Goal: Answer question/provide support: Share knowledge or assist other users

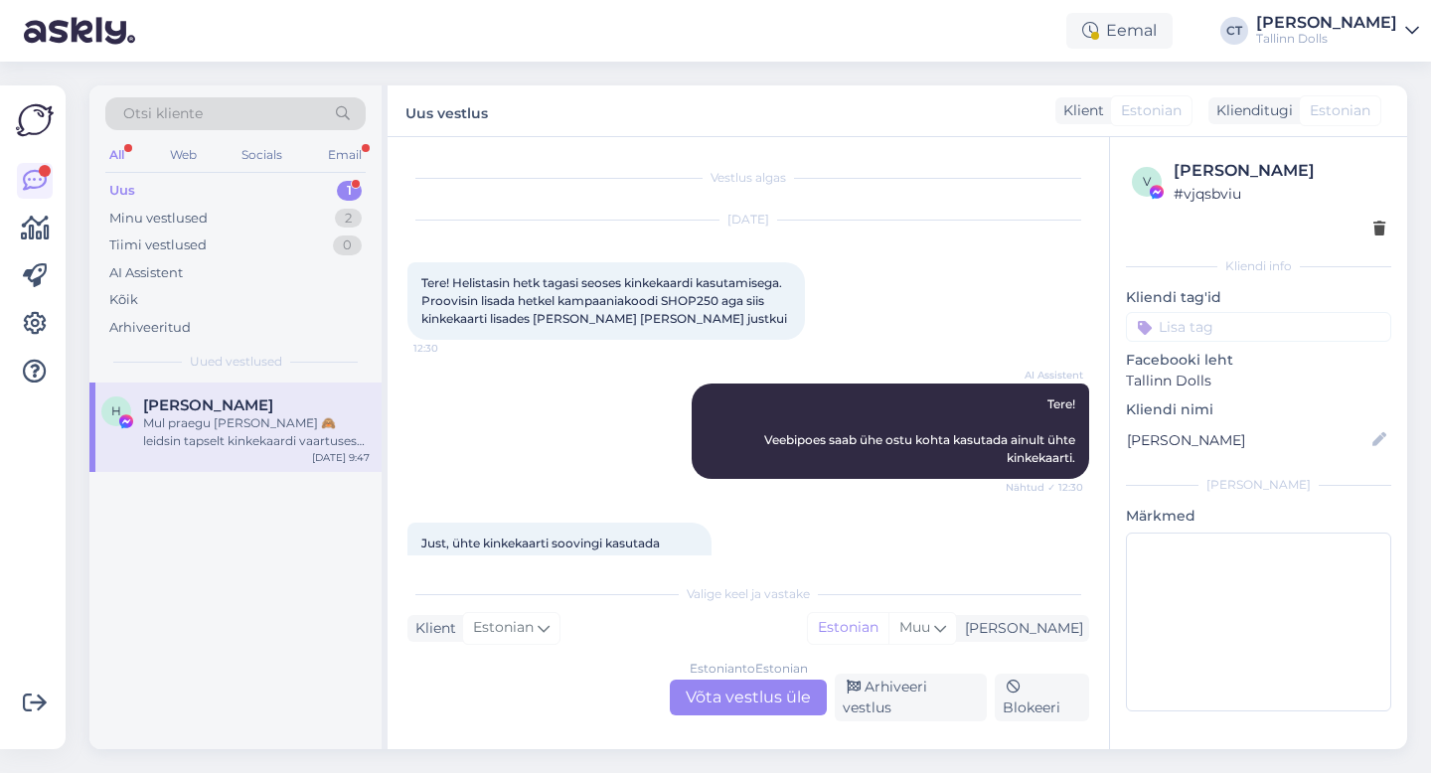
scroll to position [2937, 0]
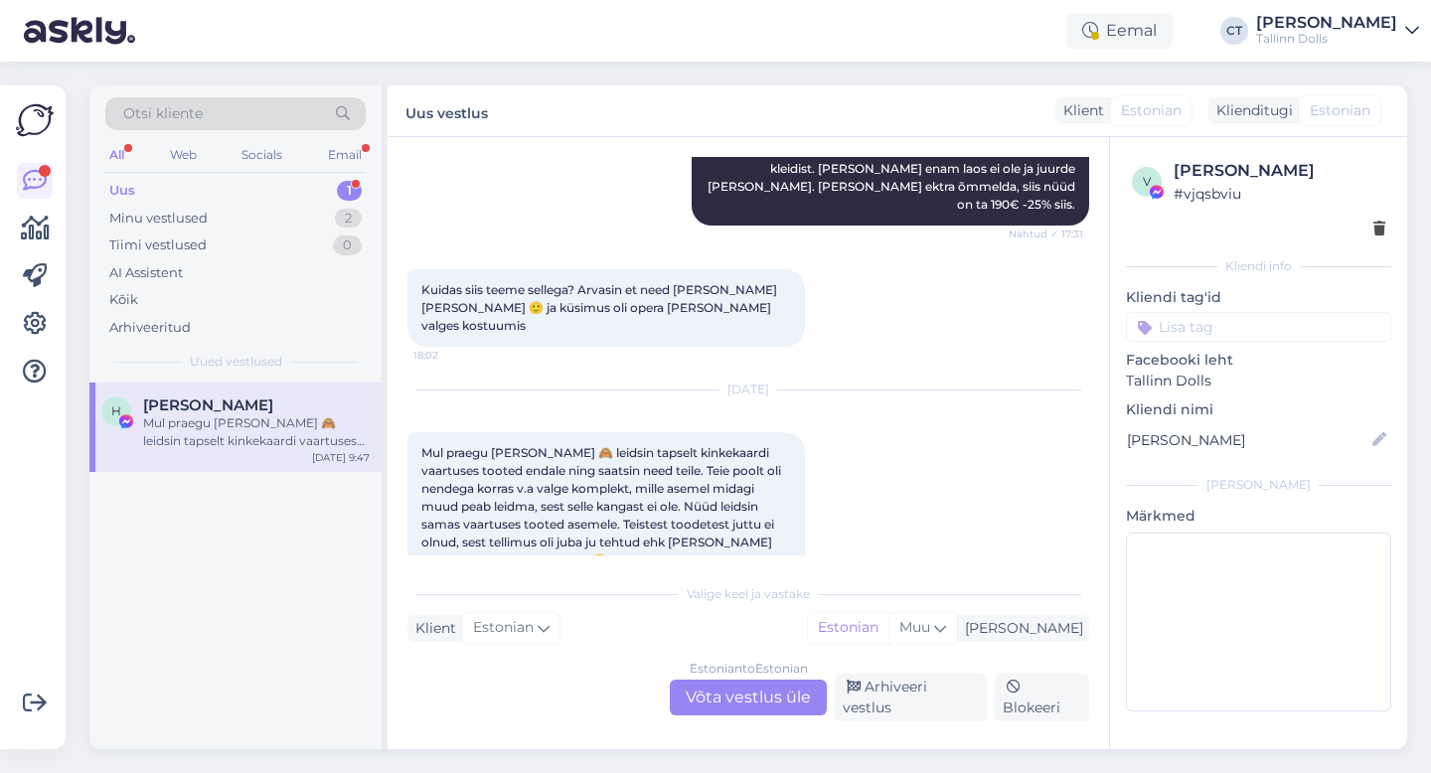
click at [150, 182] on div "Uus 1" at bounding box center [235, 191] width 260 height 28
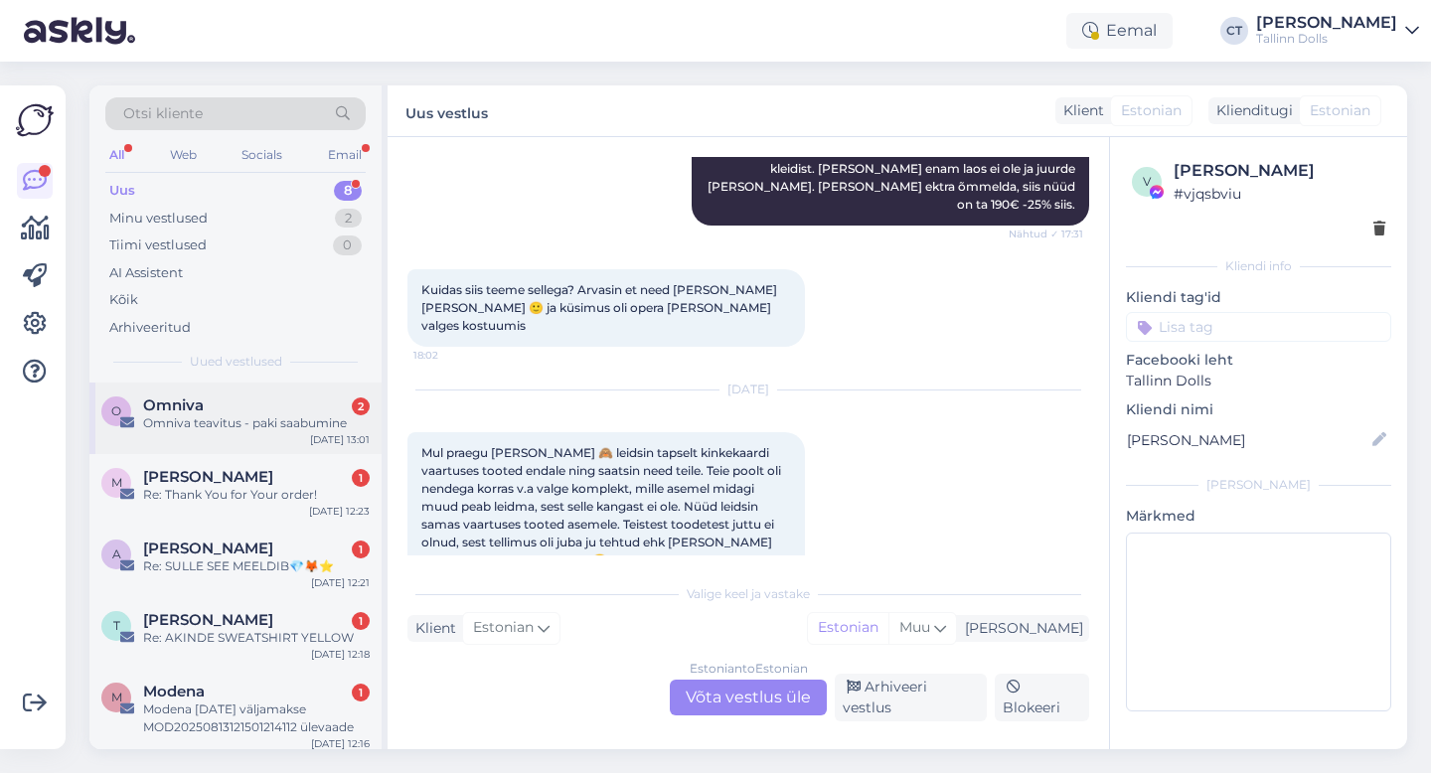
click at [235, 433] on div "O Omniva 2 Omniva teavitus - paki saabumine [DATE] 13:01" at bounding box center [235, 418] width 292 height 72
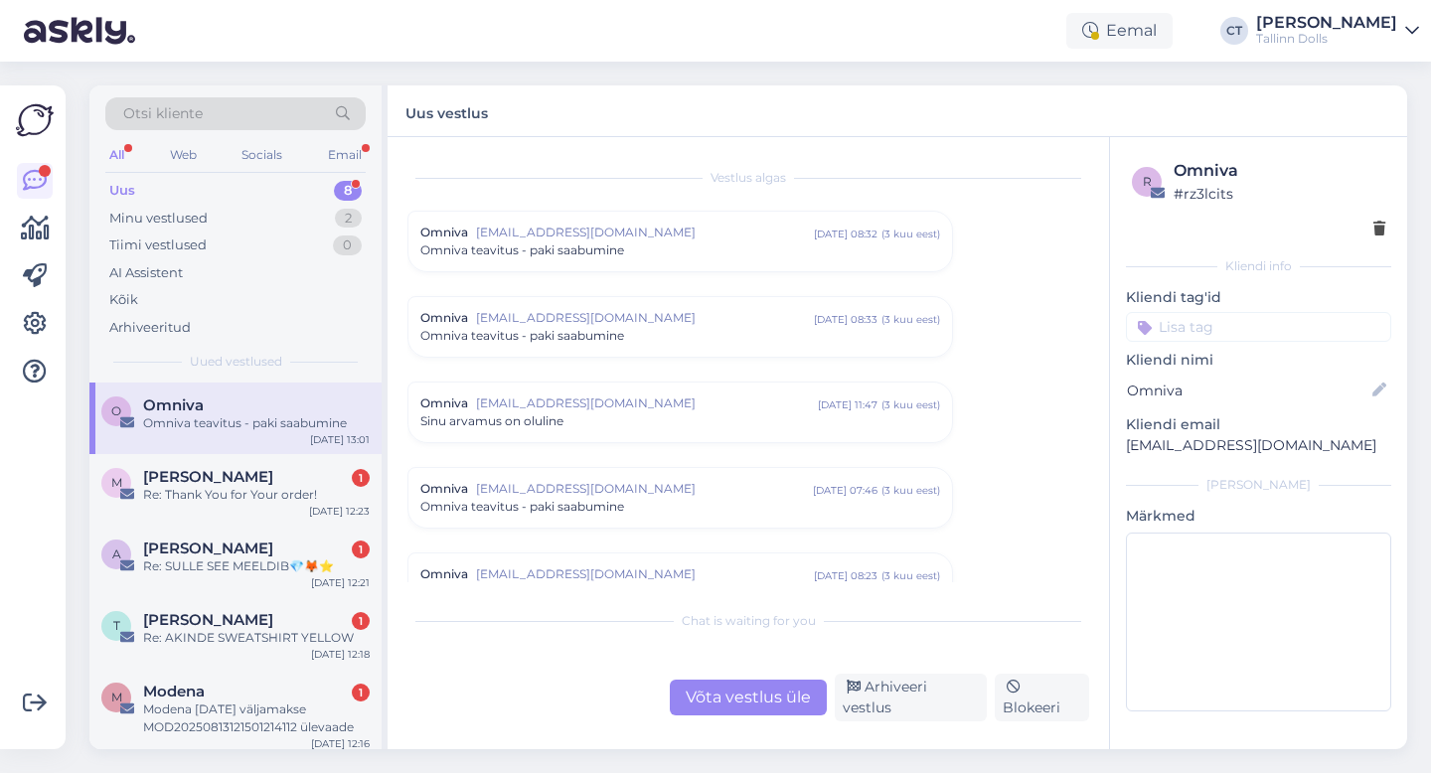
scroll to position [8346, 0]
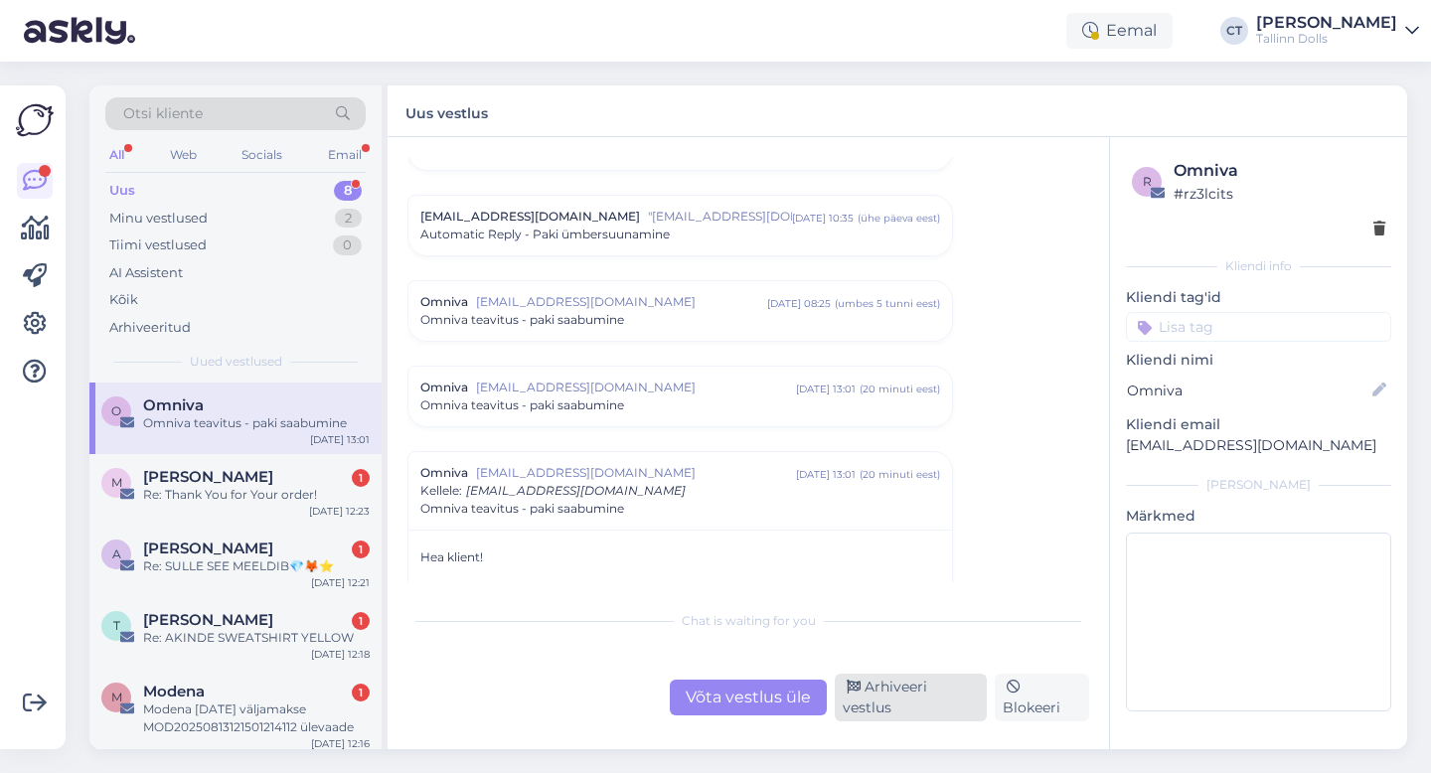
click at [931, 699] on div "Arhiveeri vestlus" at bounding box center [911, 698] width 152 height 48
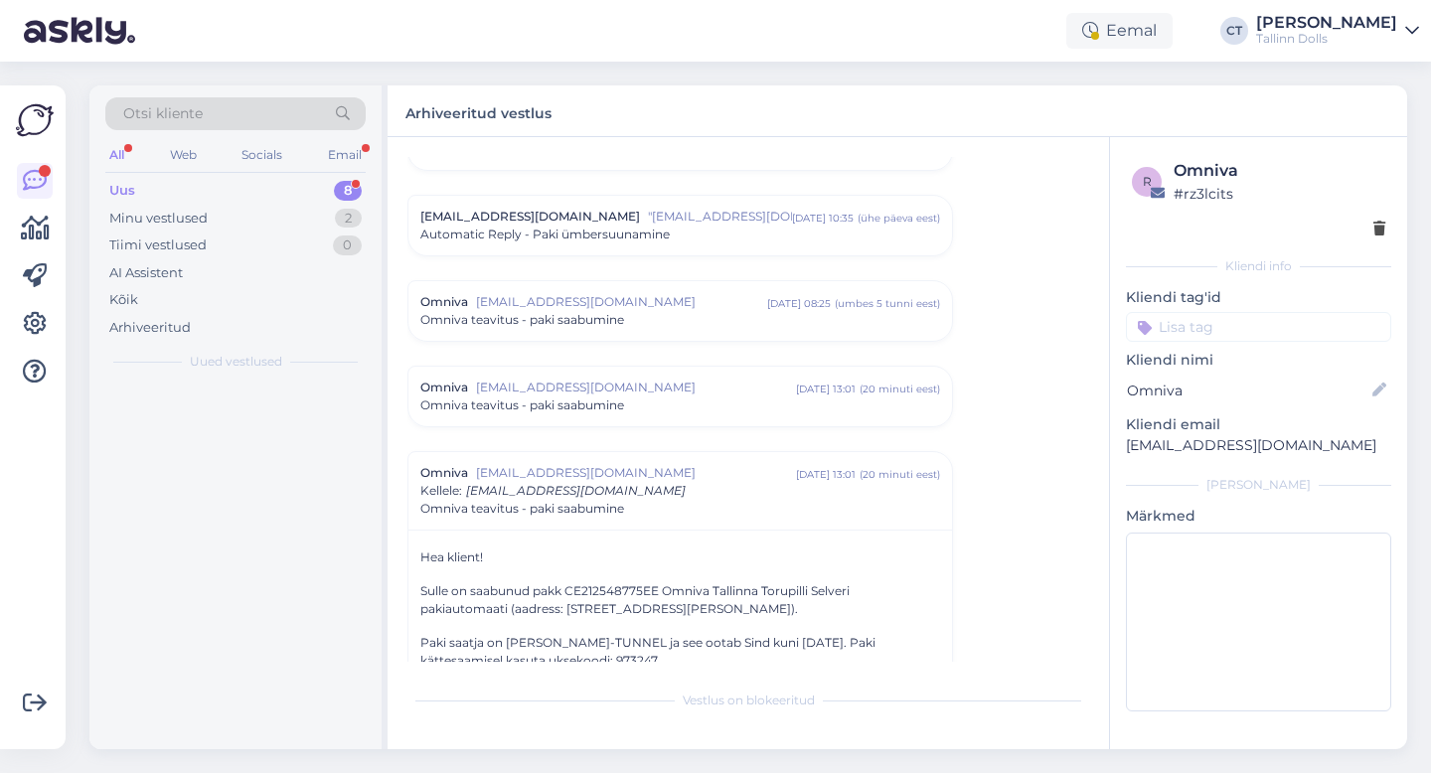
scroll to position [8521, 0]
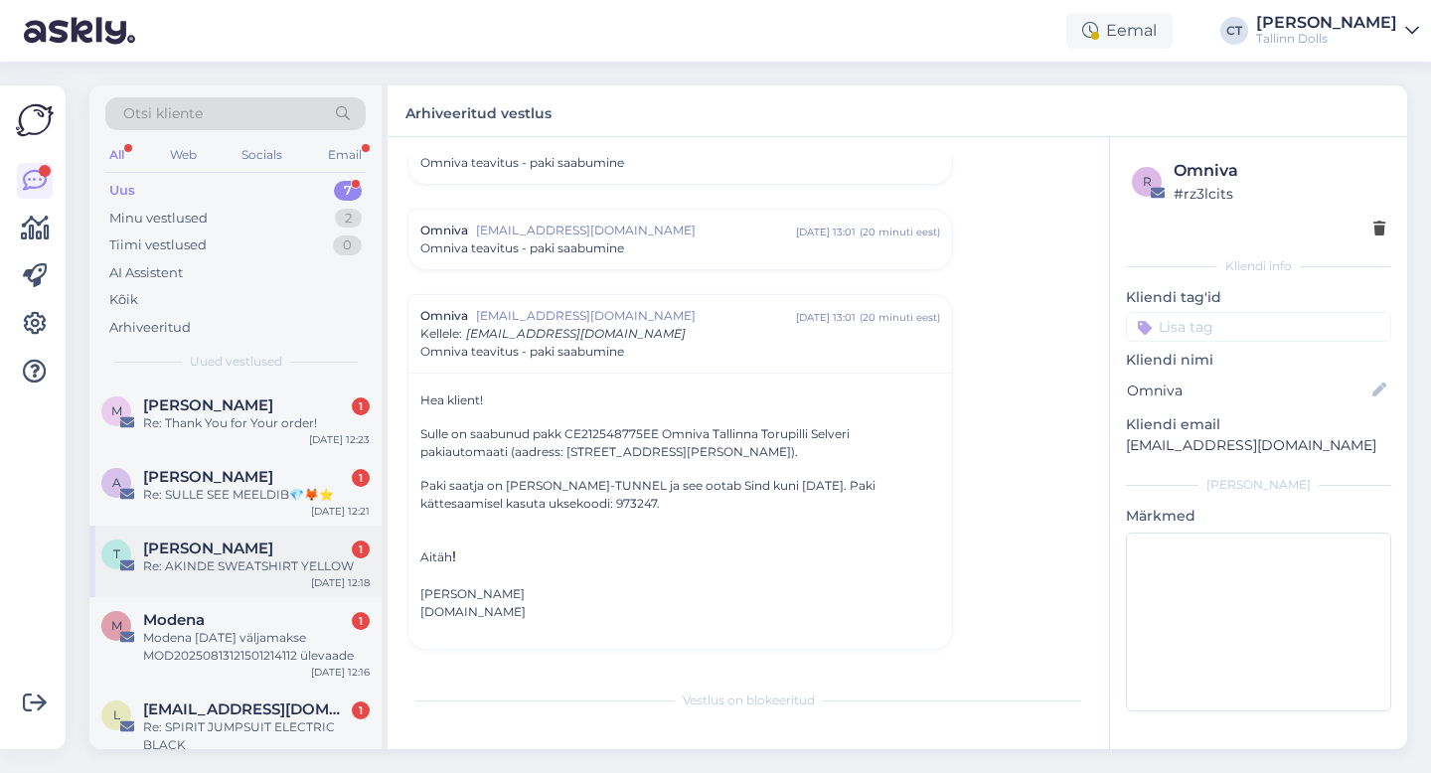
click at [255, 583] on div "[PERSON_NAME] 1 Re: [PERSON_NAME] SWEATSHIRT YELLOW [DATE] 12:18" at bounding box center [235, 562] width 292 height 72
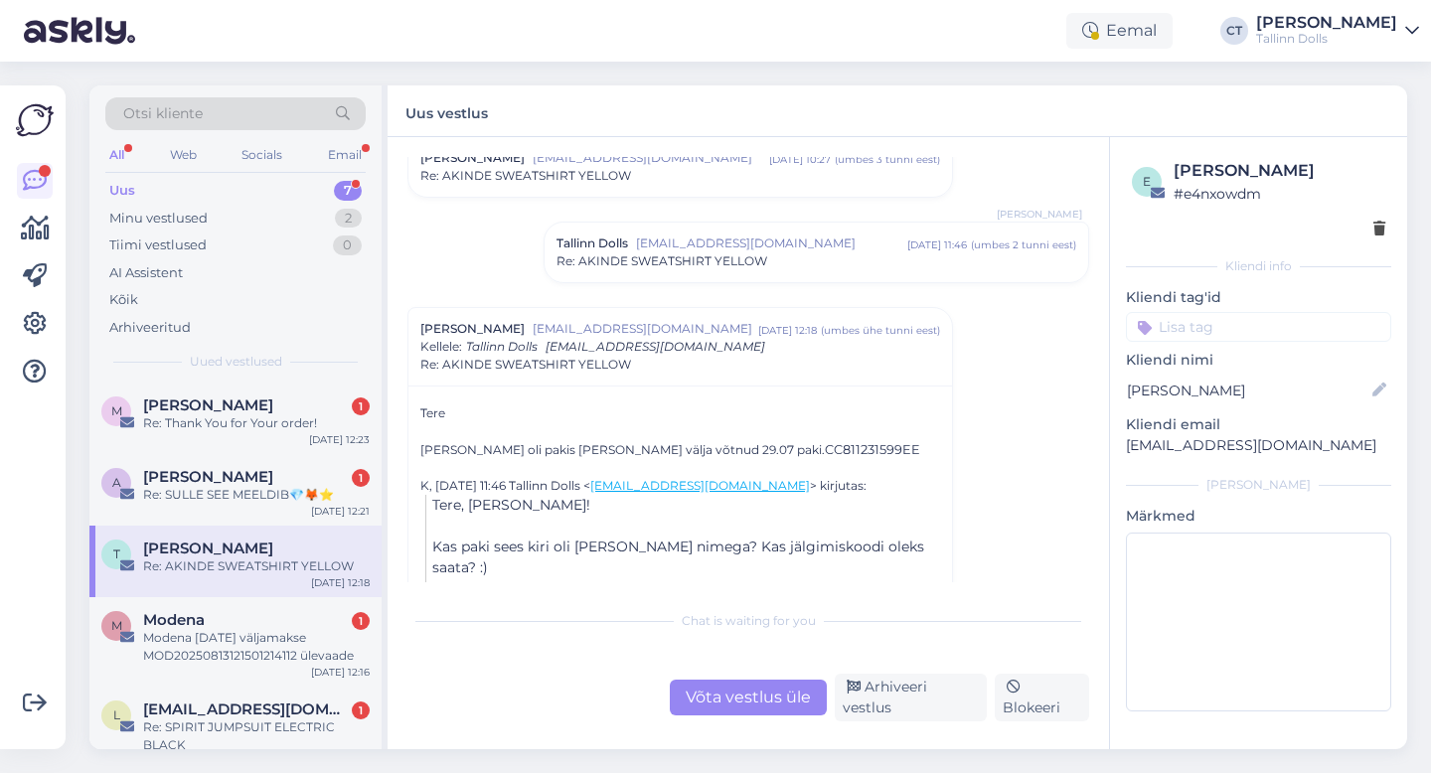
scroll to position [1528, 0]
click at [281, 622] on div "Modena 1" at bounding box center [256, 620] width 227 height 18
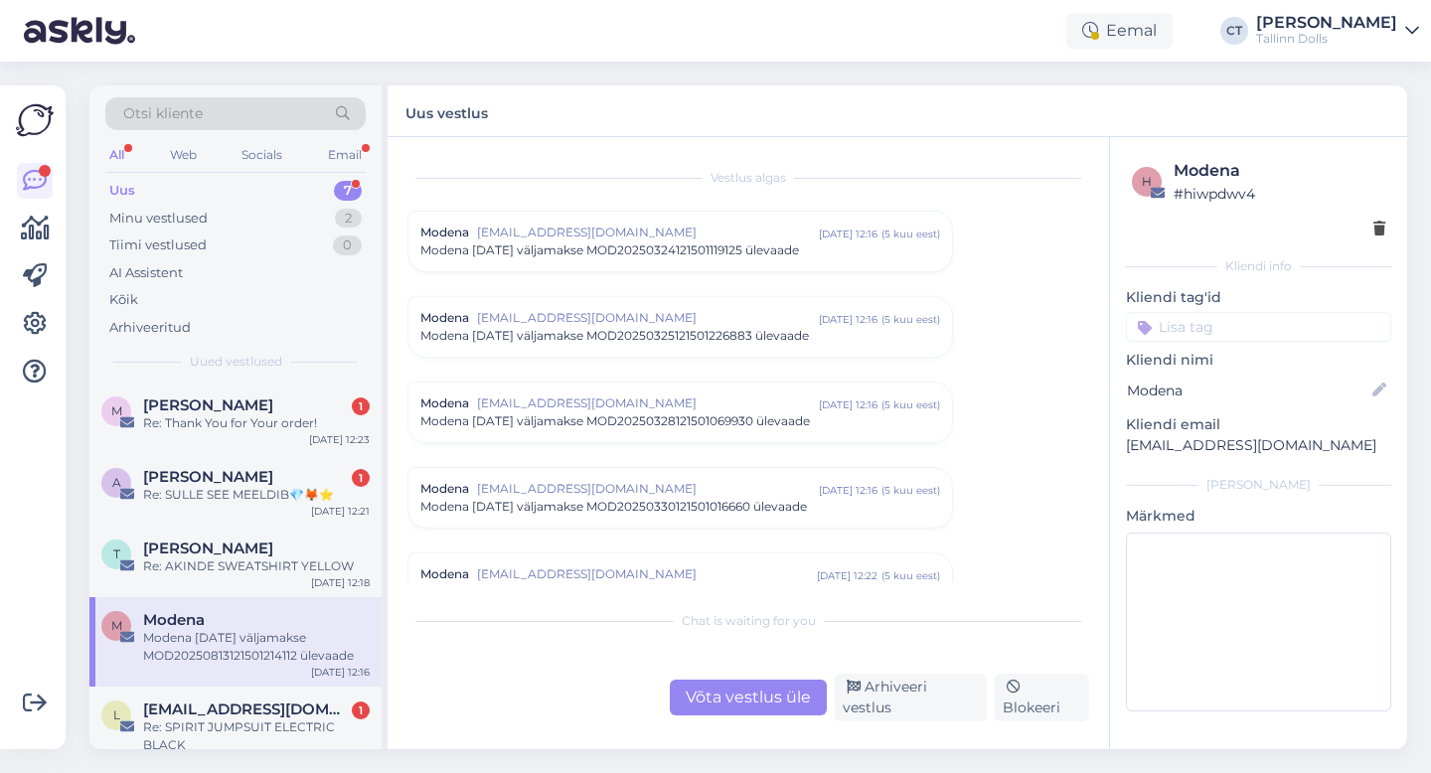
scroll to position [8432, 0]
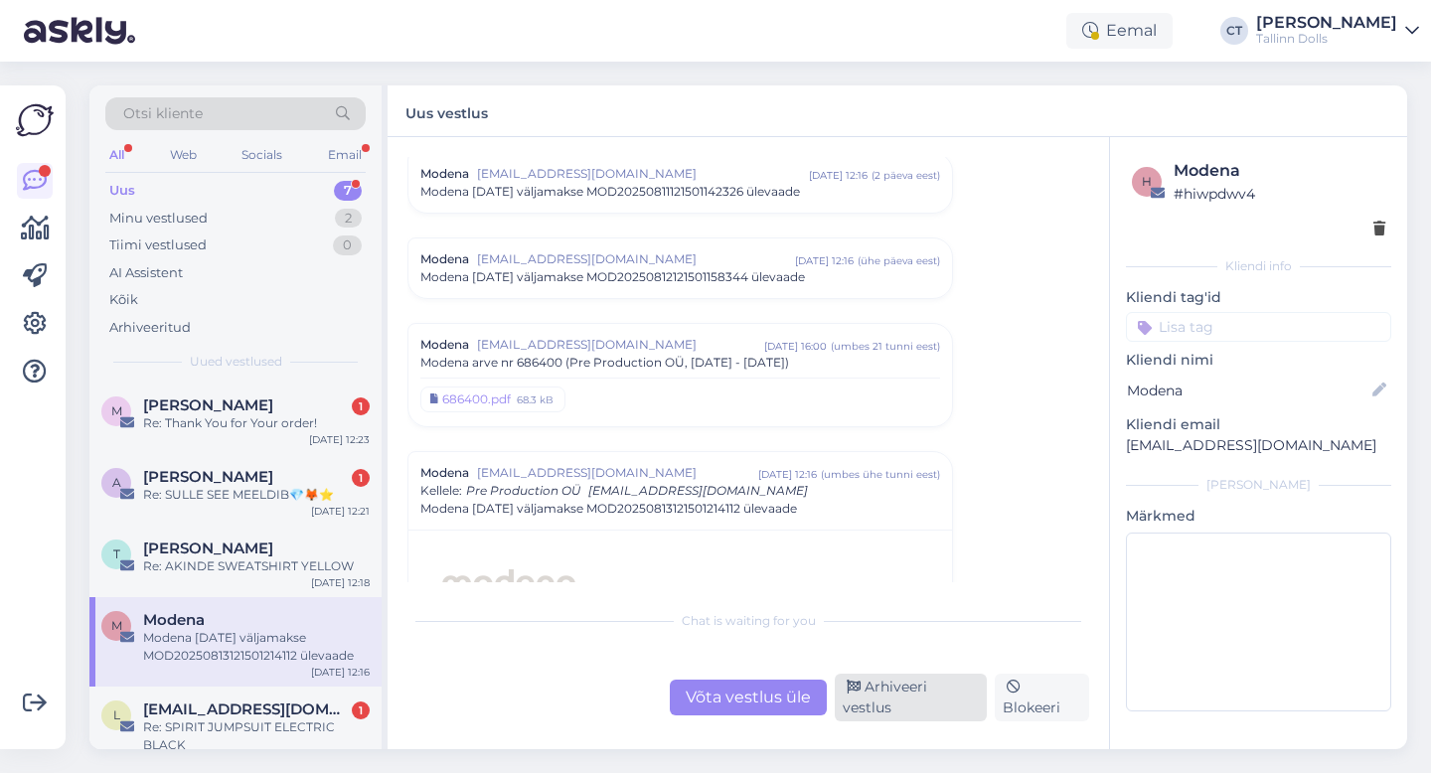
click at [913, 697] on div "Arhiveeri vestlus" at bounding box center [911, 698] width 152 height 48
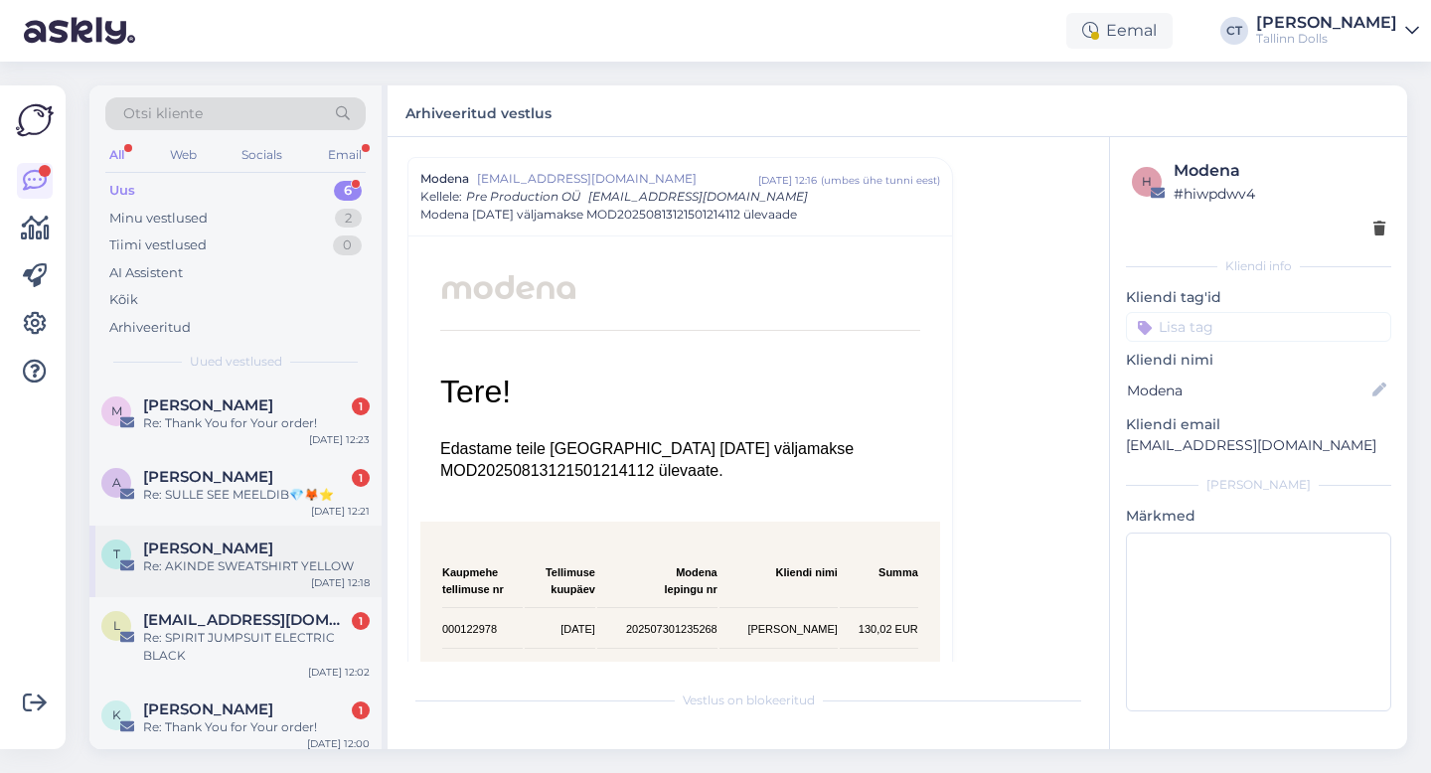
scroll to position [98, 0]
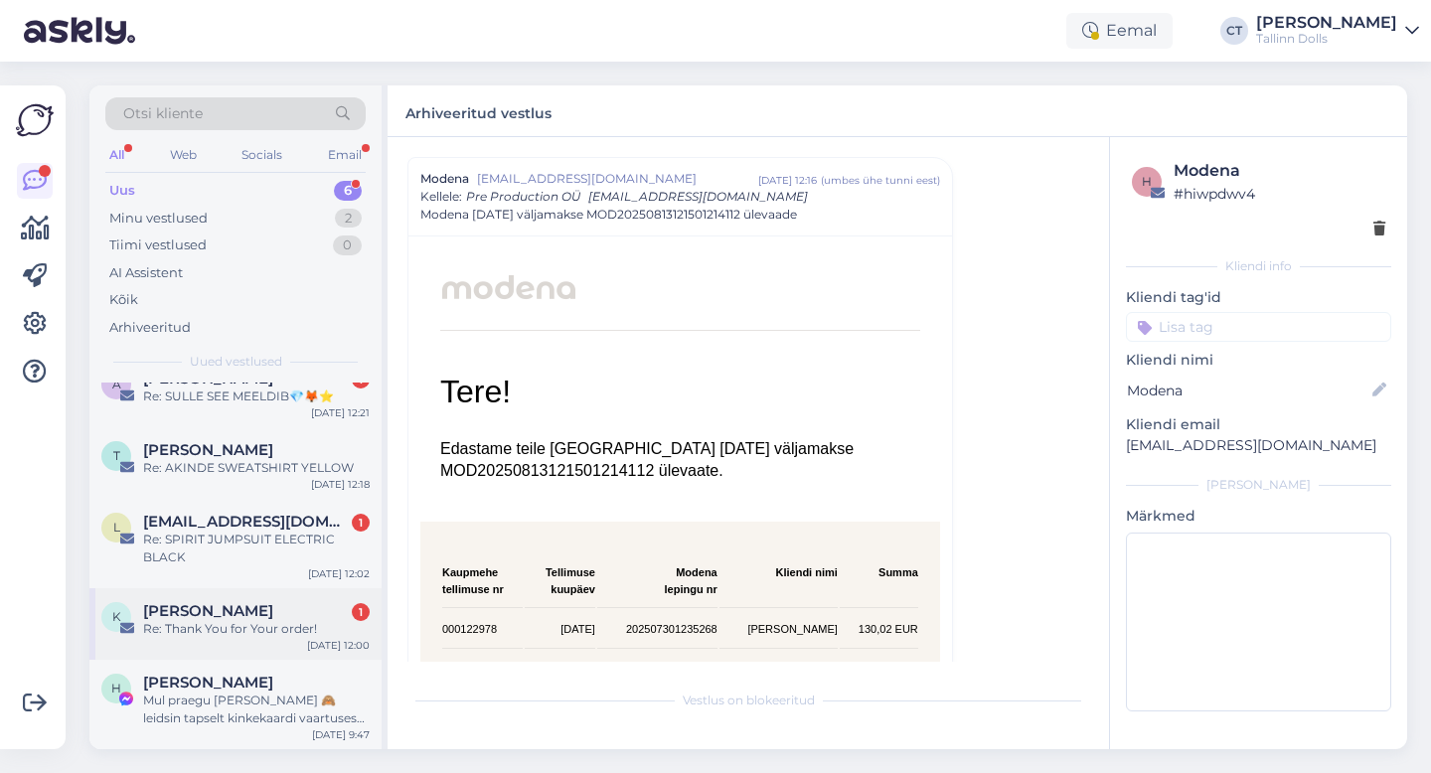
click at [265, 618] on div "[PERSON_NAME] 1" at bounding box center [256, 611] width 227 height 18
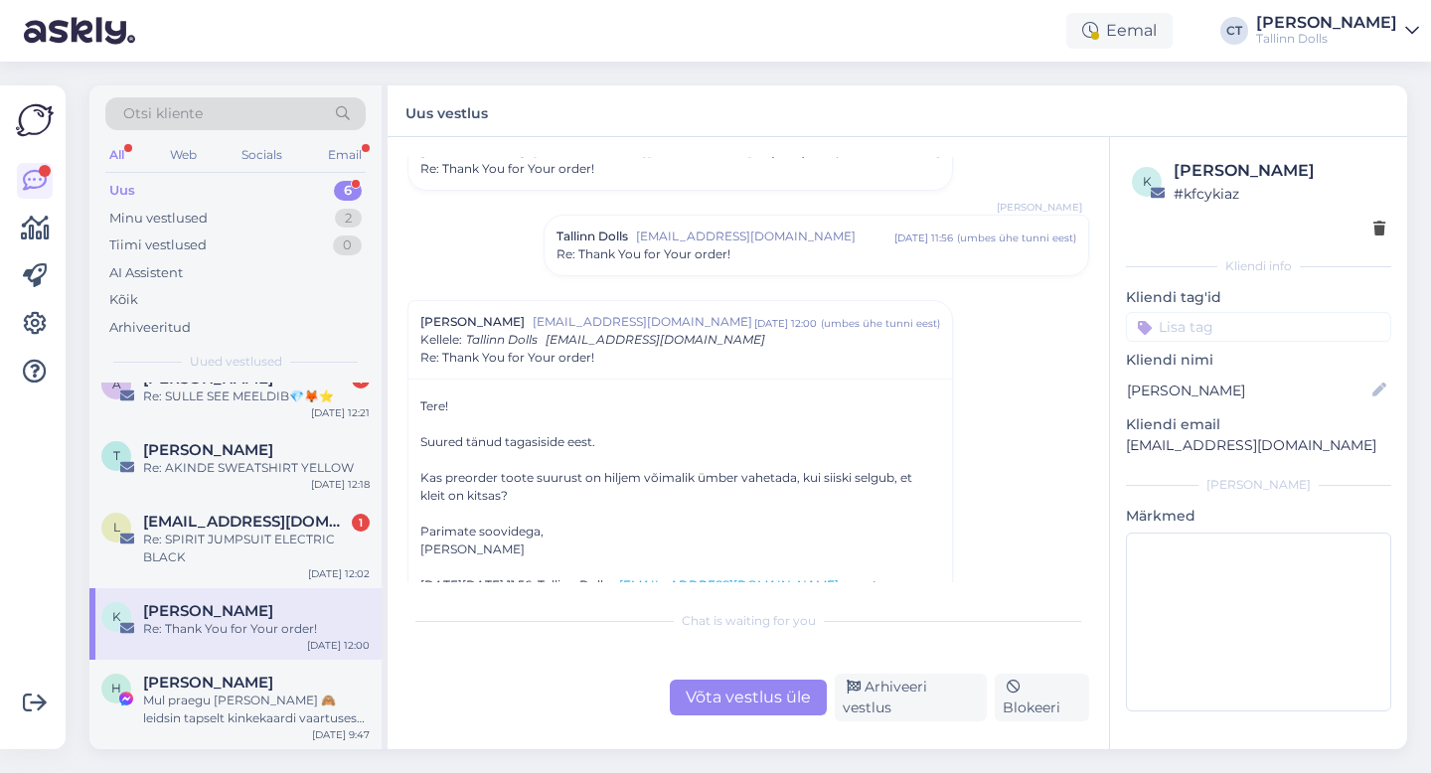
scroll to position [113, 0]
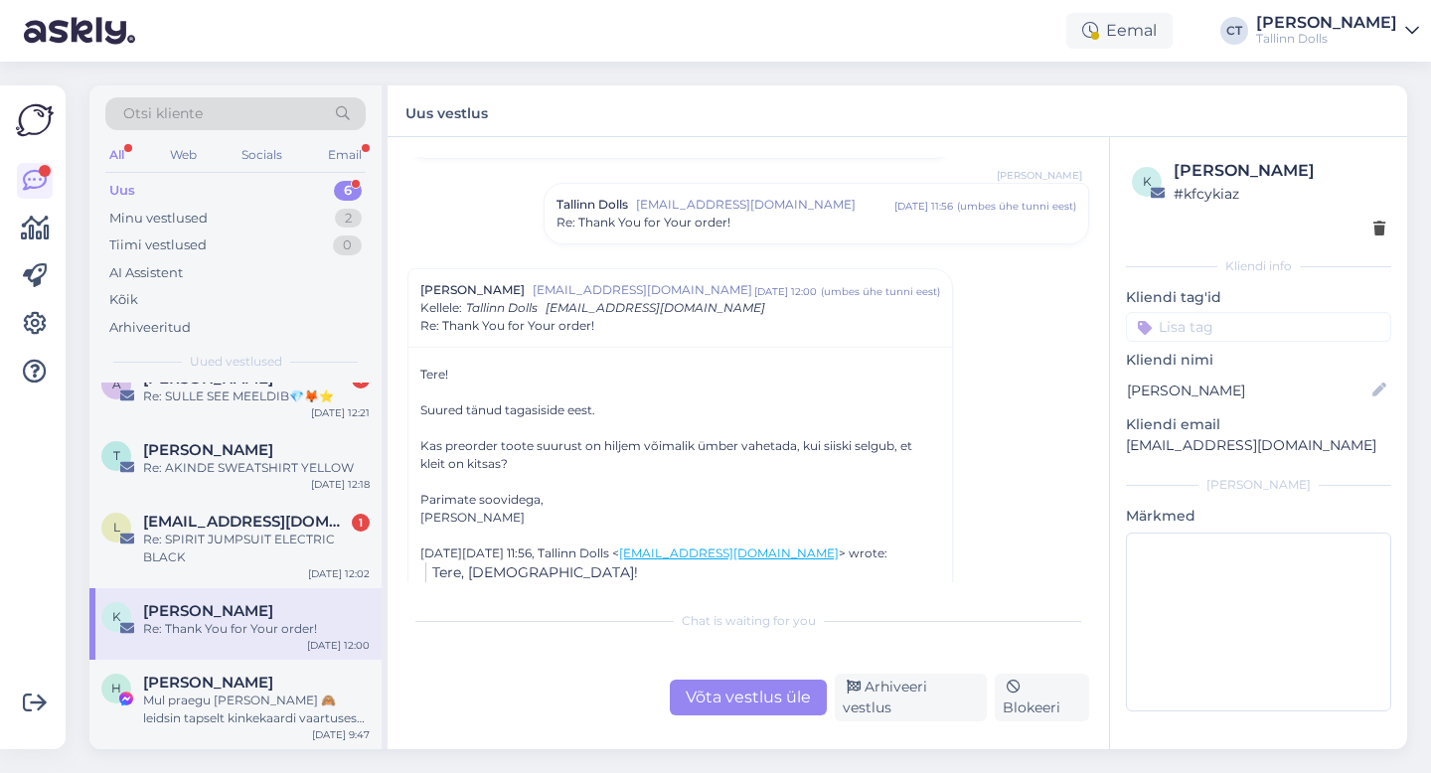
click at [714, 695] on div "Võta vestlus üle" at bounding box center [748, 698] width 157 height 36
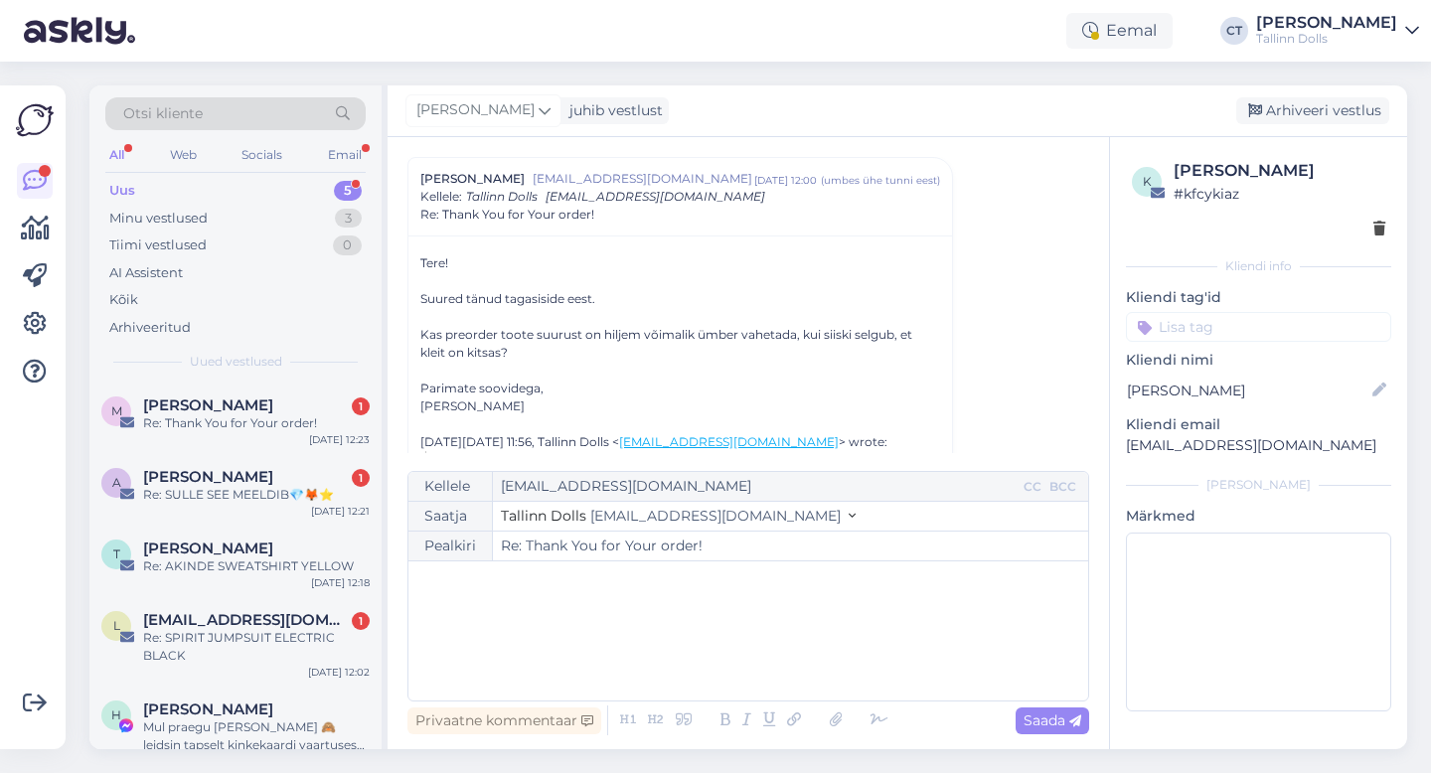
click at [729, 678] on div "﻿" at bounding box center [748, 630] width 660 height 119
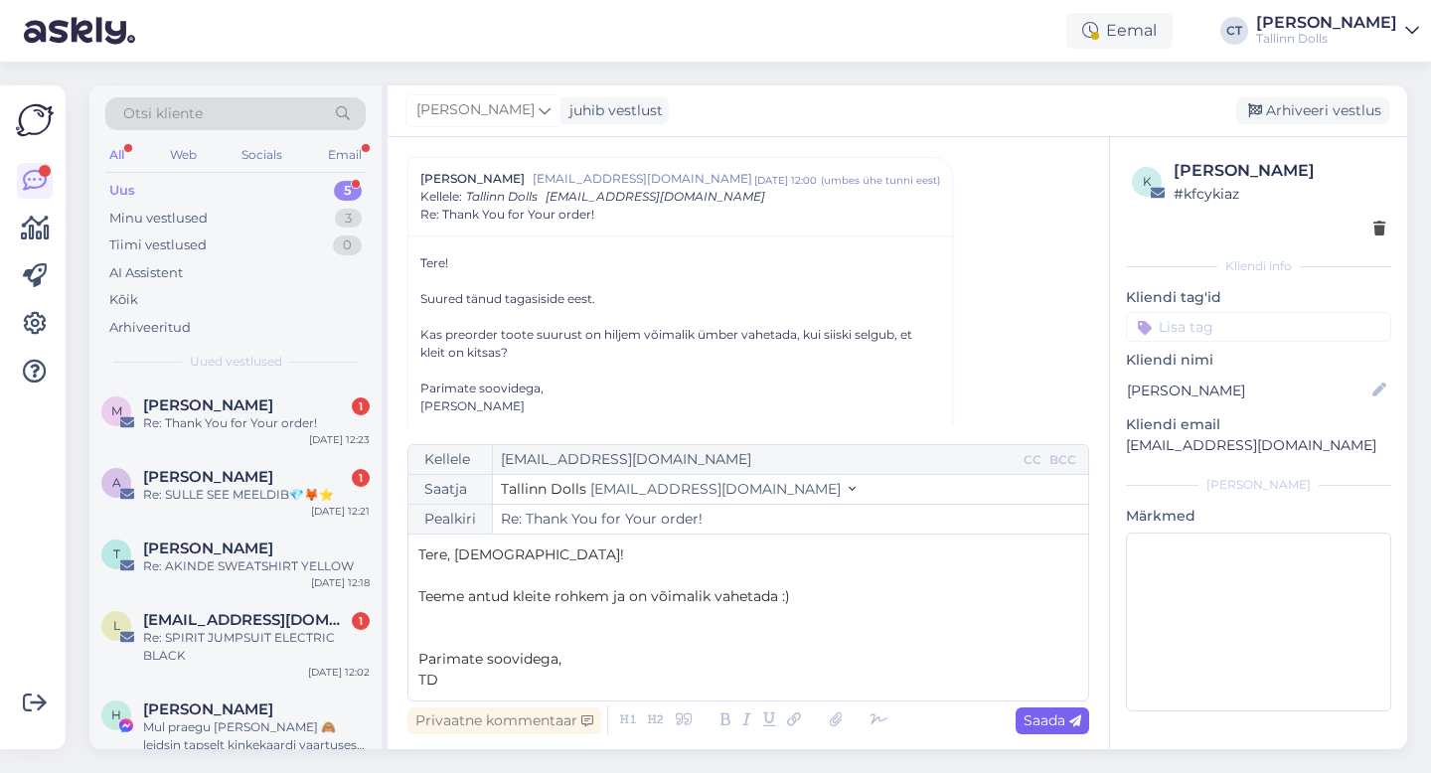
click at [1071, 712] on span "Saada" at bounding box center [1052, 720] width 58 height 18
type input "Re: Thank You for Your order!"
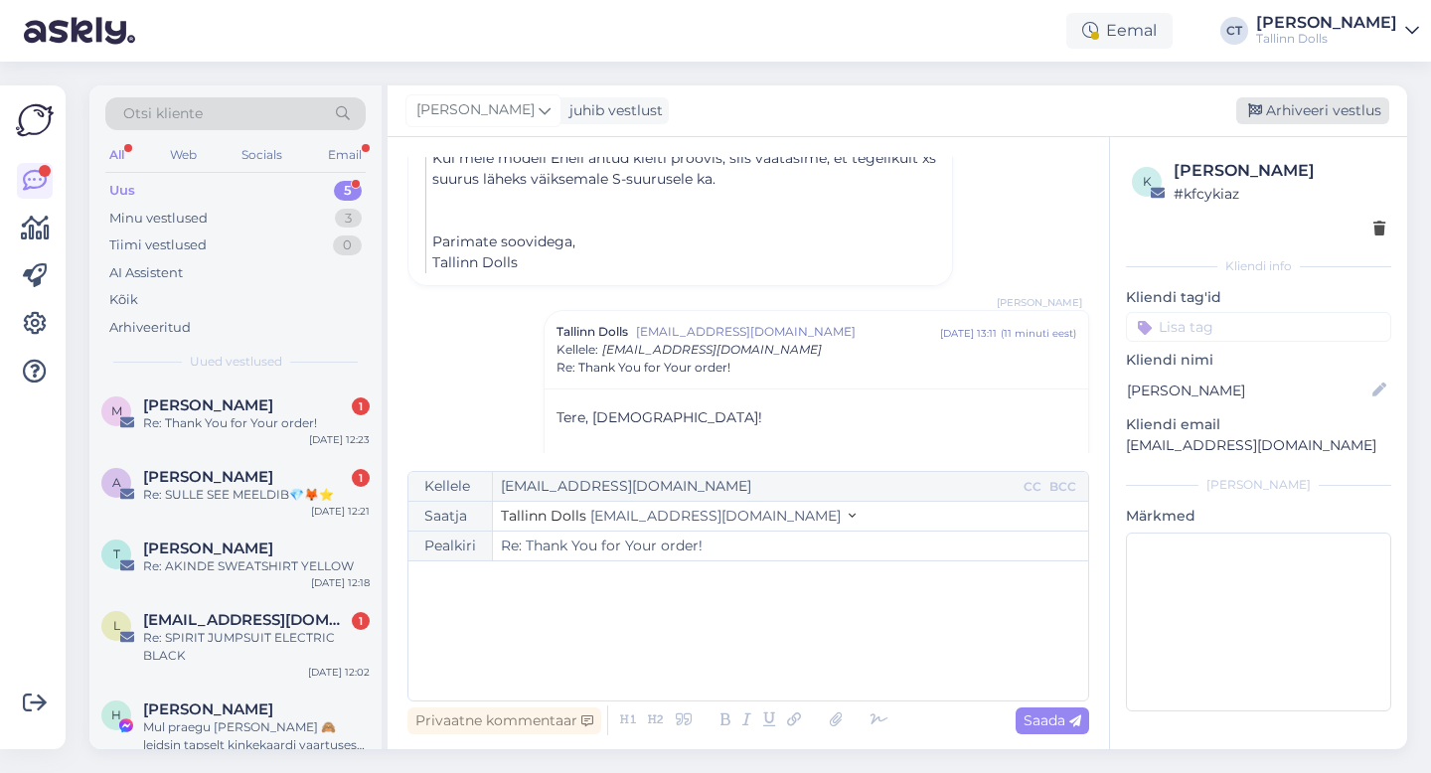
click at [1345, 104] on div "Arhiveeri vestlus" at bounding box center [1312, 110] width 153 height 27
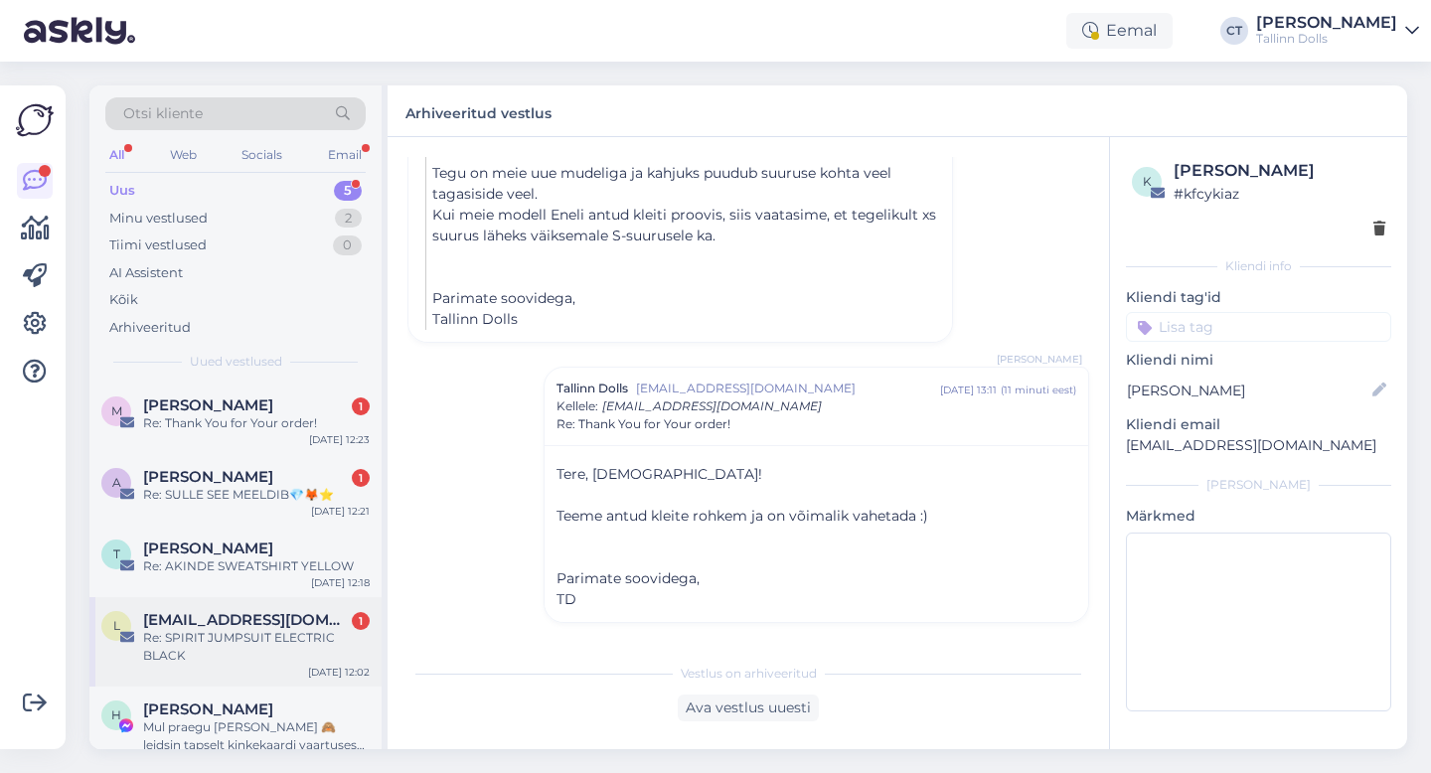
scroll to position [27, 0]
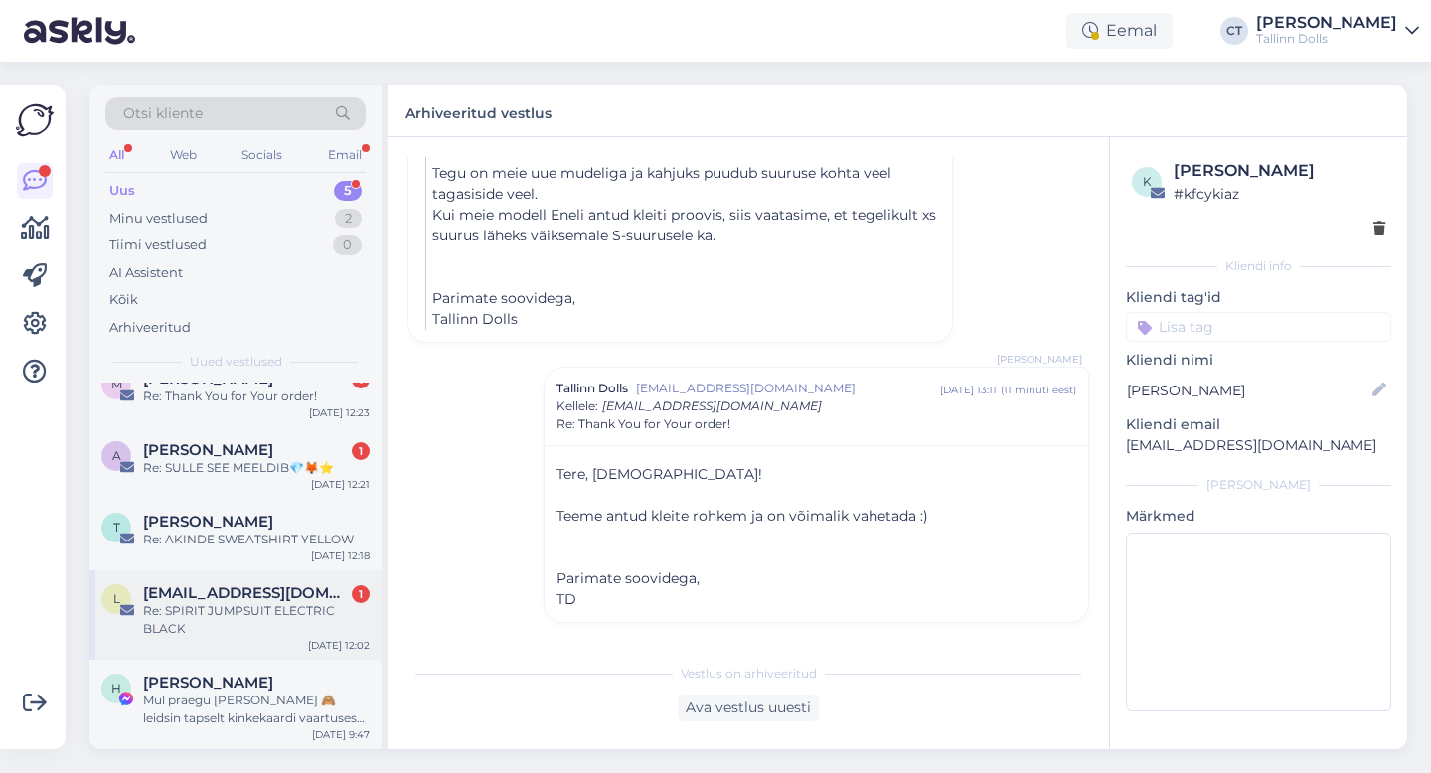
click at [237, 613] on div "Re: SPIRIT JUMPSUIT ELECTRIC BLACK" at bounding box center [256, 620] width 227 height 36
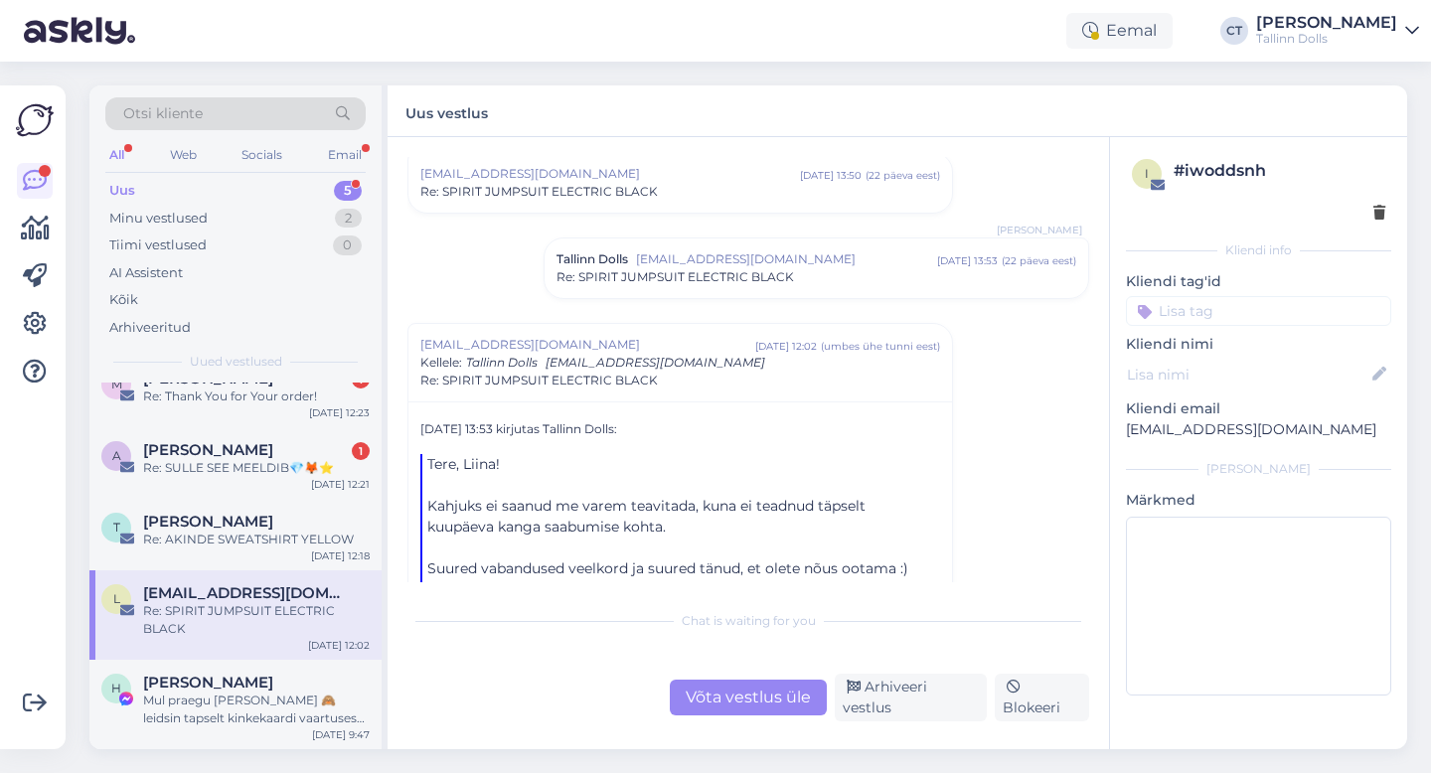
scroll to position [1962, 0]
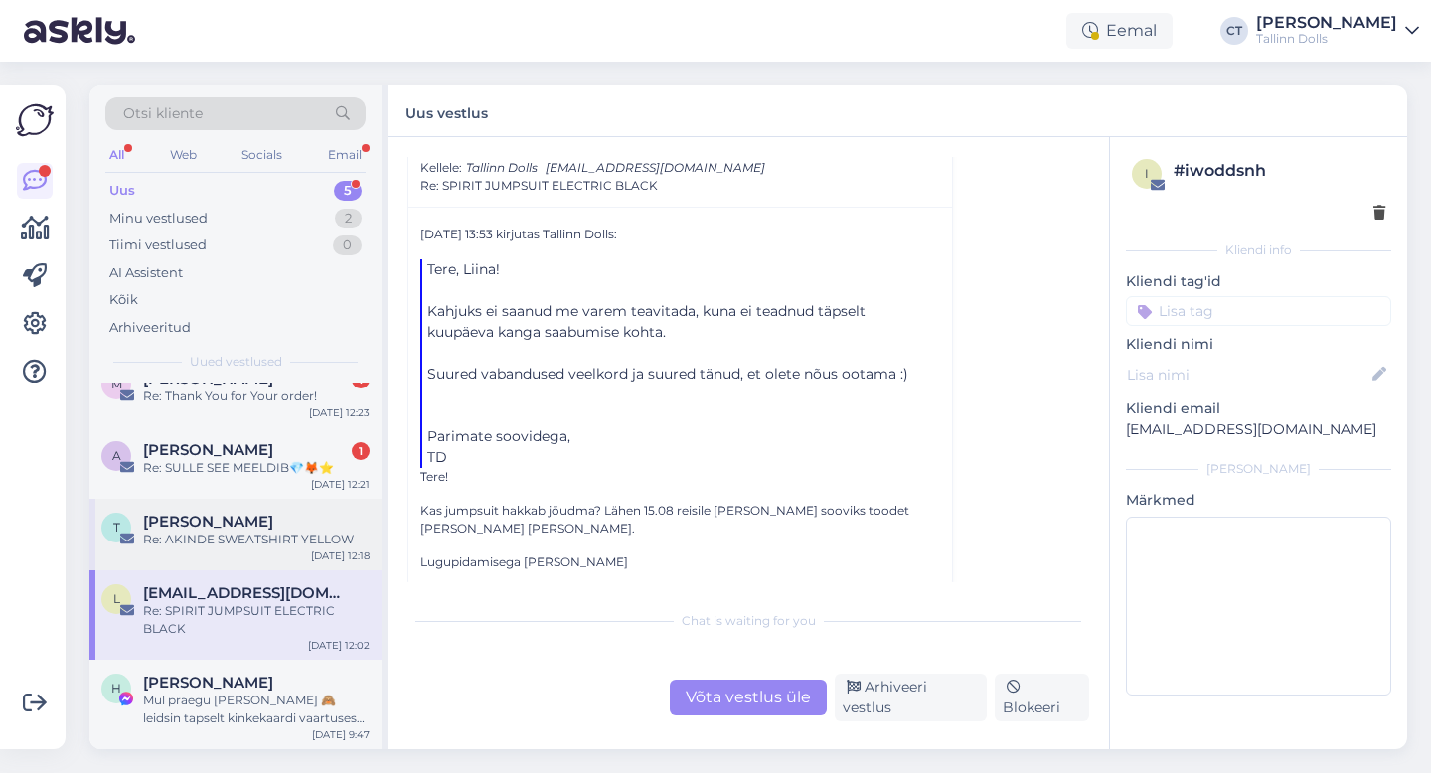
click at [319, 532] on div "Re: AKINDE SWEATSHIRT YELLOW" at bounding box center [256, 540] width 227 height 18
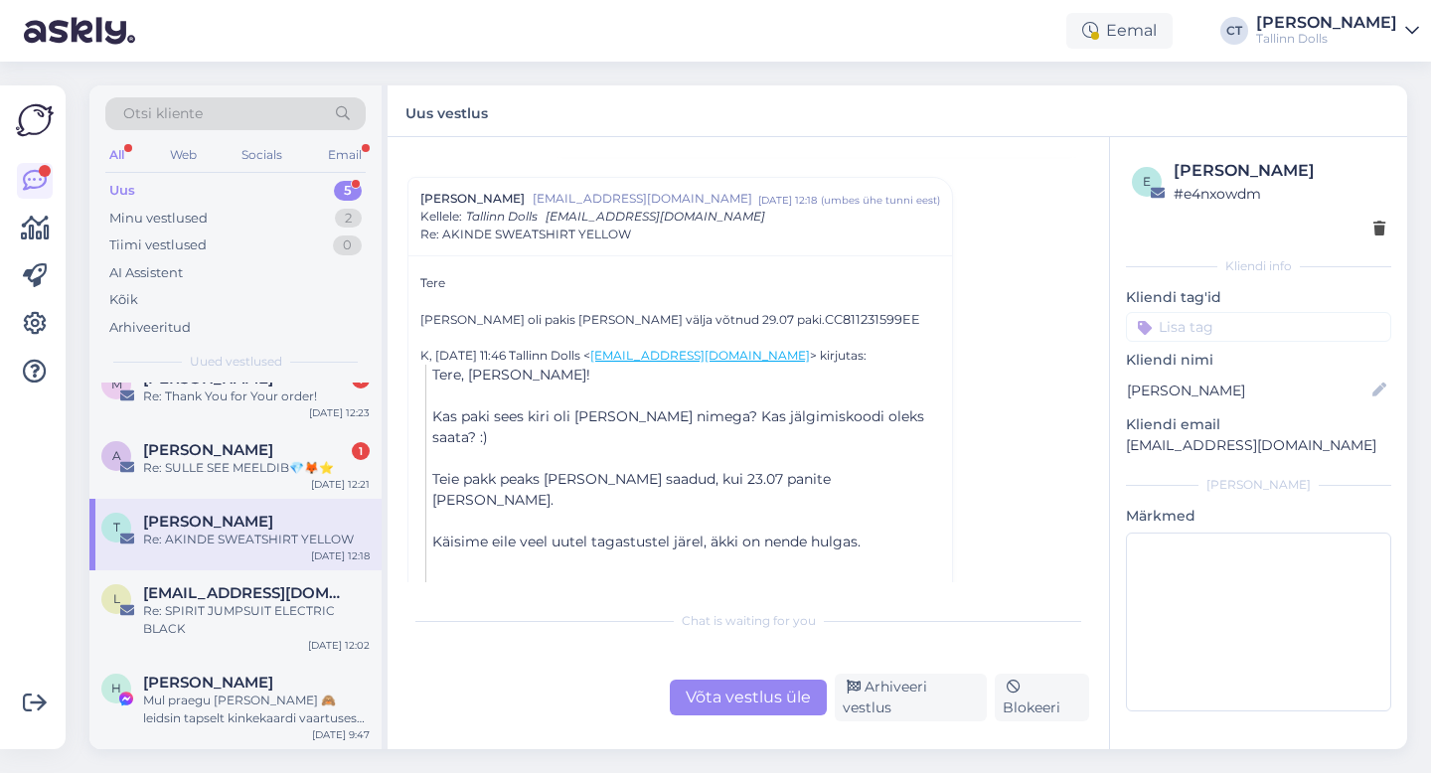
scroll to position [1682, 0]
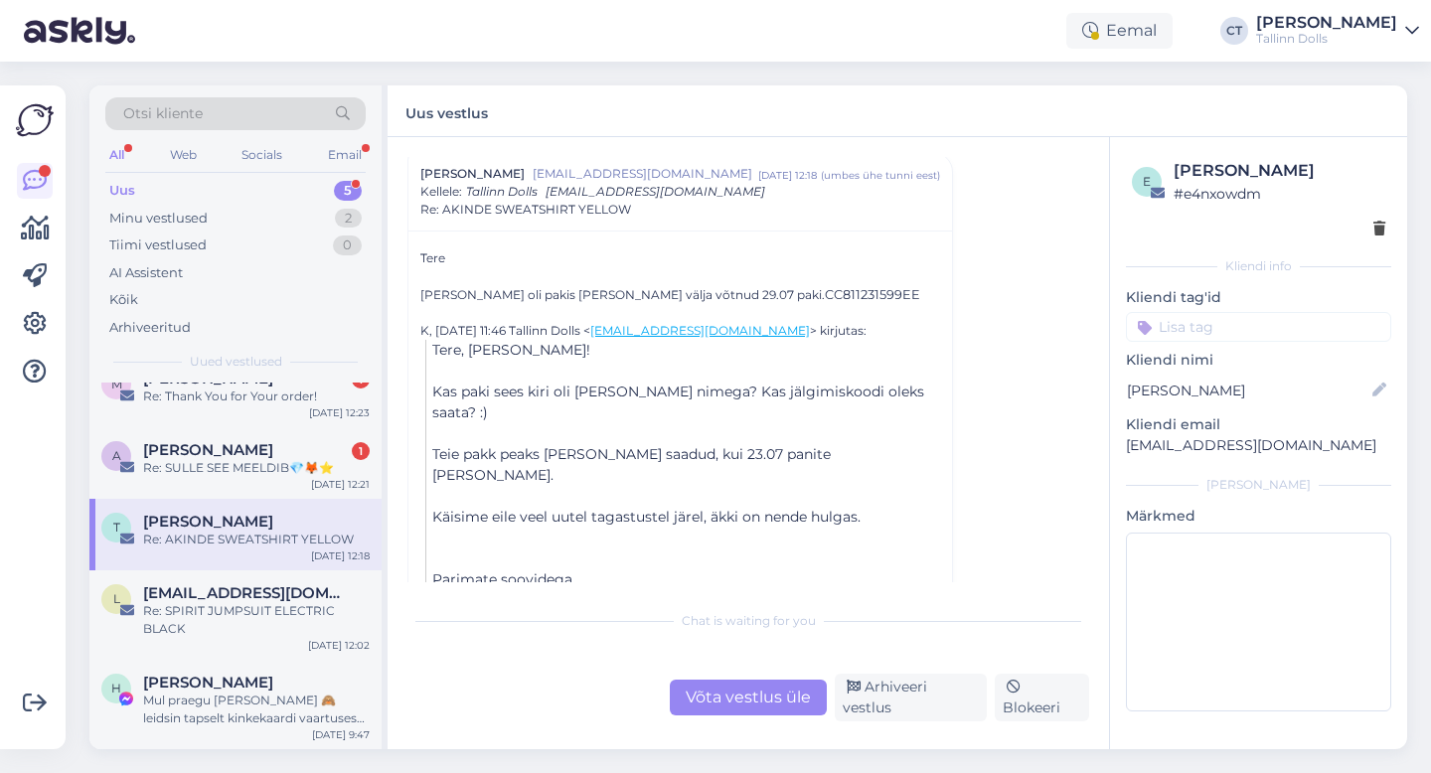
click at [768, 699] on div "Võta vestlus üle" at bounding box center [748, 698] width 157 height 36
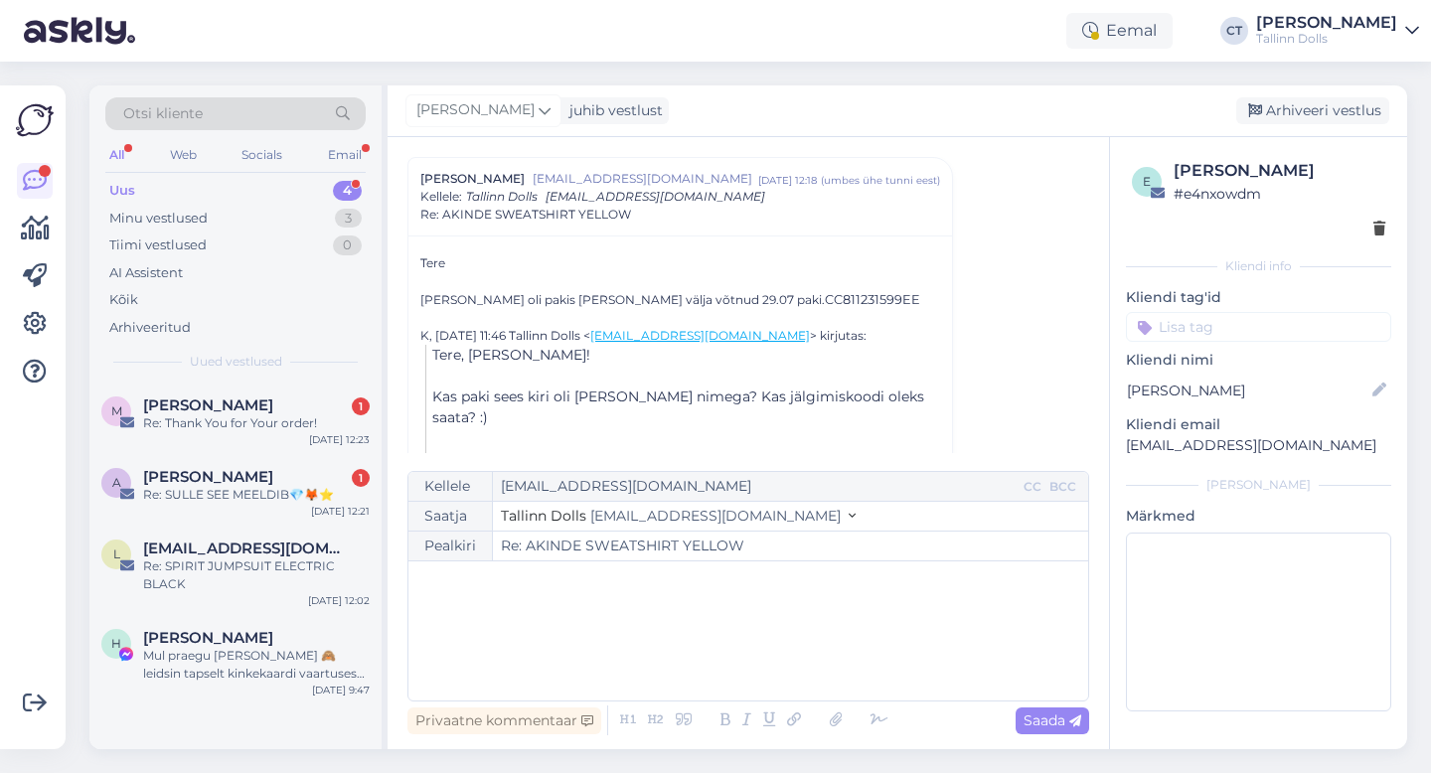
scroll to position [0, 0]
click at [805, 643] on div "﻿" at bounding box center [748, 630] width 660 height 119
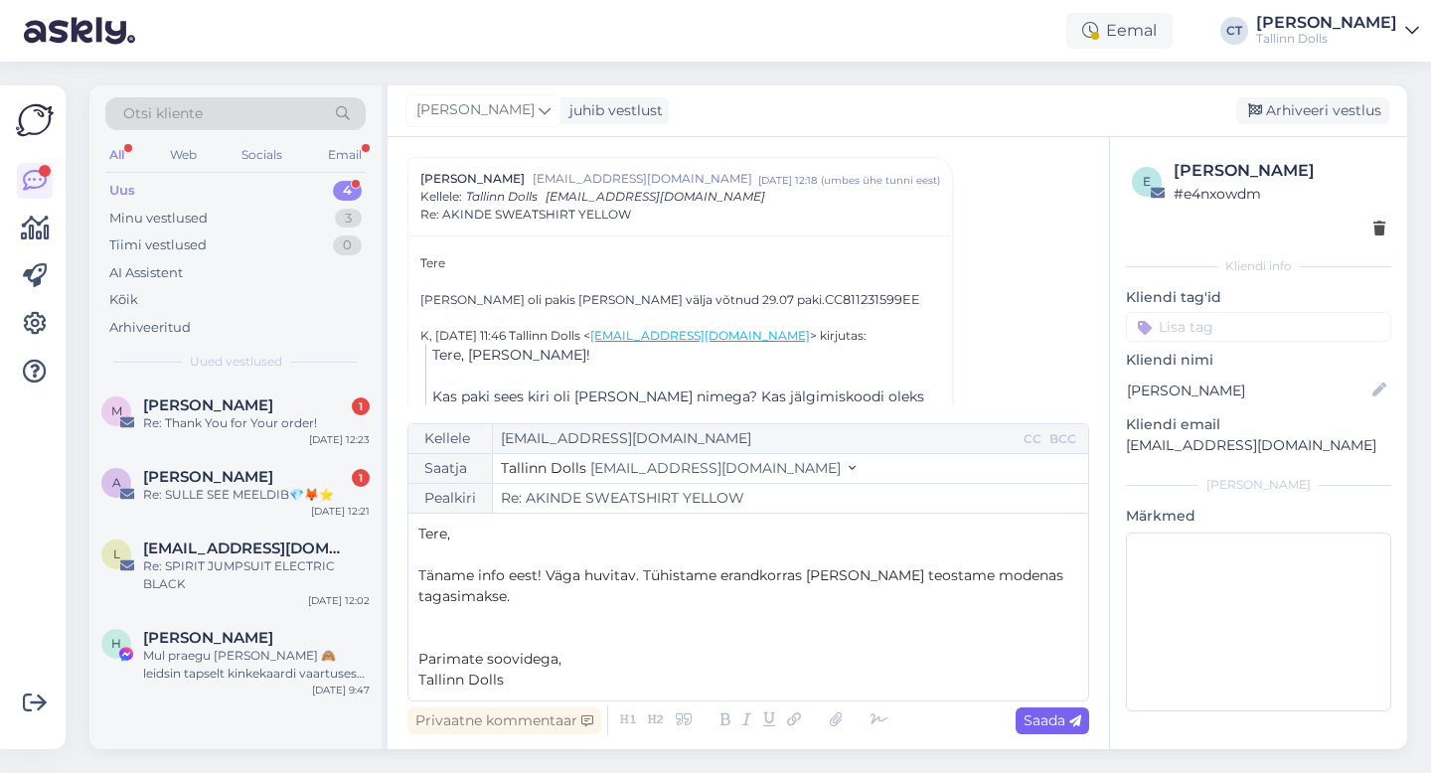
click at [1055, 719] on span "Saada" at bounding box center [1052, 720] width 58 height 18
type input "Re: Re: [PERSON_NAME] YELLOW"
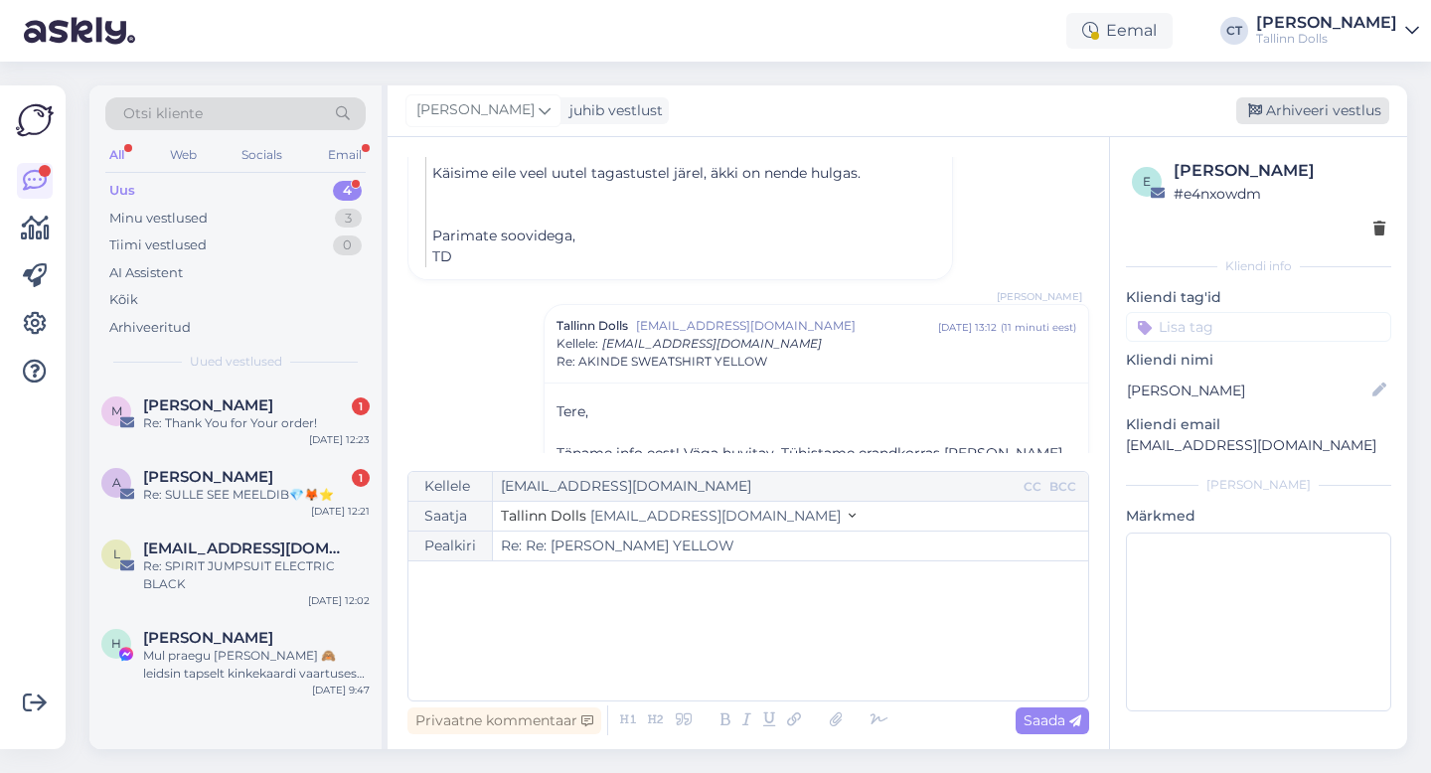
click at [1323, 111] on div "Arhiveeri vestlus" at bounding box center [1312, 110] width 153 height 27
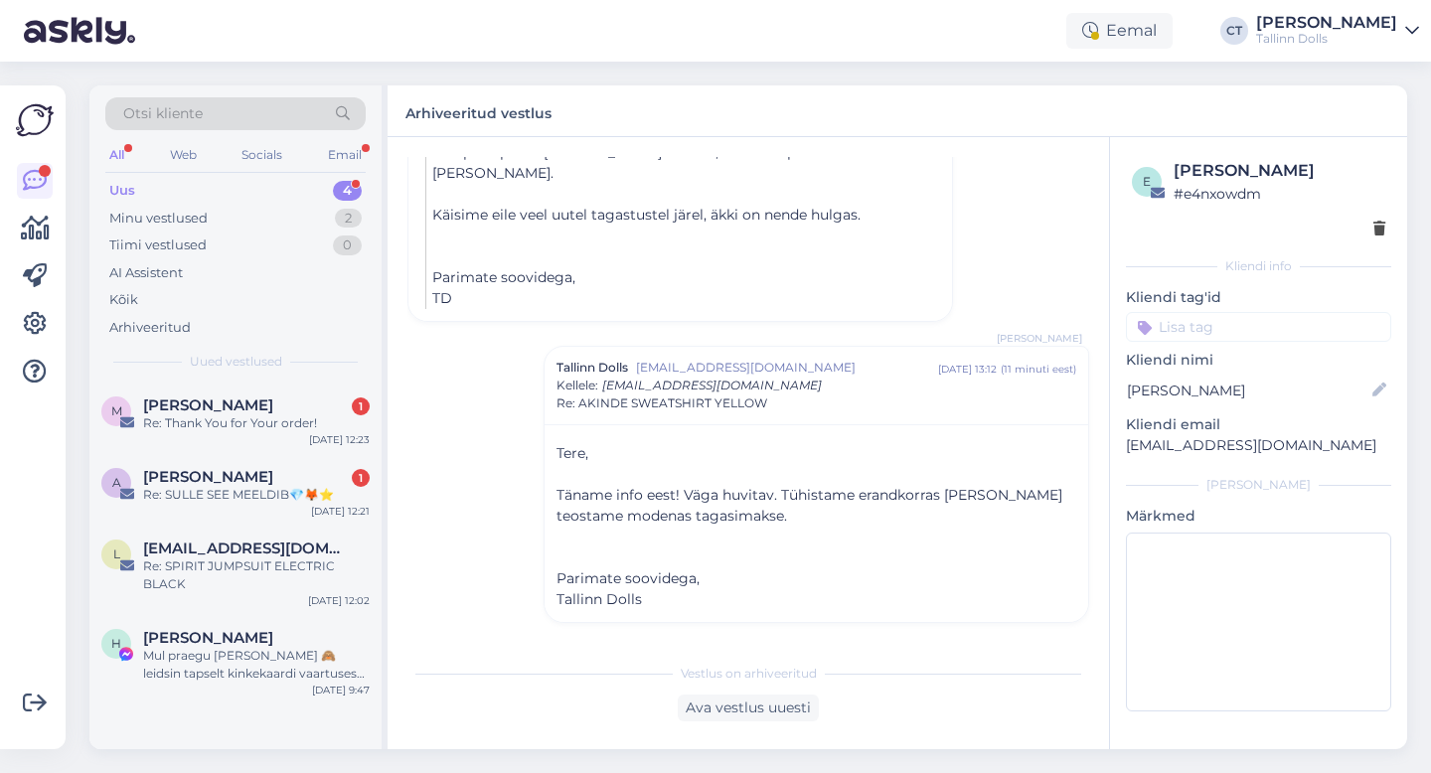
scroll to position [1942, 0]
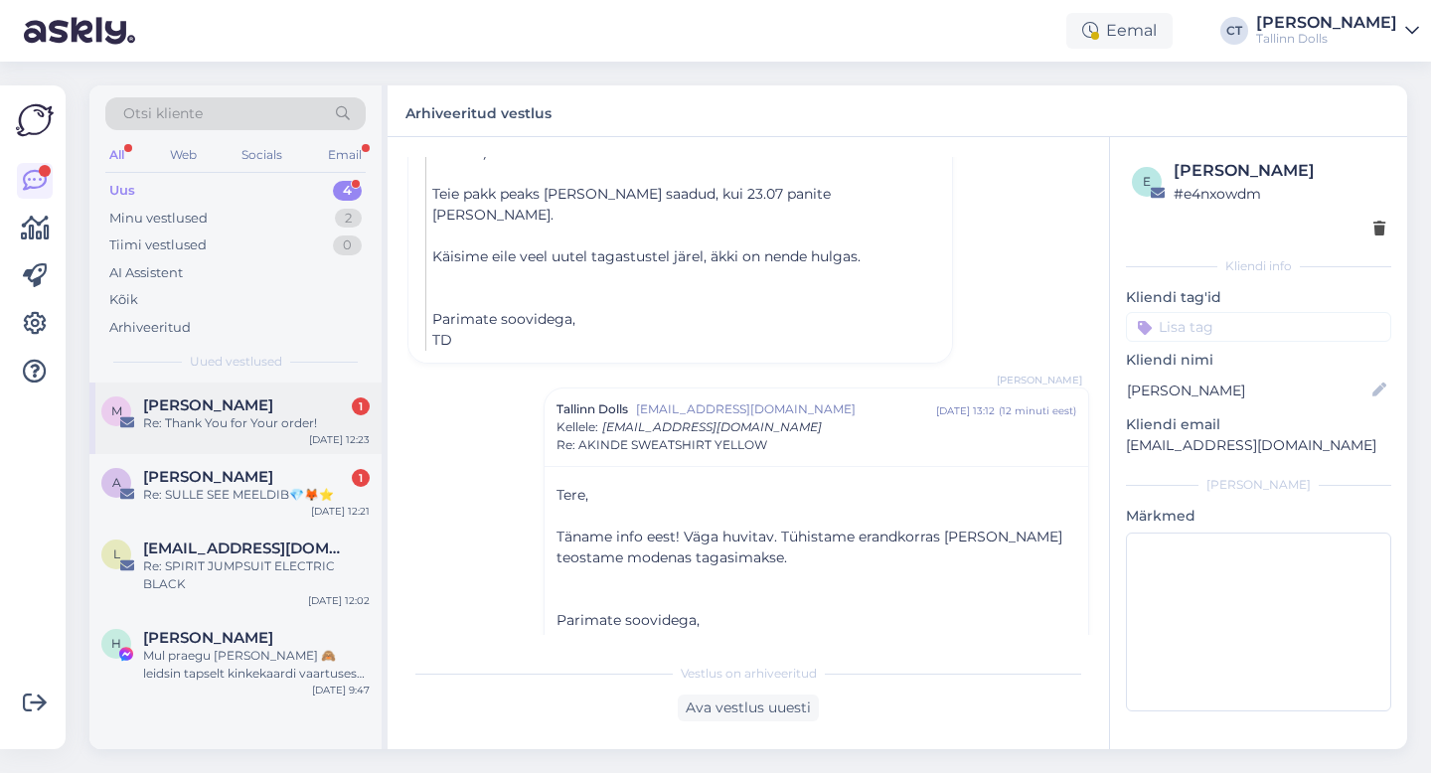
click at [280, 385] on div "M [PERSON_NAME] 1 Re: Thank You for Your order! [DATE] 12:23" at bounding box center [235, 418] width 292 height 72
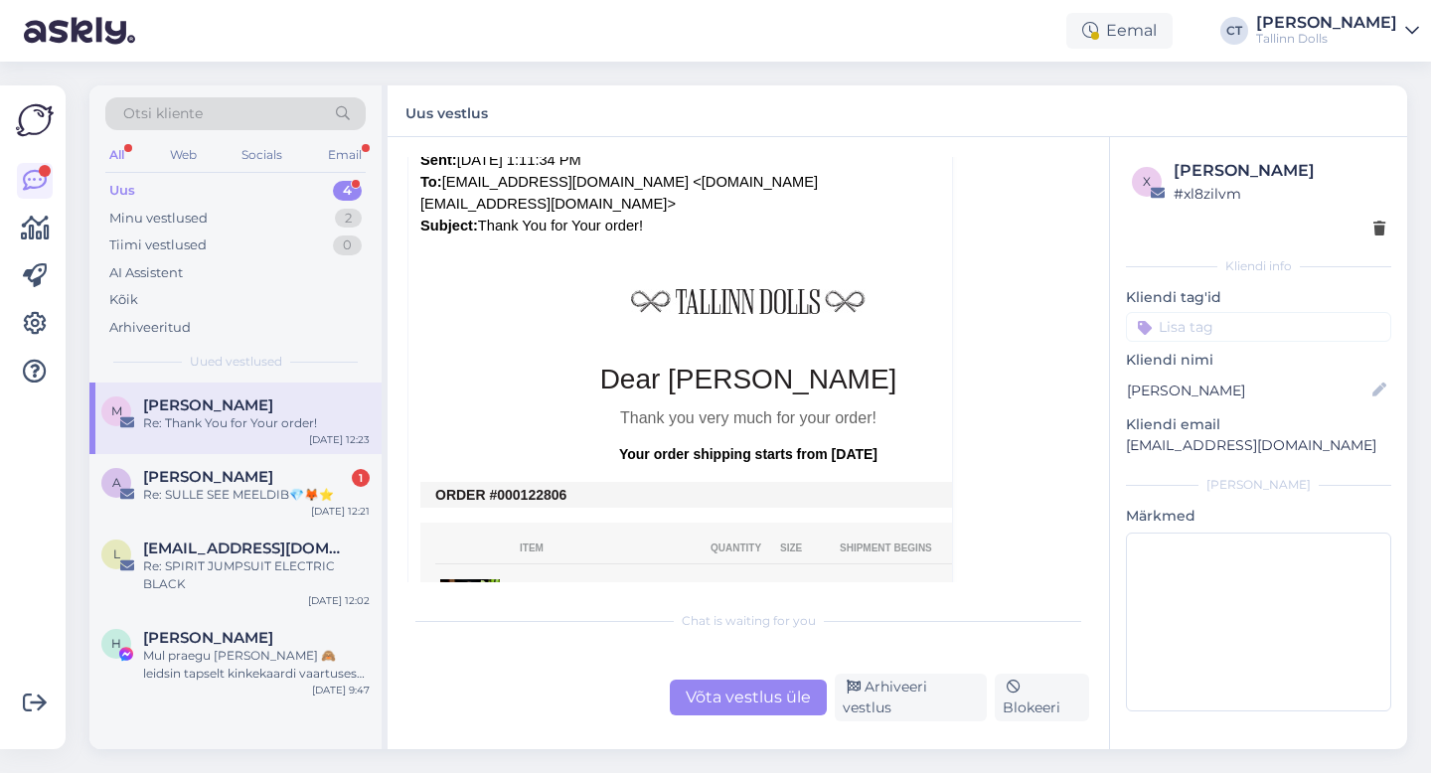
scroll to position [684, 0]
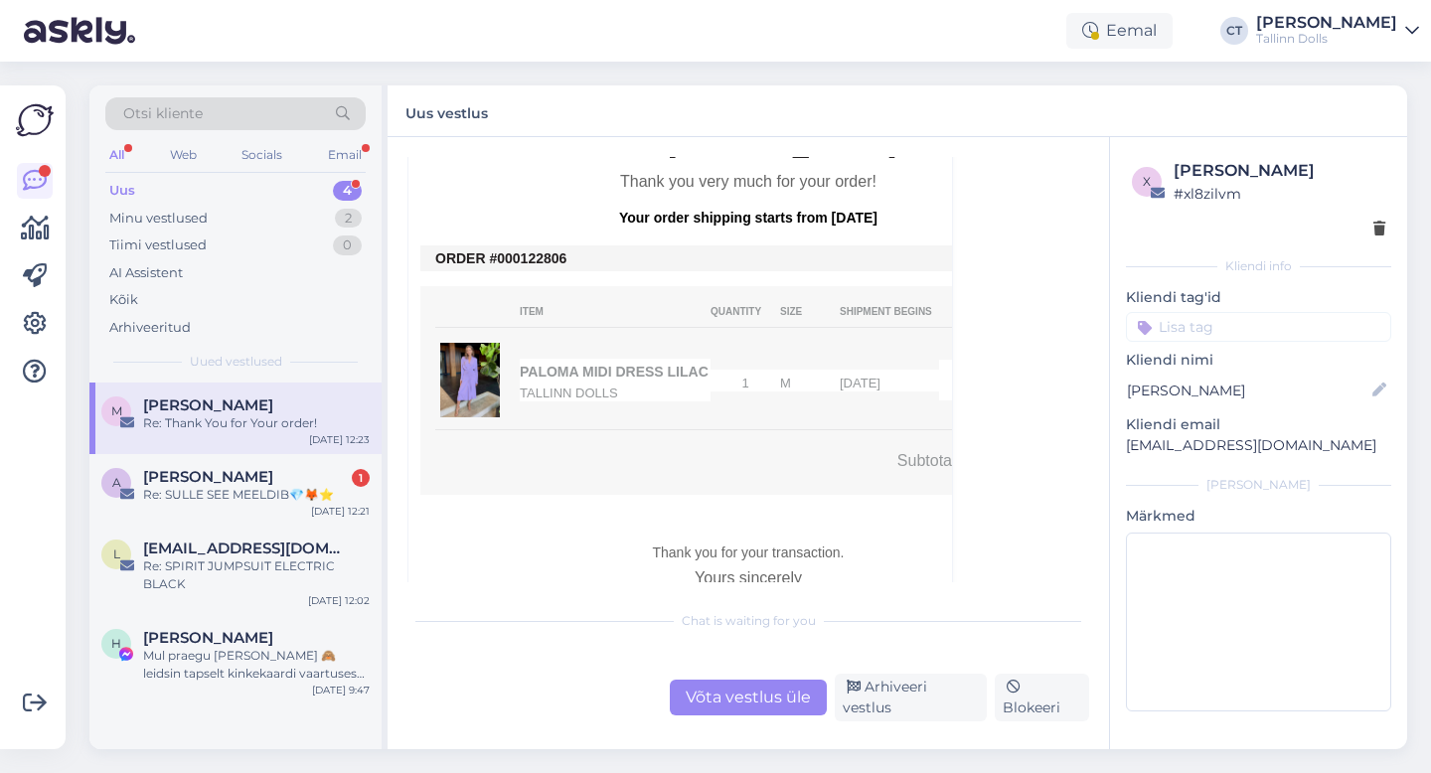
drag, startPoint x: 582, startPoint y: 235, endPoint x: 511, endPoint y: 233, distance: 71.6
click at [511, 250] on td "ORDER #000122806" at bounding box center [748, 258] width 626 height 16
copy td "0122806"
click at [764, 712] on div "Võta vestlus üle" at bounding box center [748, 698] width 157 height 36
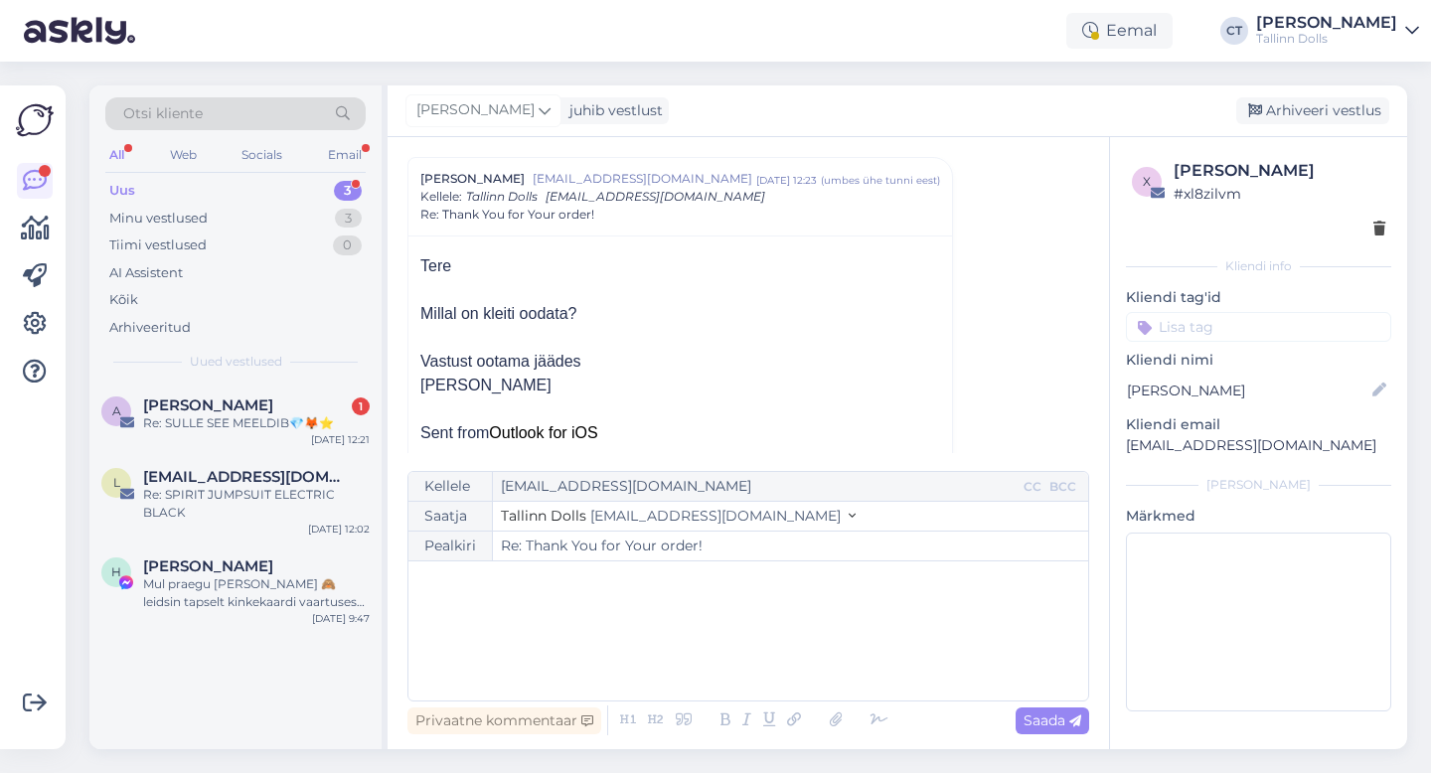
click at [778, 678] on div "﻿" at bounding box center [748, 630] width 660 height 119
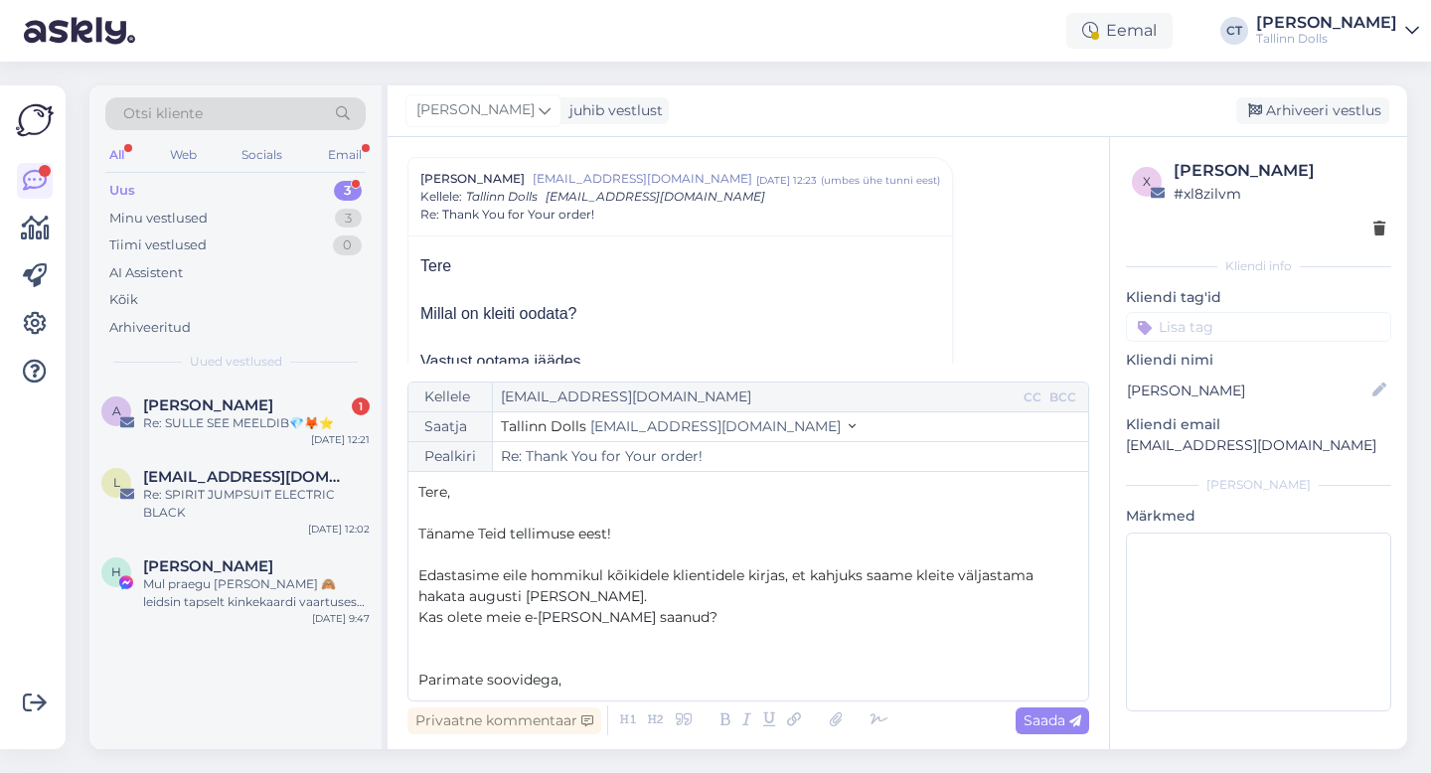
scroll to position [11, 0]
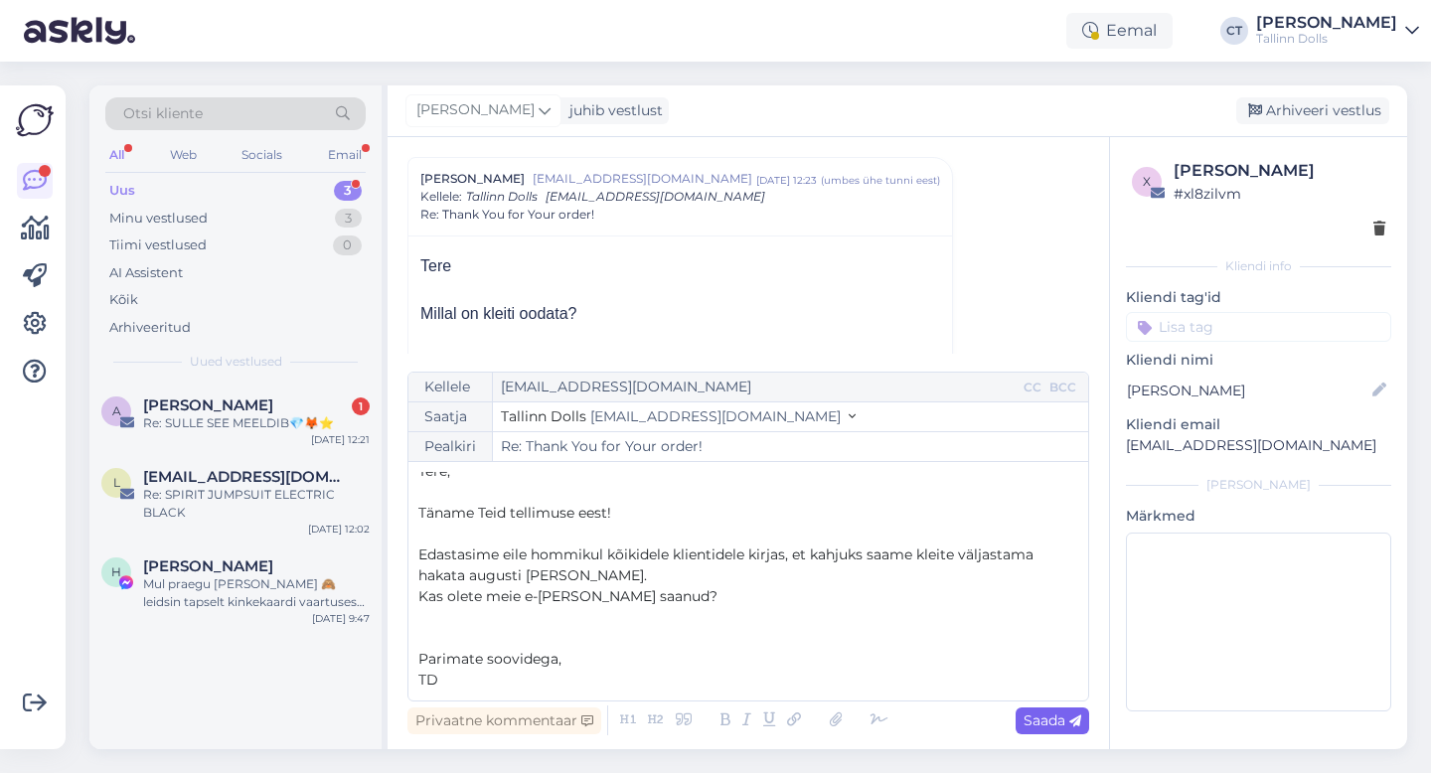
click at [1046, 726] on span "Saada" at bounding box center [1052, 720] width 58 height 18
type input "Re: Thank You for Your order!"
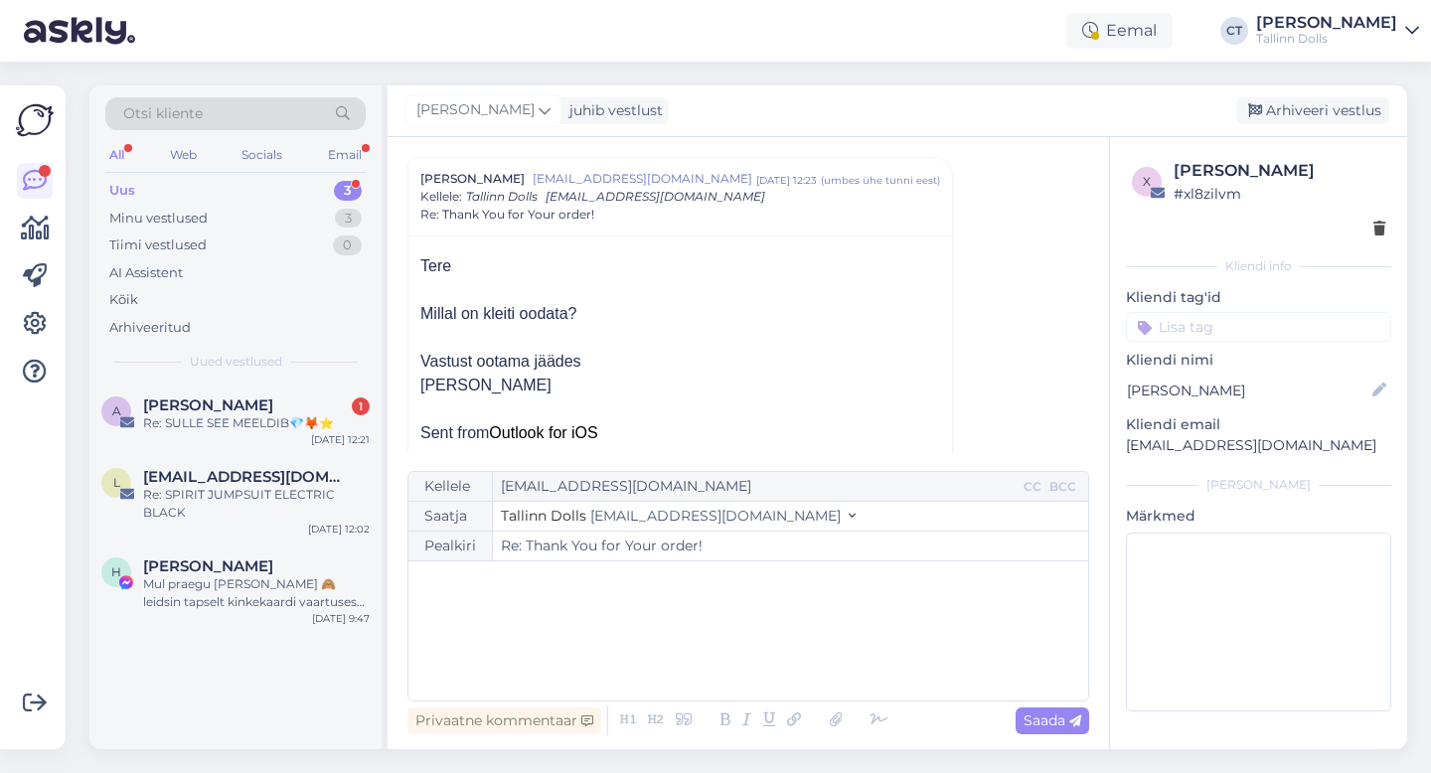
scroll to position [0, 0]
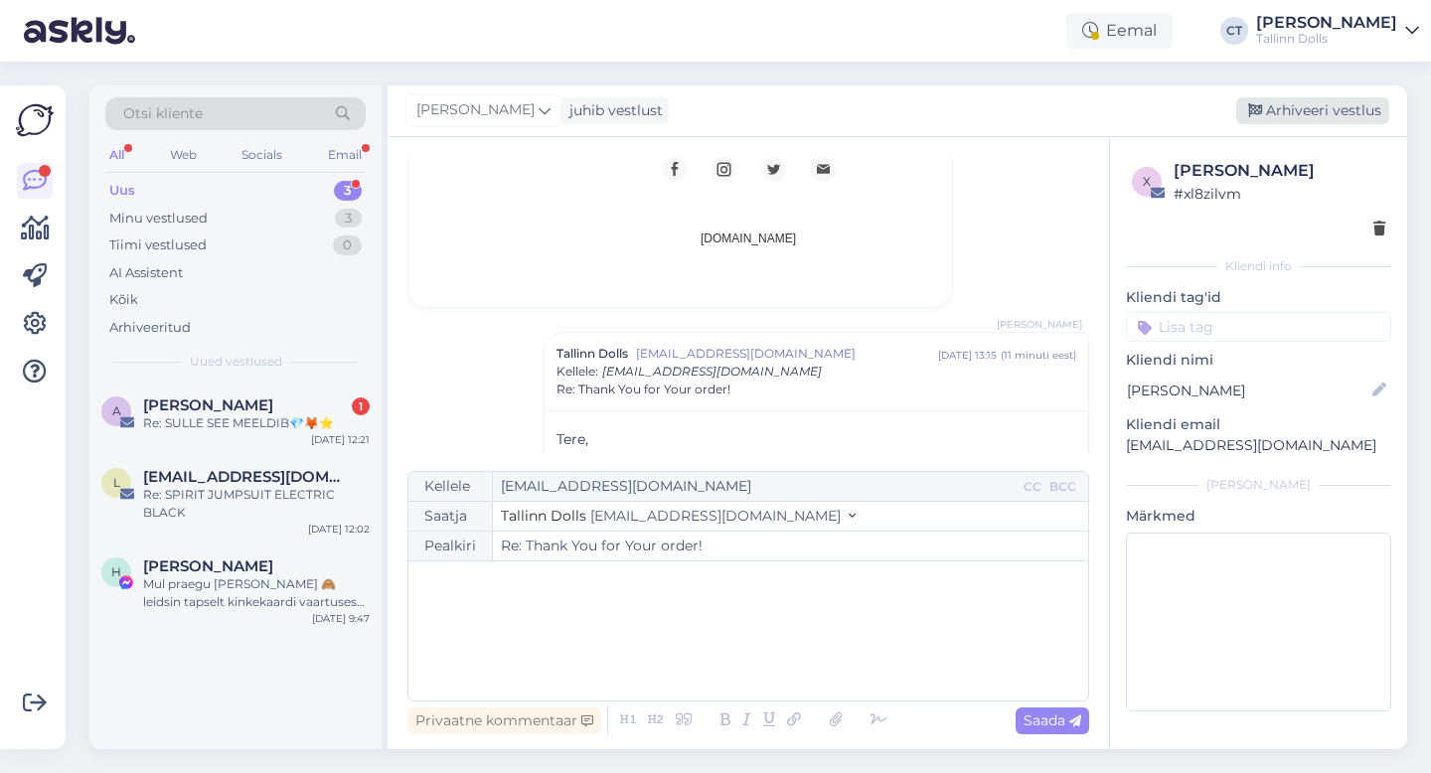
click at [1340, 106] on div "Arhiveeri vestlus" at bounding box center [1312, 110] width 153 height 27
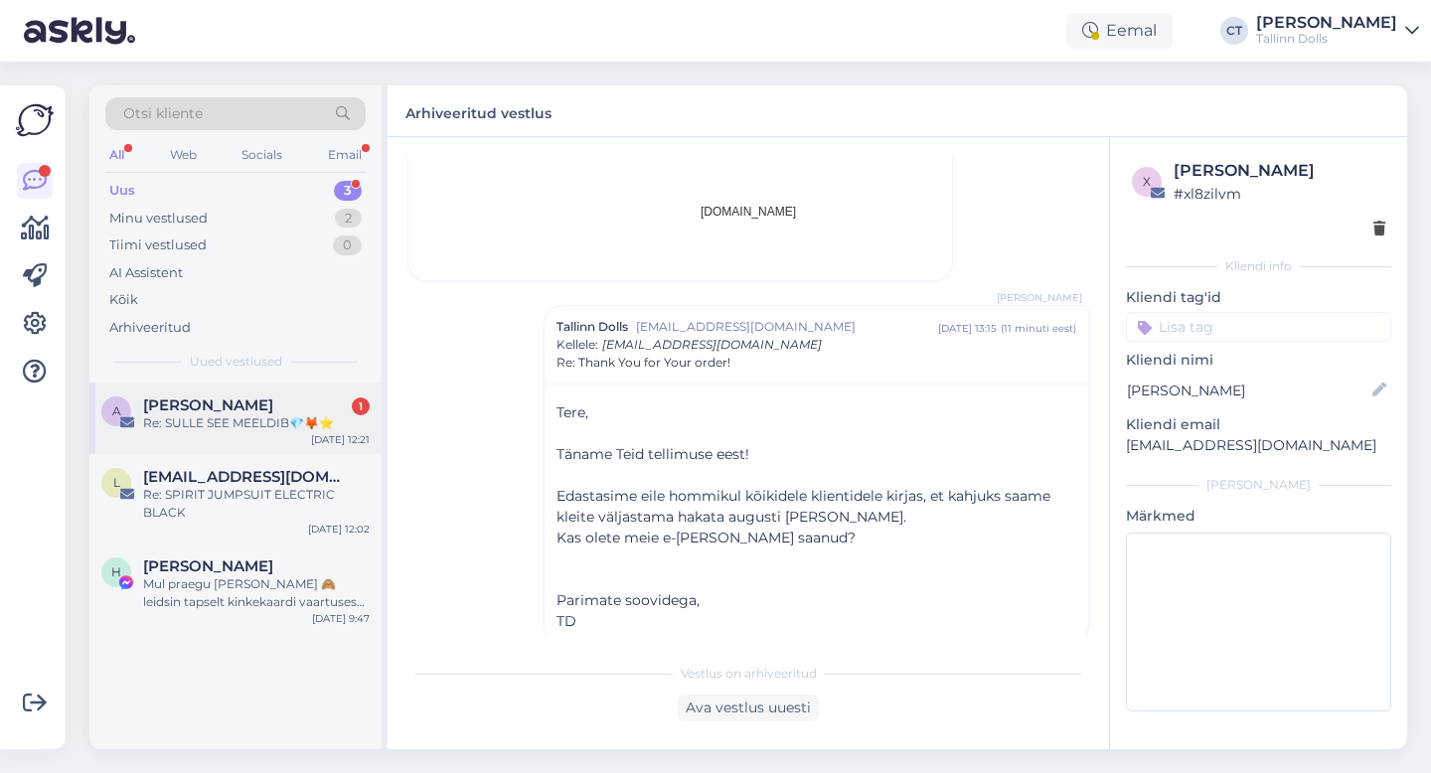
click at [316, 417] on div "Re: SULLE SEE MEELDIB💎🦊⭐" at bounding box center [256, 423] width 227 height 18
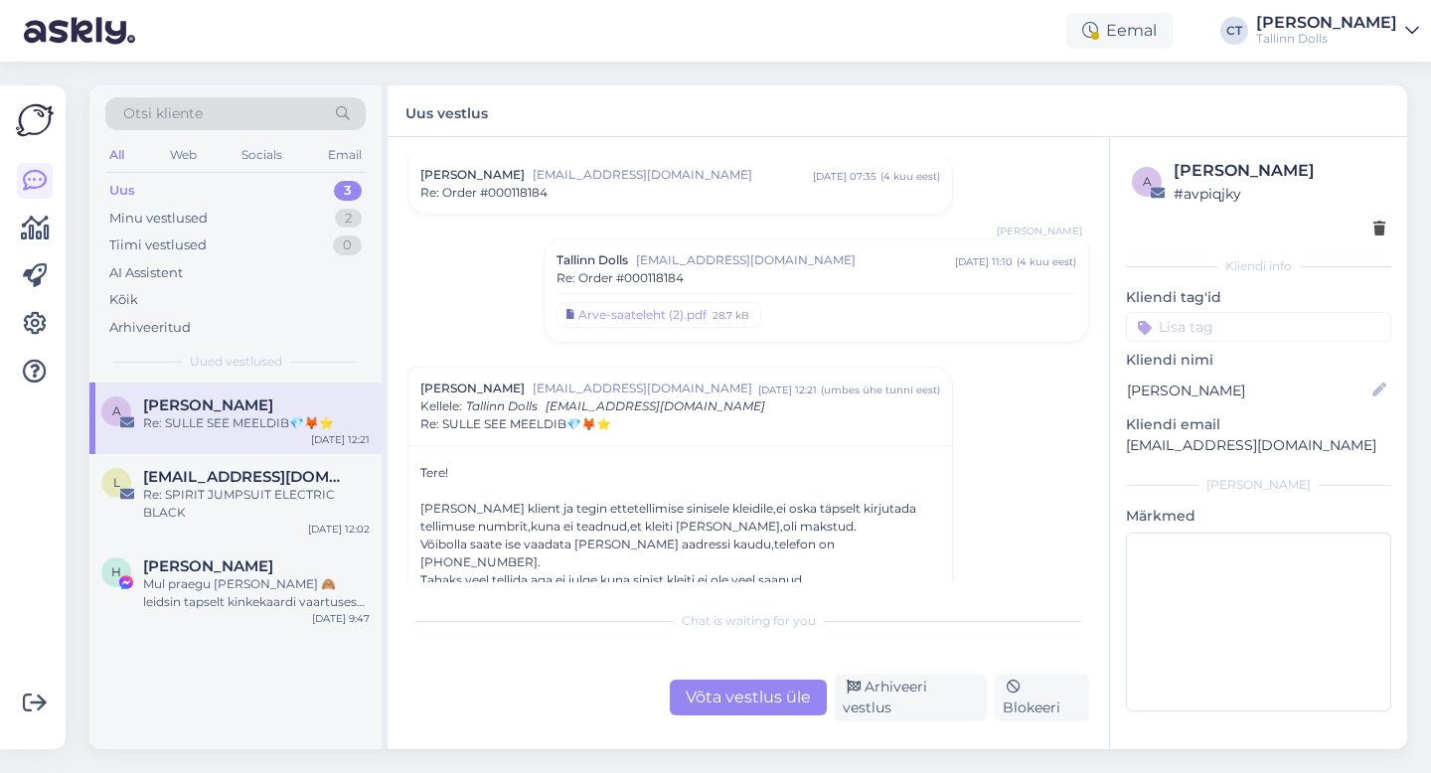
scroll to position [701, 0]
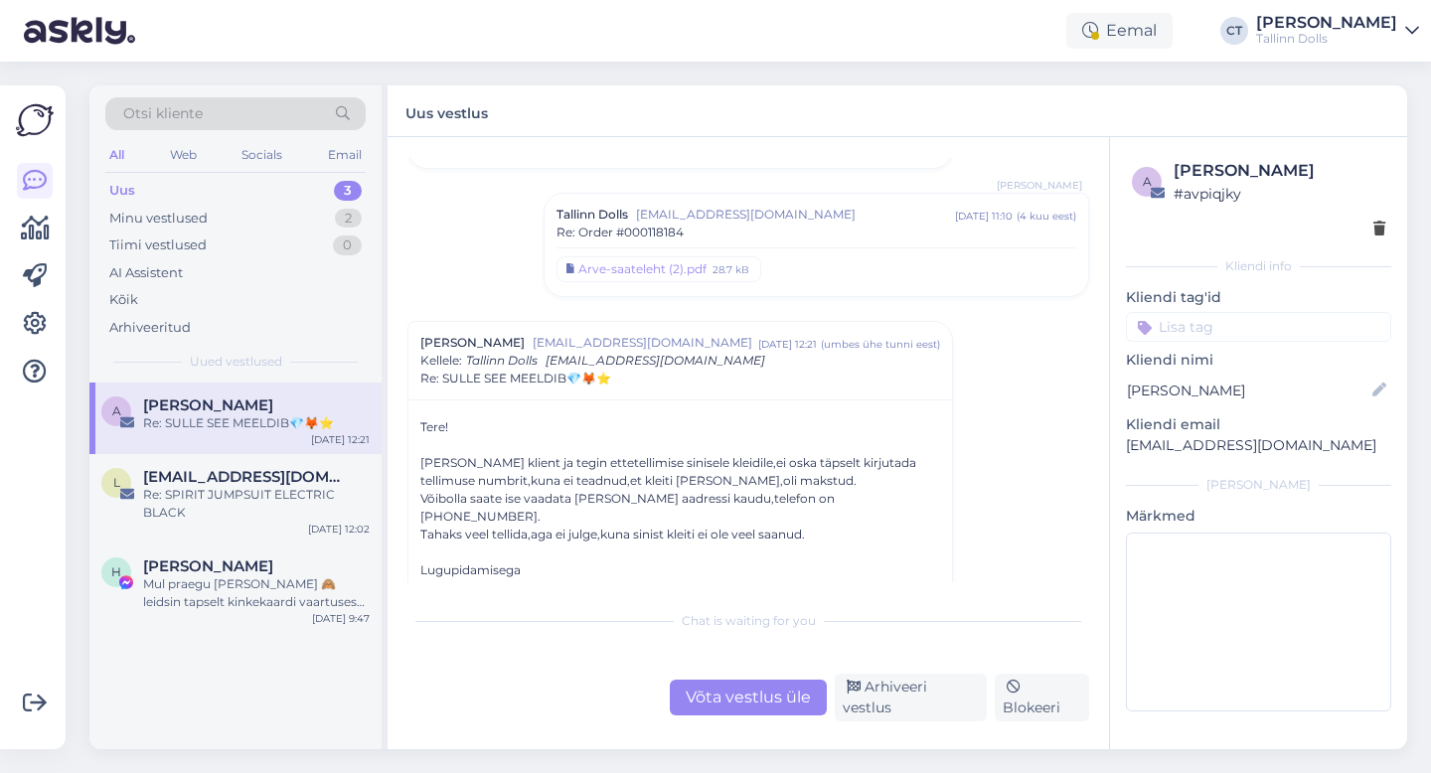
click at [771, 692] on div "Võta vestlus üle" at bounding box center [748, 698] width 157 height 36
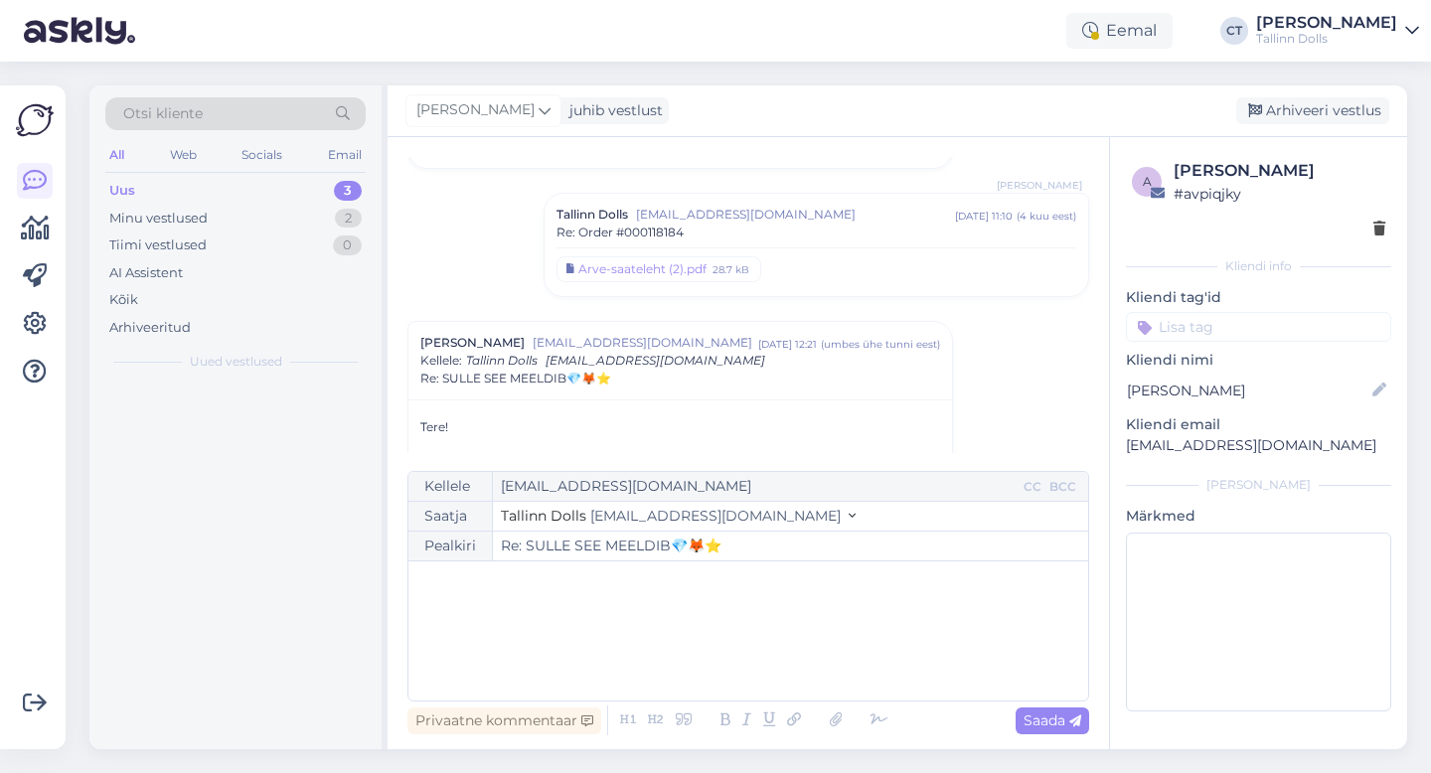
scroll to position [865, 0]
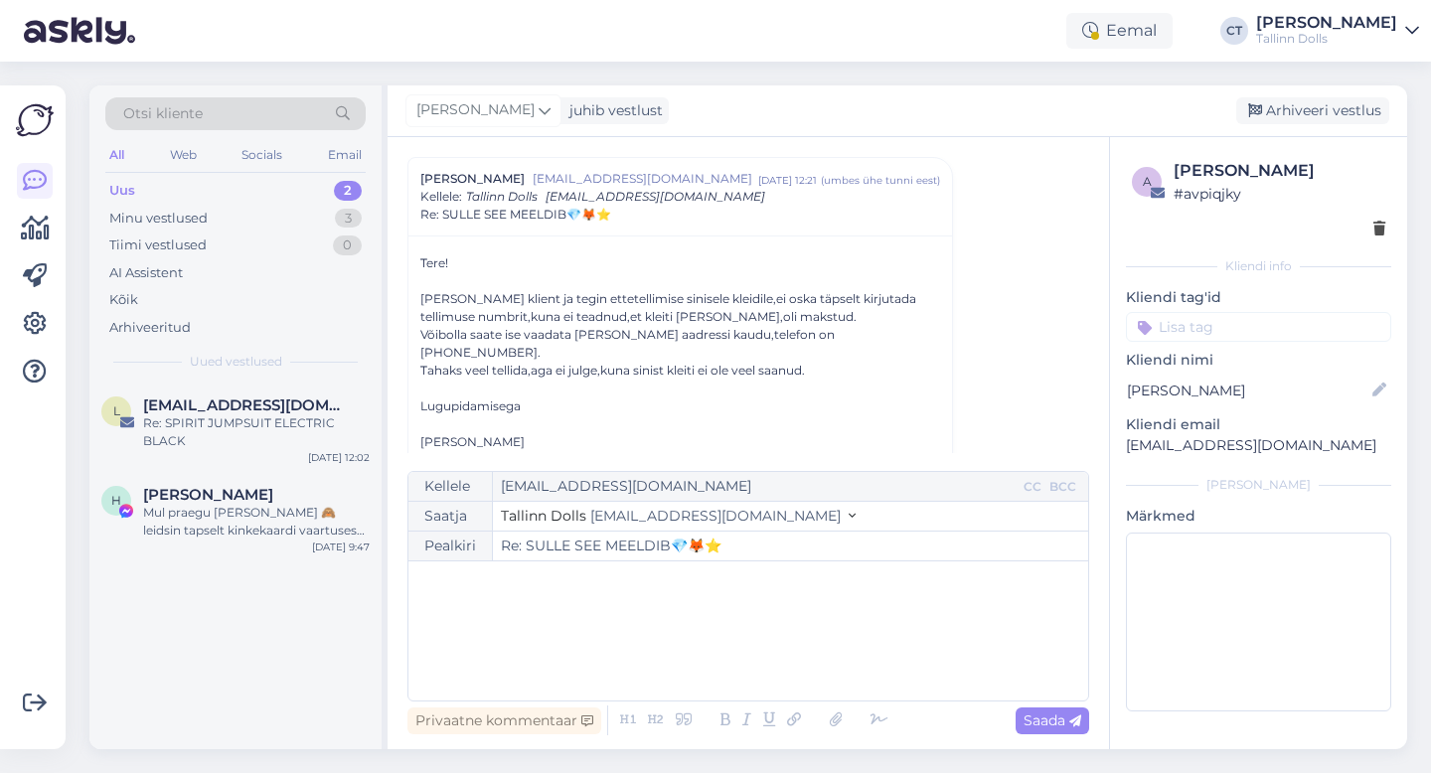
click at [773, 665] on div "﻿" at bounding box center [748, 630] width 660 height 119
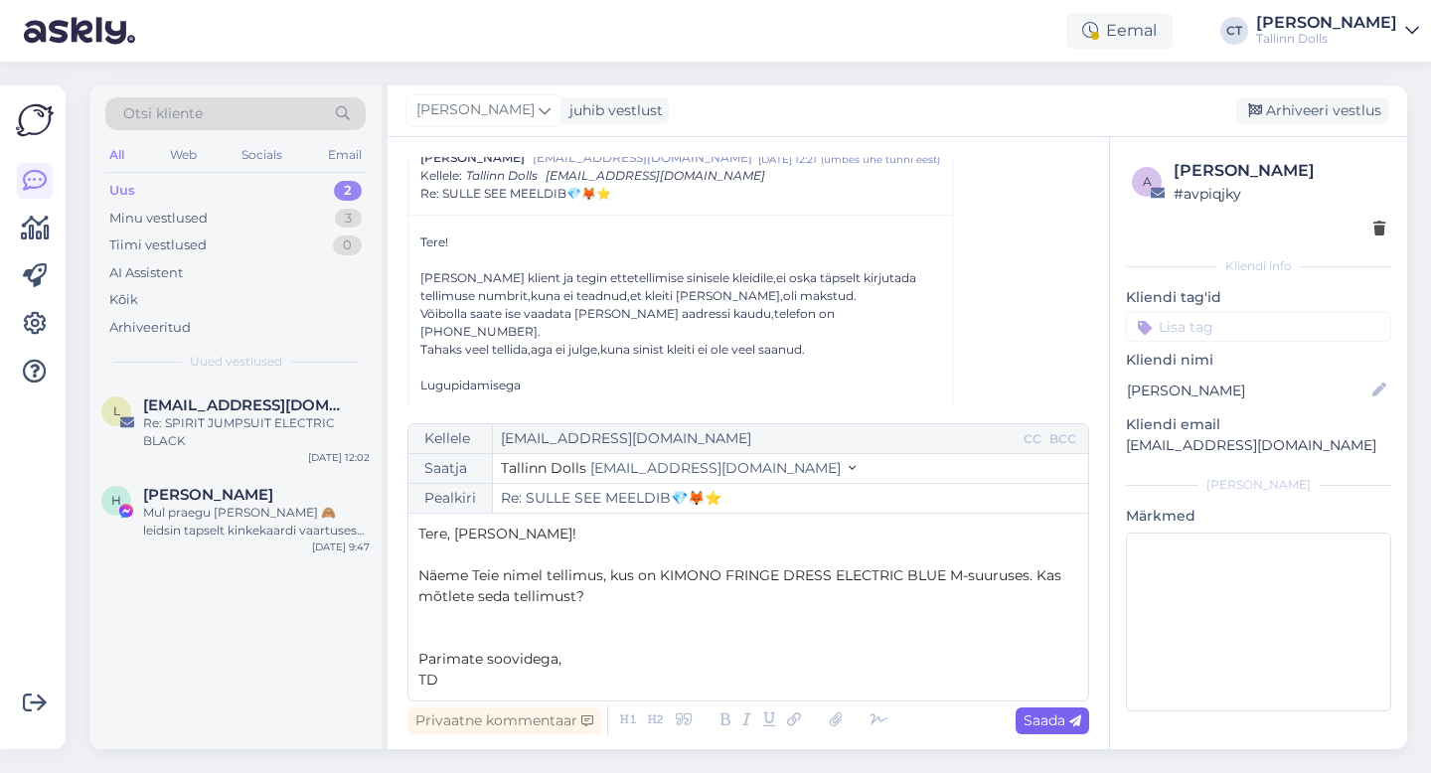
click at [1058, 720] on span "Saada" at bounding box center [1052, 720] width 58 height 18
type input "Re: Re: SULLE SEE MEELDIB💎🦊⭐"
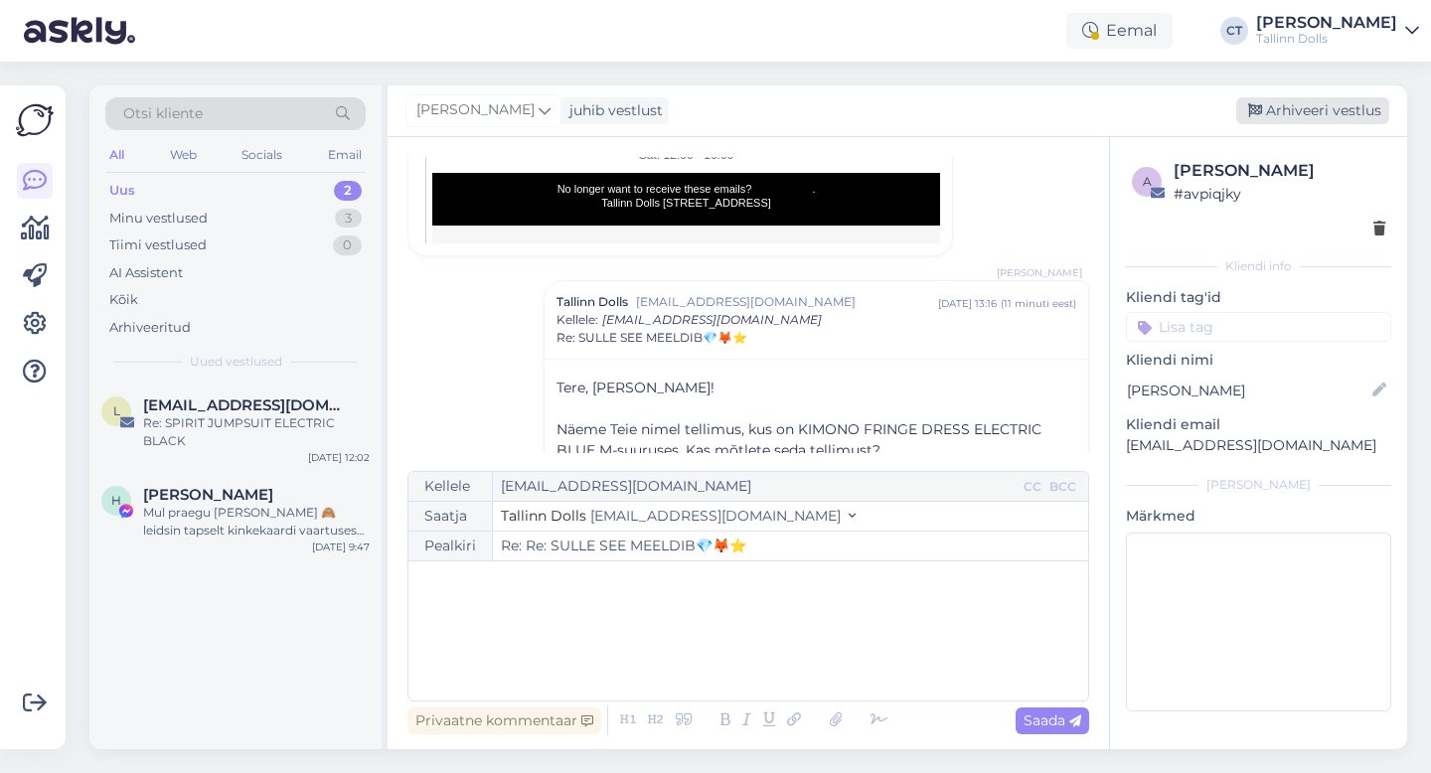
click at [1308, 117] on div "Arhiveeri vestlus" at bounding box center [1312, 110] width 153 height 27
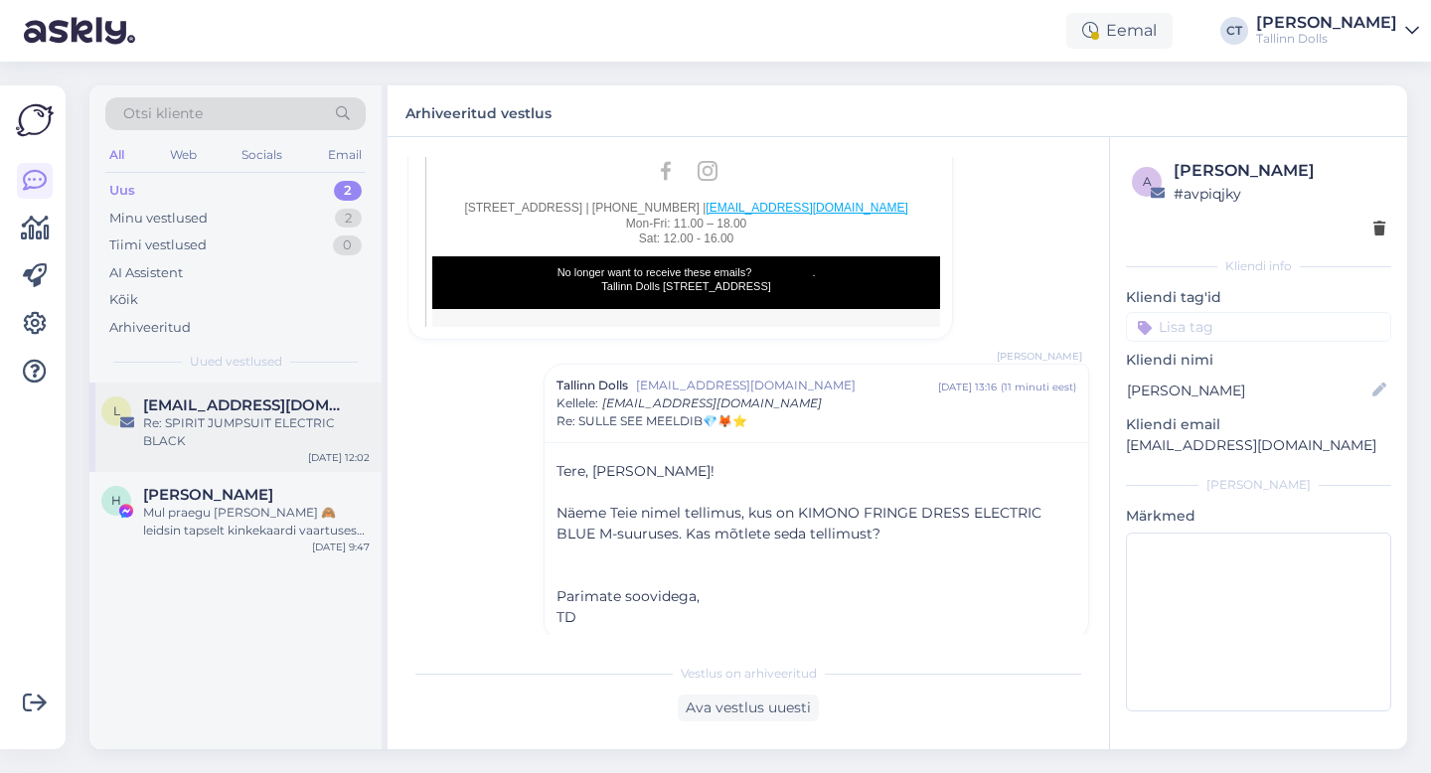
click at [199, 412] on span "[EMAIL_ADDRESS][DOMAIN_NAME]" at bounding box center [246, 405] width 207 height 18
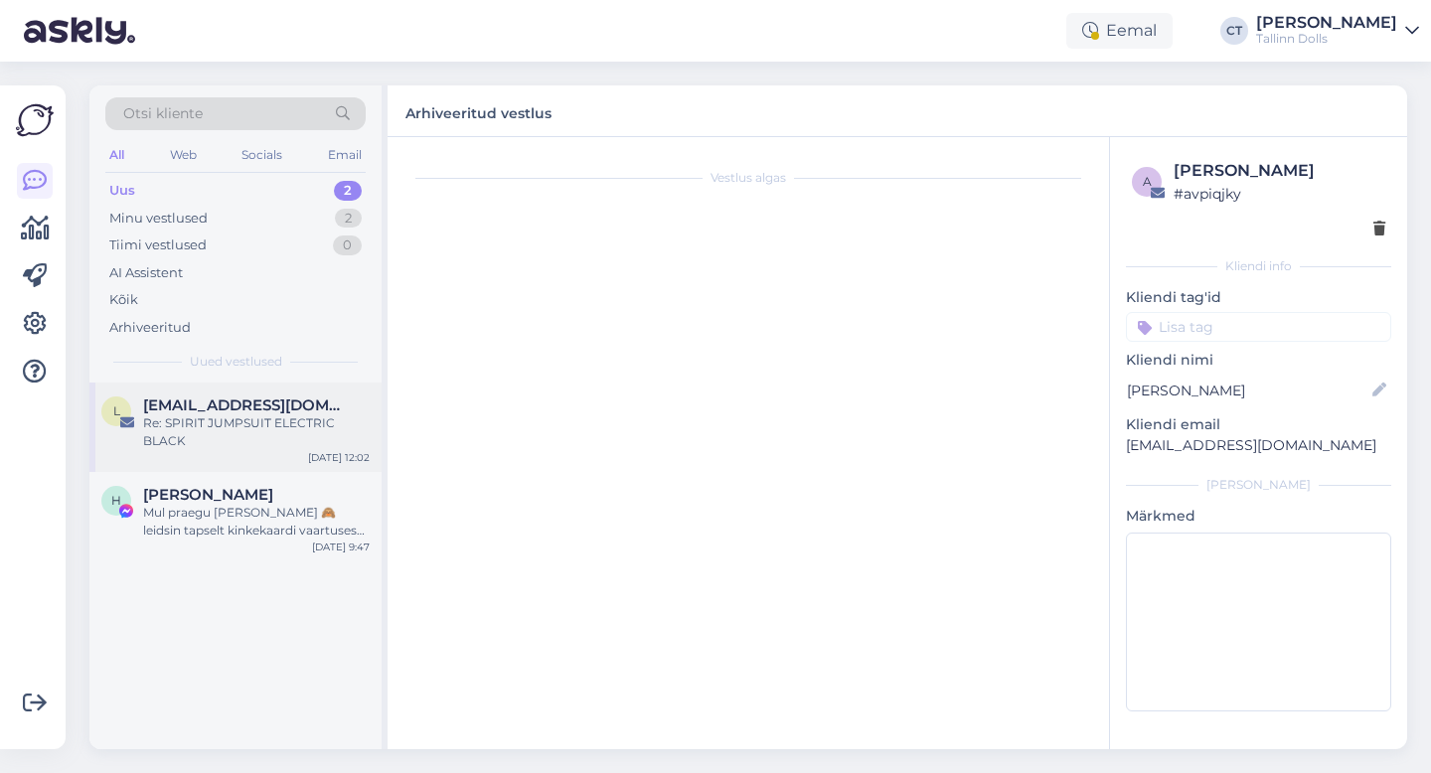
scroll to position [1639, 0]
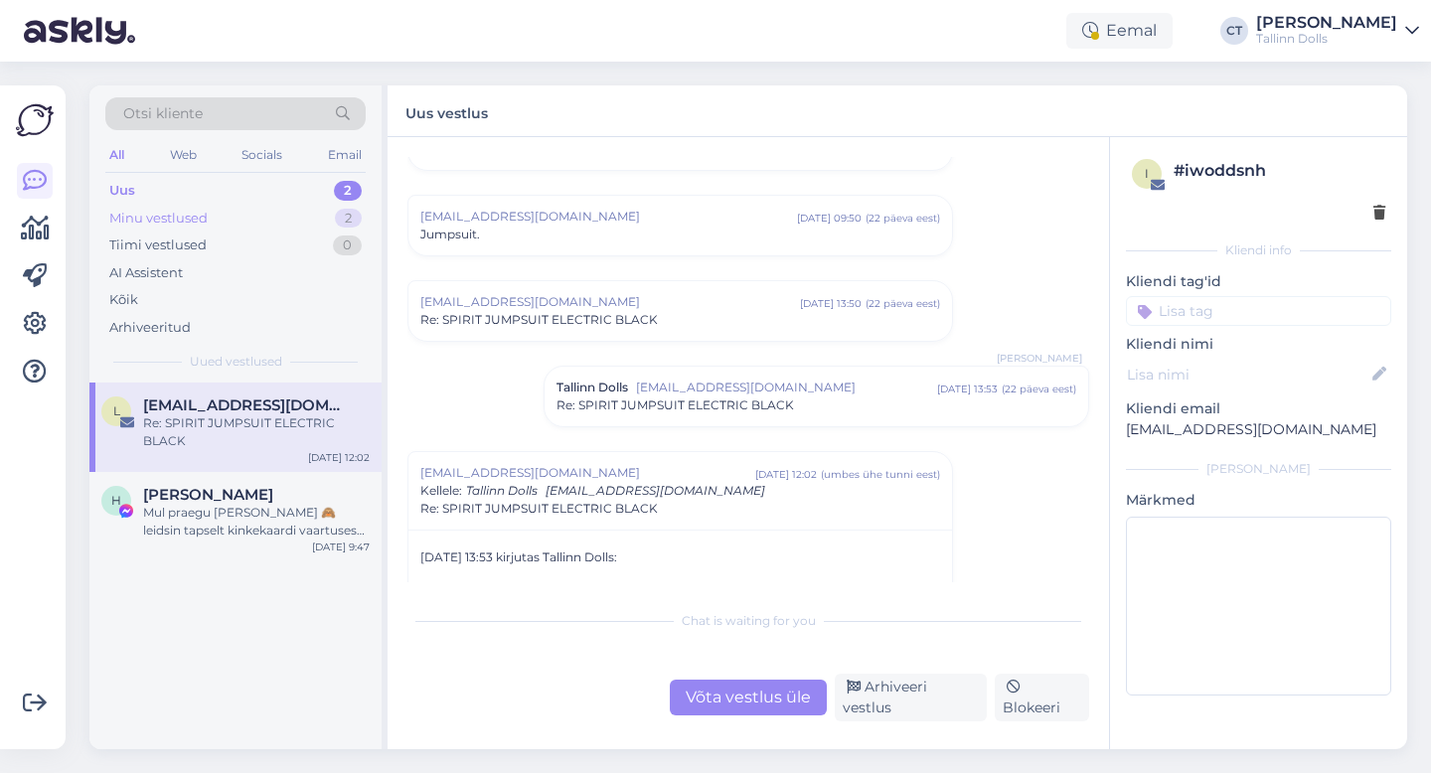
click at [191, 215] on div "Minu vestlused" at bounding box center [158, 219] width 98 height 20
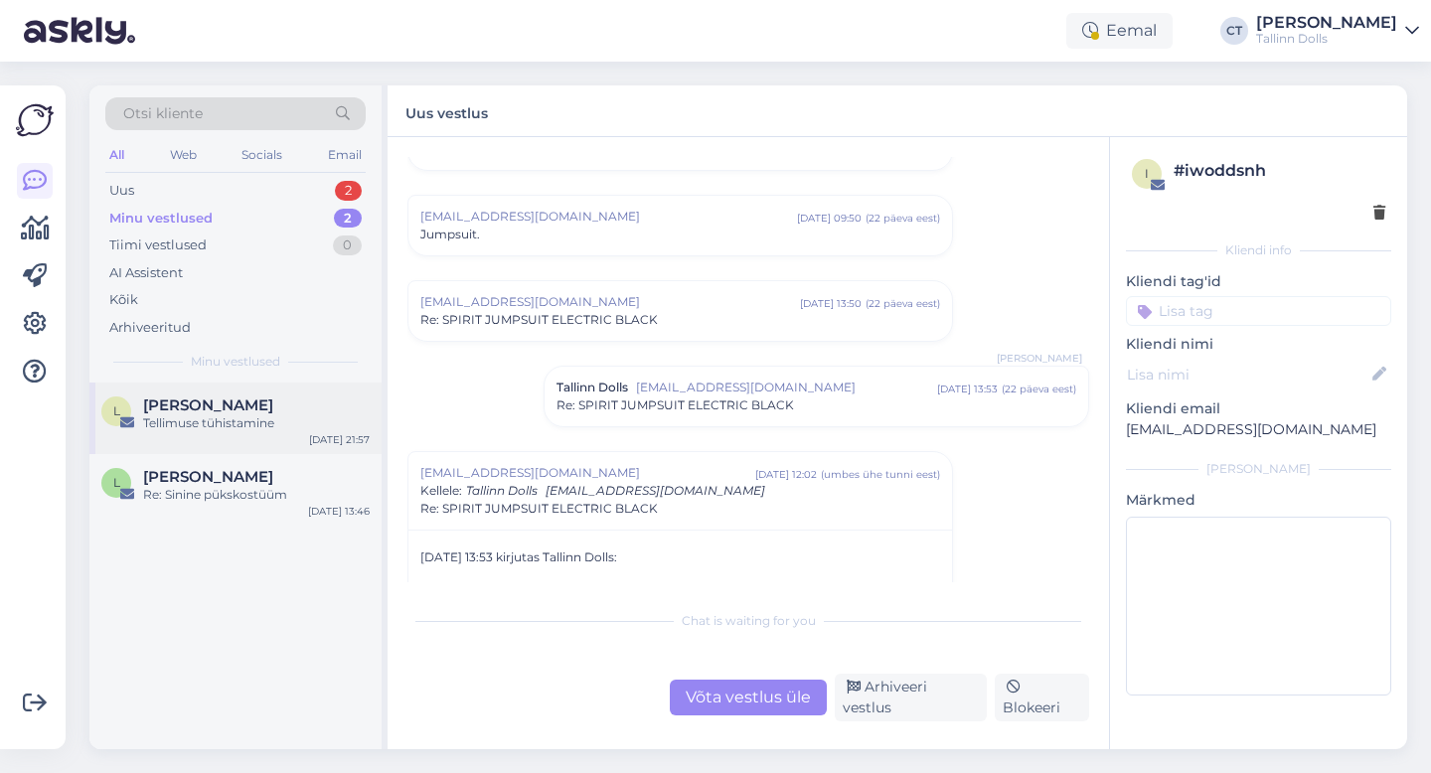
click at [204, 414] on div "Tellimuse tühistamine" at bounding box center [256, 423] width 227 height 18
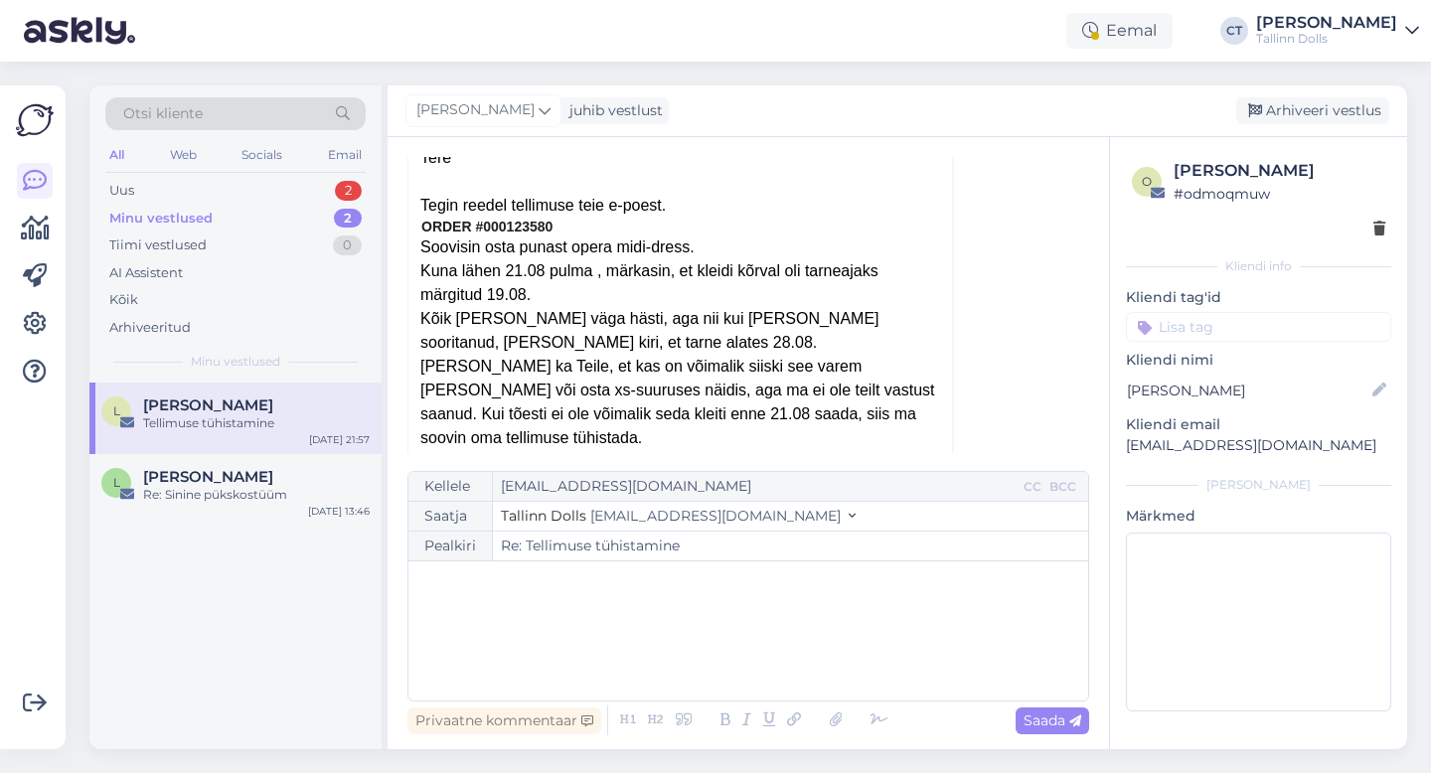
scroll to position [193, 0]
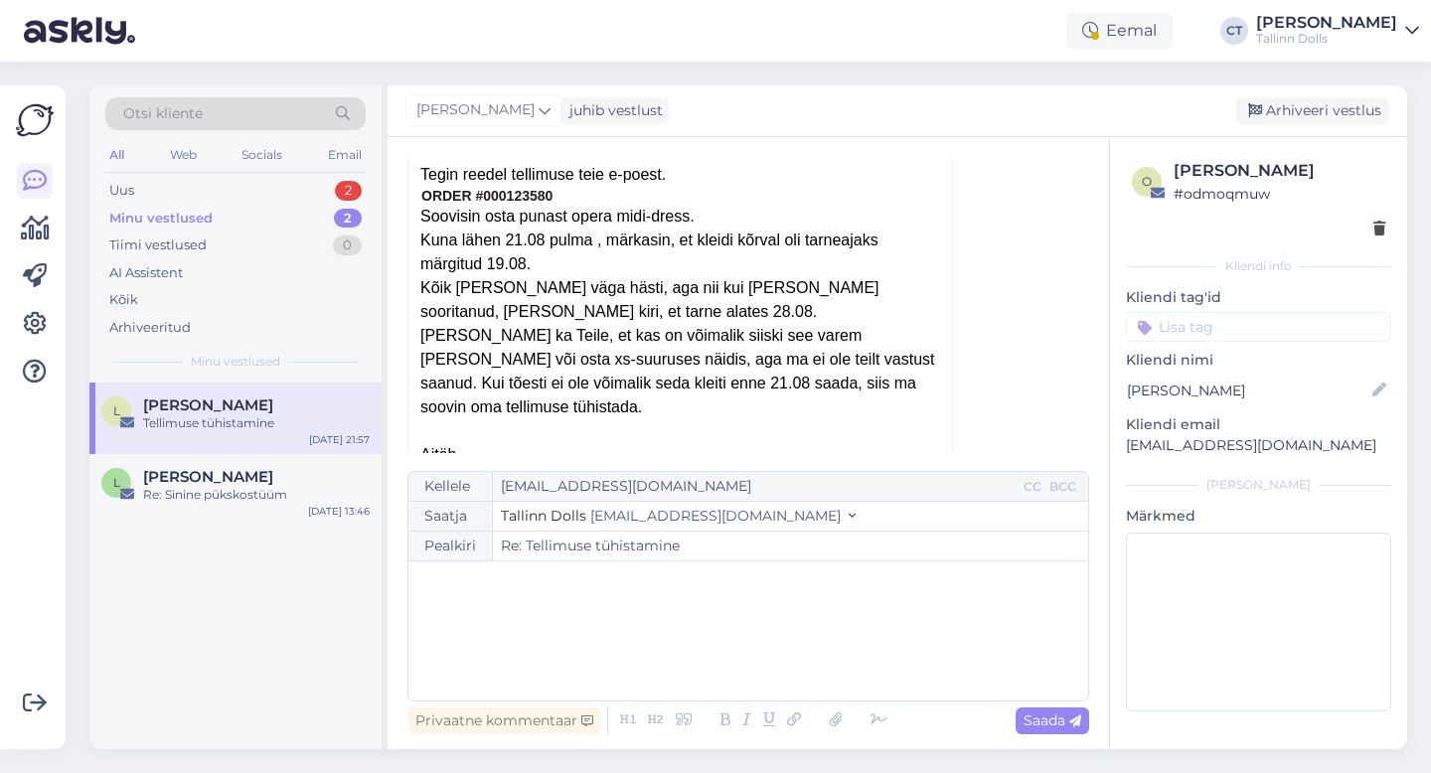
click at [614, 671] on div "﻿" at bounding box center [748, 630] width 660 height 119
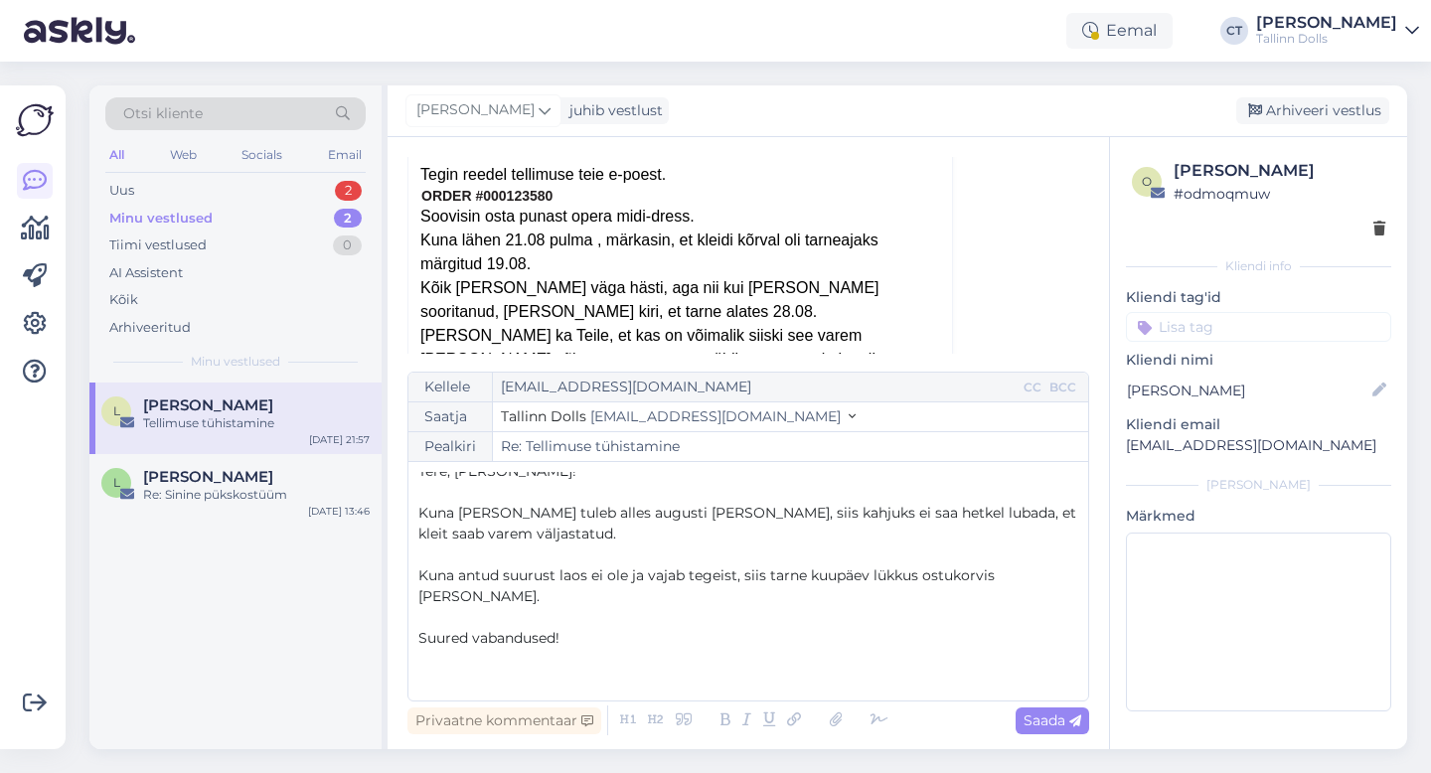
scroll to position [32, 0]
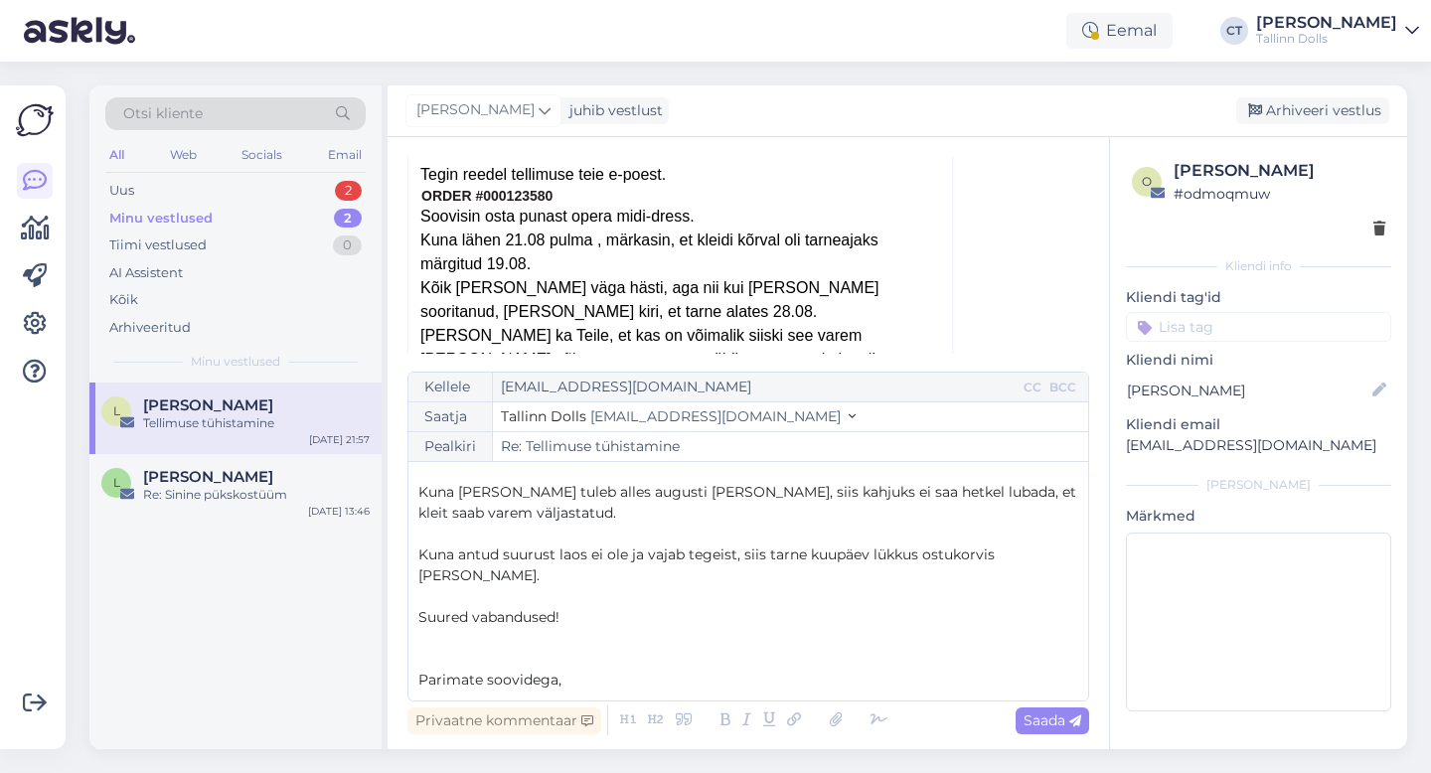
click at [784, 607] on p "Suured vabandused!" at bounding box center [748, 617] width 660 height 21
click at [1039, 719] on span "Saada" at bounding box center [1052, 720] width 58 height 18
type input "Re: Tellimuse tühistamine"
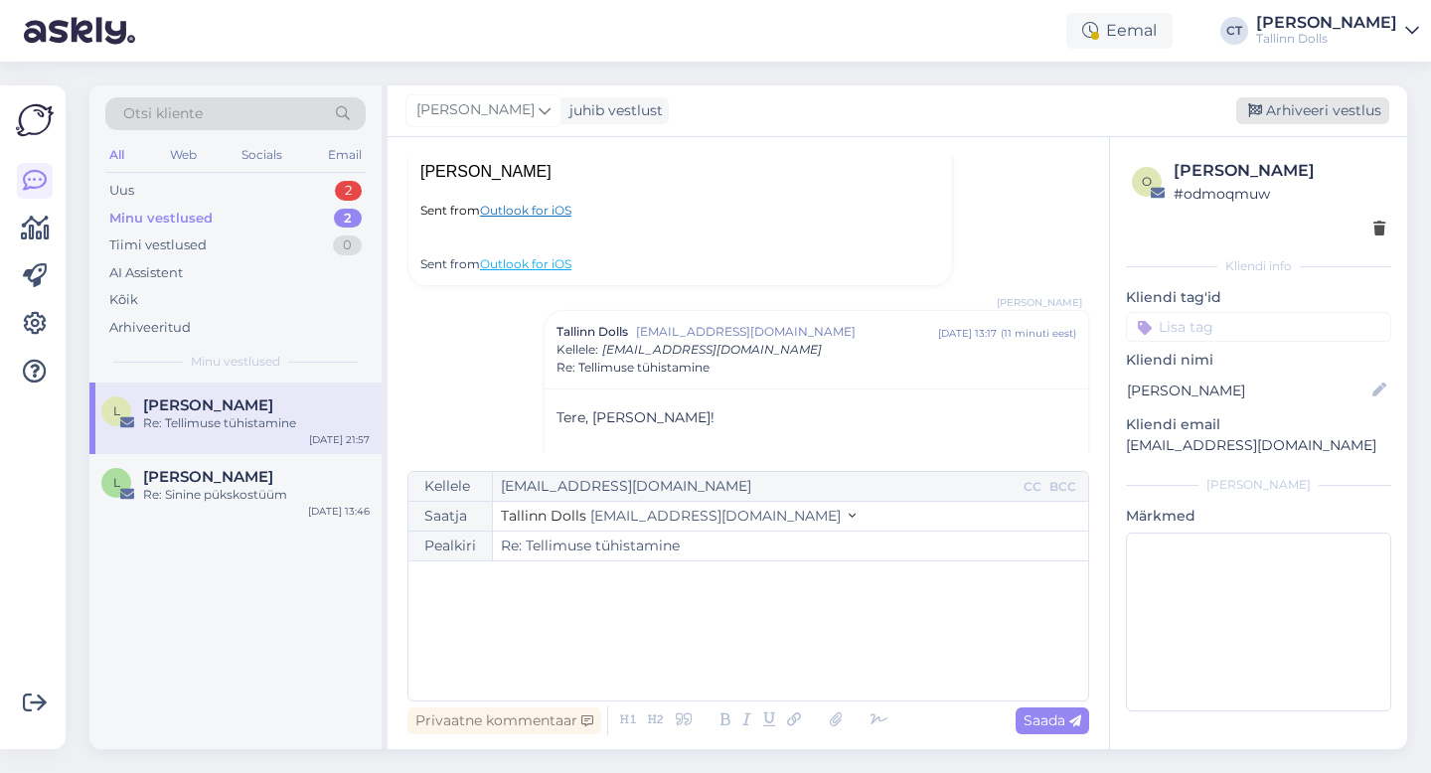
click at [1290, 116] on div "Arhiveeri vestlus" at bounding box center [1312, 110] width 153 height 27
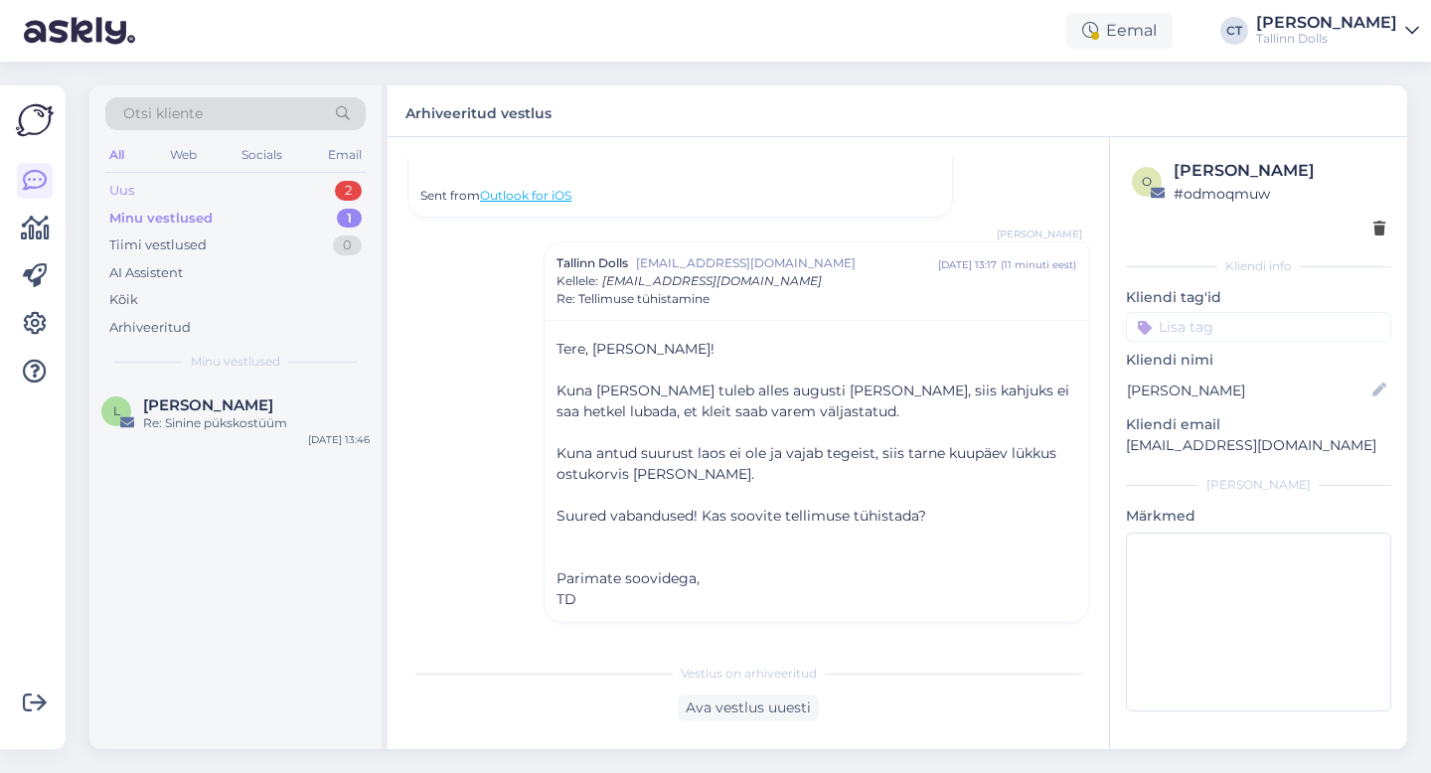
click at [194, 185] on div "Uus 2" at bounding box center [235, 191] width 260 height 28
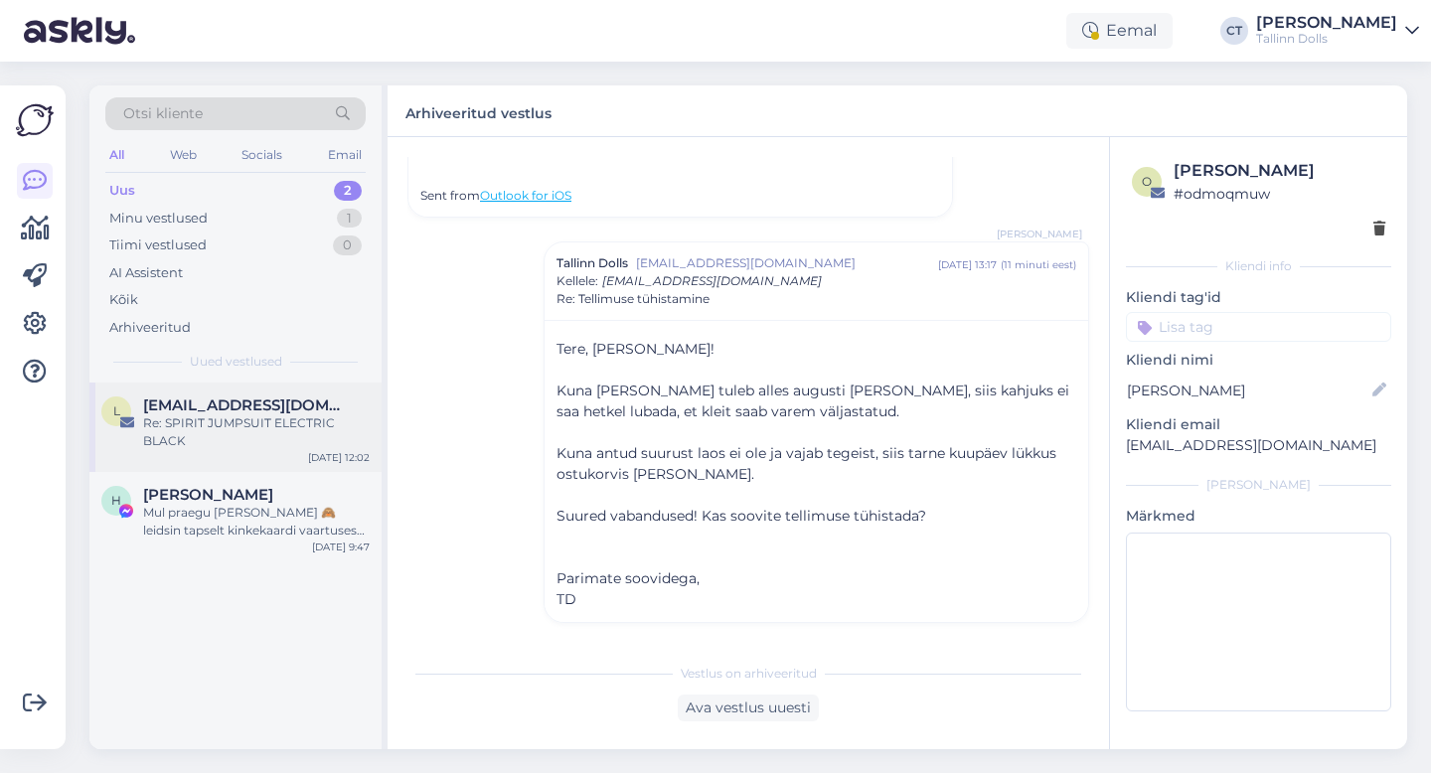
click at [228, 426] on div "Re: SPIRIT JUMPSUIT ELECTRIC BLACK" at bounding box center [256, 432] width 227 height 36
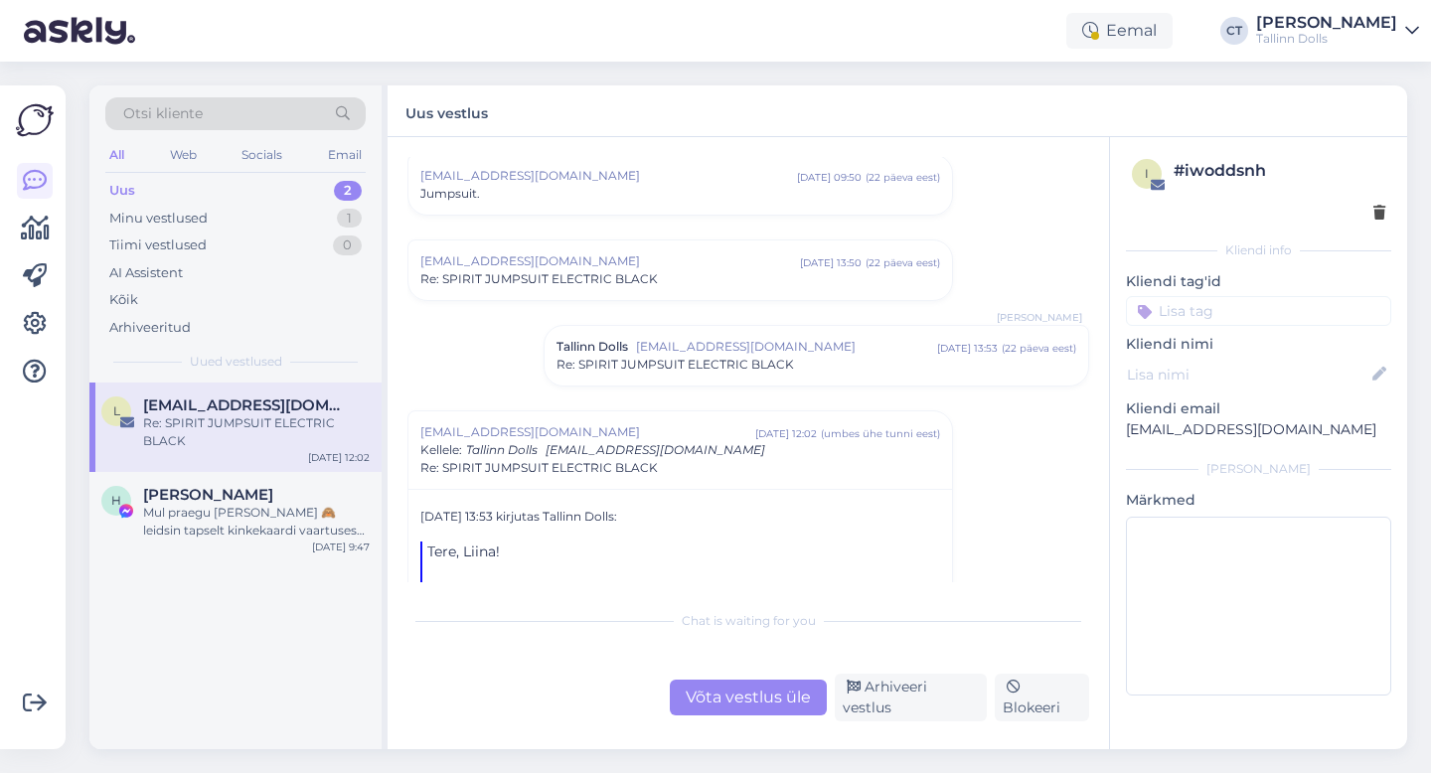
scroll to position [1687, 0]
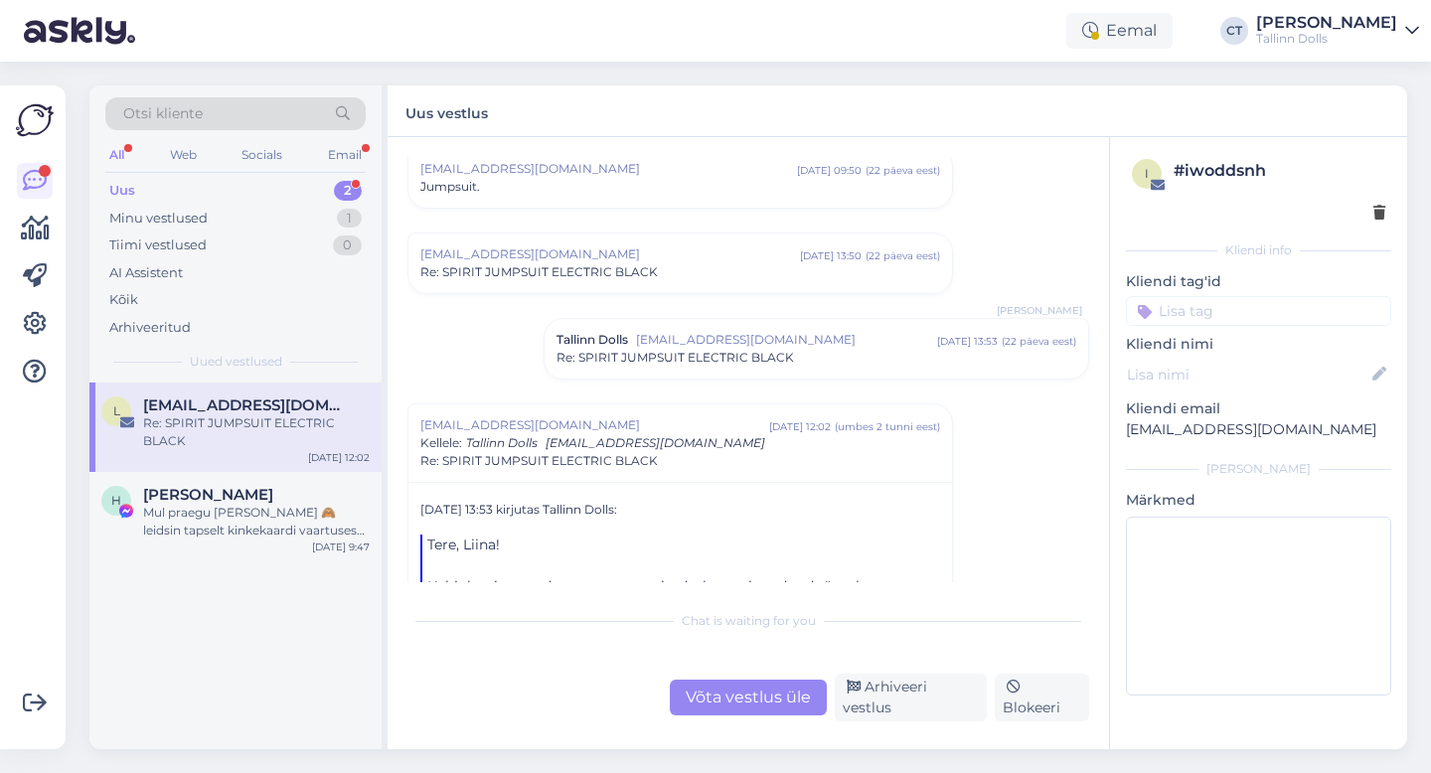
click at [291, 117] on div "Otsi kliente" at bounding box center [235, 113] width 260 height 33
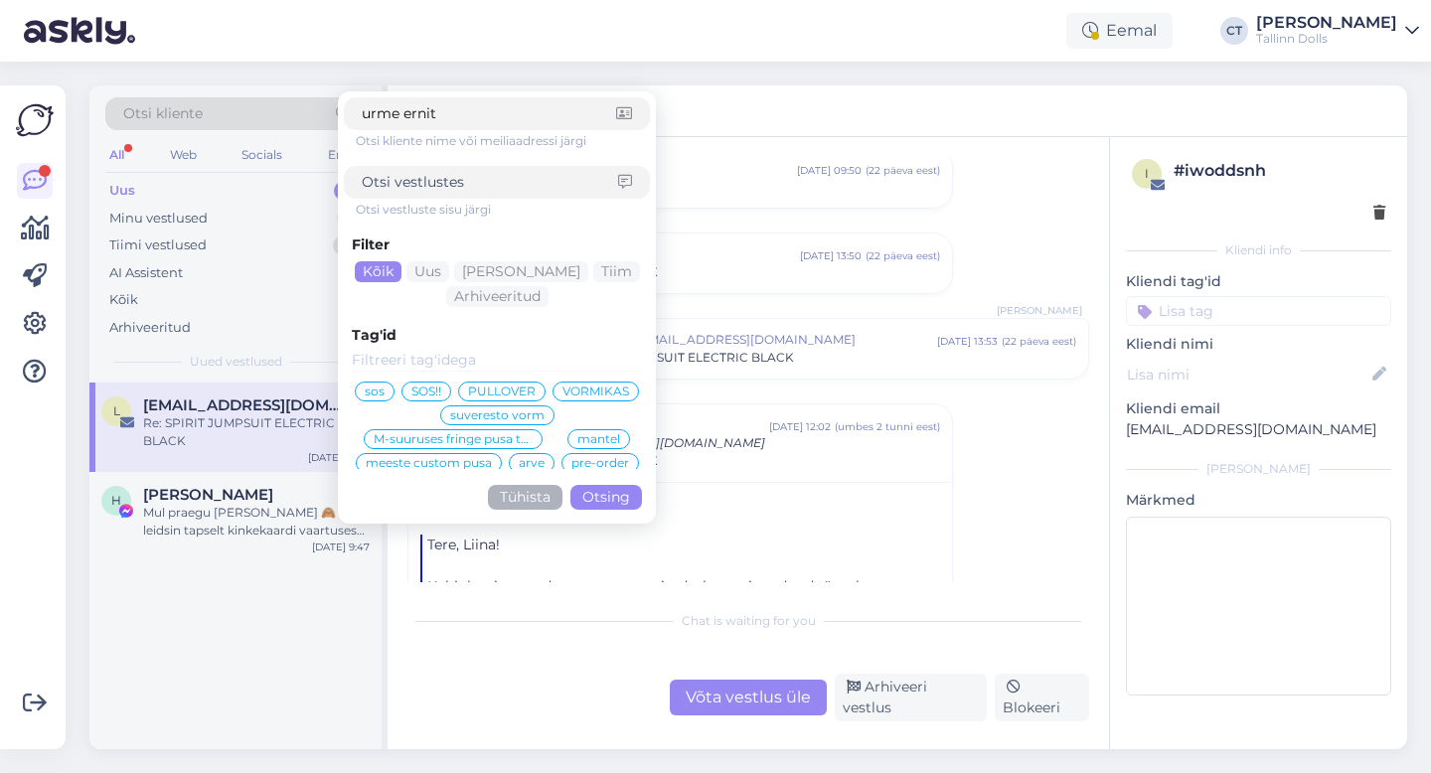
type input "urme ernits"
click button "Otsing" at bounding box center [606, 497] width 72 height 25
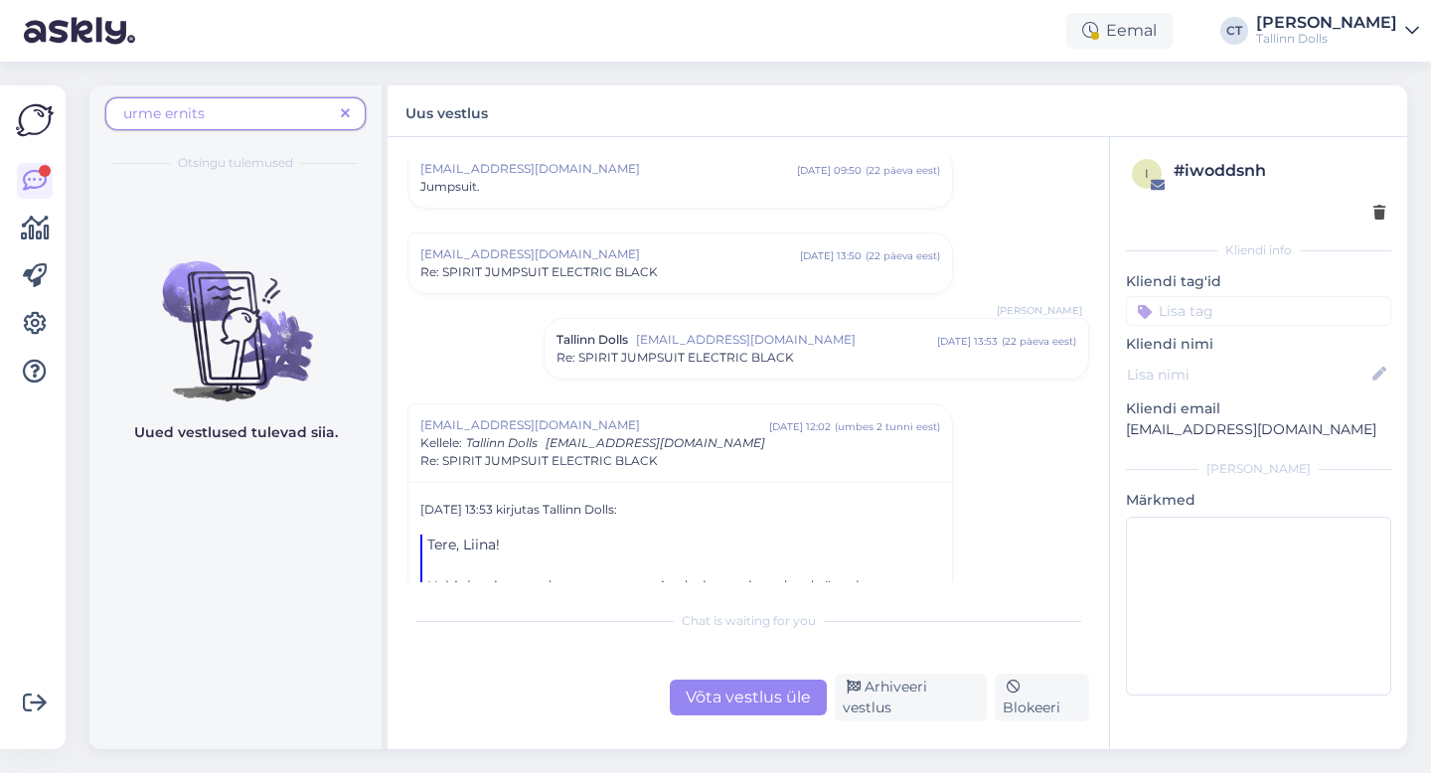
click at [350, 110] on span at bounding box center [345, 113] width 25 height 21
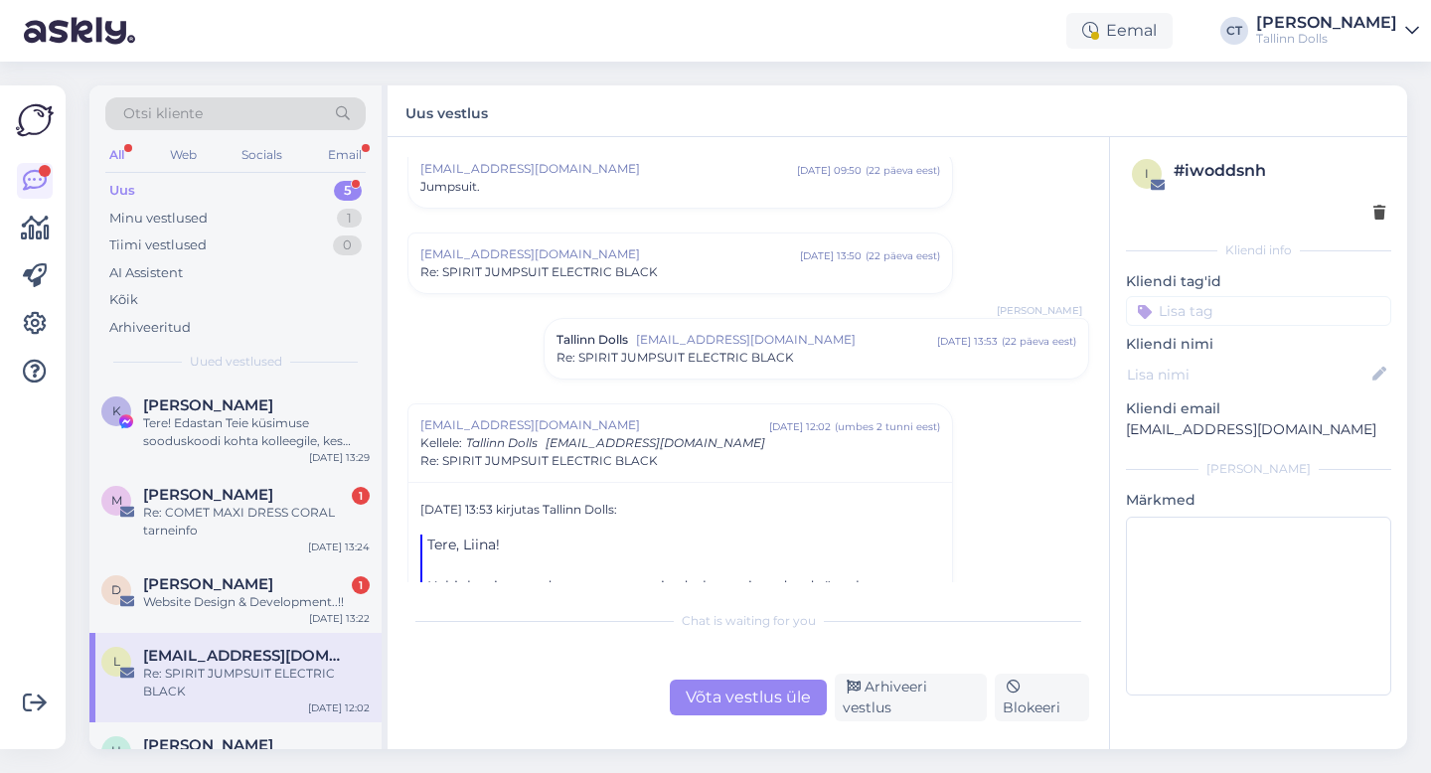
click at [171, 195] on div "Uus 5" at bounding box center [235, 191] width 260 height 28
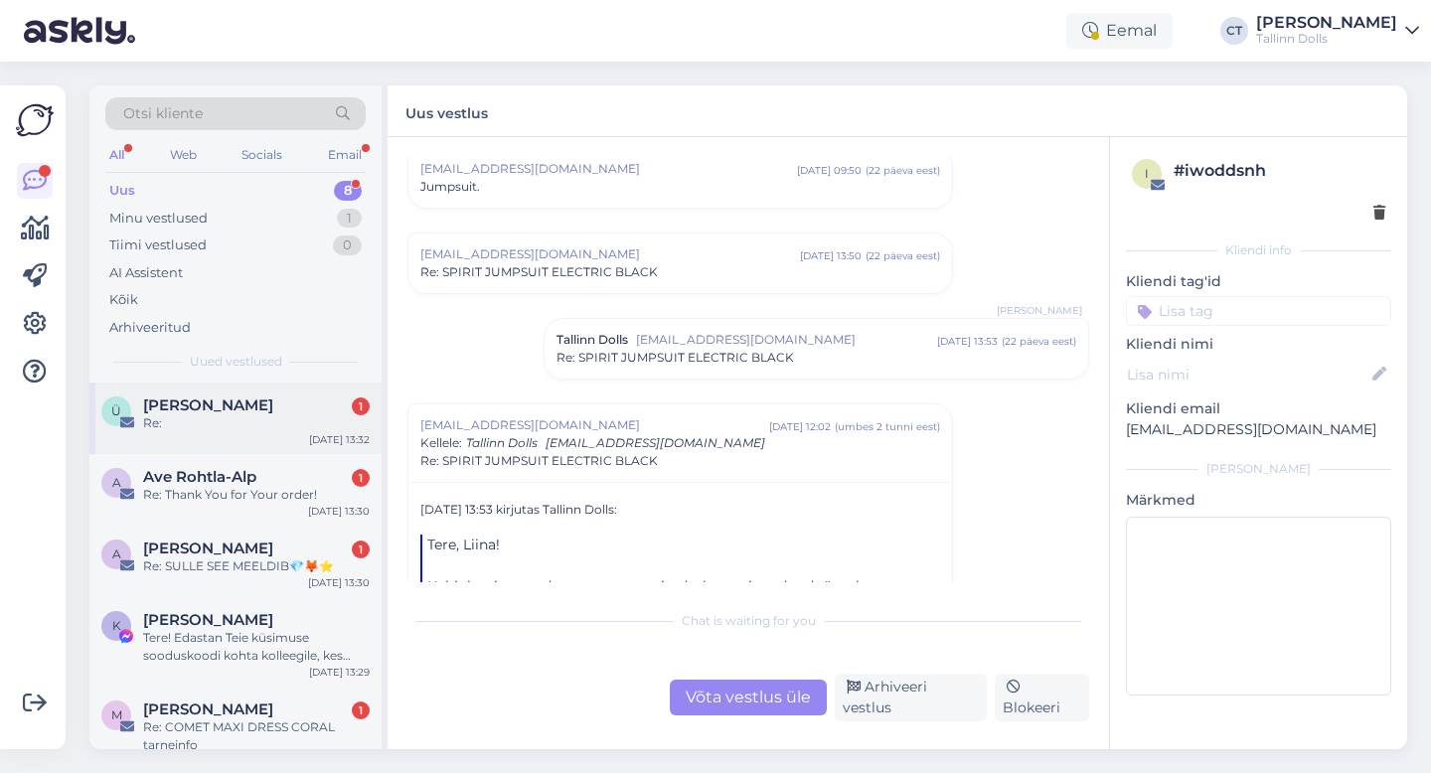
click at [222, 412] on span "[PERSON_NAME]" at bounding box center [208, 405] width 130 height 18
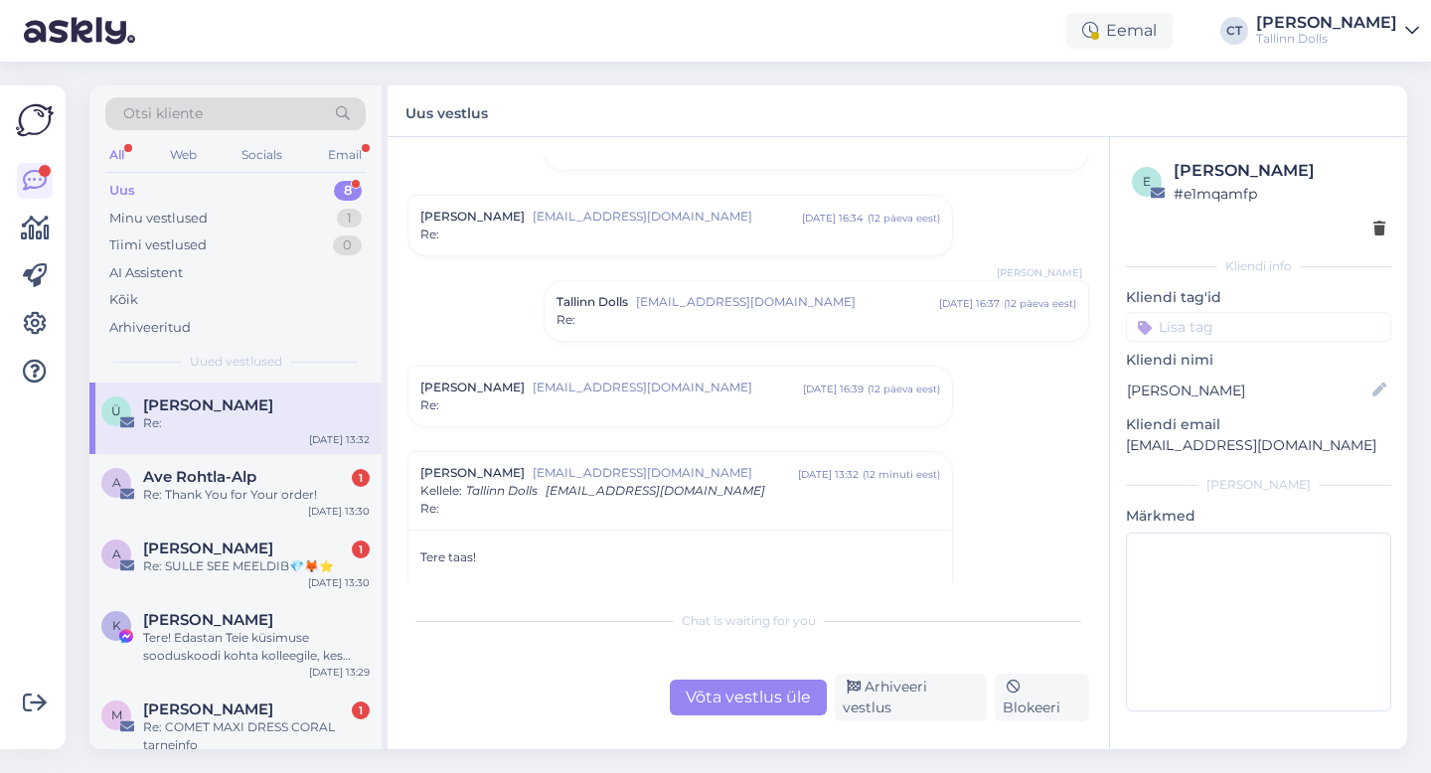
scroll to position [1422, 0]
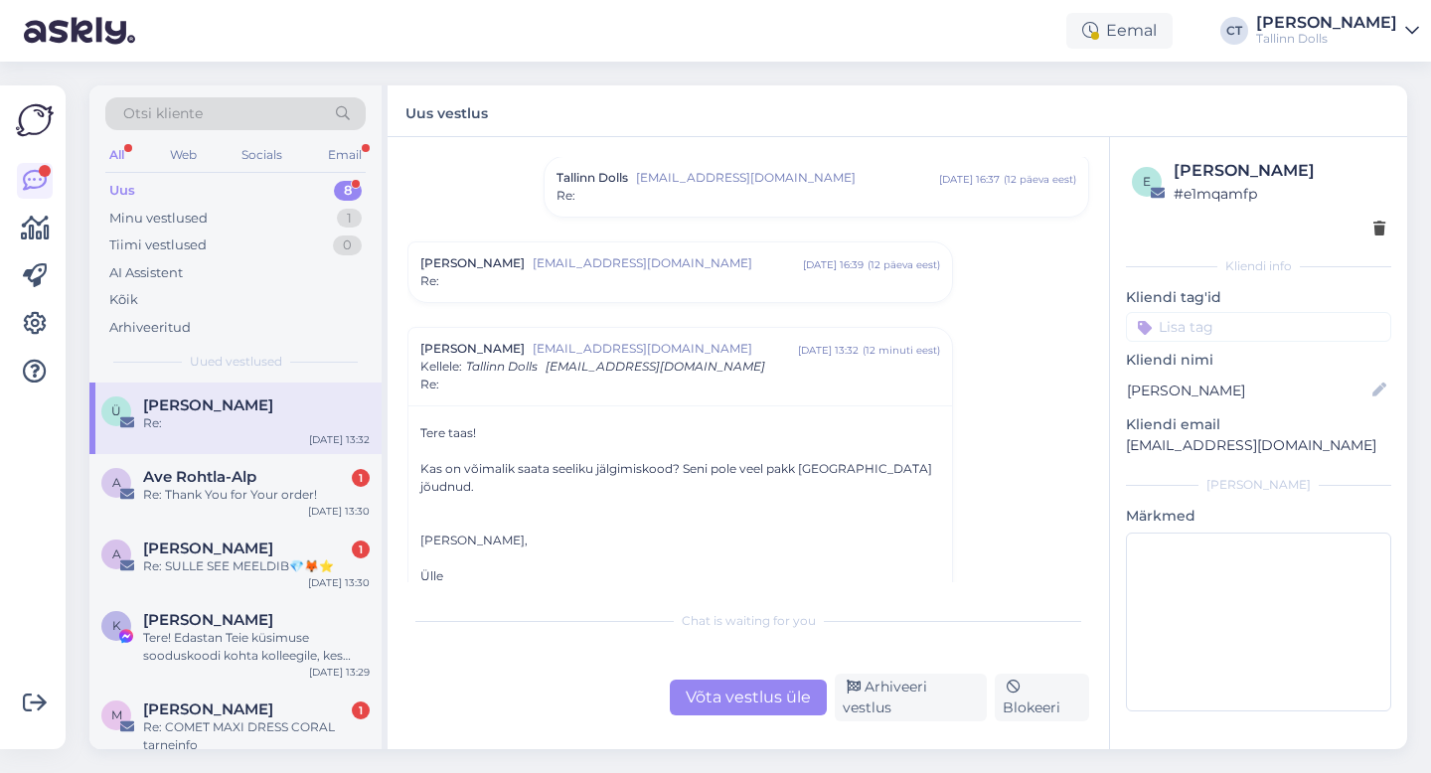
click at [689, 282] on div "Re:" at bounding box center [680, 281] width 520 height 18
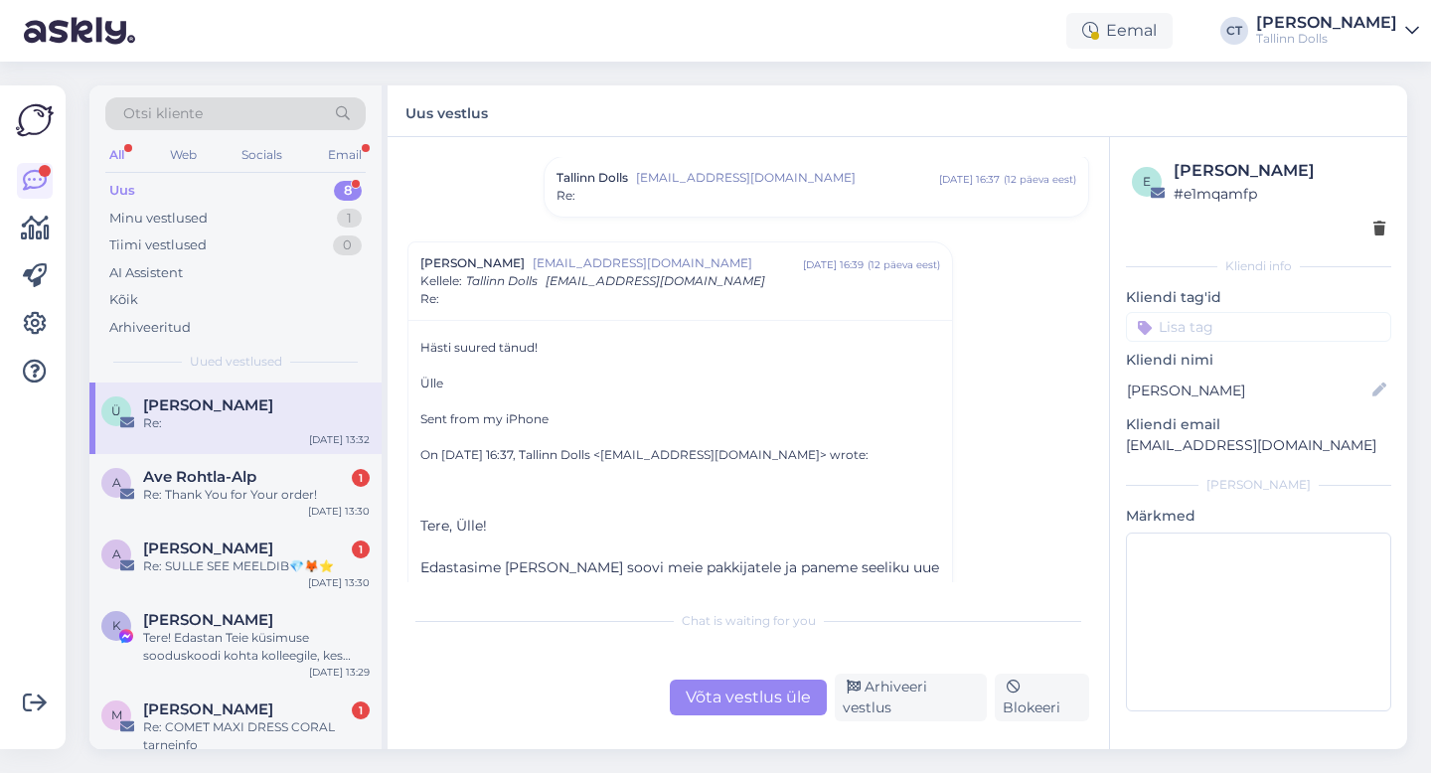
scroll to position [1445, 0]
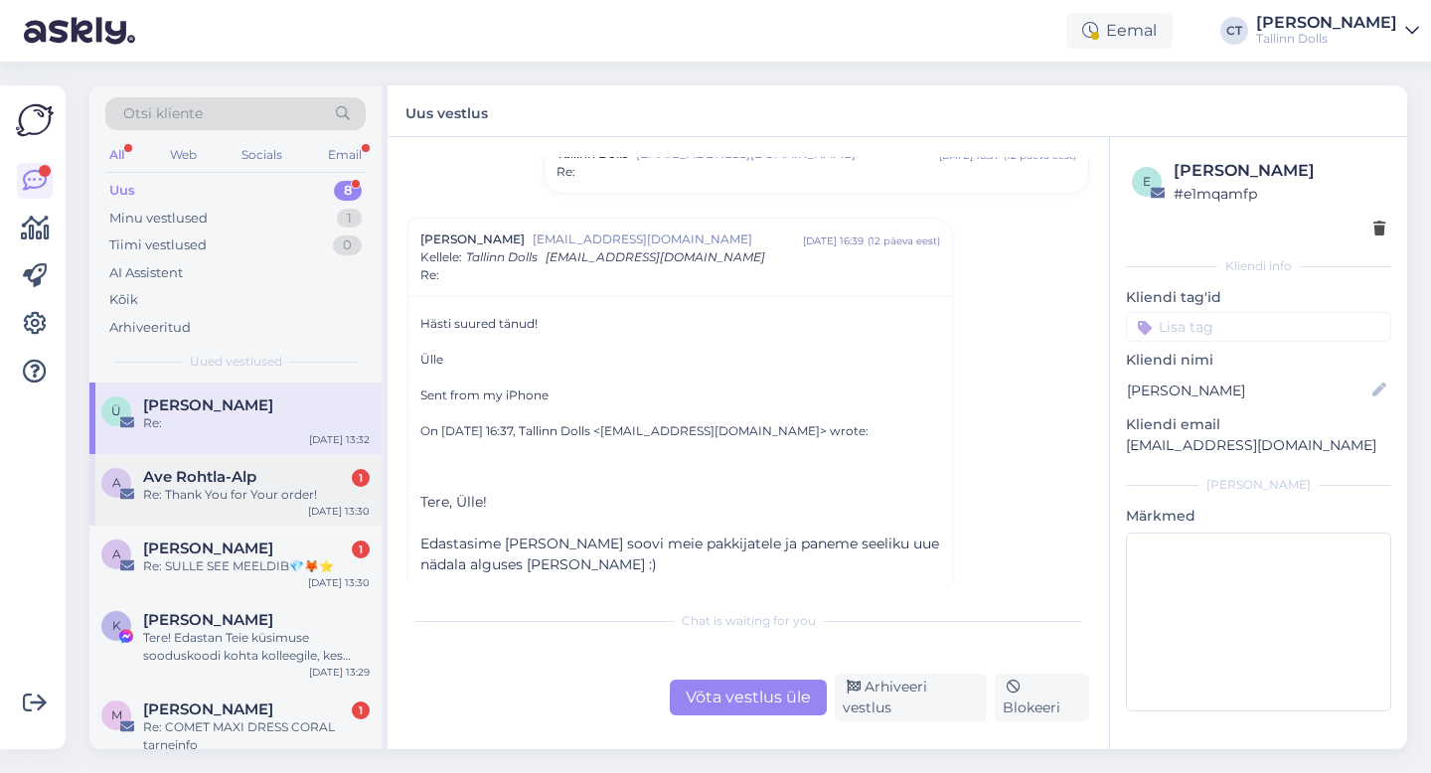
click at [231, 486] on div "Re: Thank You for Your order!" at bounding box center [256, 495] width 227 height 18
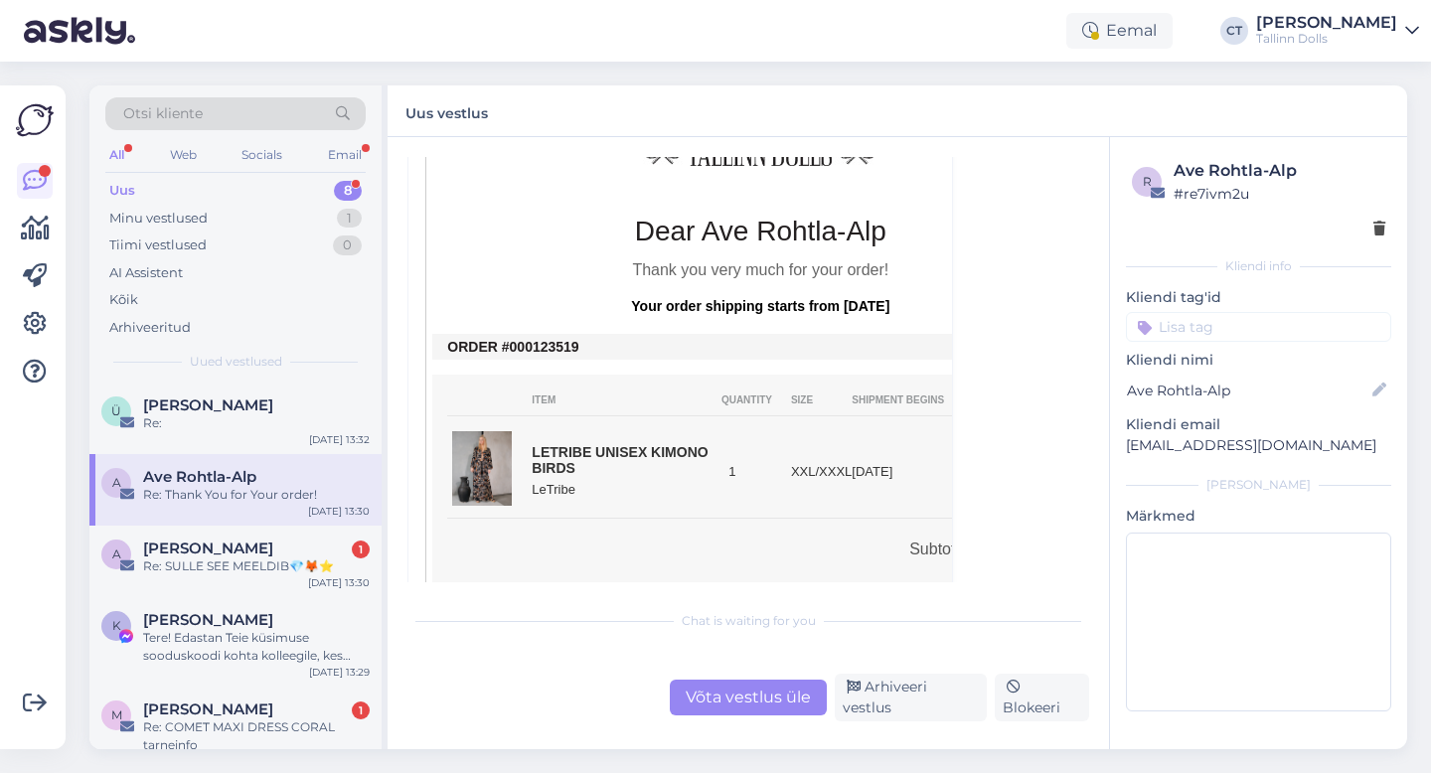
scroll to position [2266, 0]
click at [262, 574] on div "Re: SULLE SEE MEELDIB💎🦊⭐" at bounding box center [256, 566] width 227 height 18
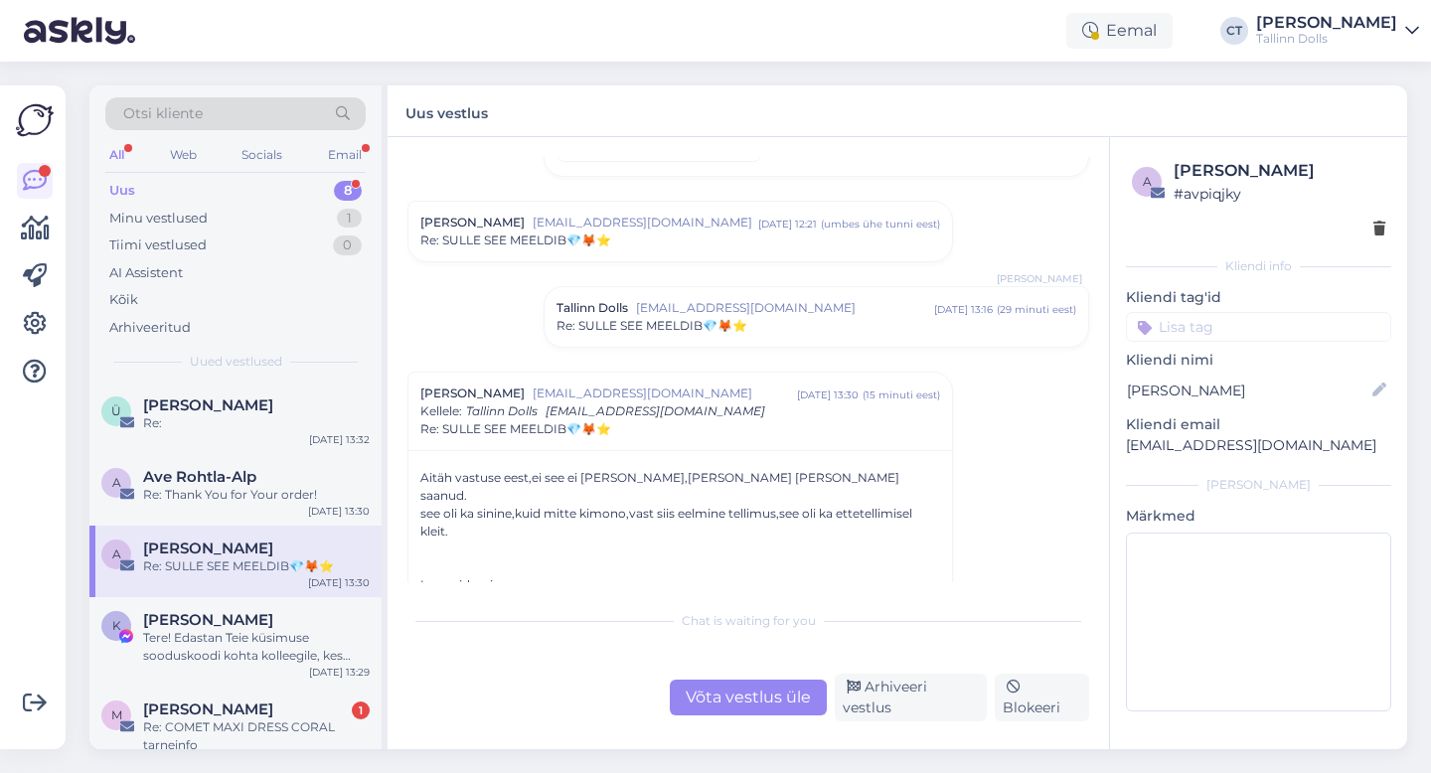
scroll to position [851, 0]
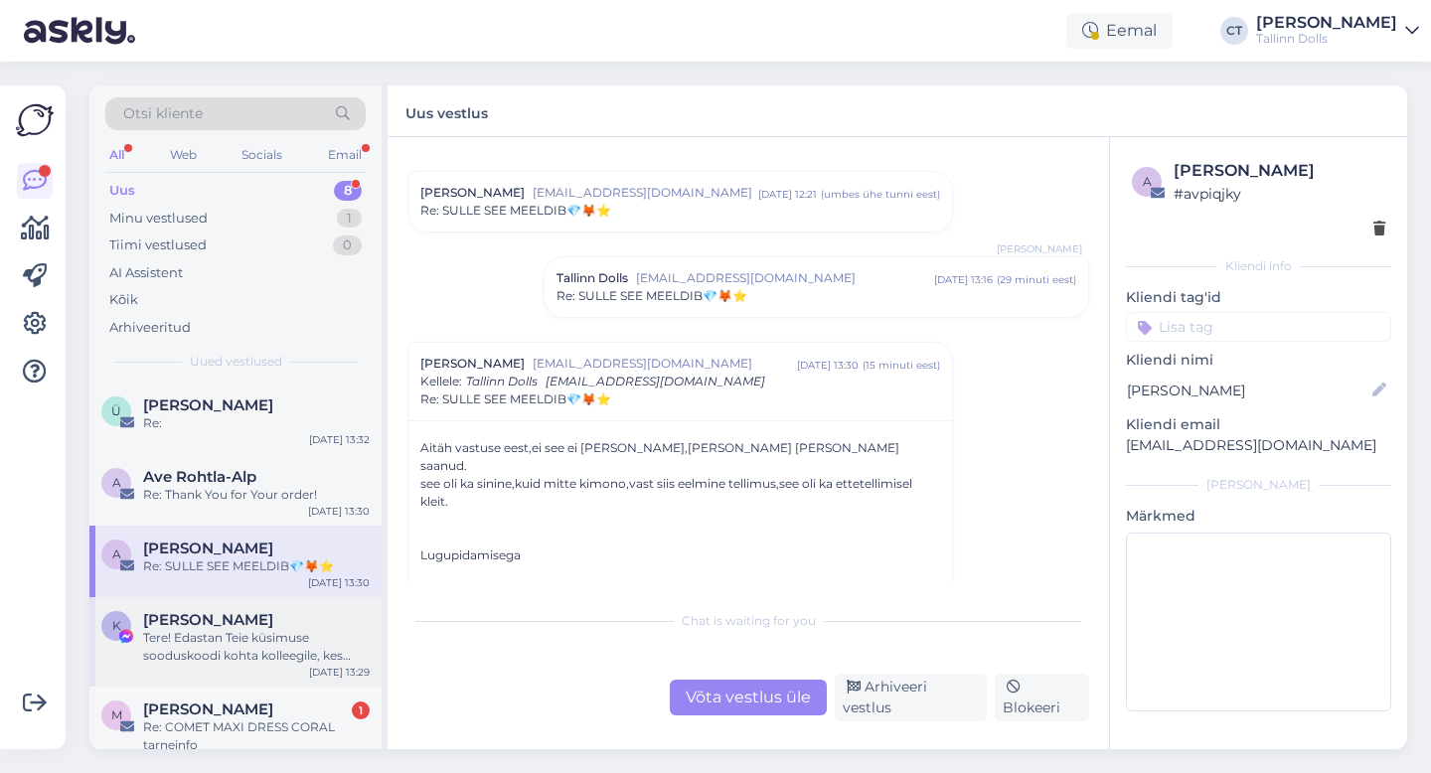
click at [267, 630] on div "Tere! Edastan Teie küsimuse sooduskoodi kohta kolleegile, kes selle teemaga teg…" at bounding box center [256, 647] width 227 height 36
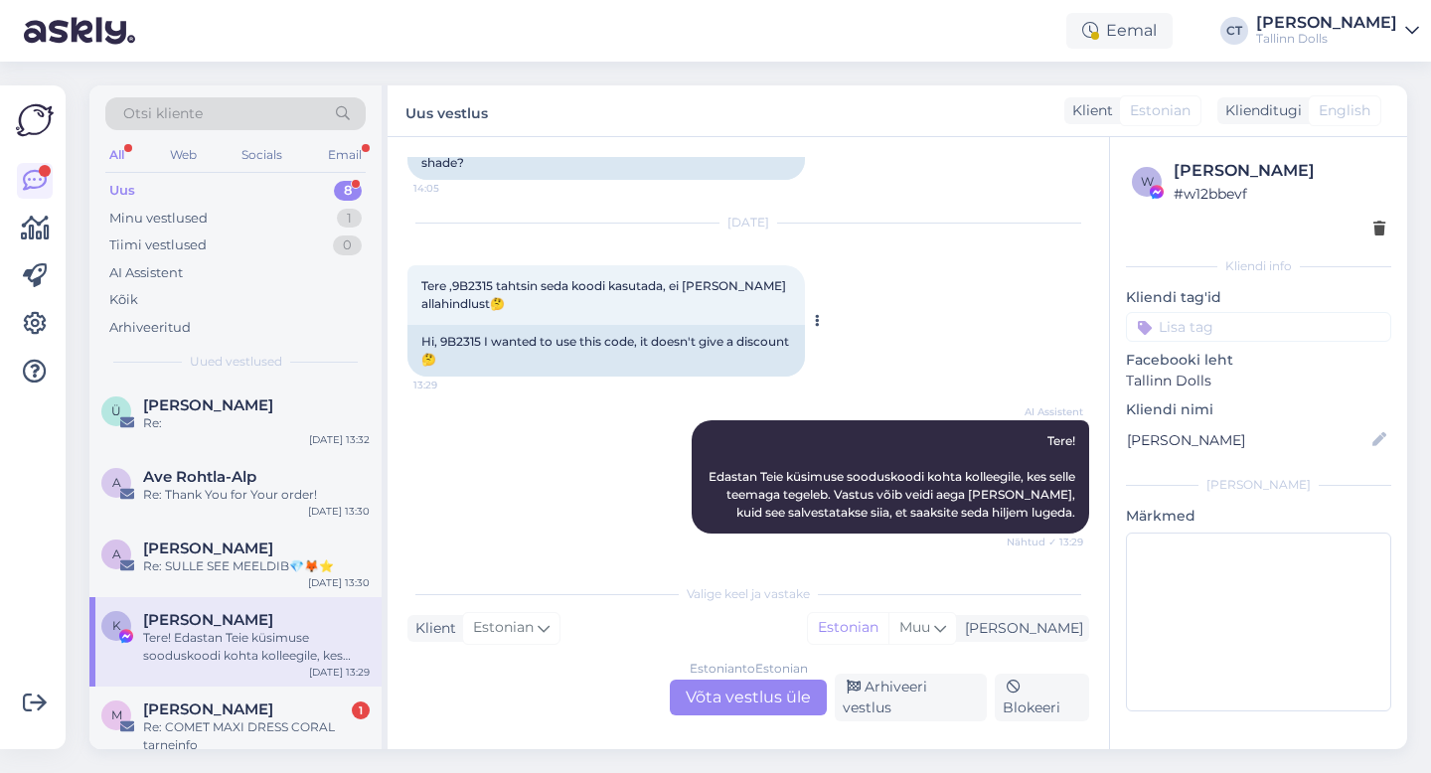
scroll to position [12705, 0]
click at [765, 715] on div "Estonian to Estonian Võta vestlus üle" at bounding box center [748, 698] width 157 height 36
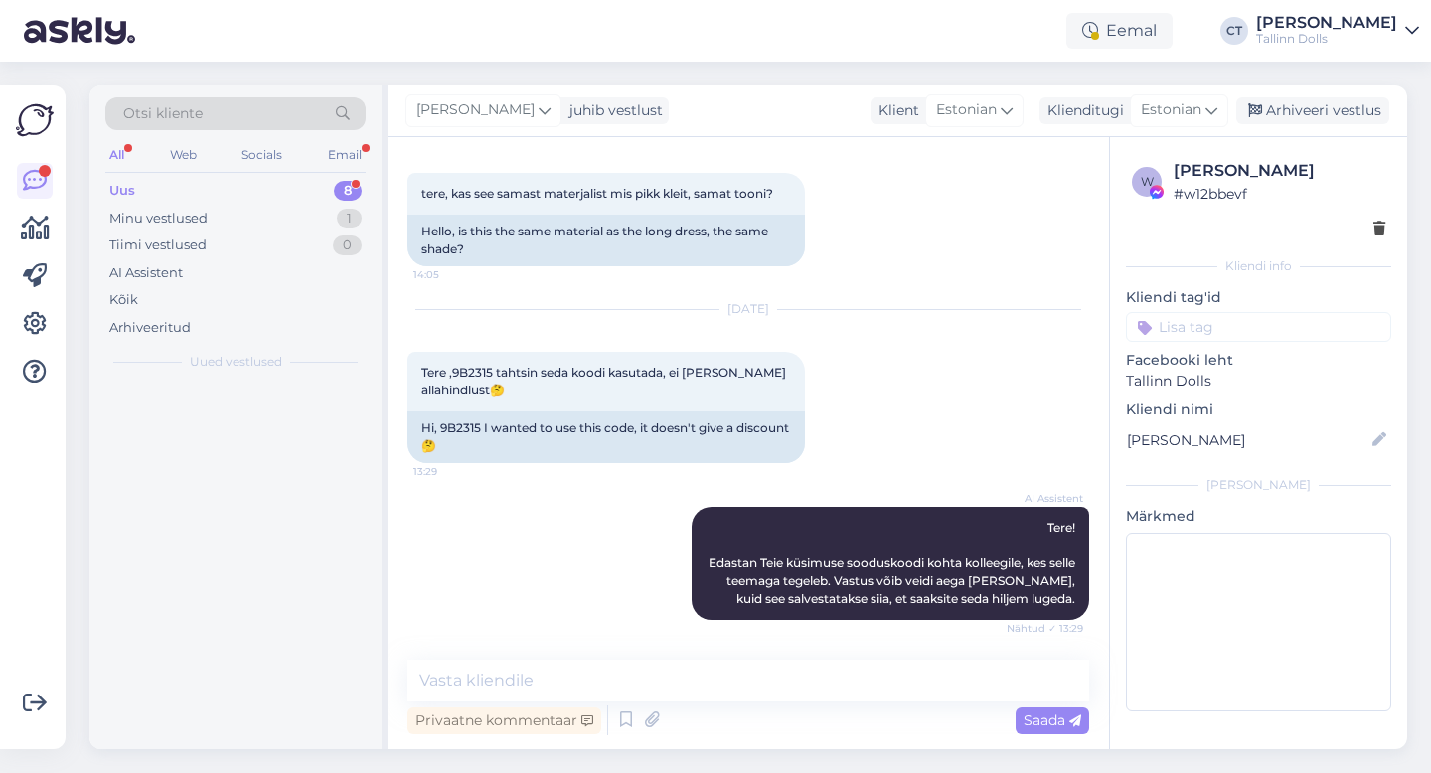
scroll to position [12631, 0]
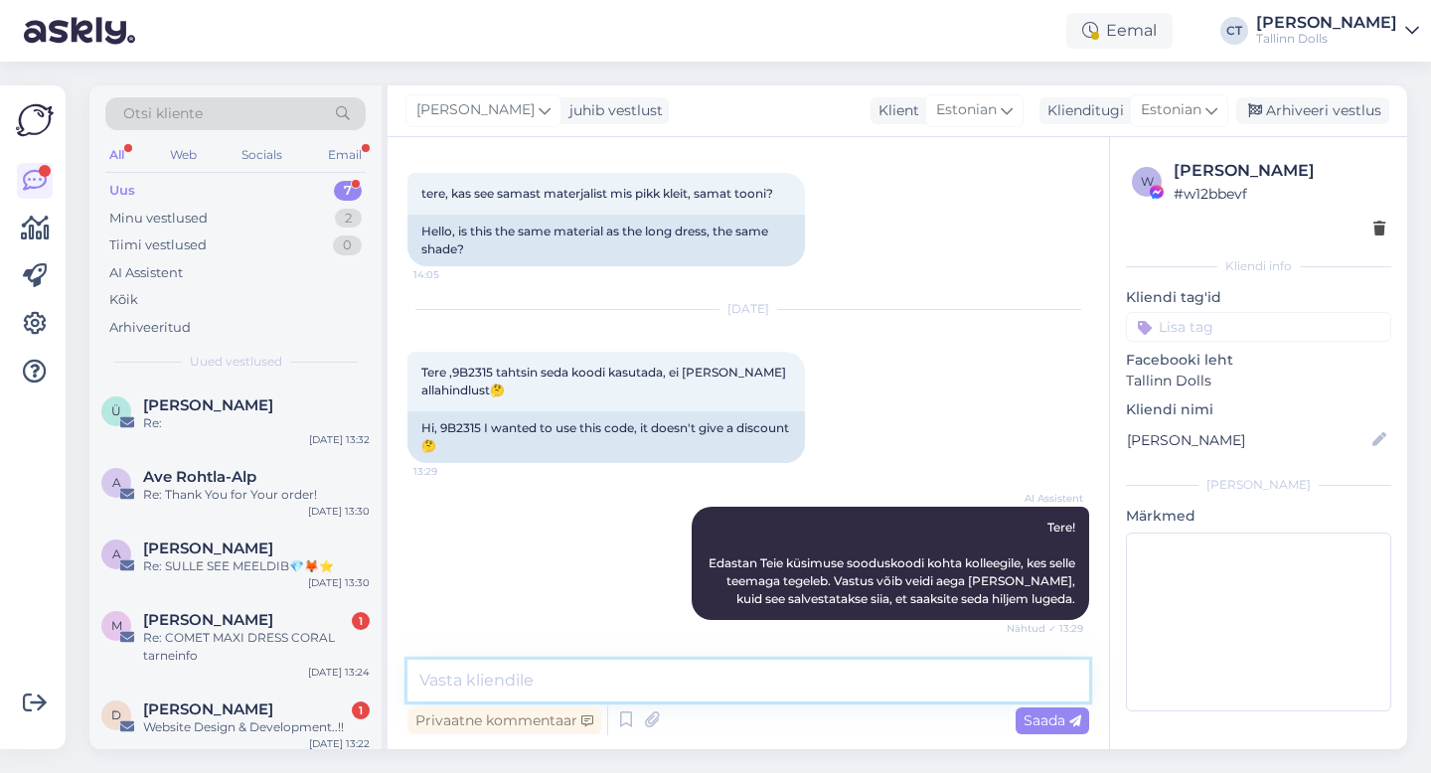
click at [778, 688] on textarea at bounding box center [748, 681] width 682 height 42
type textarea "Tere, mis tootel Te sooduskoodi kasuatada soovisite? :)"
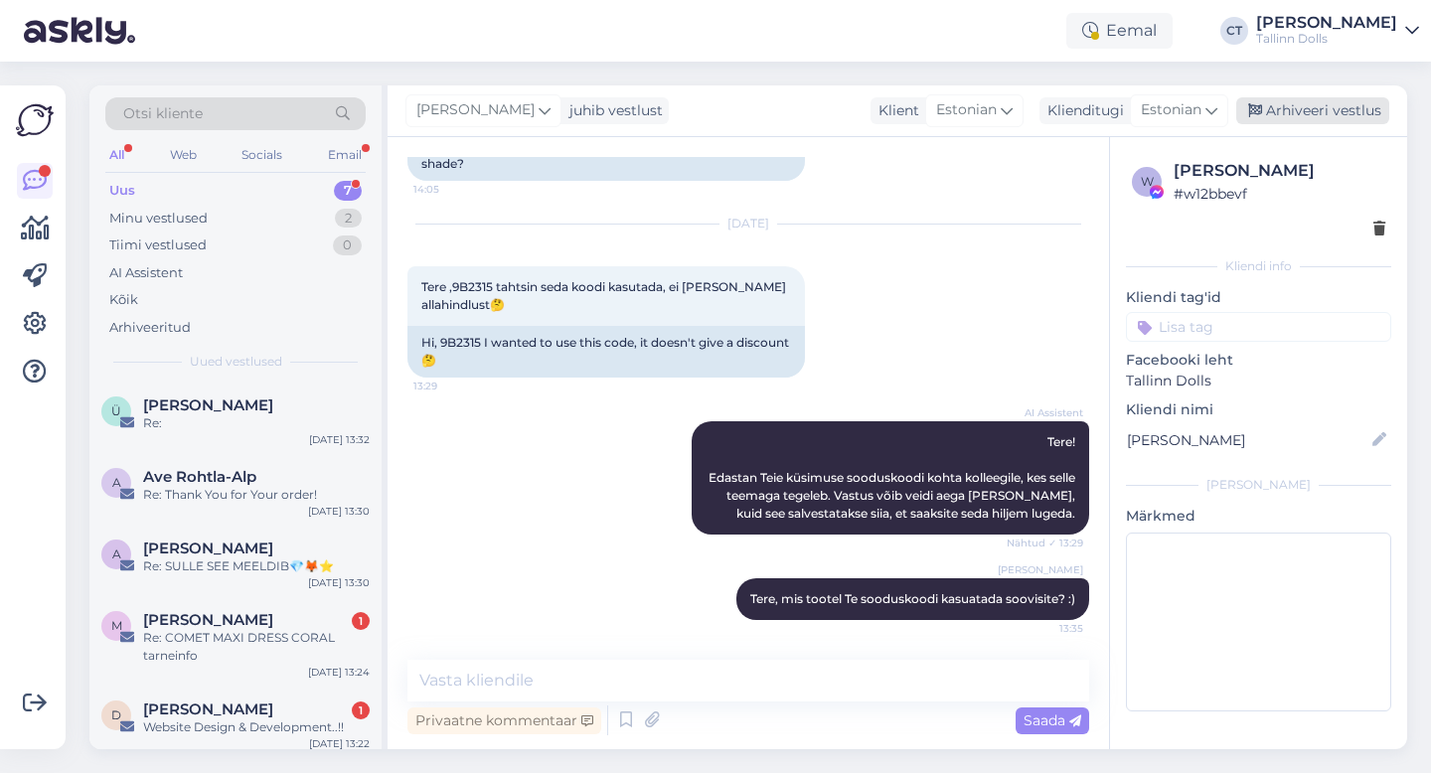
click at [1307, 104] on div "Arhiveeri vestlus" at bounding box center [1312, 110] width 153 height 27
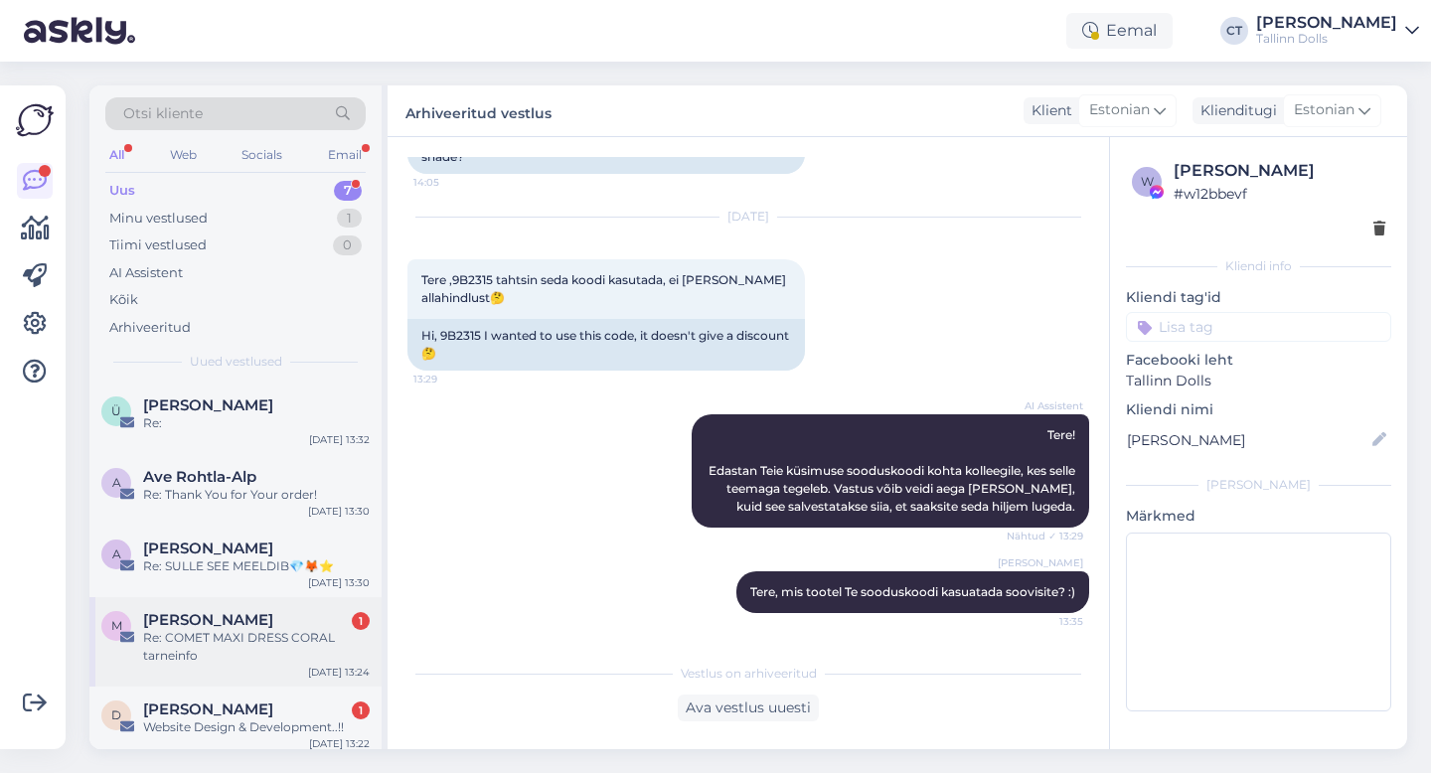
click at [249, 629] on div "Re: COMET MAXI DRESS CORAL tarneinfo" at bounding box center [256, 647] width 227 height 36
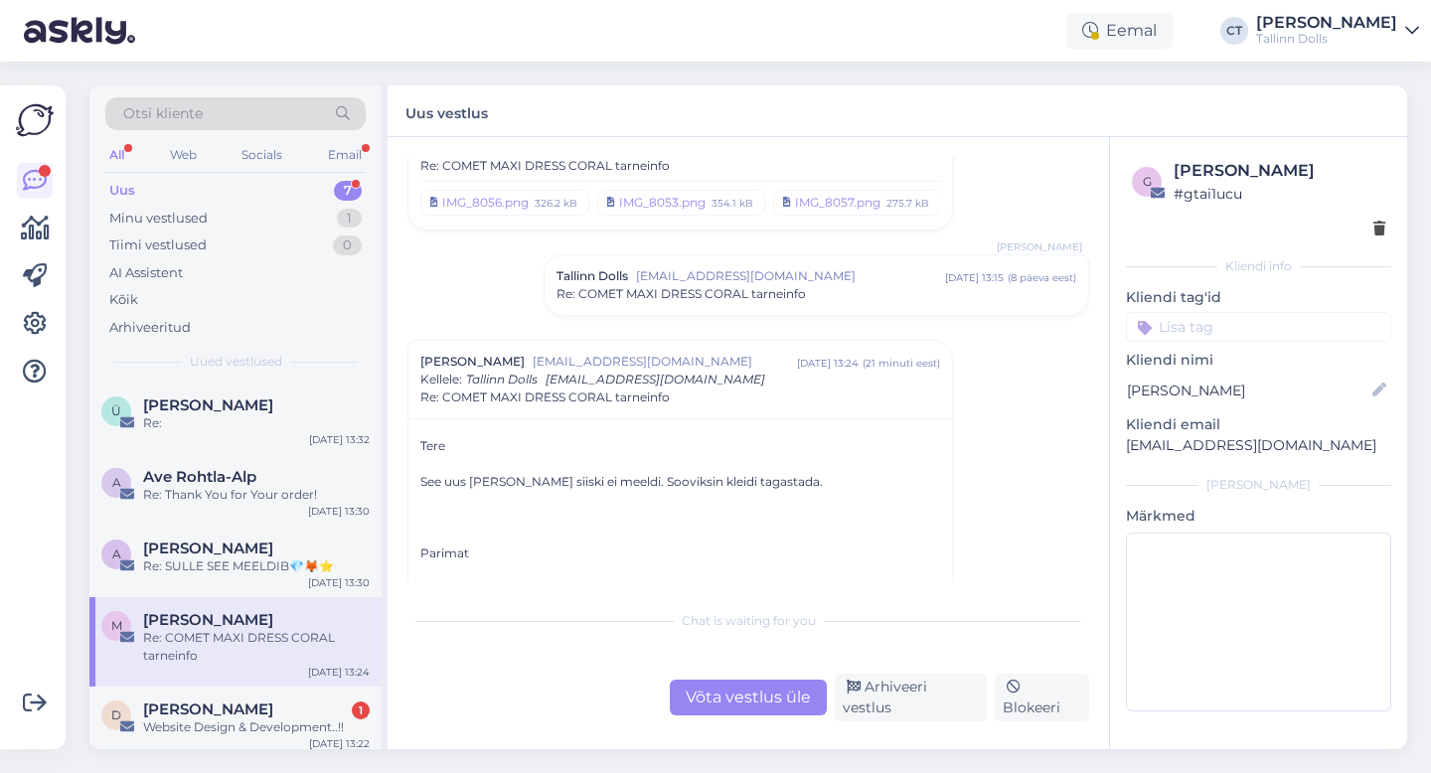
scroll to position [101, 0]
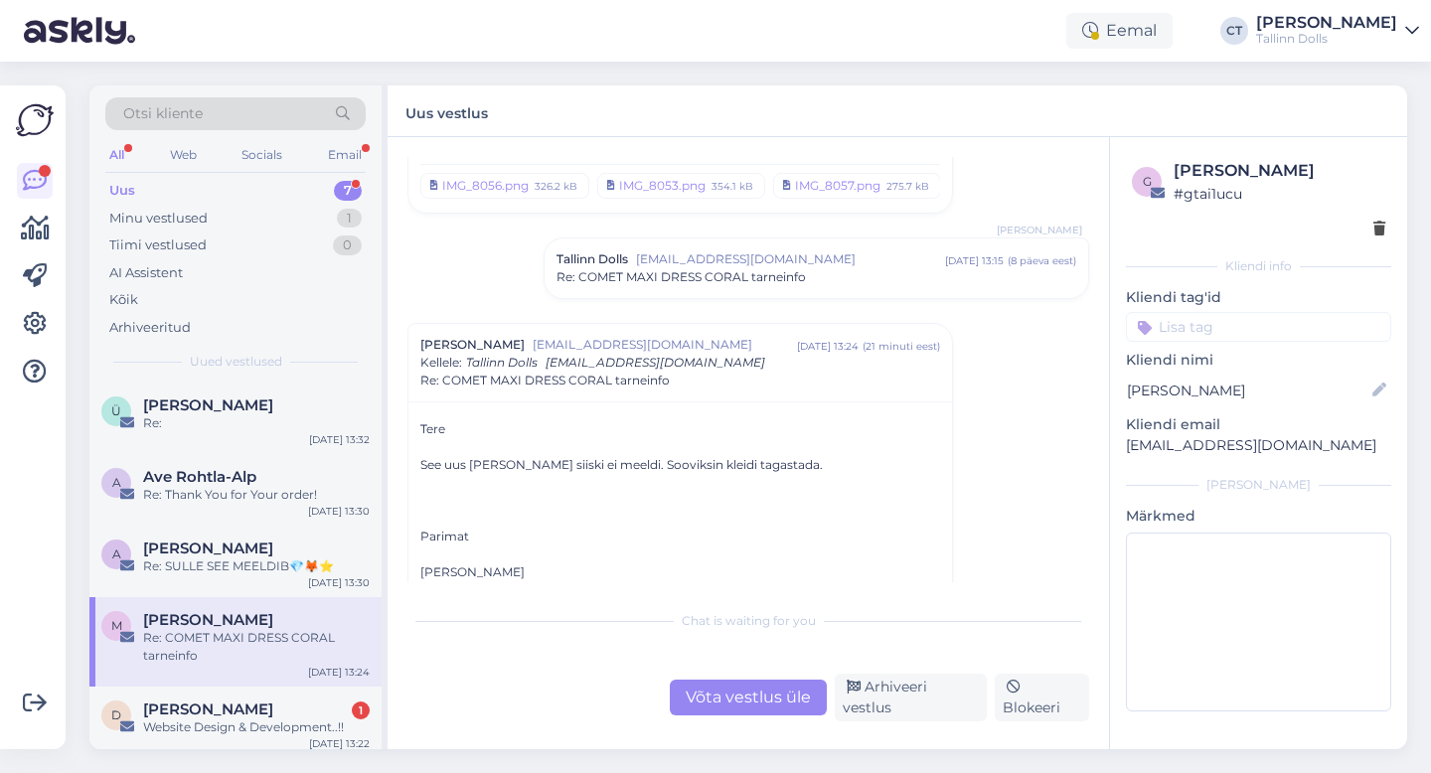
click at [770, 279] on span "Re: COMET MAXI DRESS CORAL tarneinfo" at bounding box center [680, 277] width 249 height 18
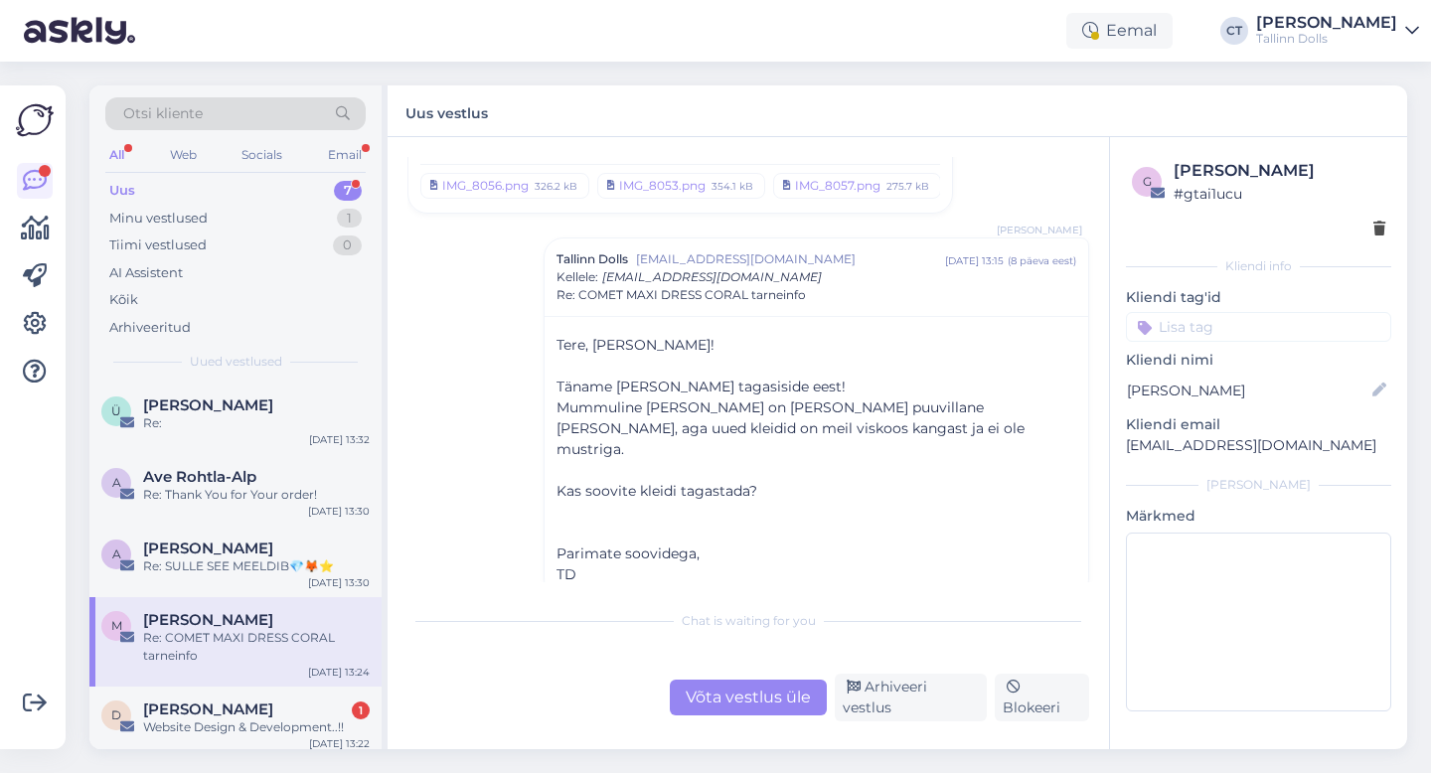
click at [741, 691] on div "Võta vestlus üle" at bounding box center [748, 698] width 157 height 36
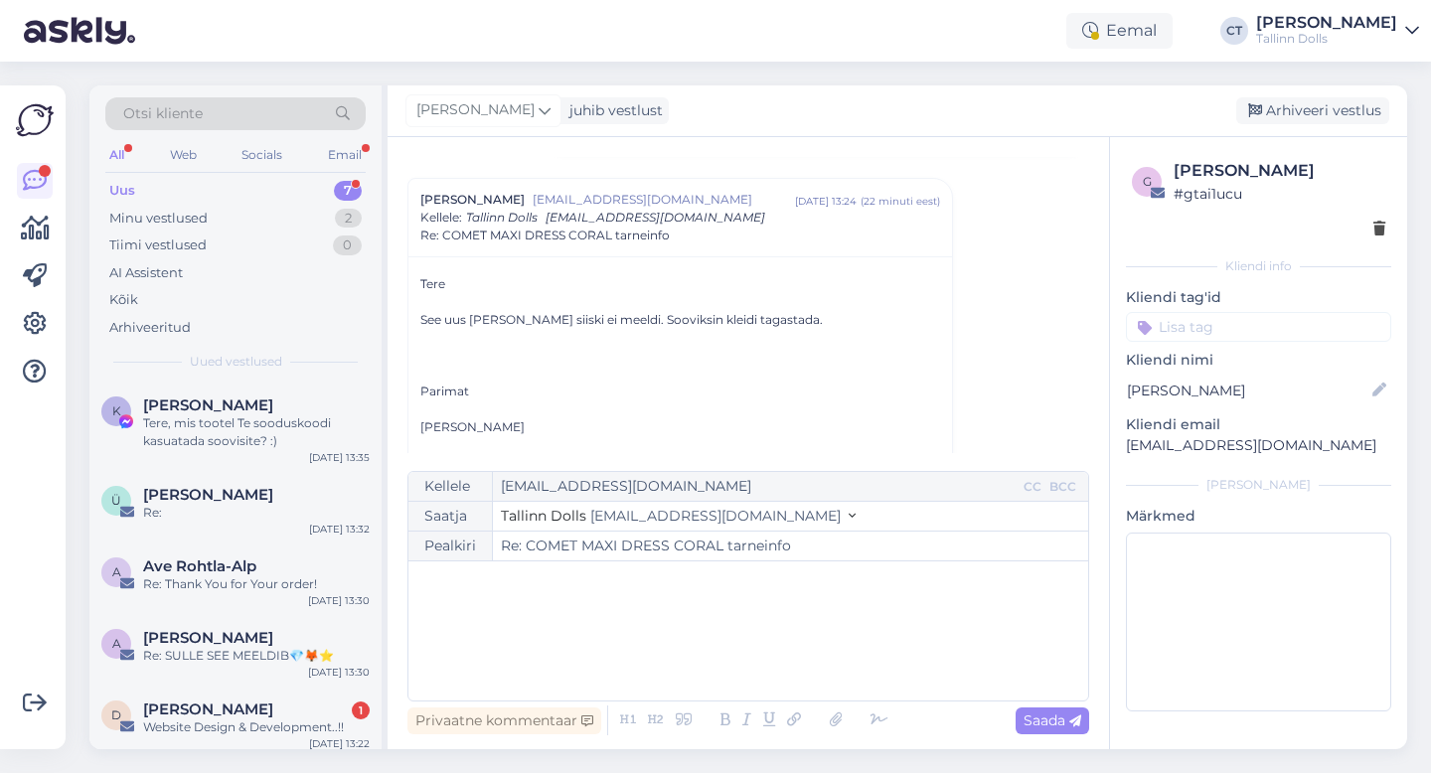
click at [732, 646] on div "﻿" at bounding box center [748, 630] width 660 height 119
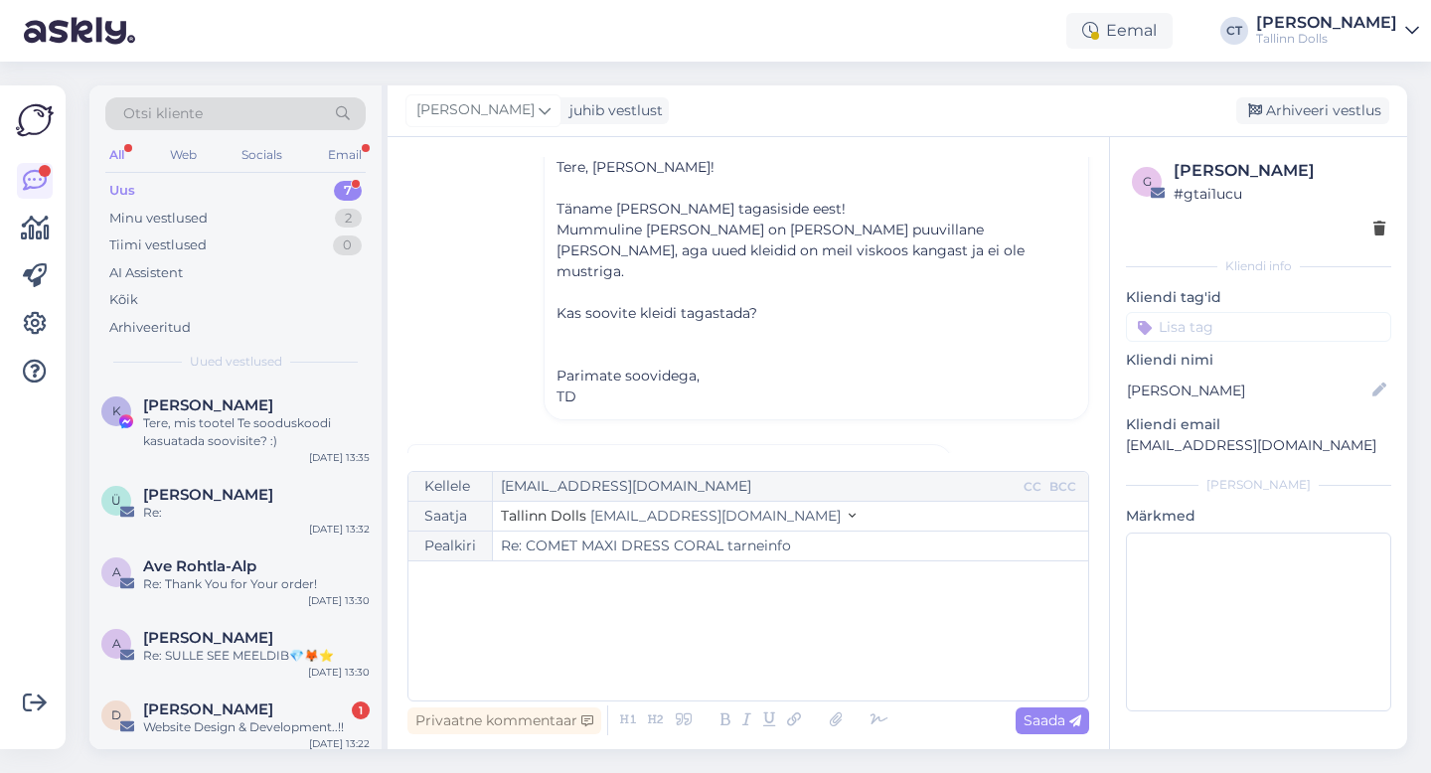
scroll to position [273, 0]
click at [709, 623] on div "﻿" at bounding box center [748, 630] width 660 height 119
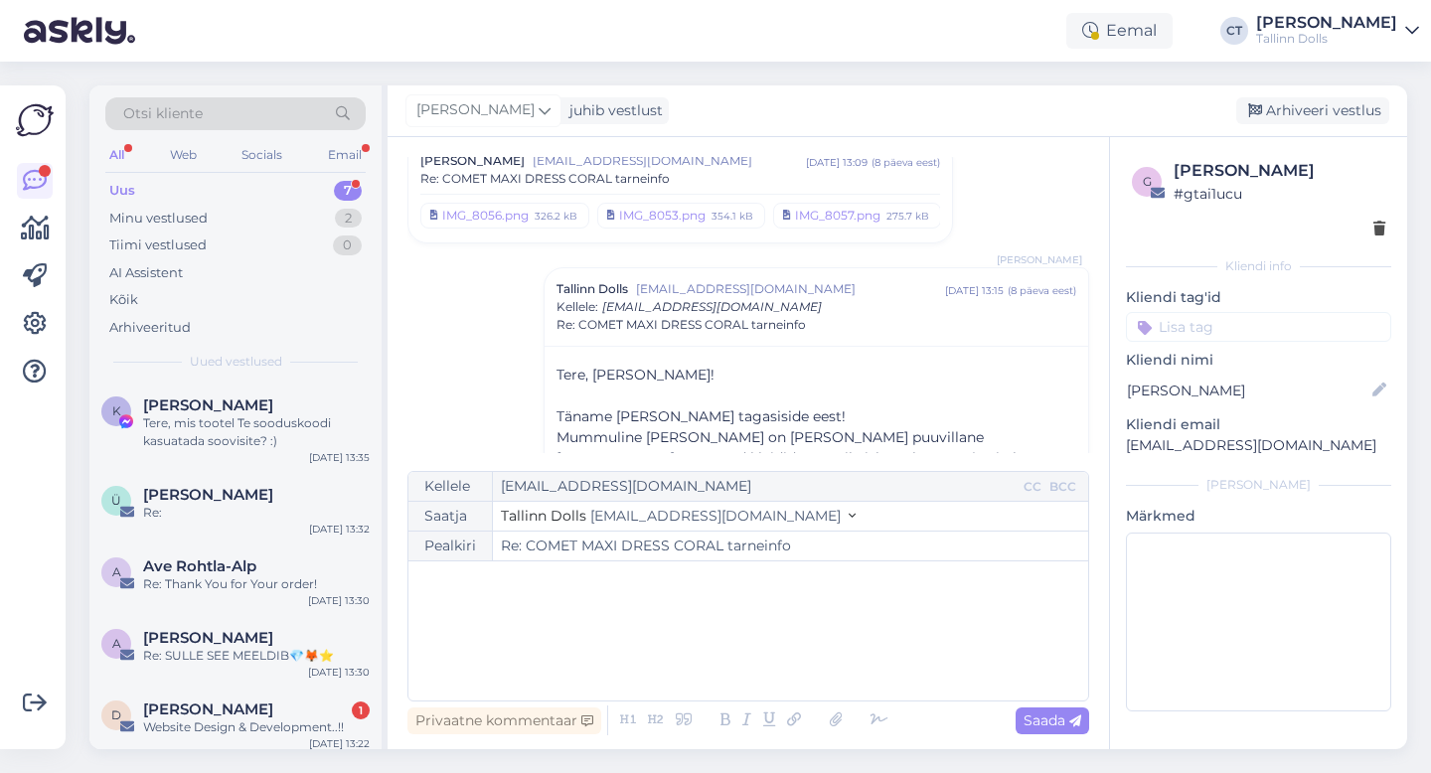
scroll to position [0, 0]
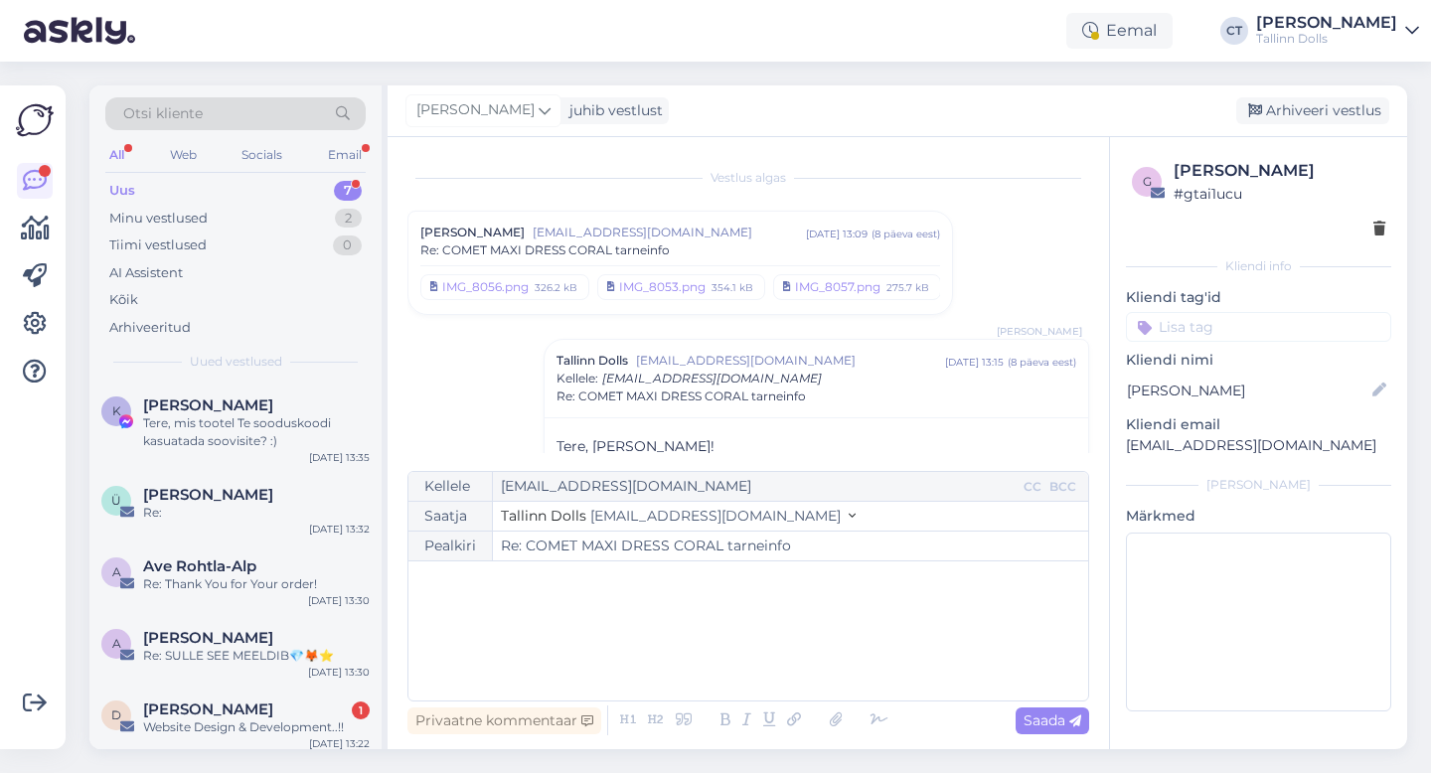
click at [656, 249] on span "Re: COMET MAXI DRESS CORAL tarneinfo" at bounding box center [544, 250] width 249 height 18
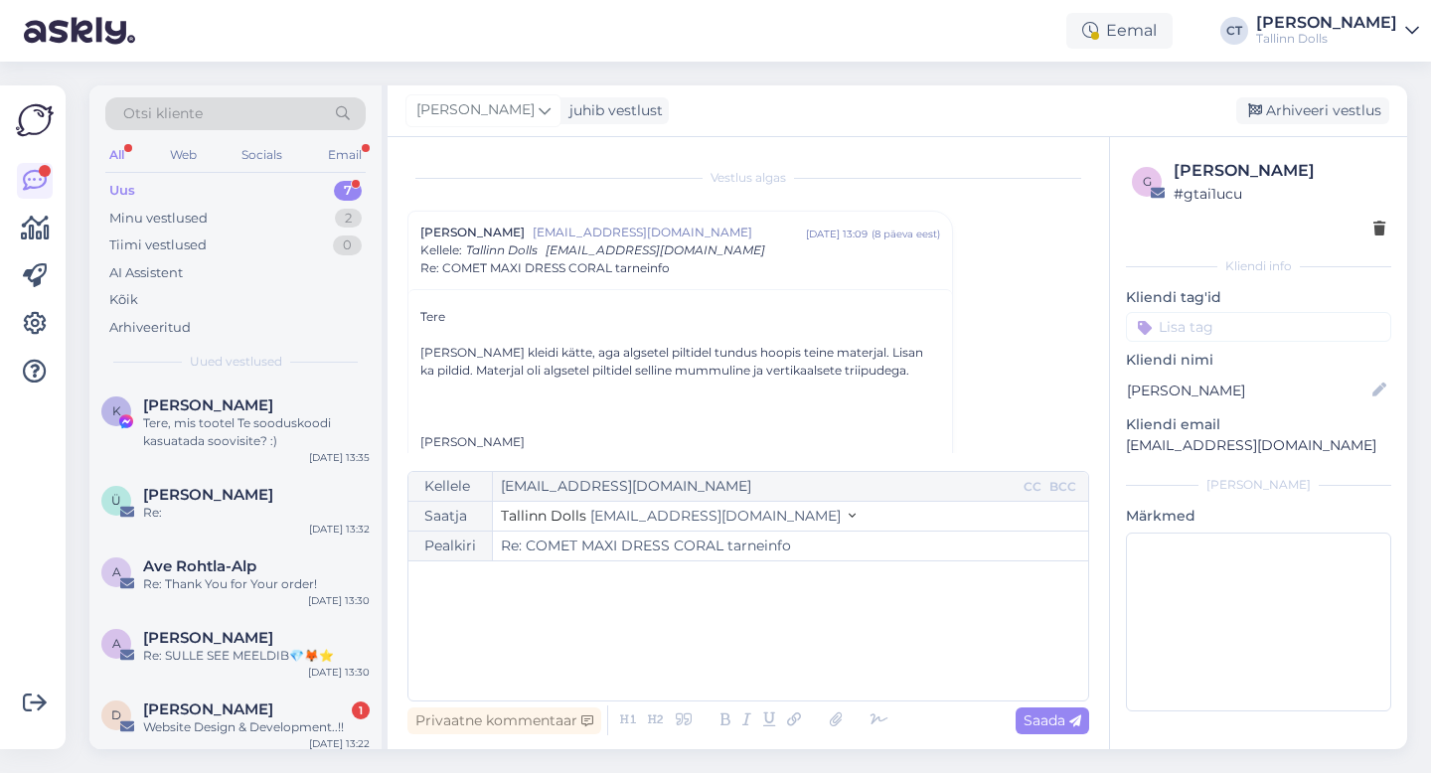
scroll to position [68, 0]
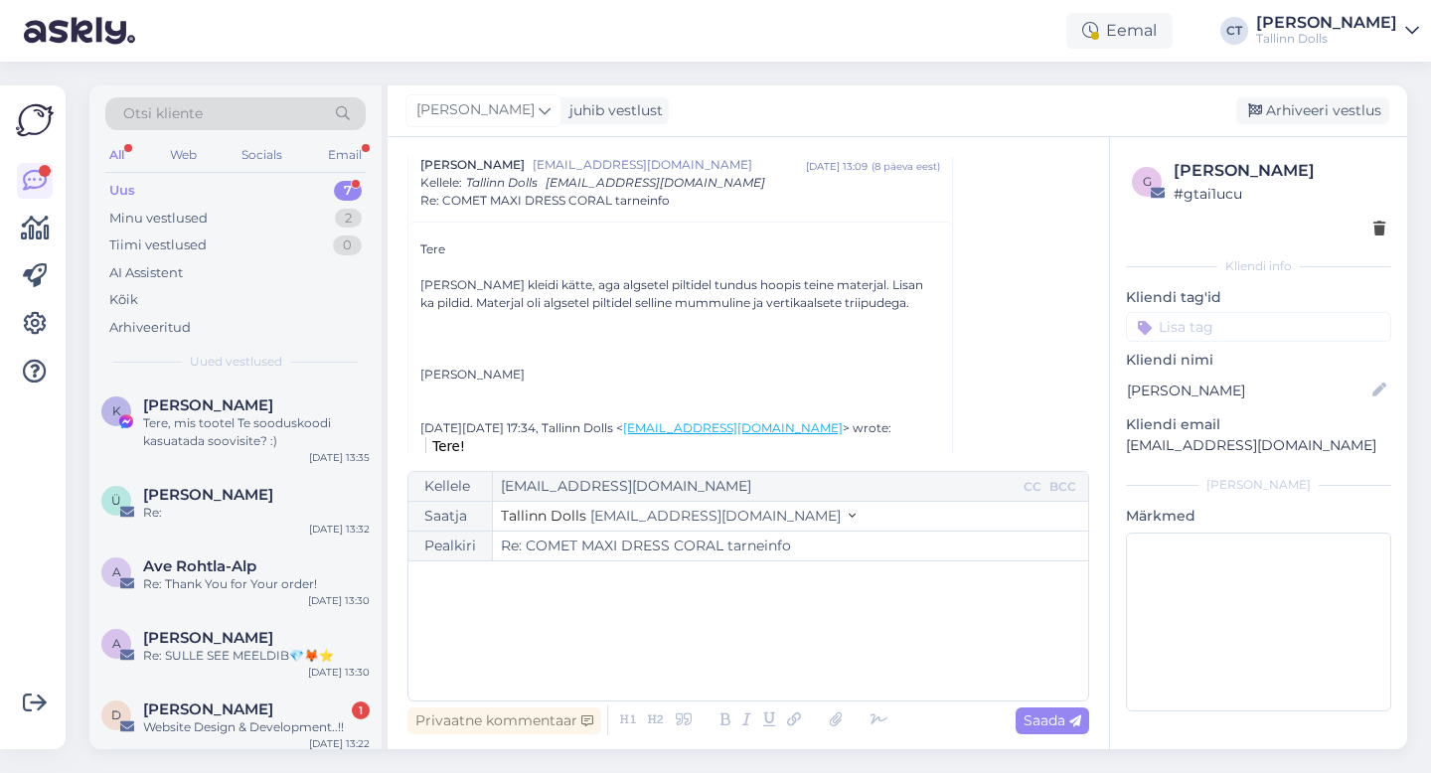
click at [552, 641] on div "﻿" at bounding box center [748, 630] width 660 height 119
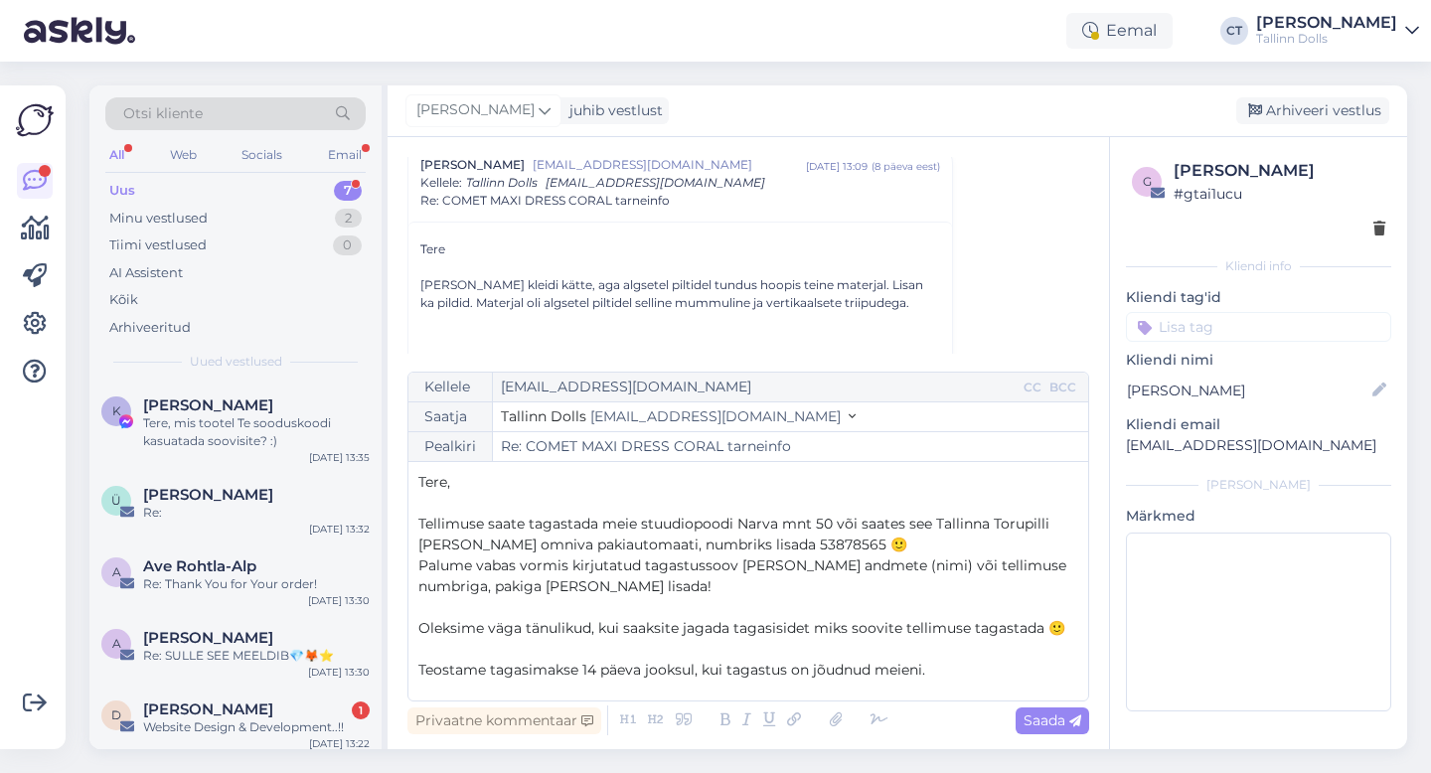
scroll to position [94, 0]
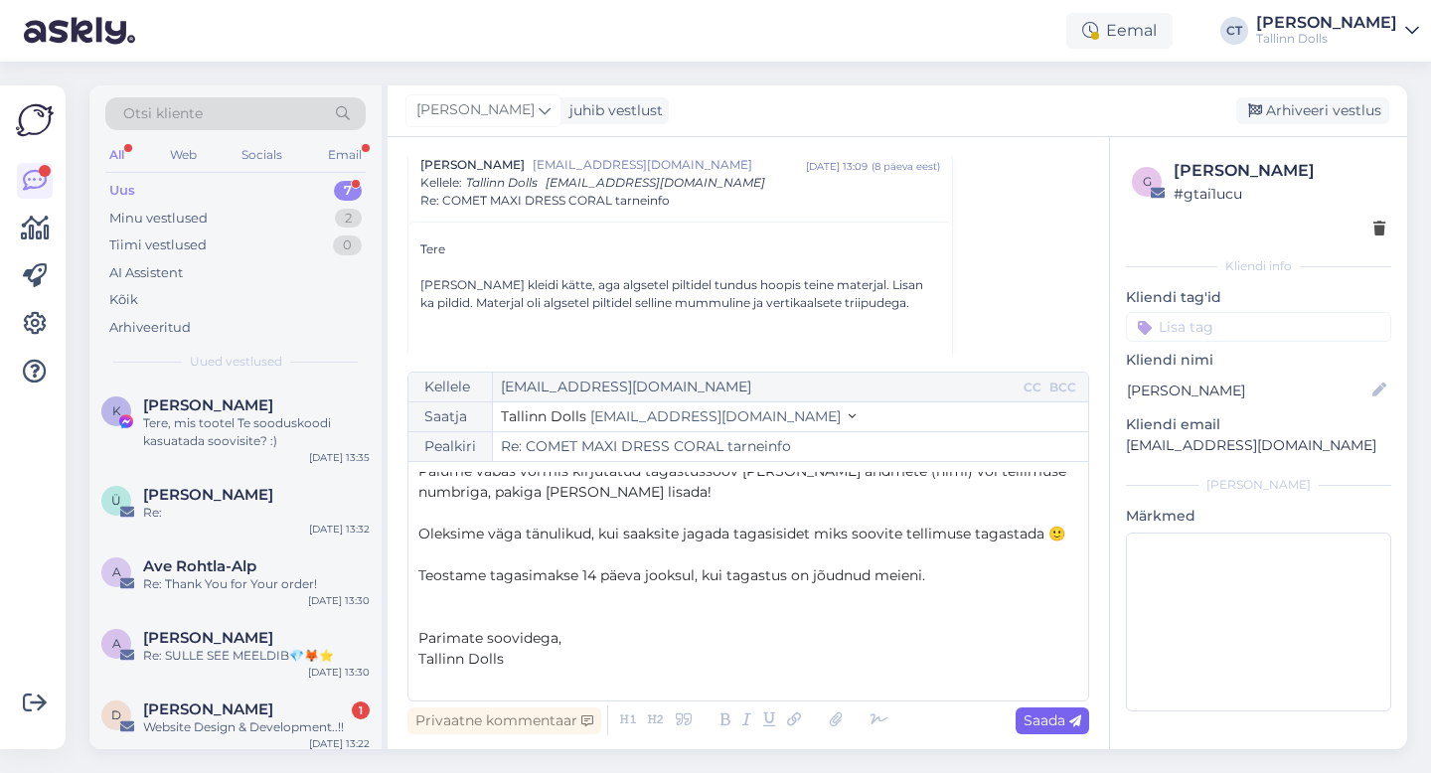
click at [1049, 715] on span "Saada" at bounding box center [1052, 720] width 58 height 18
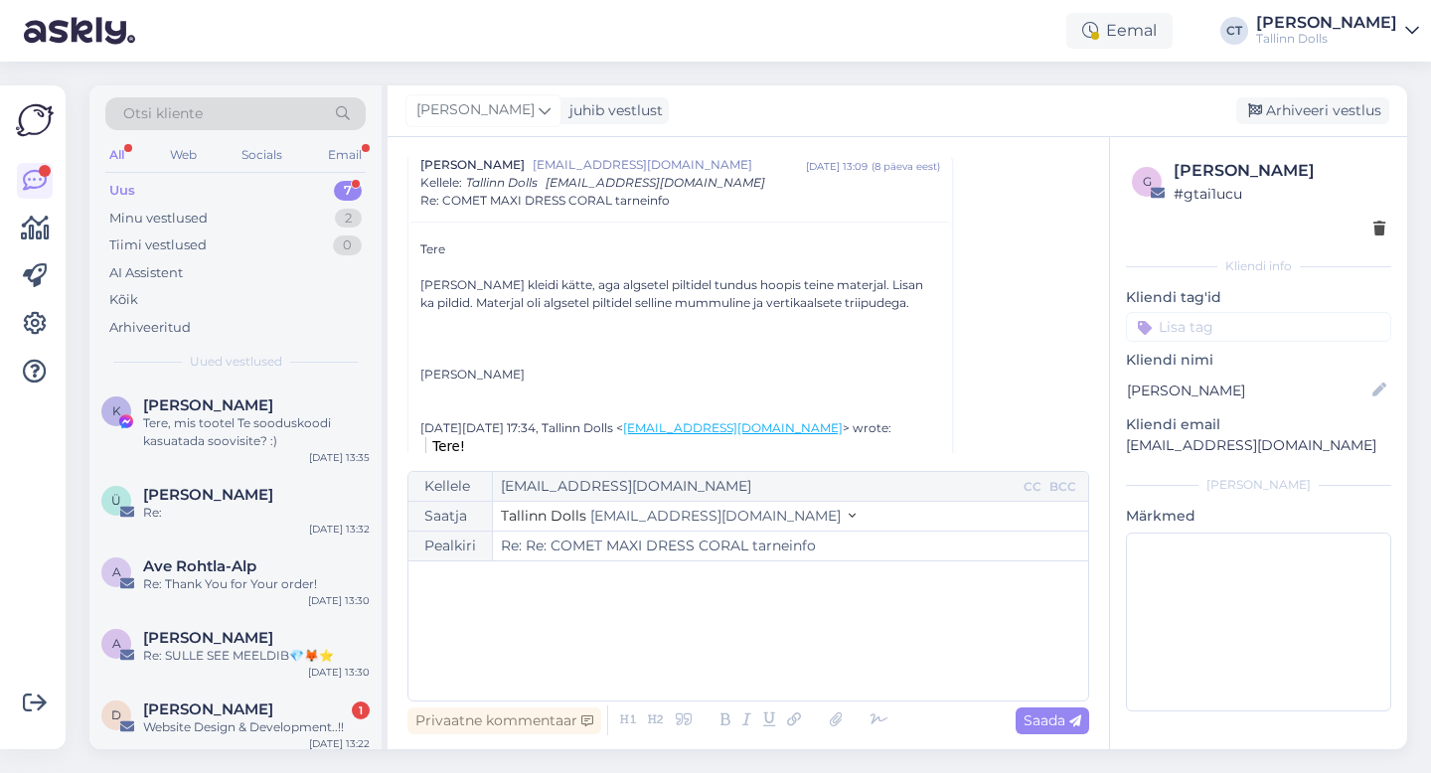
type input "Re: COMET MAXI DRESS CORAL tarneinfo"
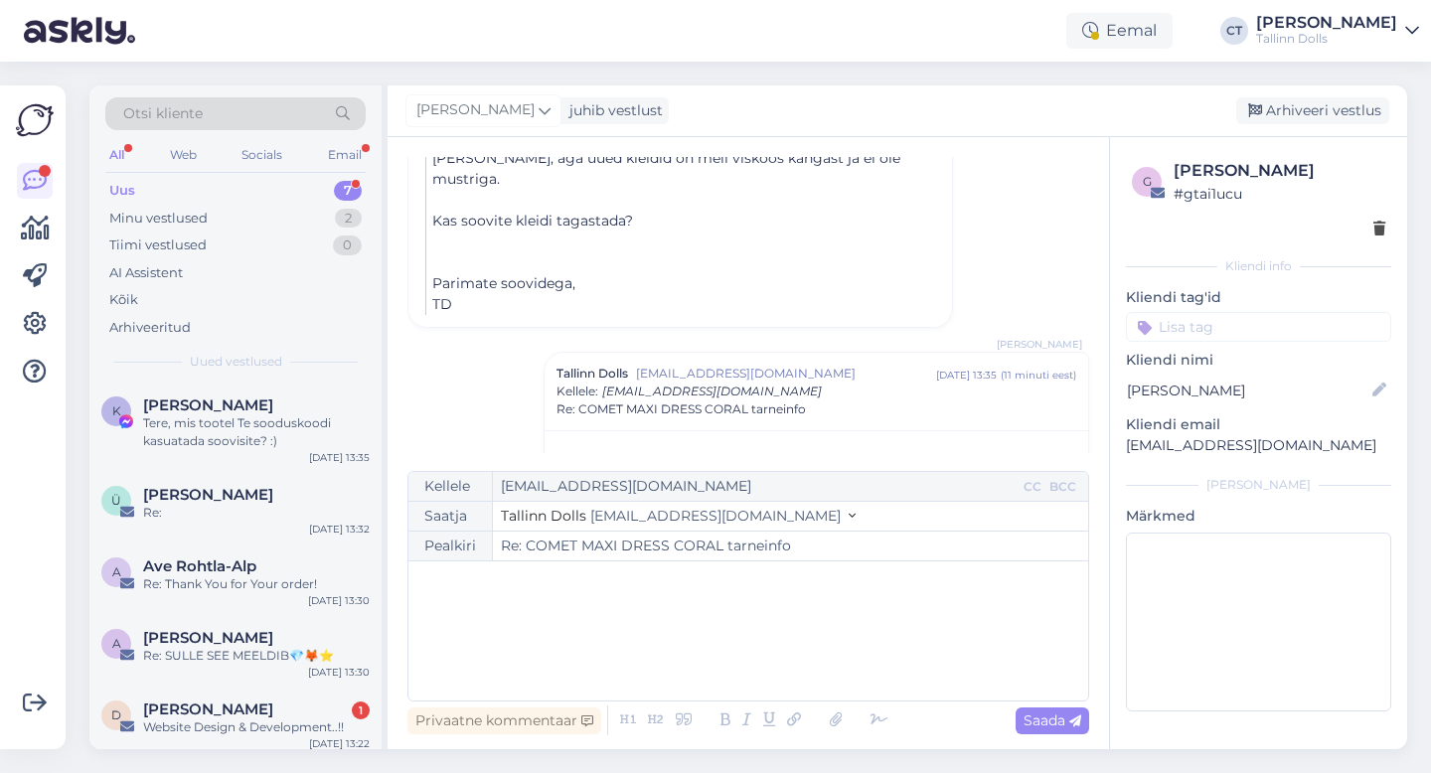
click at [1309, 126] on div "[PERSON_NAME] juhib vestlust [GEOGRAPHIC_DATA] vestlus" at bounding box center [896, 111] width 1019 height 52
click at [1313, 113] on div "Arhiveeri vestlus" at bounding box center [1312, 110] width 153 height 27
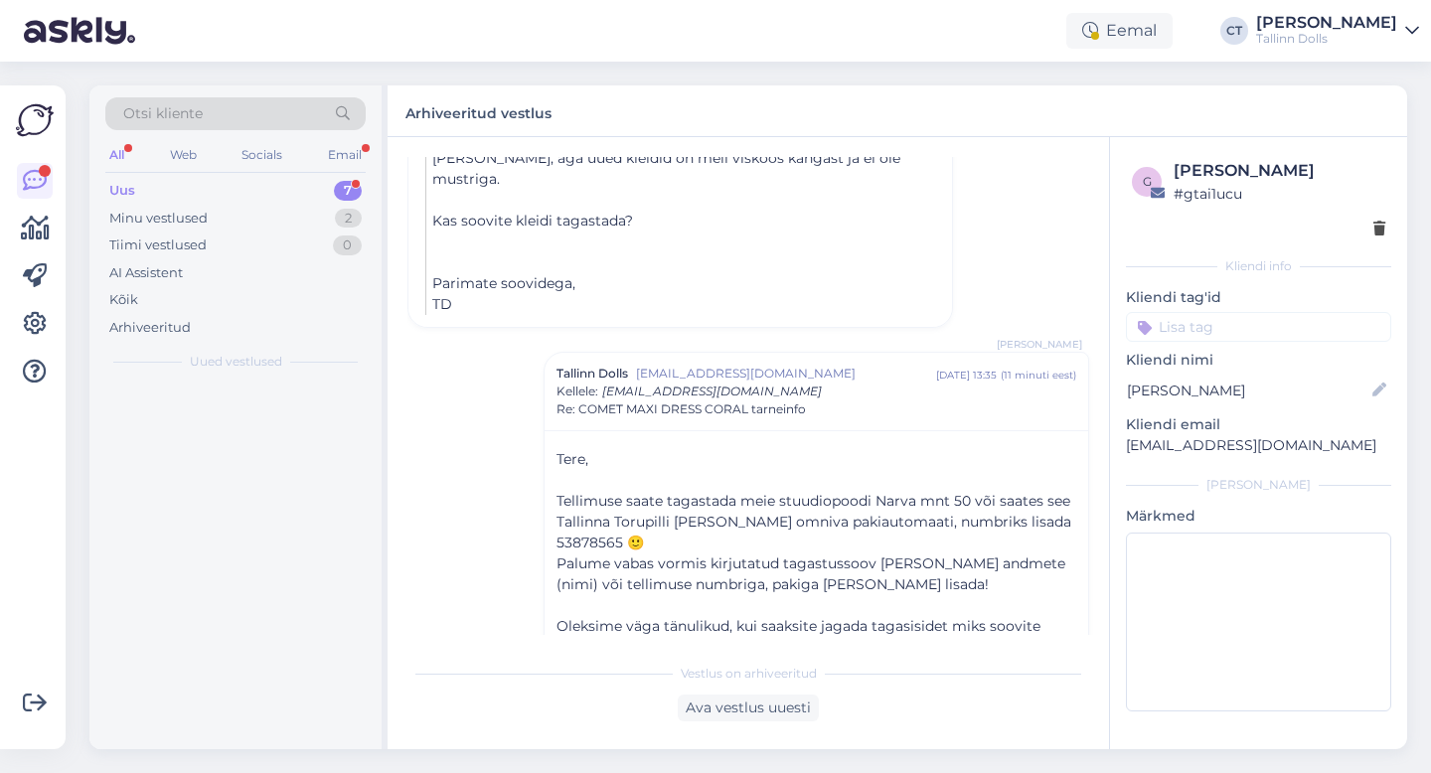
scroll to position [2059, 0]
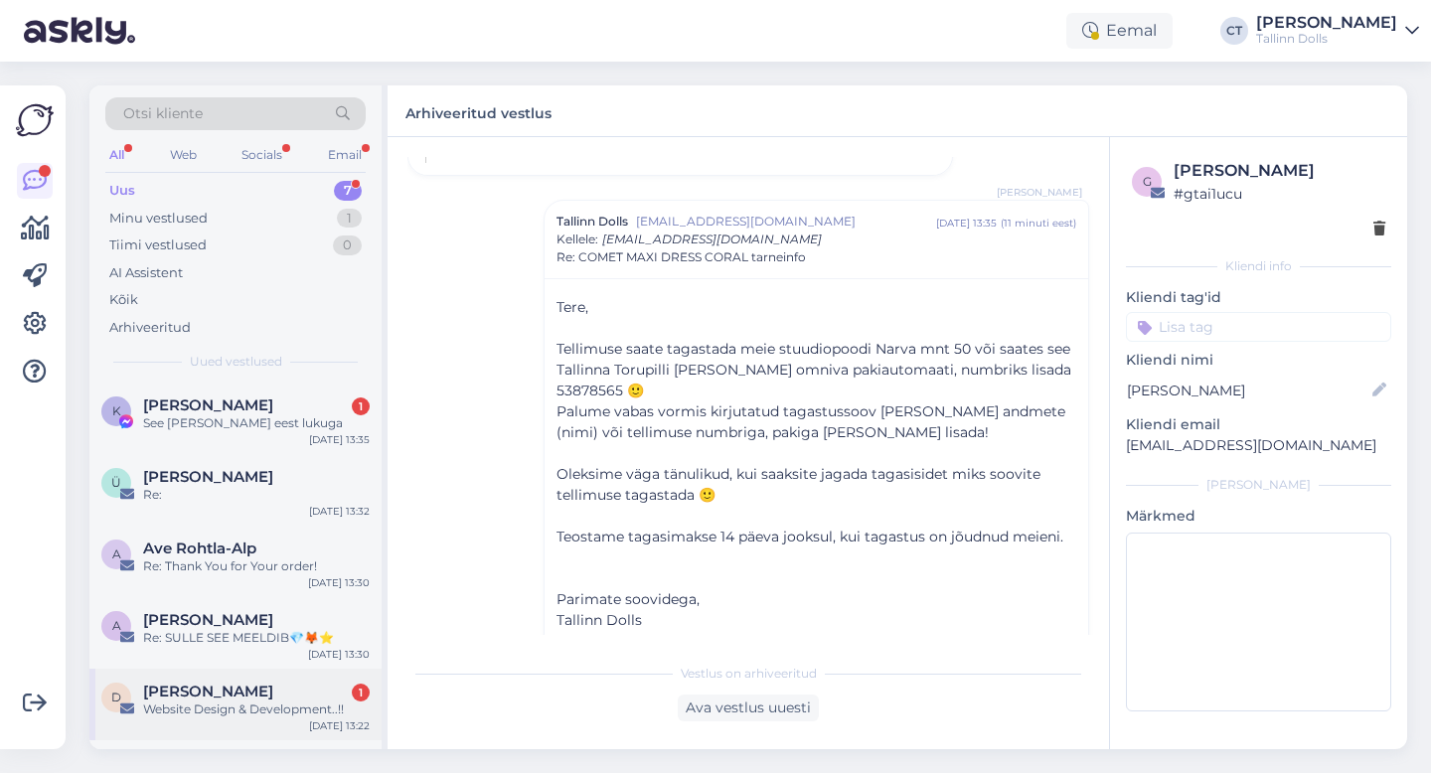
click at [256, 721] on div "D [PERSON_NAME] 1 Website Design & Development..!! [DATE] 13:22" at bounding box center [235, 705] width 292 height 72
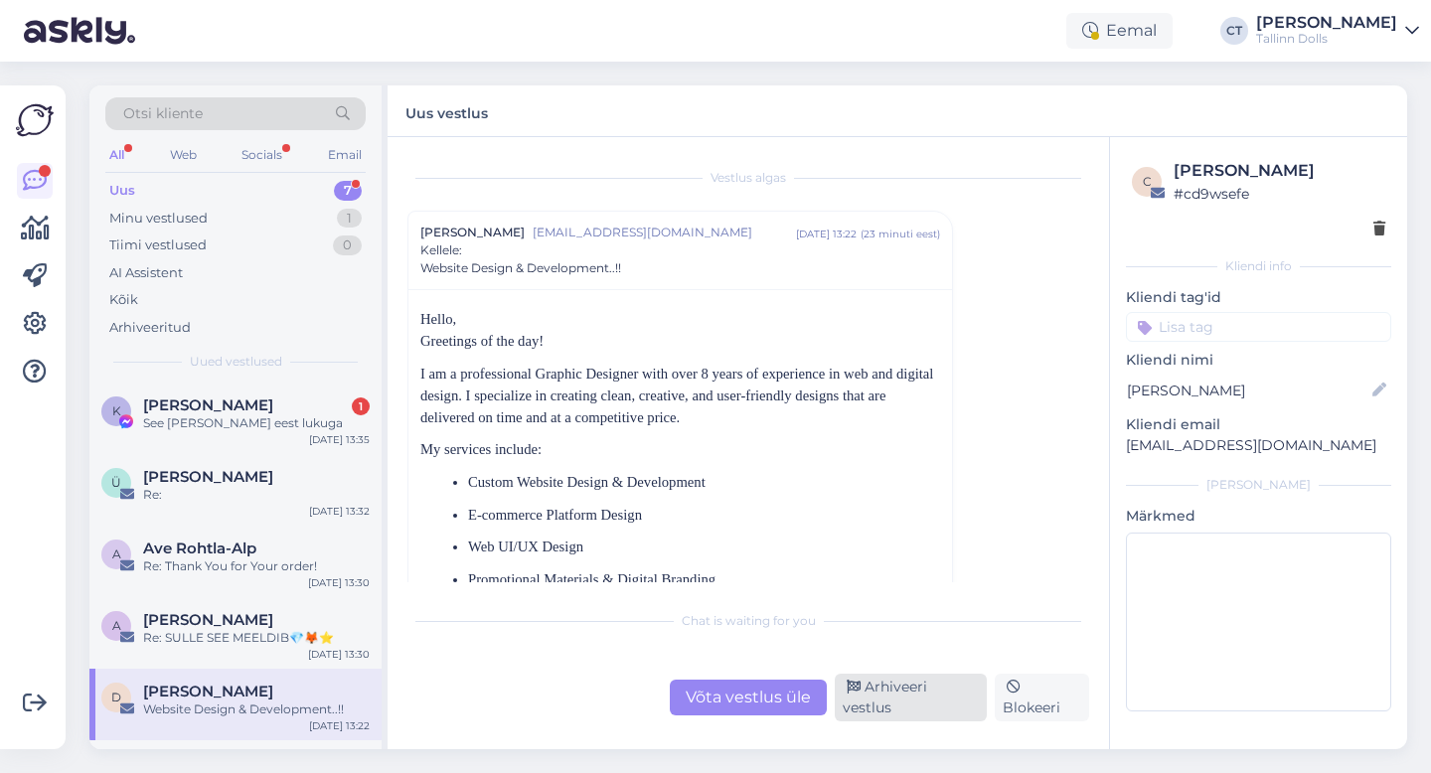
click at [913, 702] on div "Arhiveeri vestlus" at bounding box center [911, 698] width 152 height 48
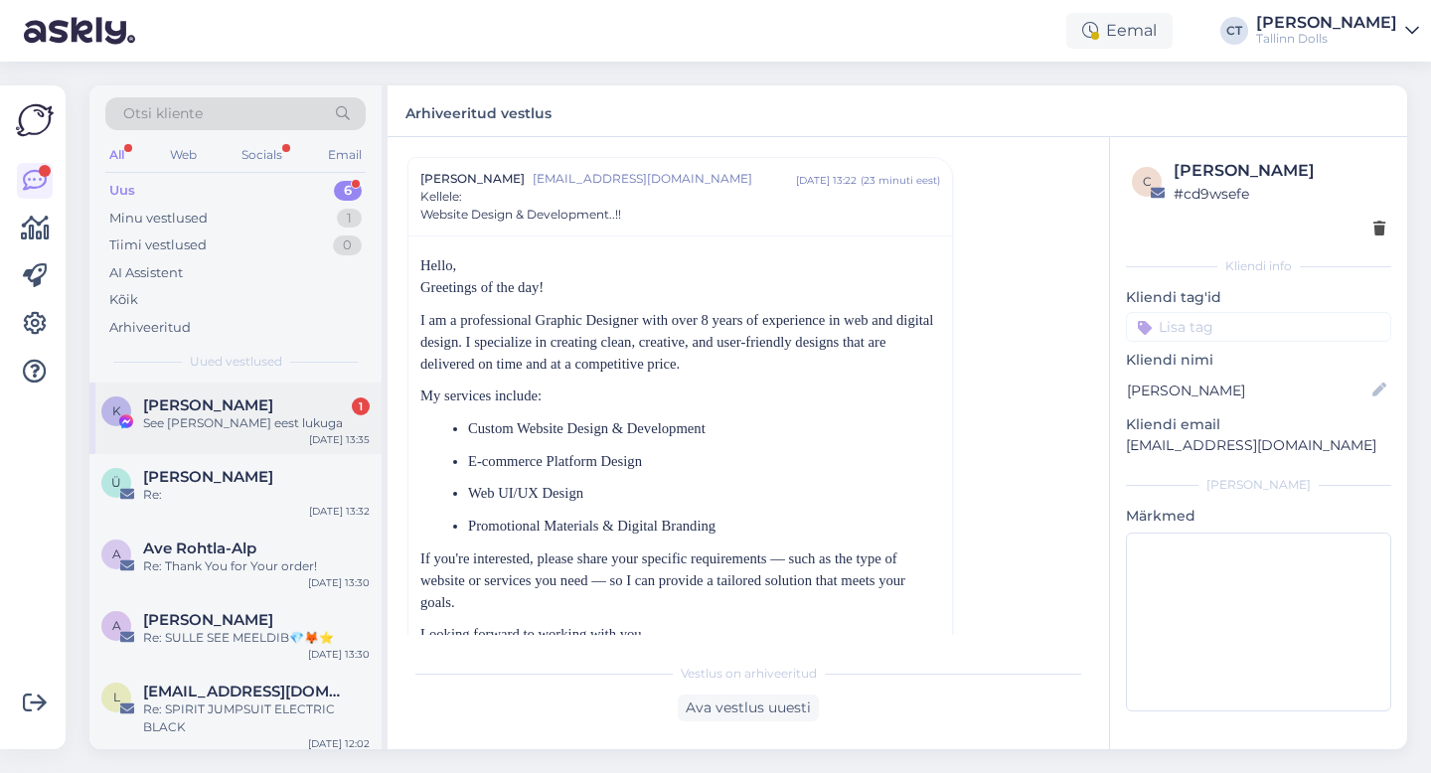
click at [244, 427] on div "See [PERSON_NAME] eest lukuga" at bounding box center [256, 423] width 227 height 18
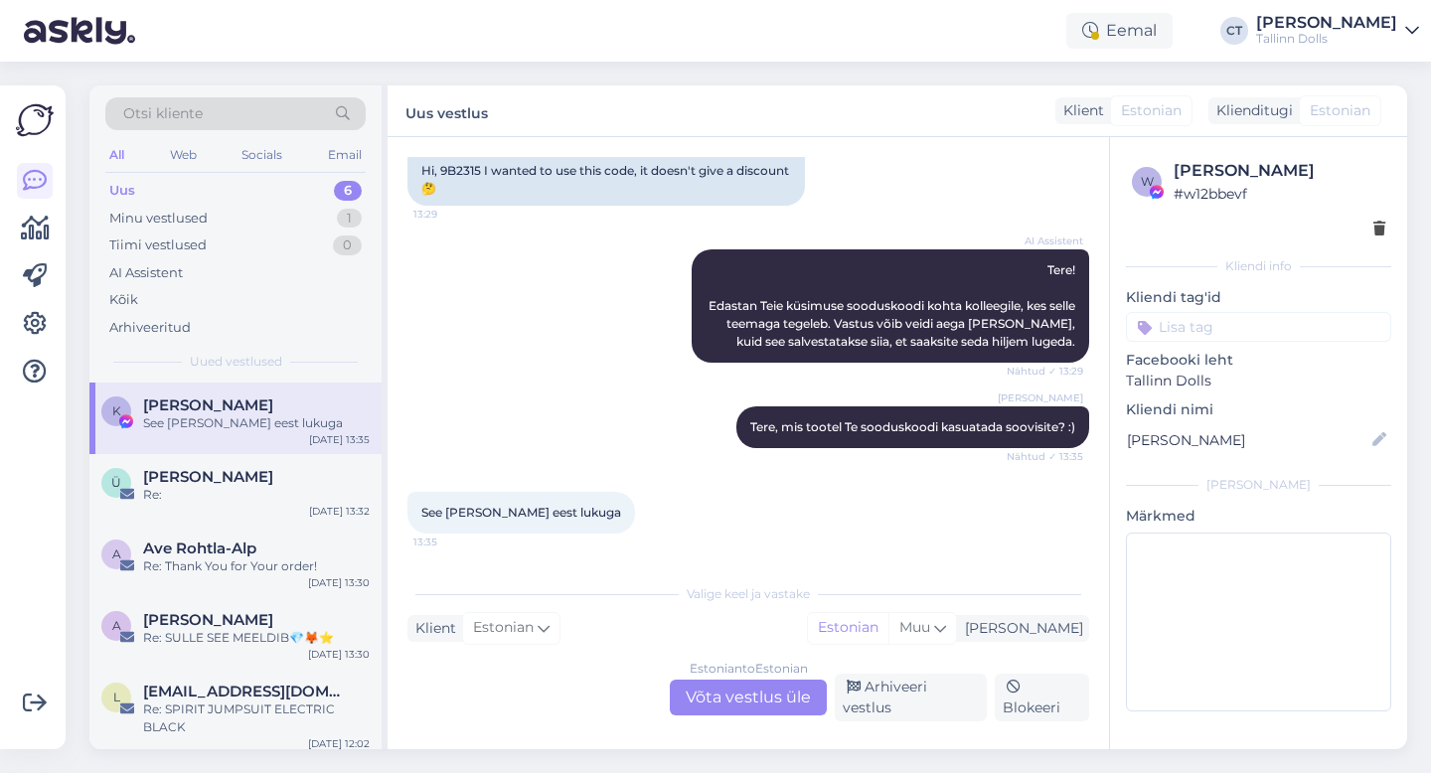
click at [776, 689] on div "Estonian to Estonian Võta vestlus üle" at bounding box center [748, 698] width 157 height 36
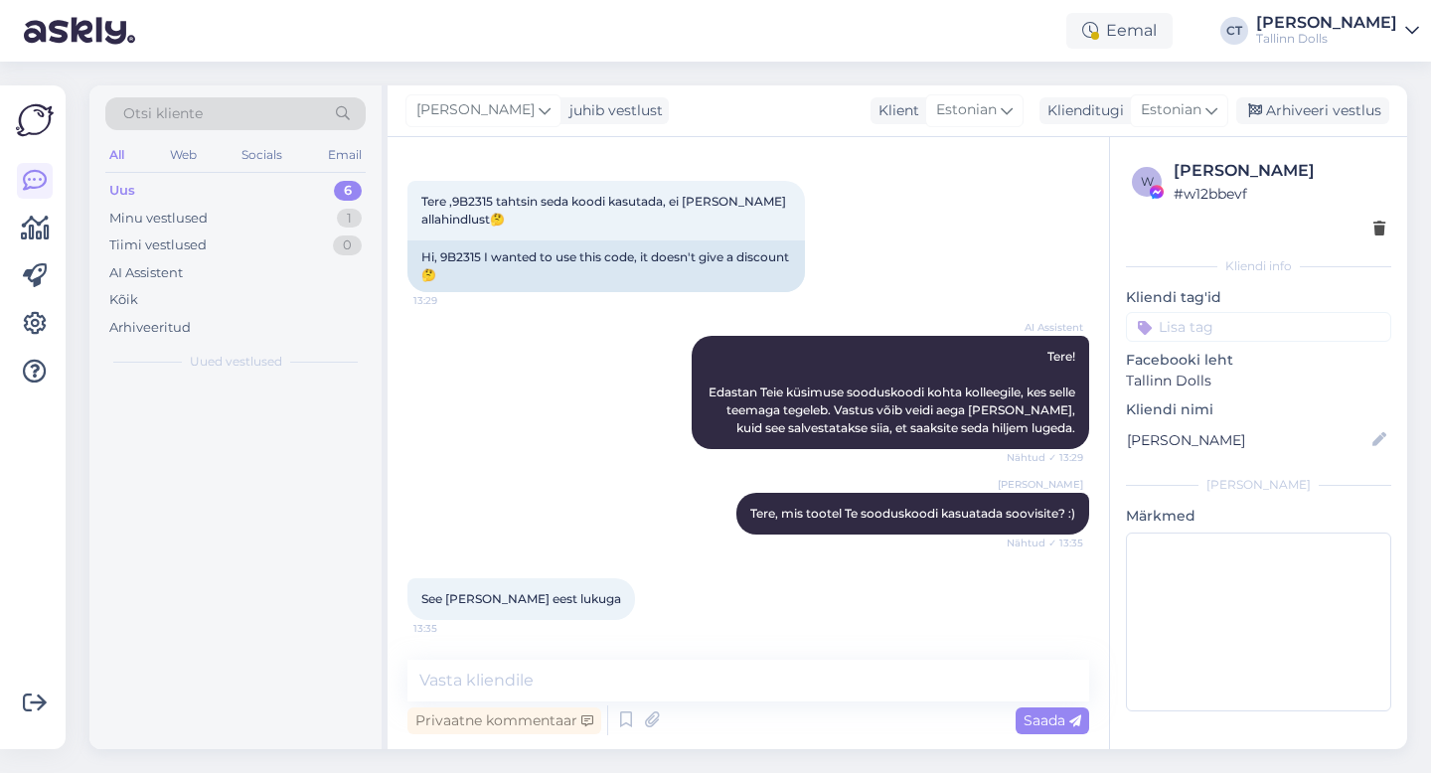
scroll to position [12470, 0]
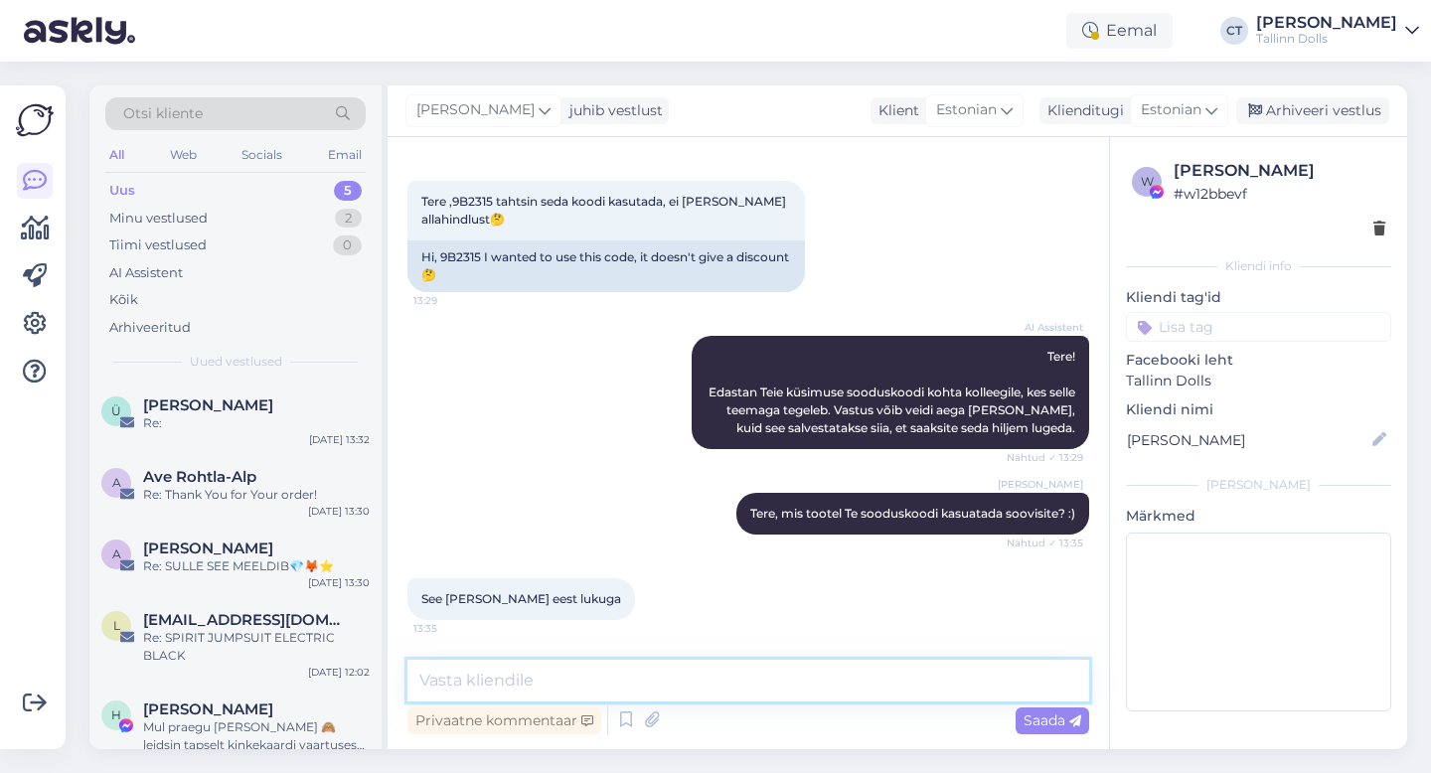
click at [790, 683] on textarea at bounding box center [748, 681] width 682 height 42
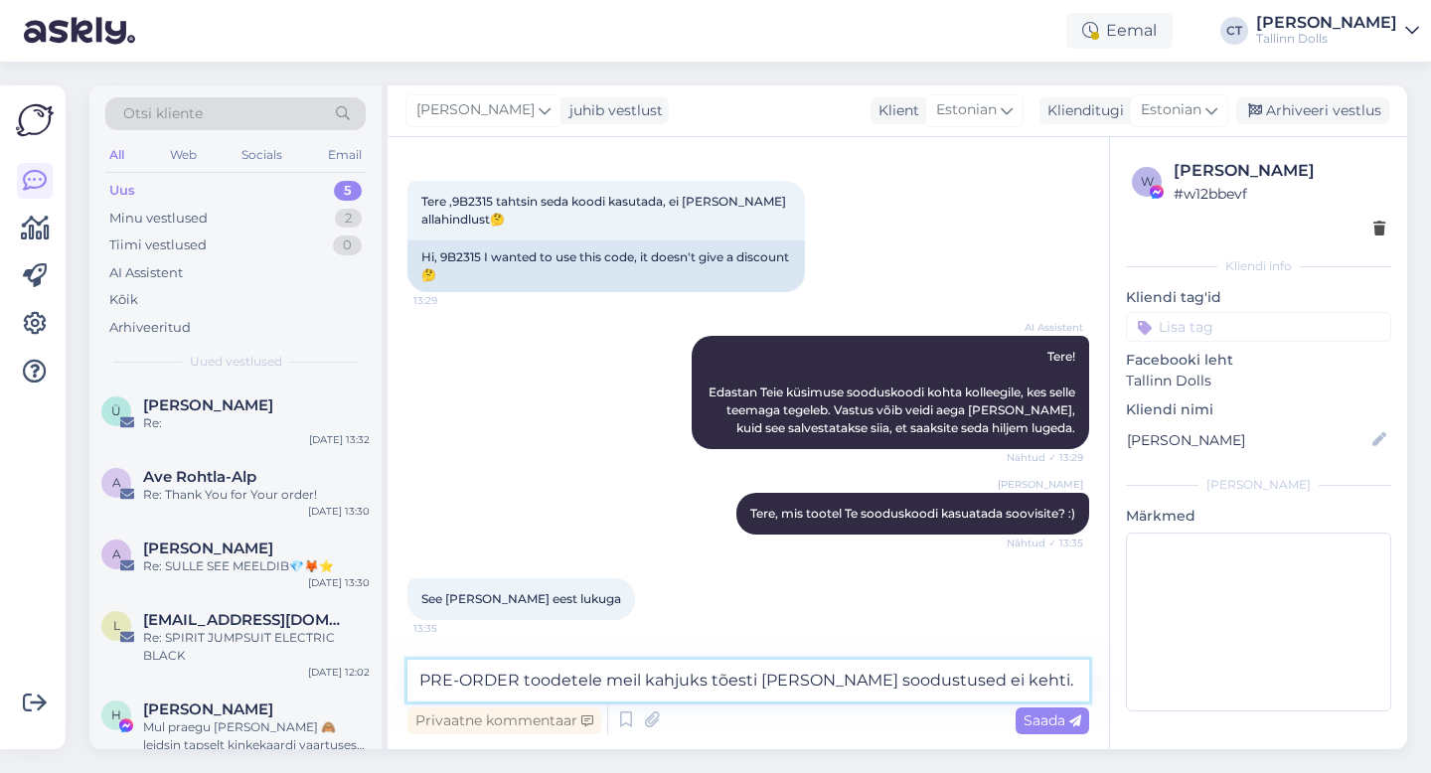
type textarea "PRE-ORDER toodetele meil kahjuks tõesti [PERSON_NAME] soodustused ei kehti."
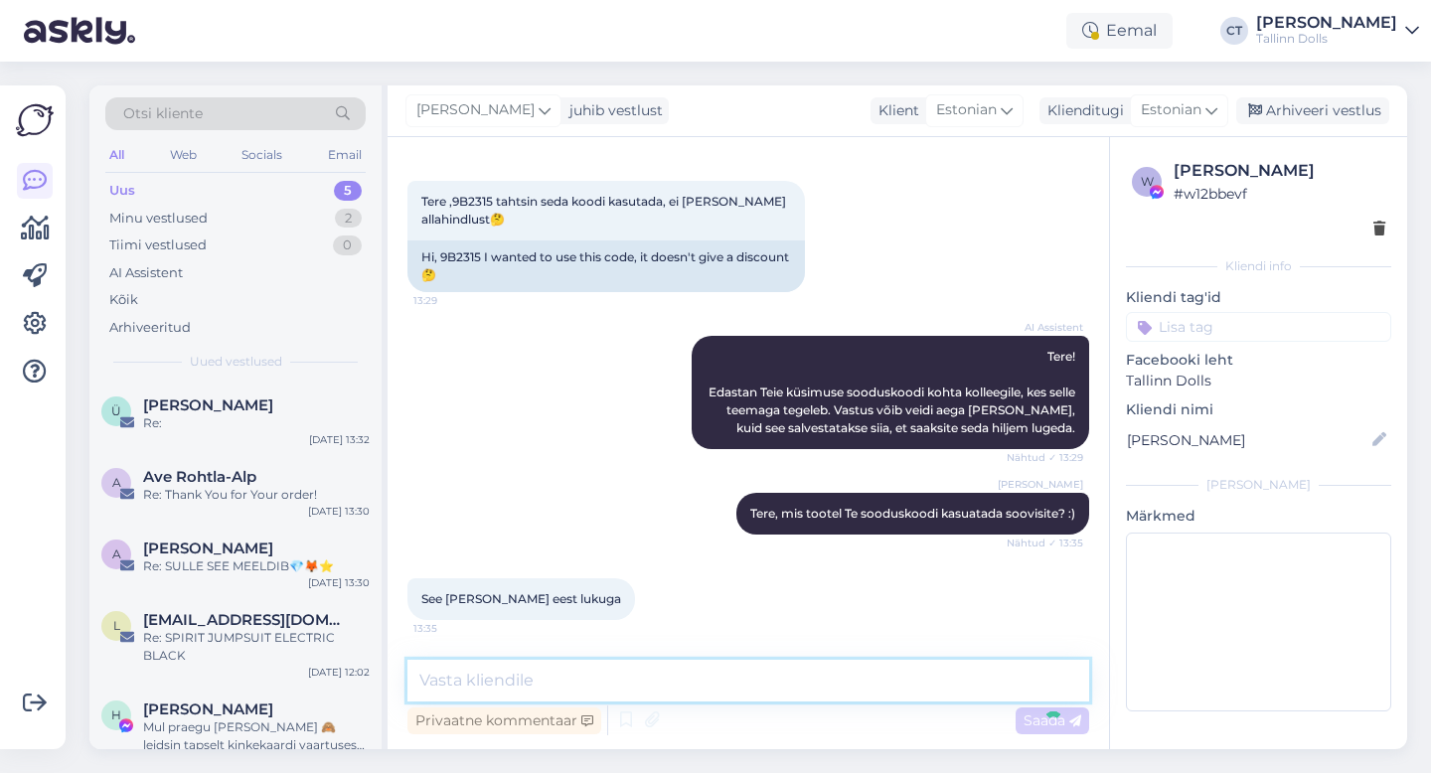
scroll to position [12573, 0]
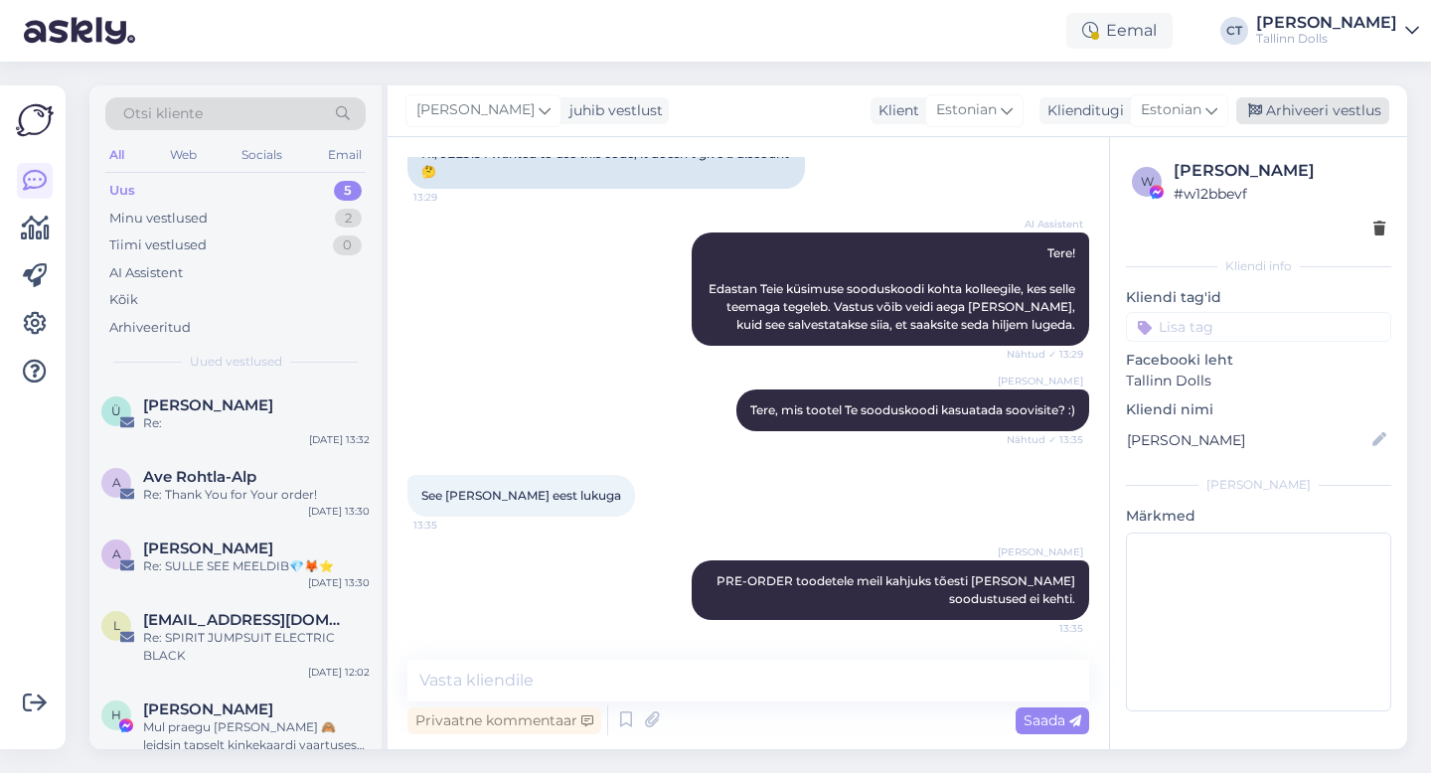
click at [1327, 108] on div "Arhiveeri vestlus" at bounding box center [1312, 110] width 153 height 27
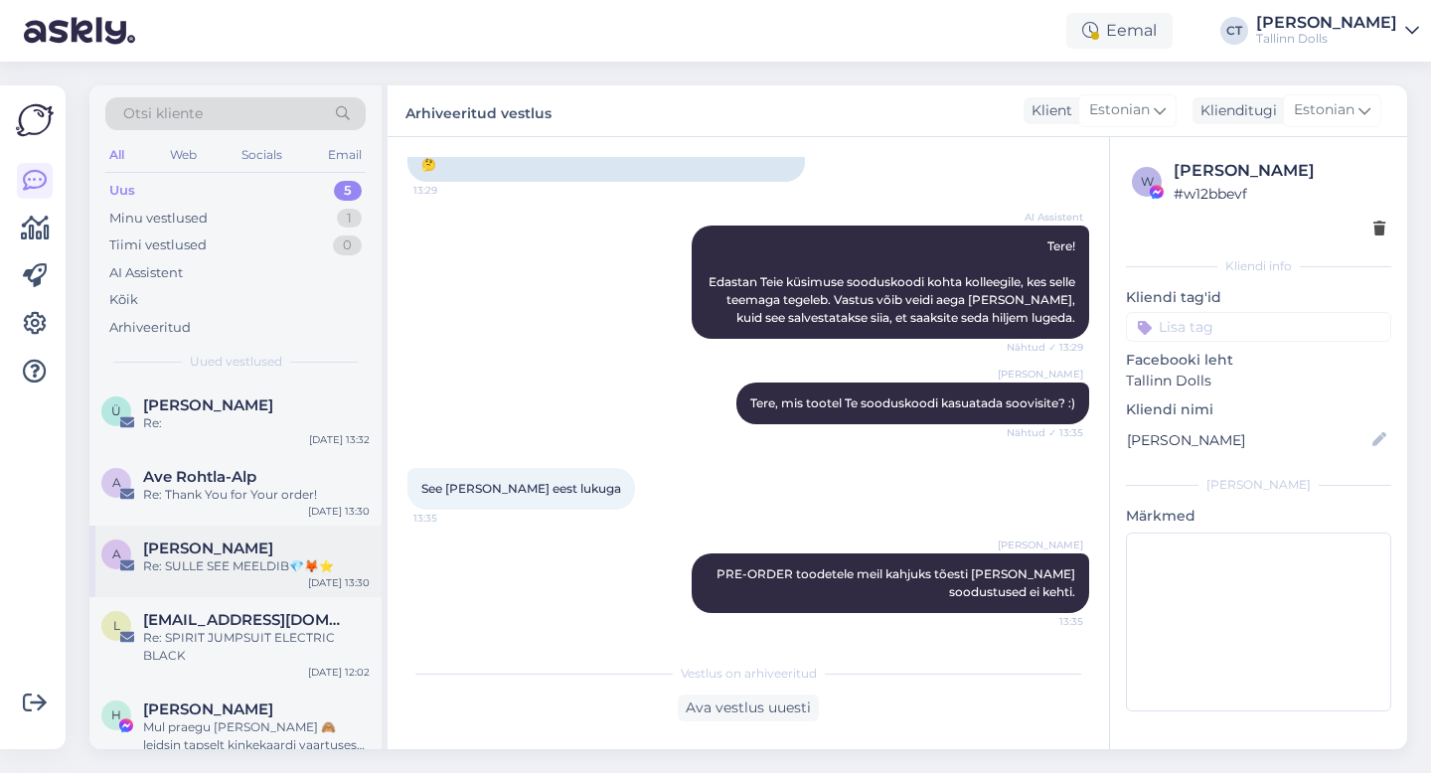
scroll to position [27, 0]
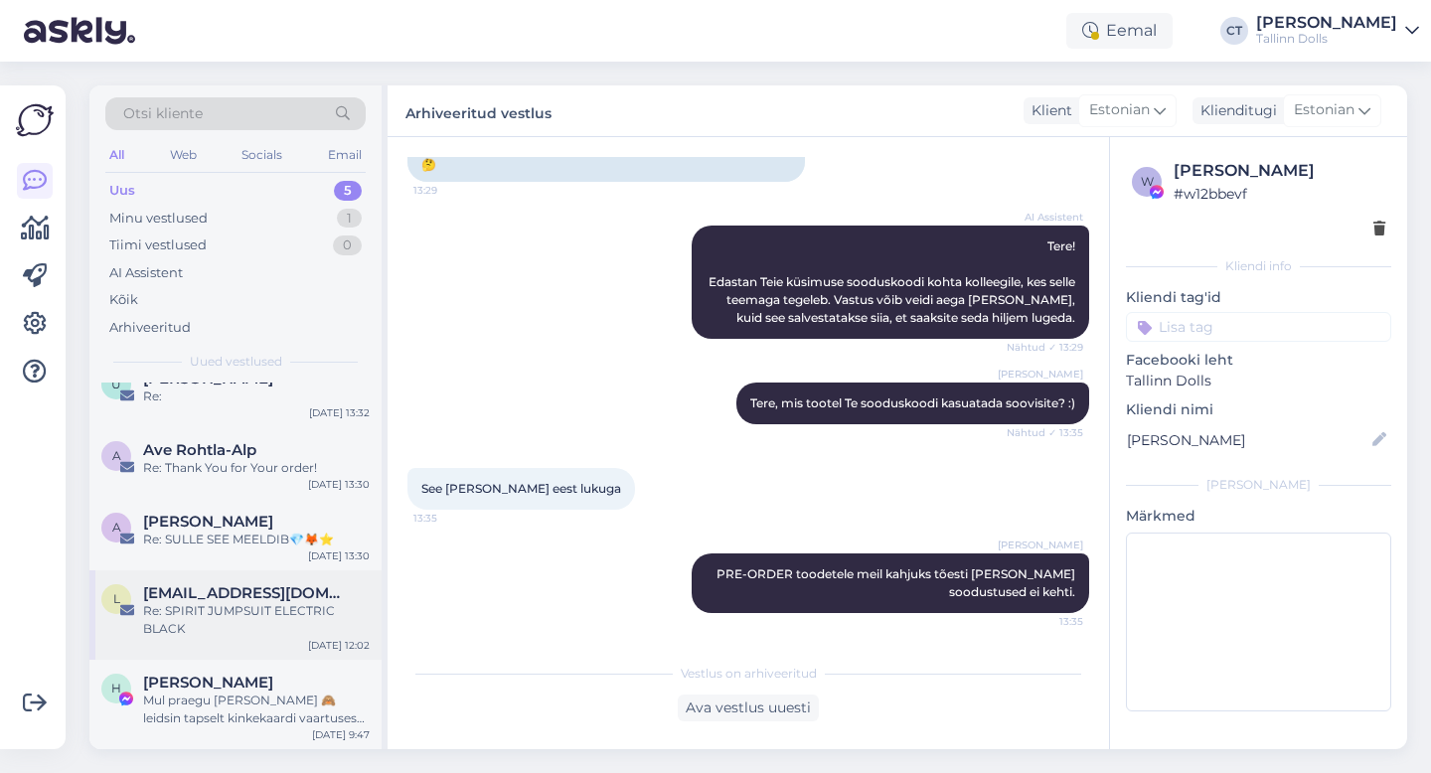
click at [263, 643] on div "l [EMAIL_ADDRESS][DOMAIN_NAME] Re: SPIRIT JUMPSUIT ELECTRIC BLACK [DATE] 12:02" at bounding box center [235, 614] width 292 height 89
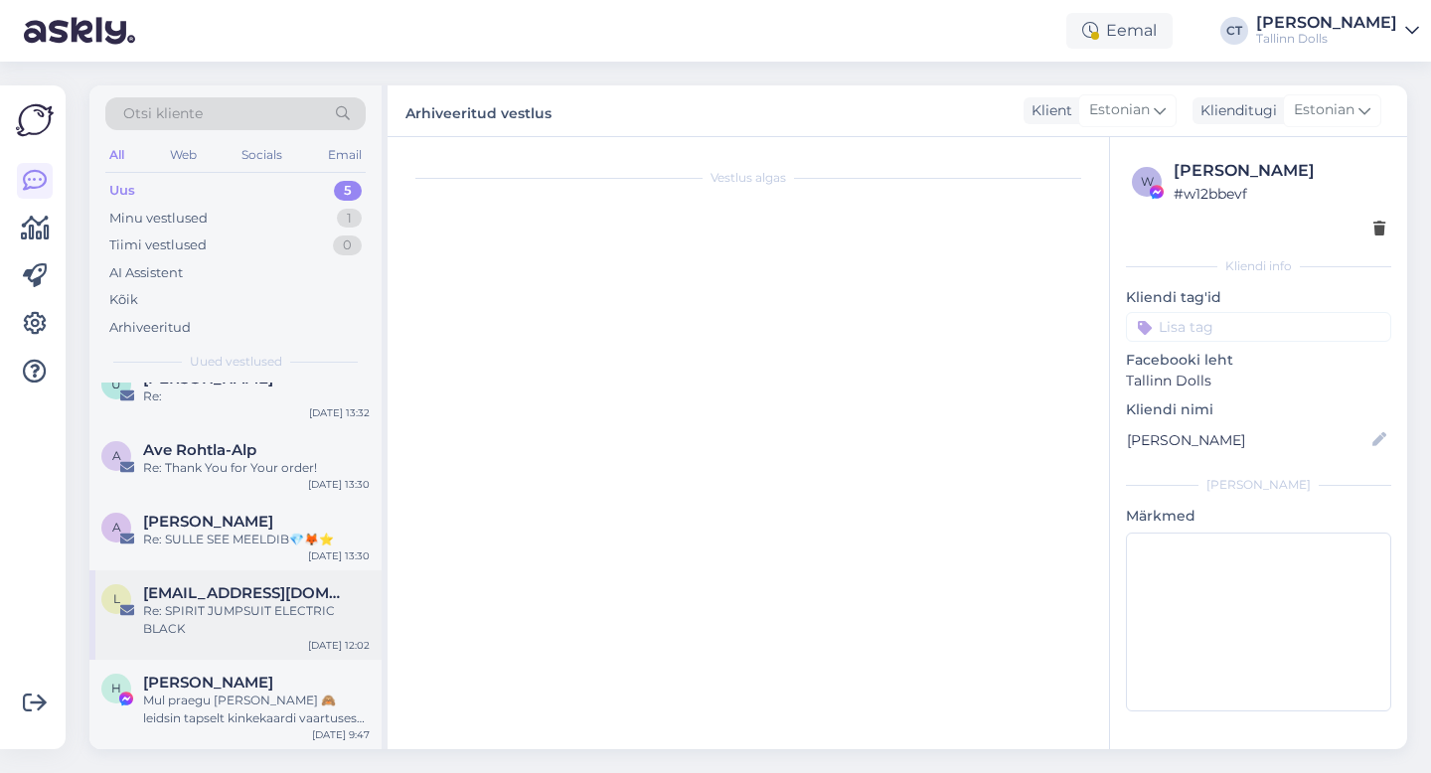
scroll to position [1639, 0]
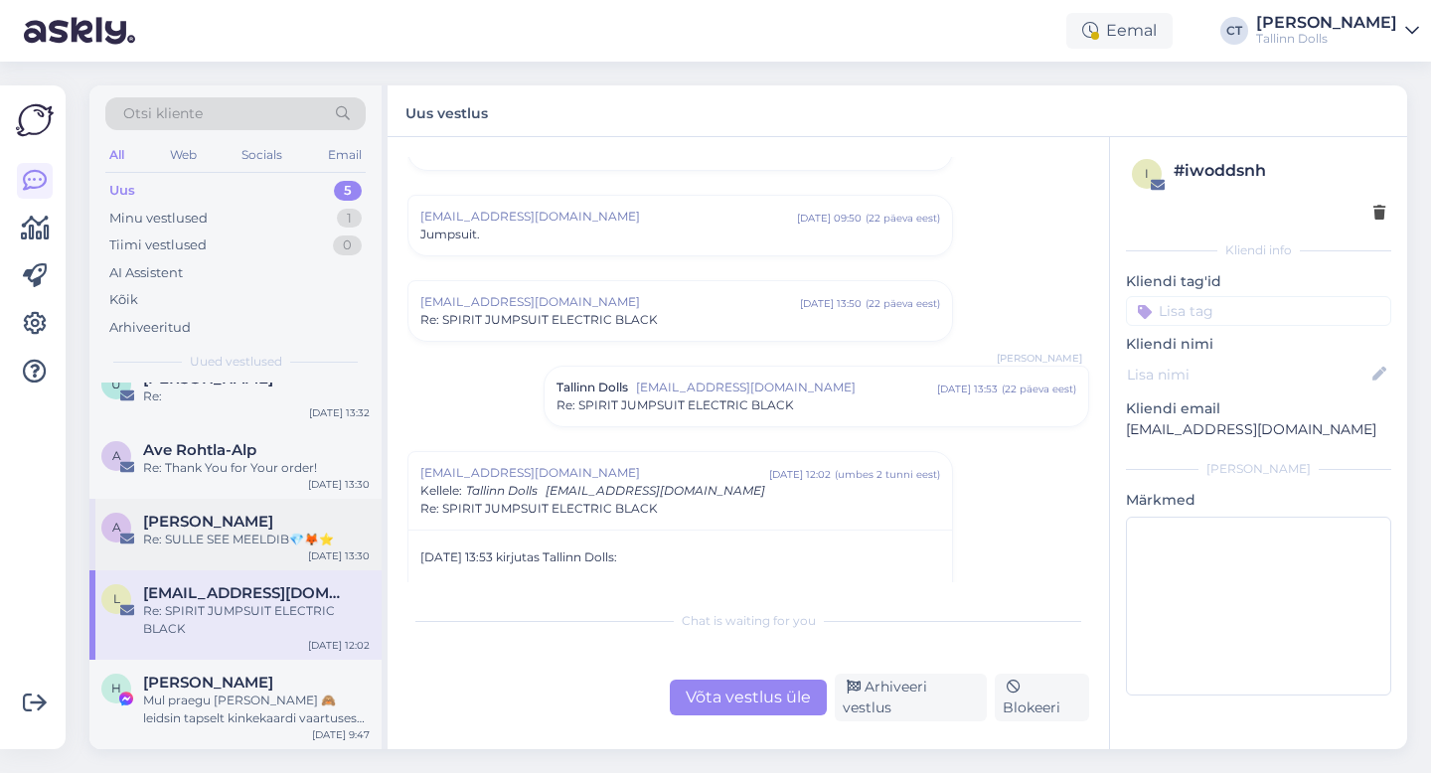
click at [233, 539] on div "Re: SULLE SEE MEELDIB💎🦊⭐" at bounding box center [256, 540] width 227 height 18
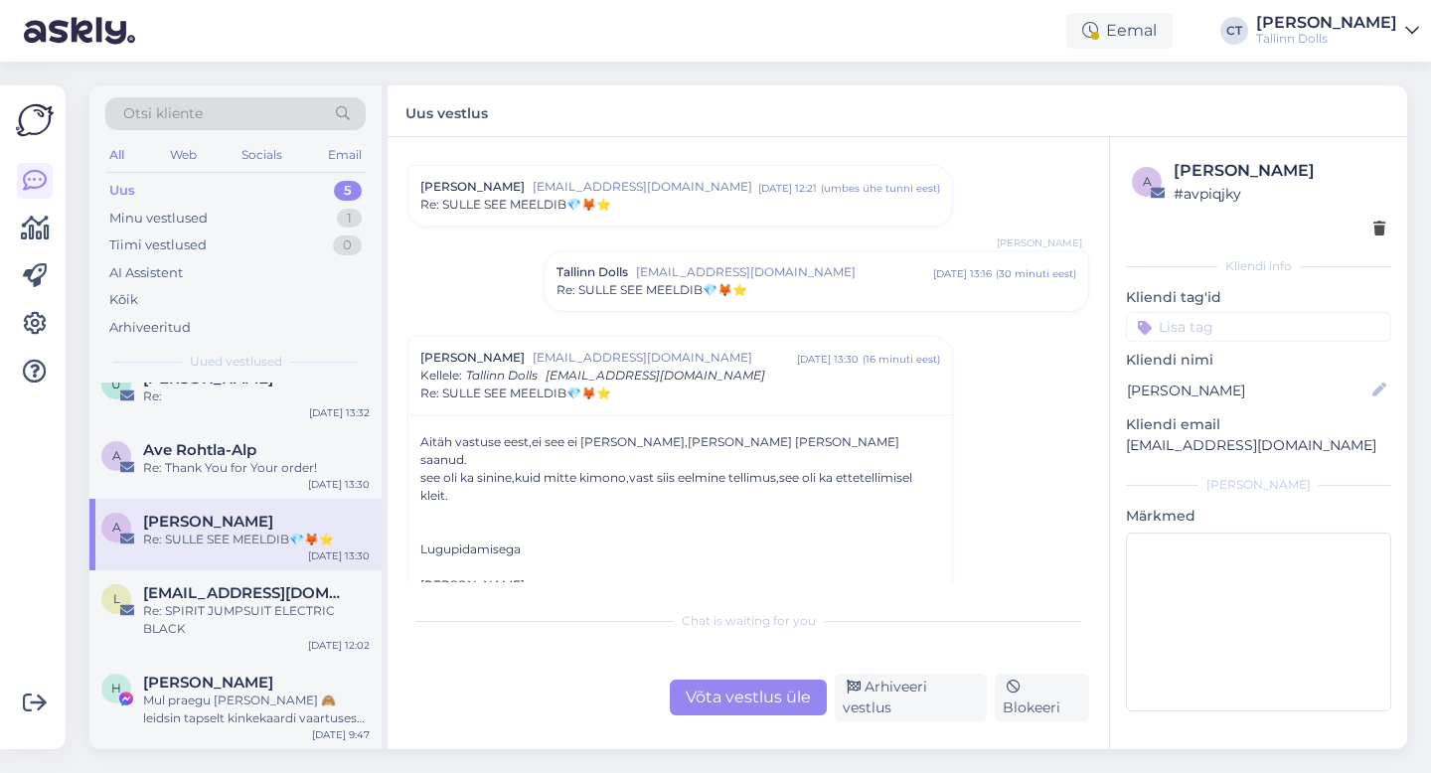
scroll to position [873, 0]
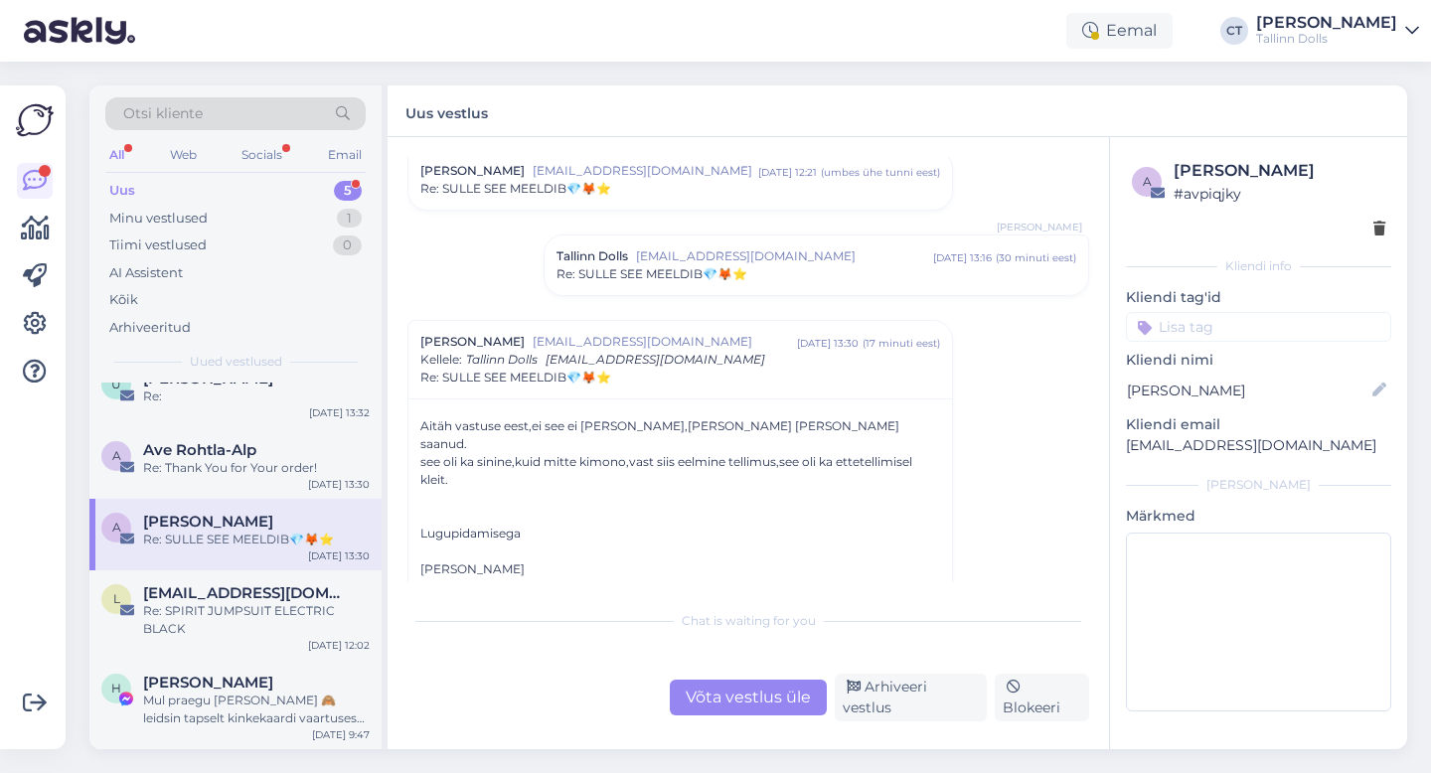
click at [736, 692] on div "Võta vestlus üle" at bounding box center [748, 698] width 157 height 36
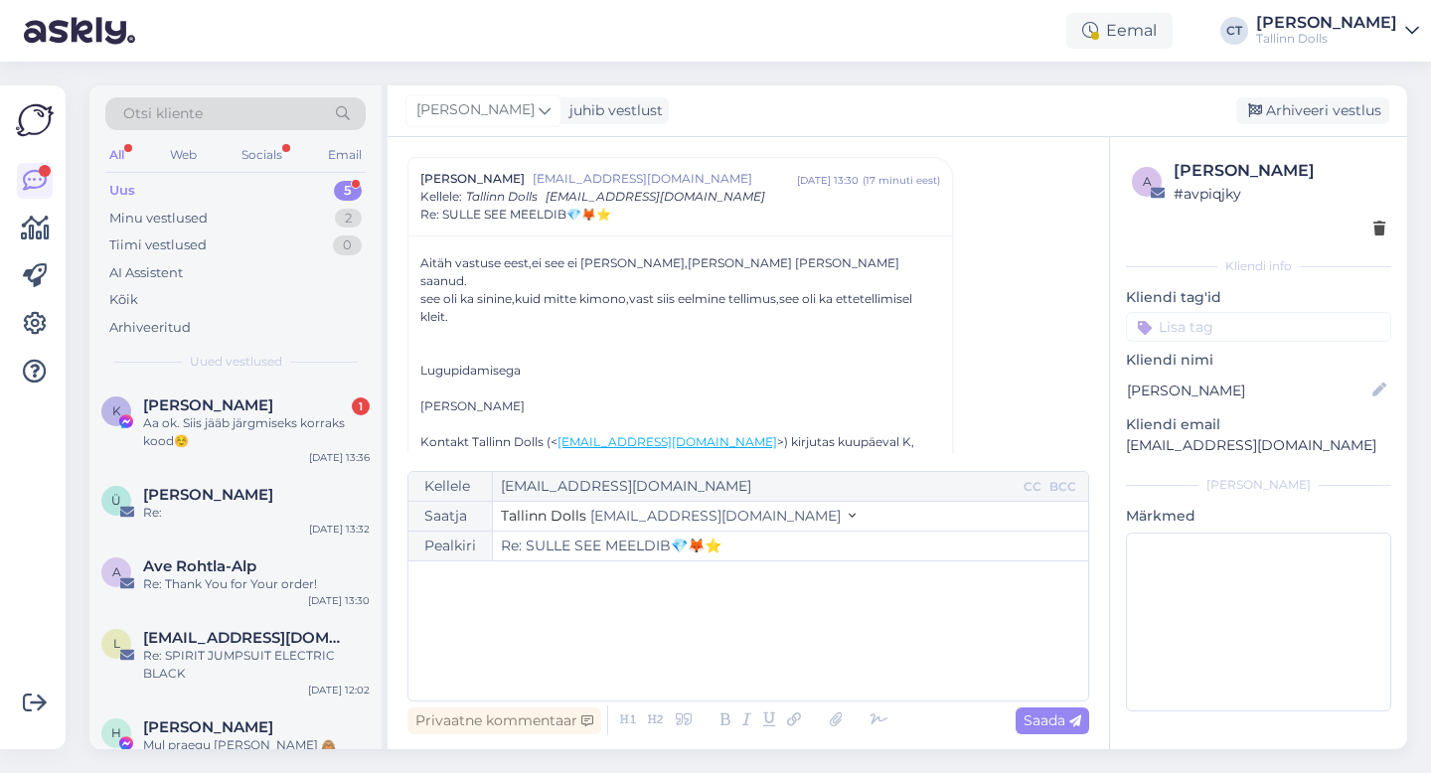
click at [750, 680] on div "﻿" at bounding box center [748, 630] width 660 height 119
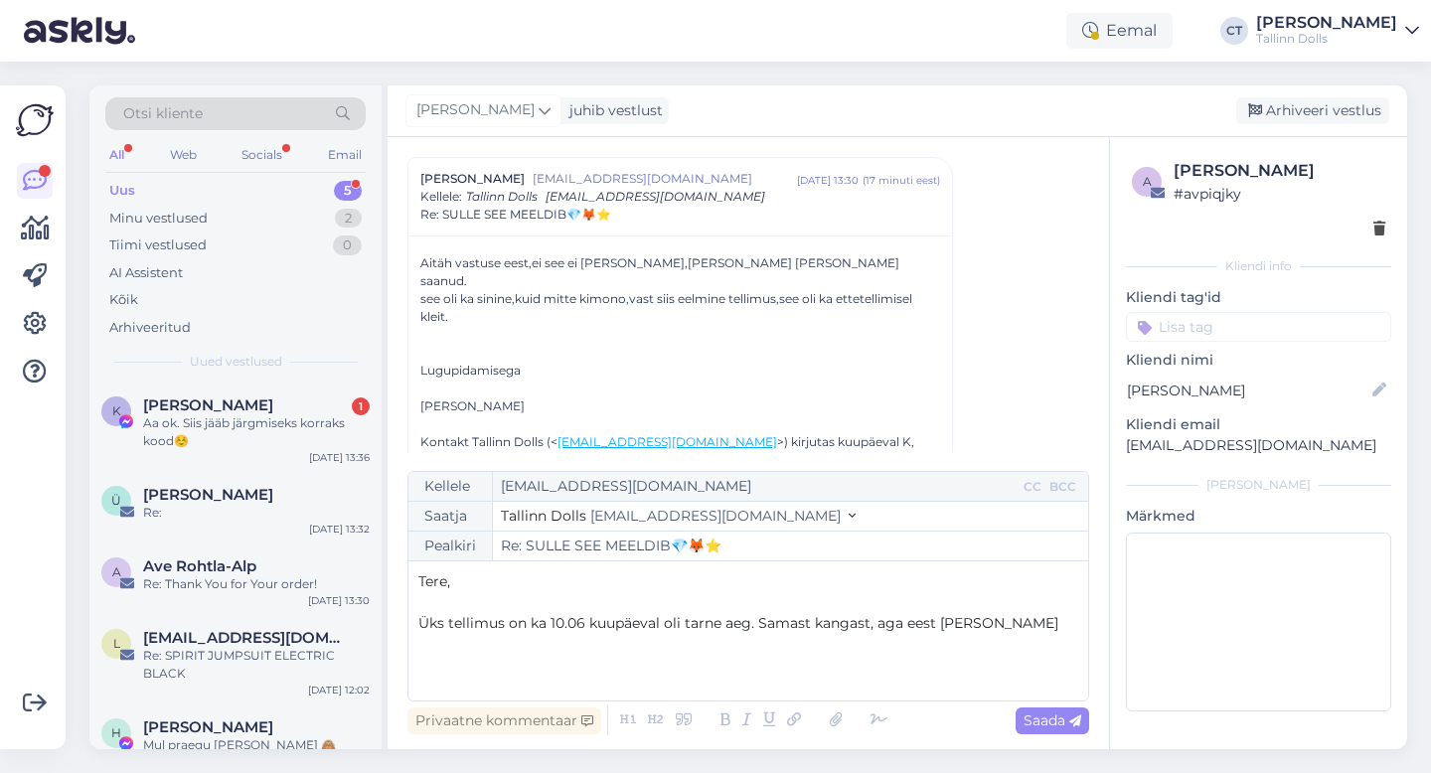
click at [545, 624] on span "Üks tellimus on ka 10.06 kuupäeval oli tarne aeg. Samast kangast, aga eest [PER…" at bounding box center [738, 623] width 640 height 18
click at [758, 622] on span "Üks tellimus on veel, millel oli 10.06 kuupäeval oli tarne aeg. Samast kangast,…" at bounding box center [720, 633] width 604 height 39
click at [809, 624] on span "Üks tellimus on veel, millel oli 10.06 kuupäeval tarne aeg. Samast kangast, aga…" at bounding box center [709, 633] width 583 height 39
click at [1067, 626] on p "Üks tellimus on veel, millel oli 10.06 kuupäeval tarne. Samast kangast, aga ees…" at bounding box center [748, 634] width 660 height 42
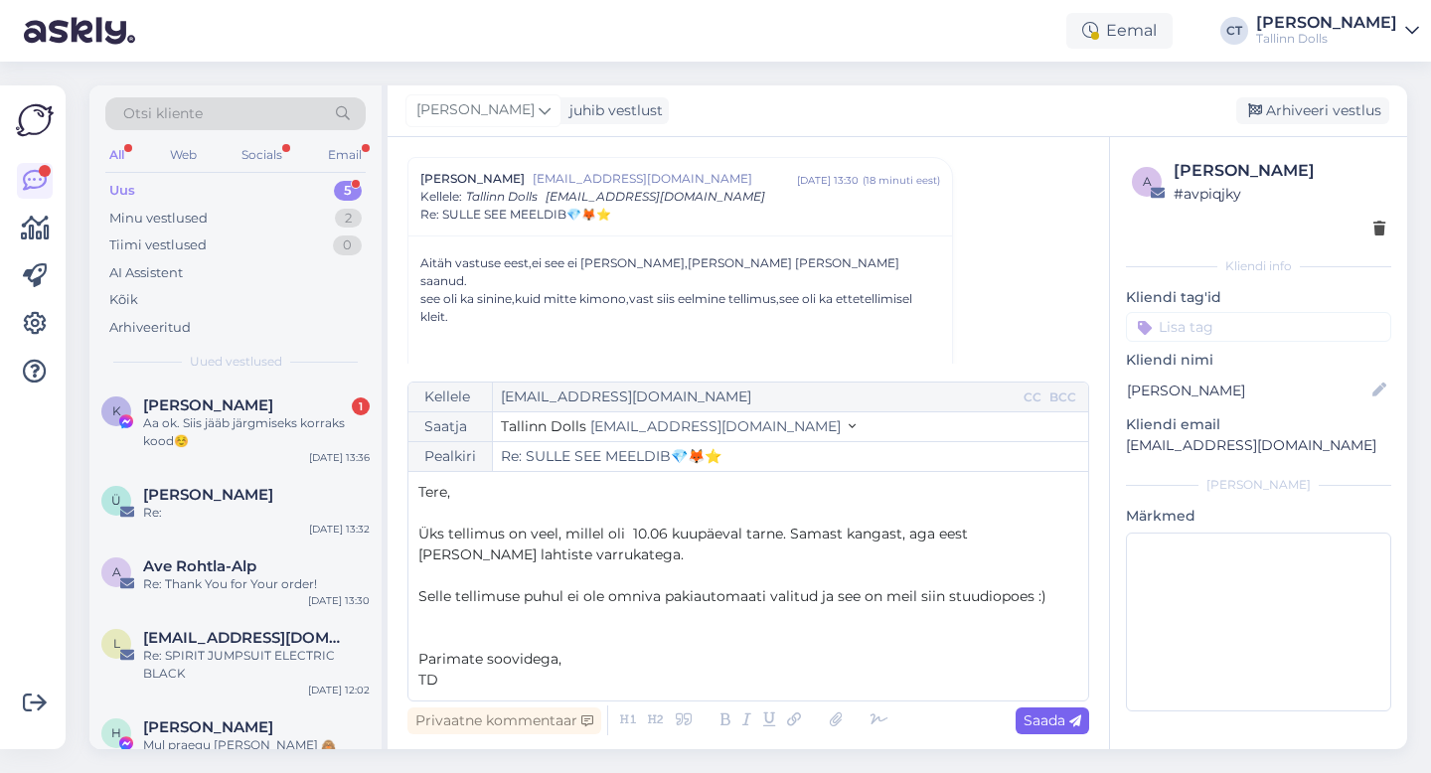
click at [1076, 715] on icon at bounding box center [1075, 721] width 12 height 12
type input "Re: Re: SULLE SEE MEELDIB💎🦊⭐"
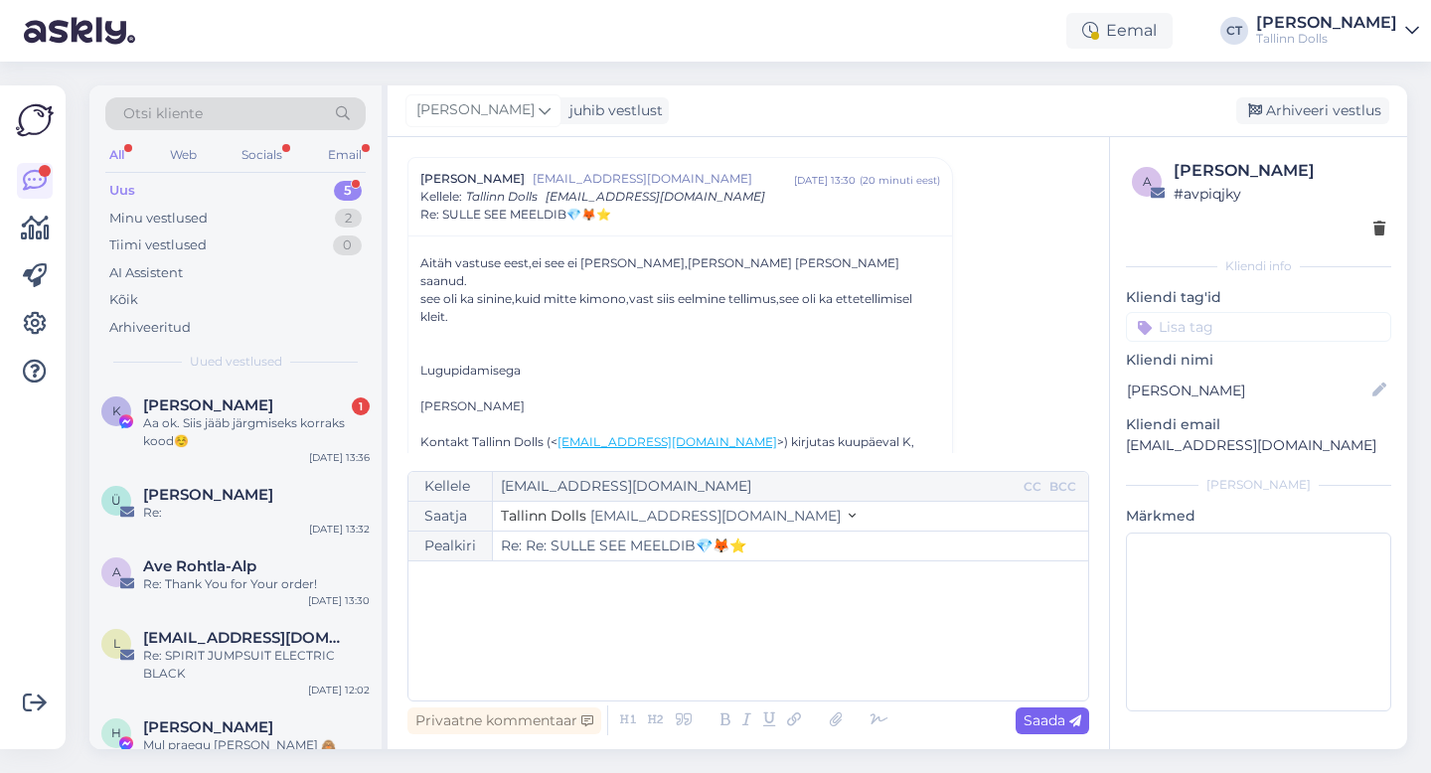
scroll to position [1470, 0]
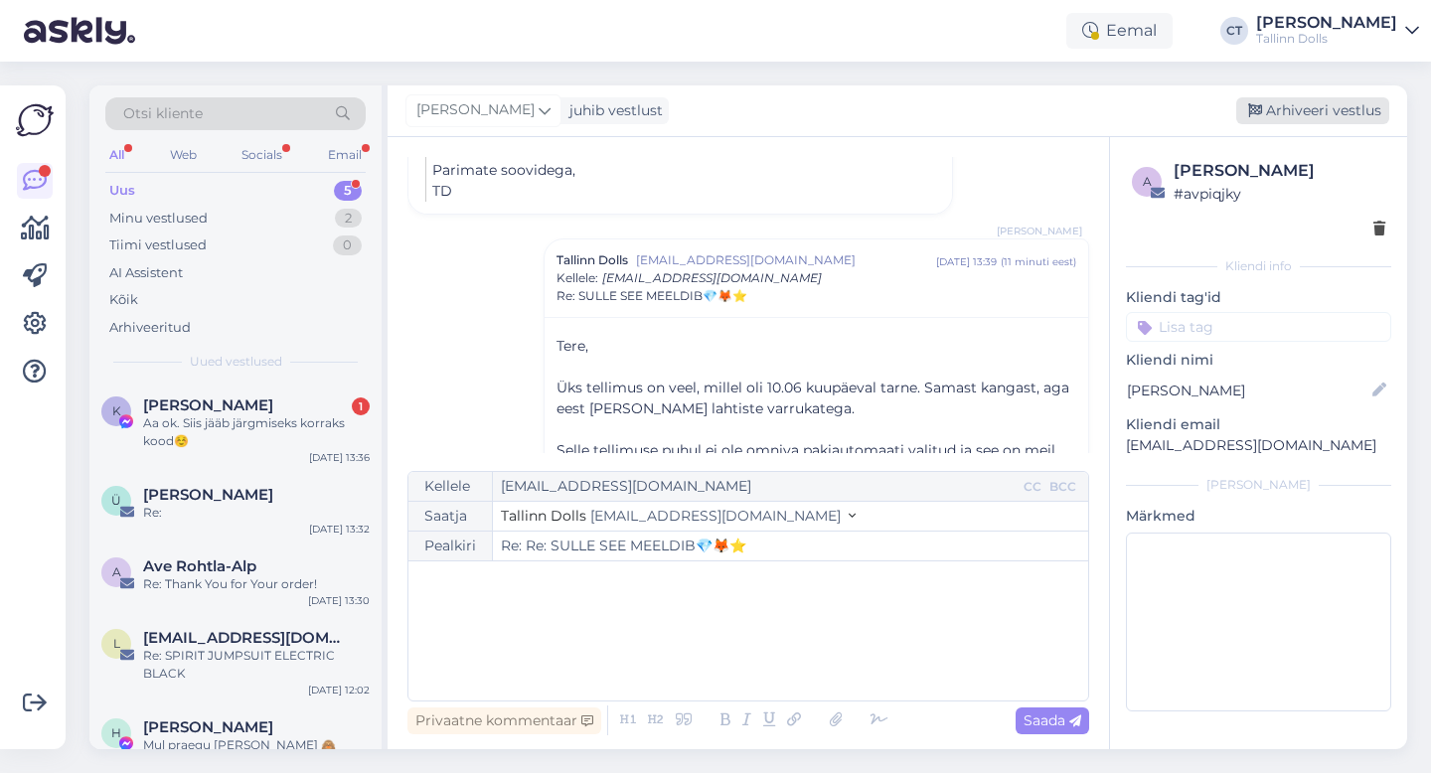
click at [1306, 114] on div "Arhiveeri vestlus" at bounding box center [1312, 110] width 153 height 27
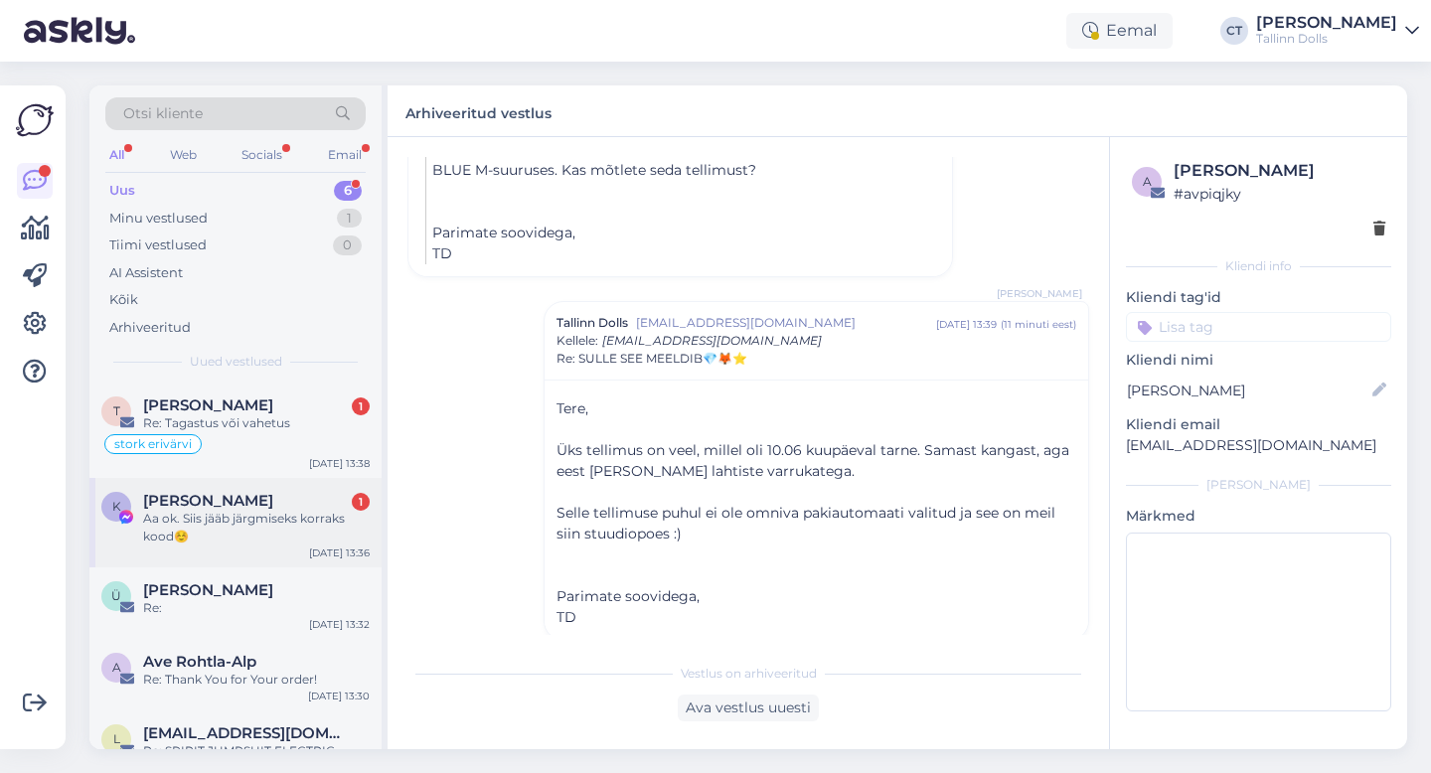
click at [294, 517] on div "Aa ok. Siis jääb järgmiseks korraks kood☺️" at bounding box center [256, 528] width 227 height 36
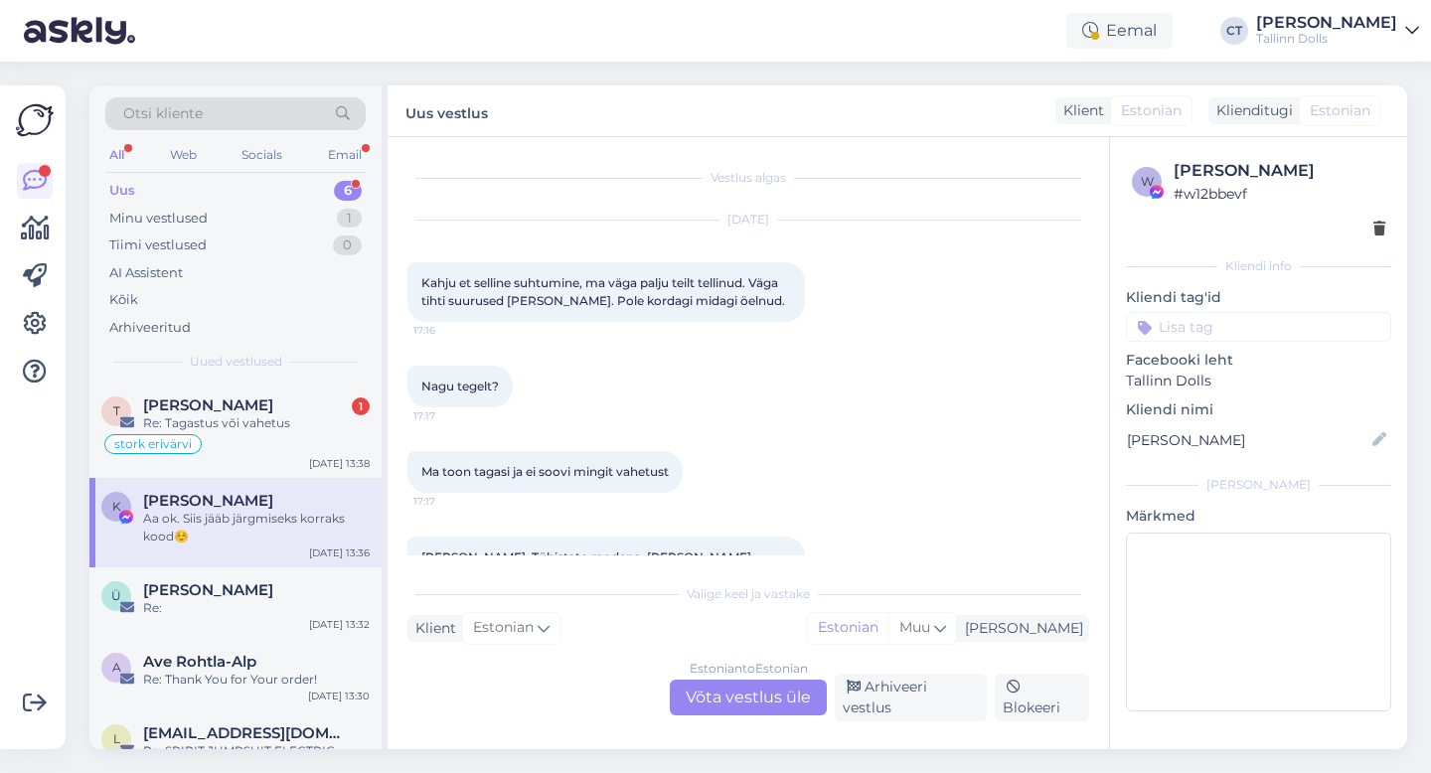
scroll to position [12527, 0]
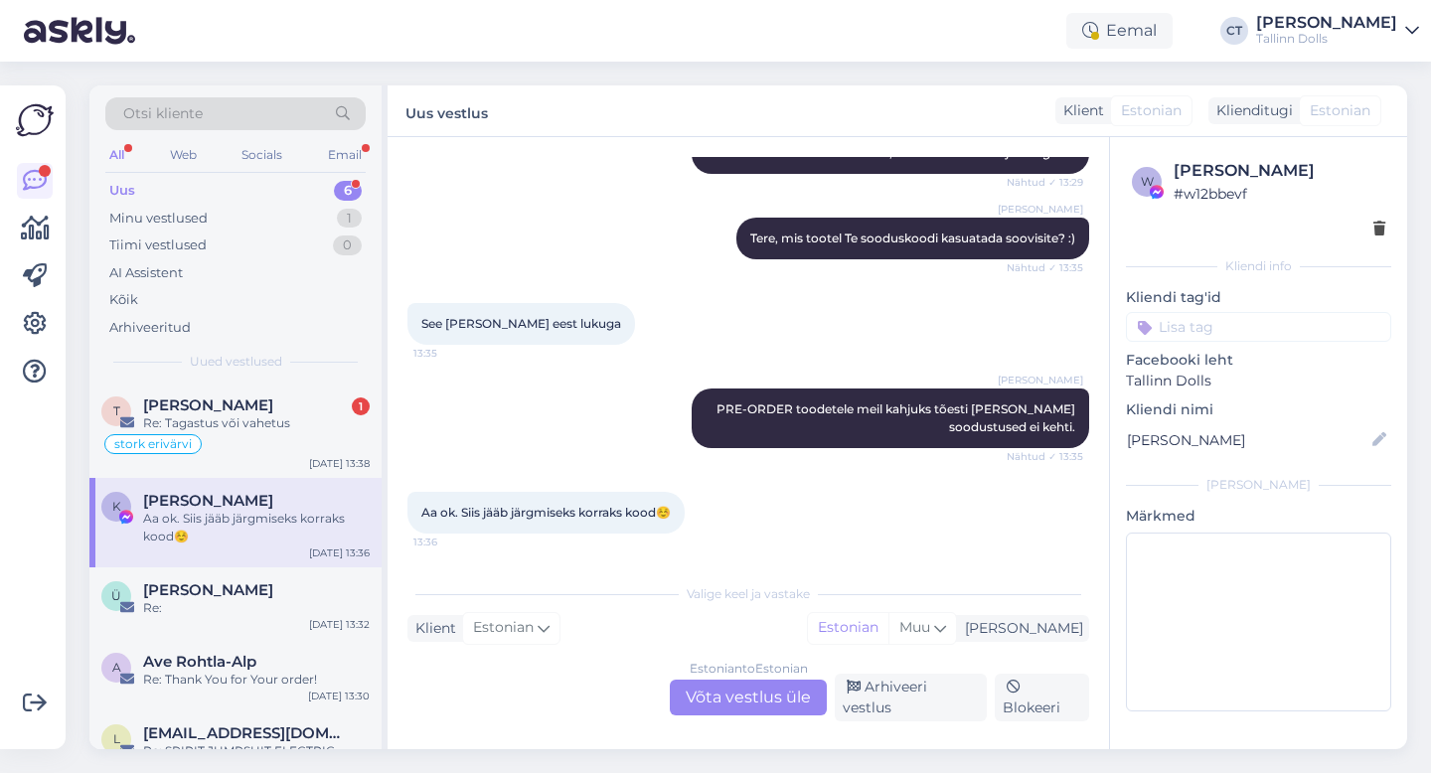
click at [772, 712] on div "Estonian to Estonian Võta vestlus üle" at bounding box center [748, 698] width 157 height 36
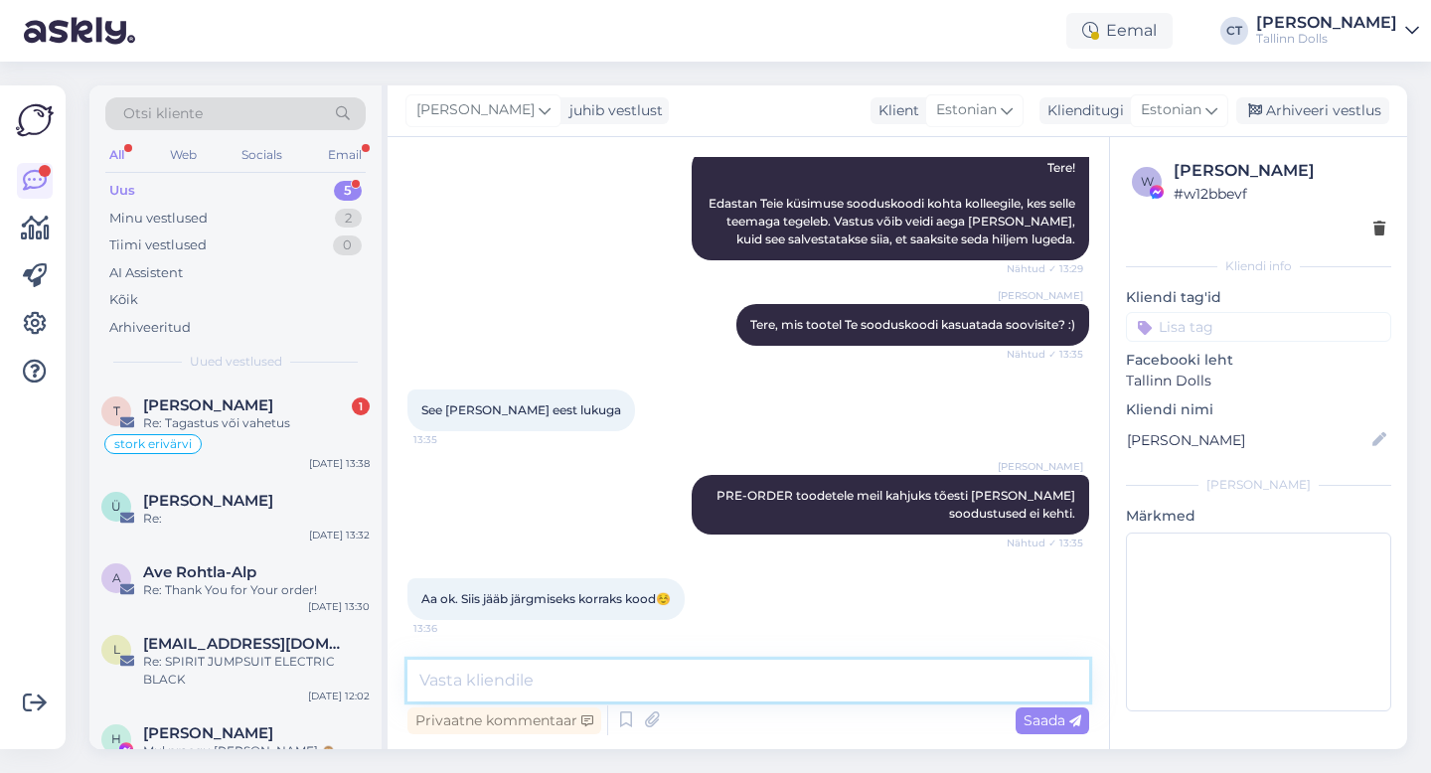
click at [781, 689] on textarea at bounding box center [748, 681] width 682 height 42
click at [1305, 105] on div "Arhiveeri vestlus" at bounding box center [1312, 110] width 153 height 27
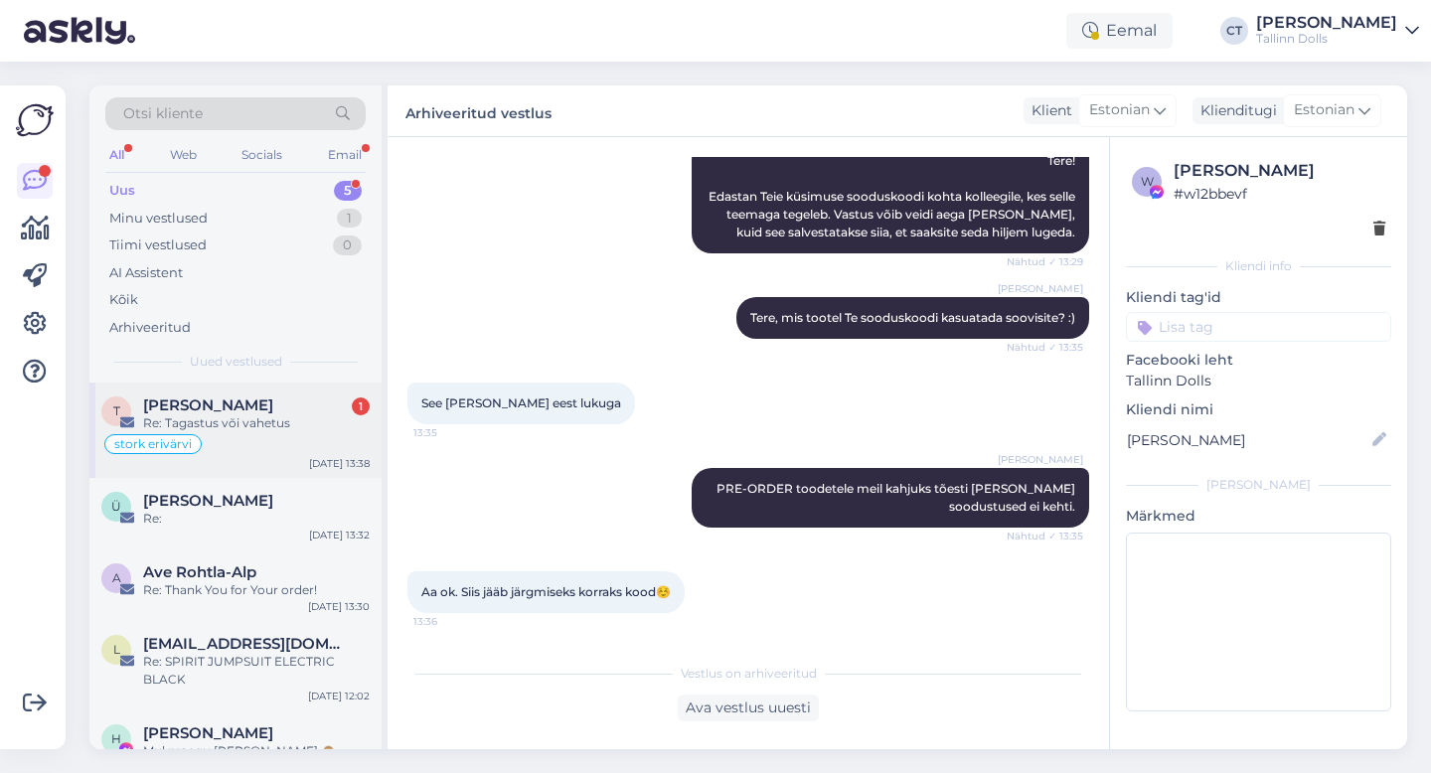
click at [242, 430] on div "Re: Tagastus või vahetus" at bounding box center [256, 423] width 227 height 18
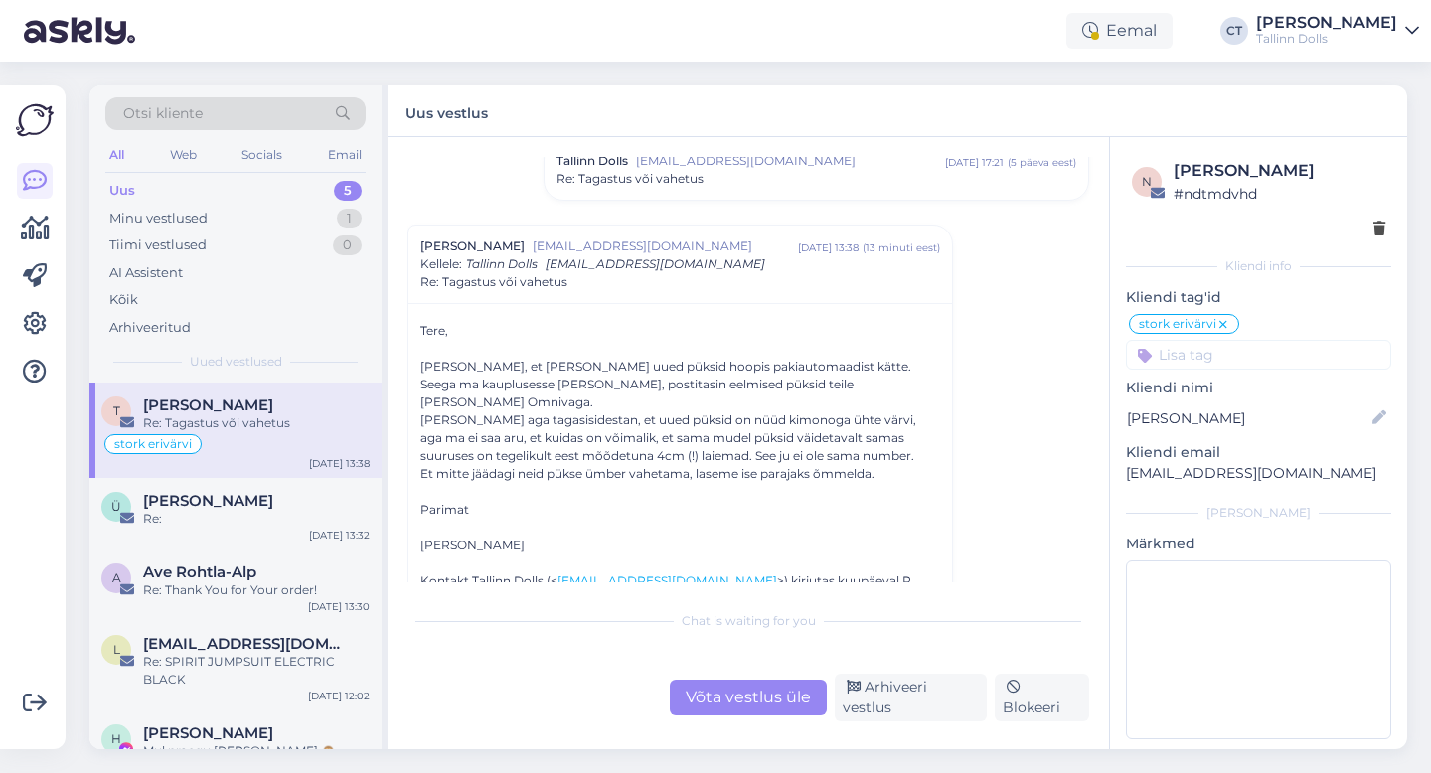
scroll to position [587, 0]
click at [724, 701] on div "Võta vestlus üle" at bounding box center [748, 698] width 157 height 36
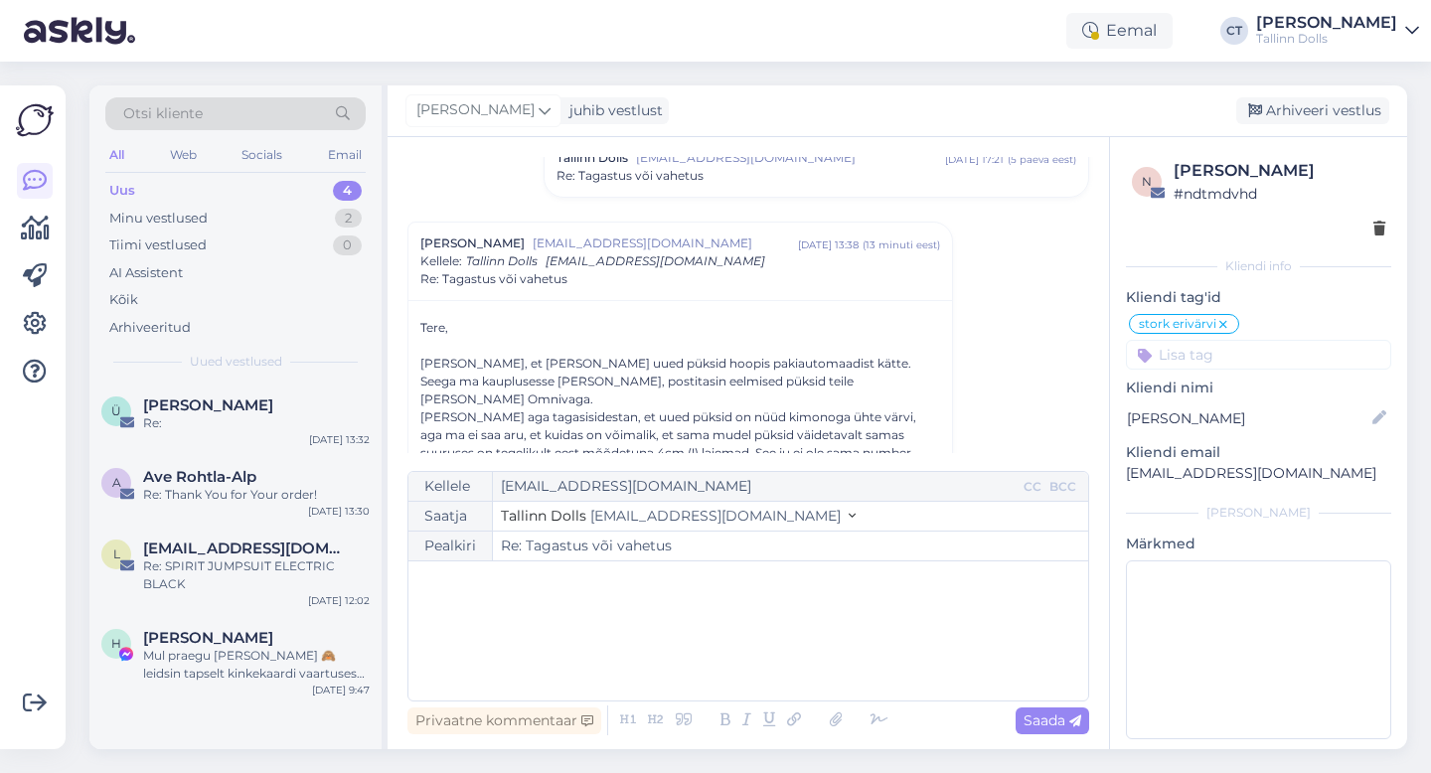
scroll to position [652, 0]
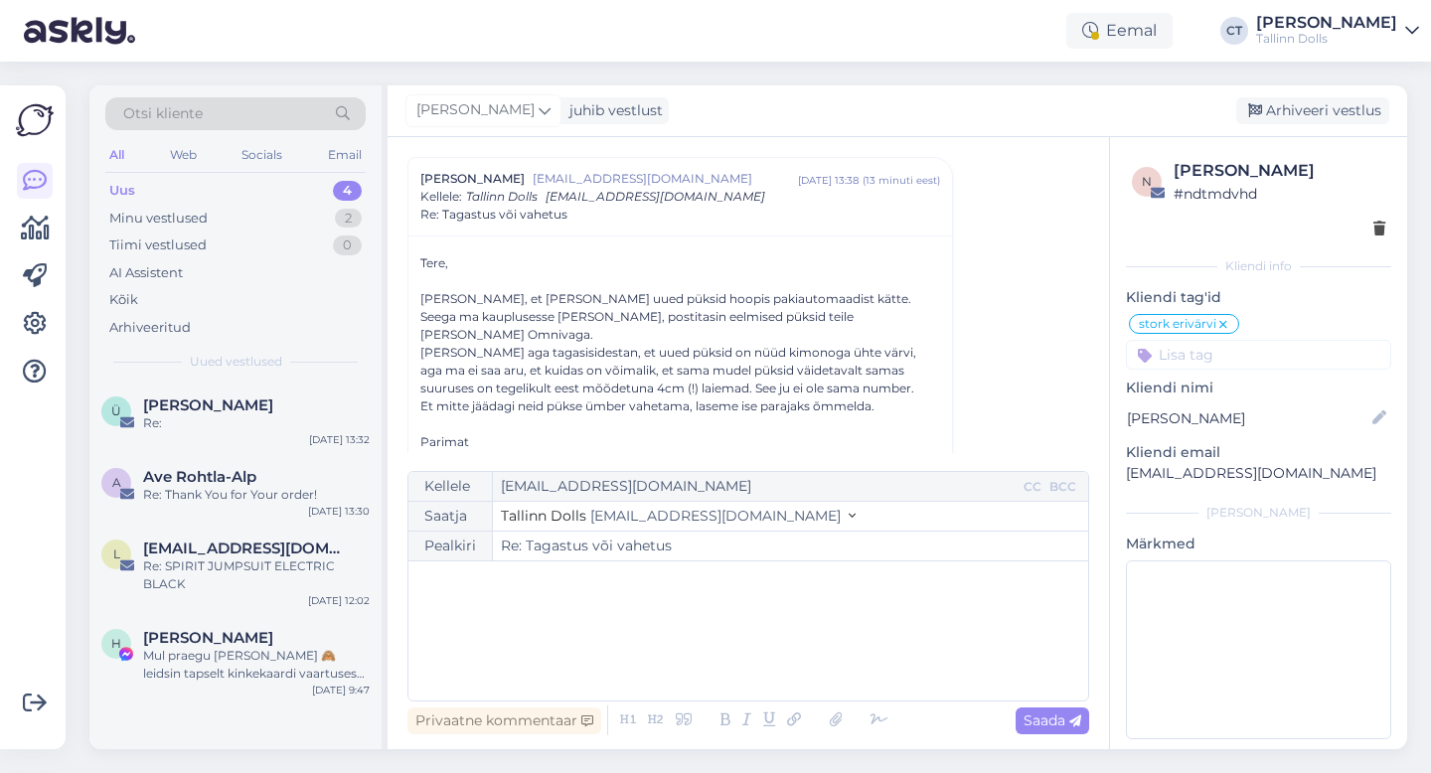
click at [739, 682] on div "﻿" at bounding box center [748, 630] width 660 height 119
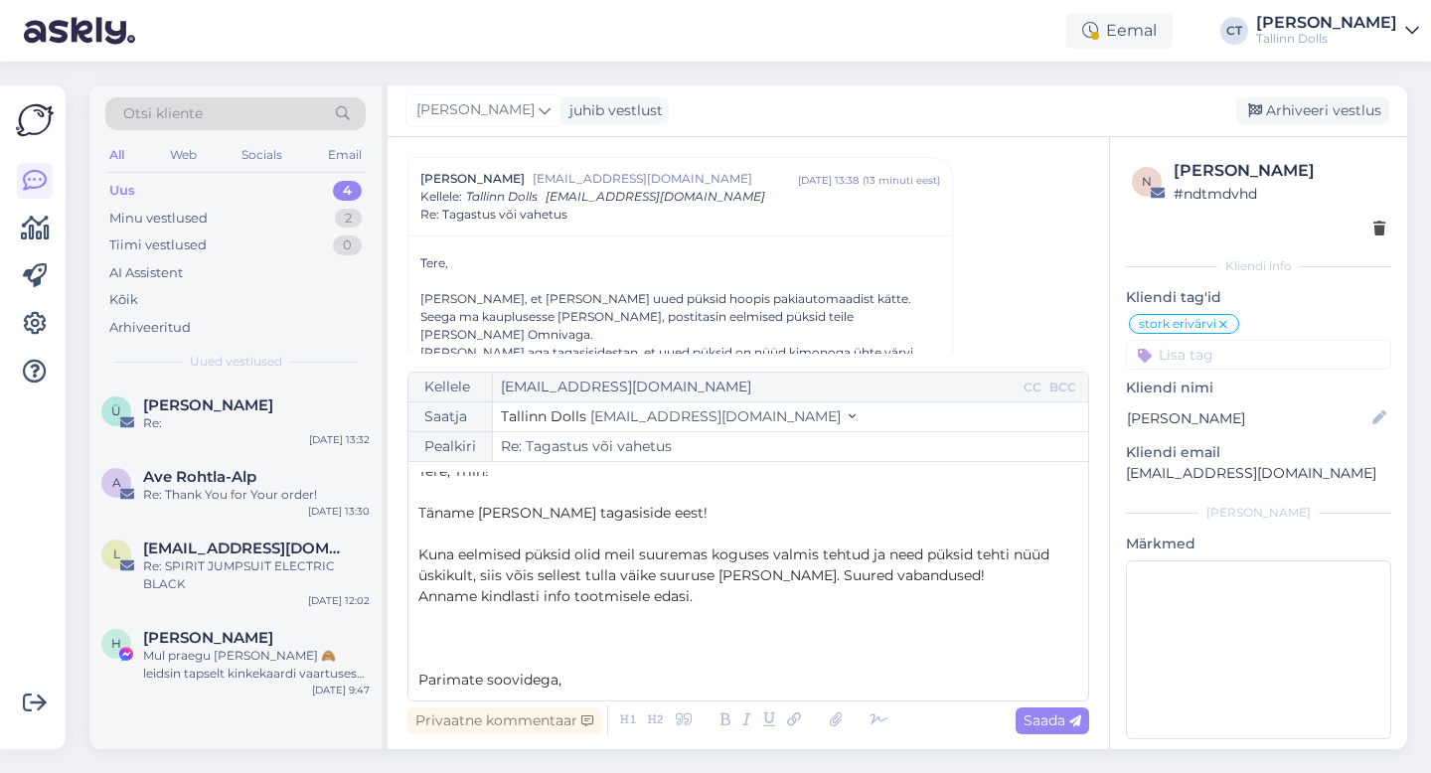
scroll to position [32, 0]
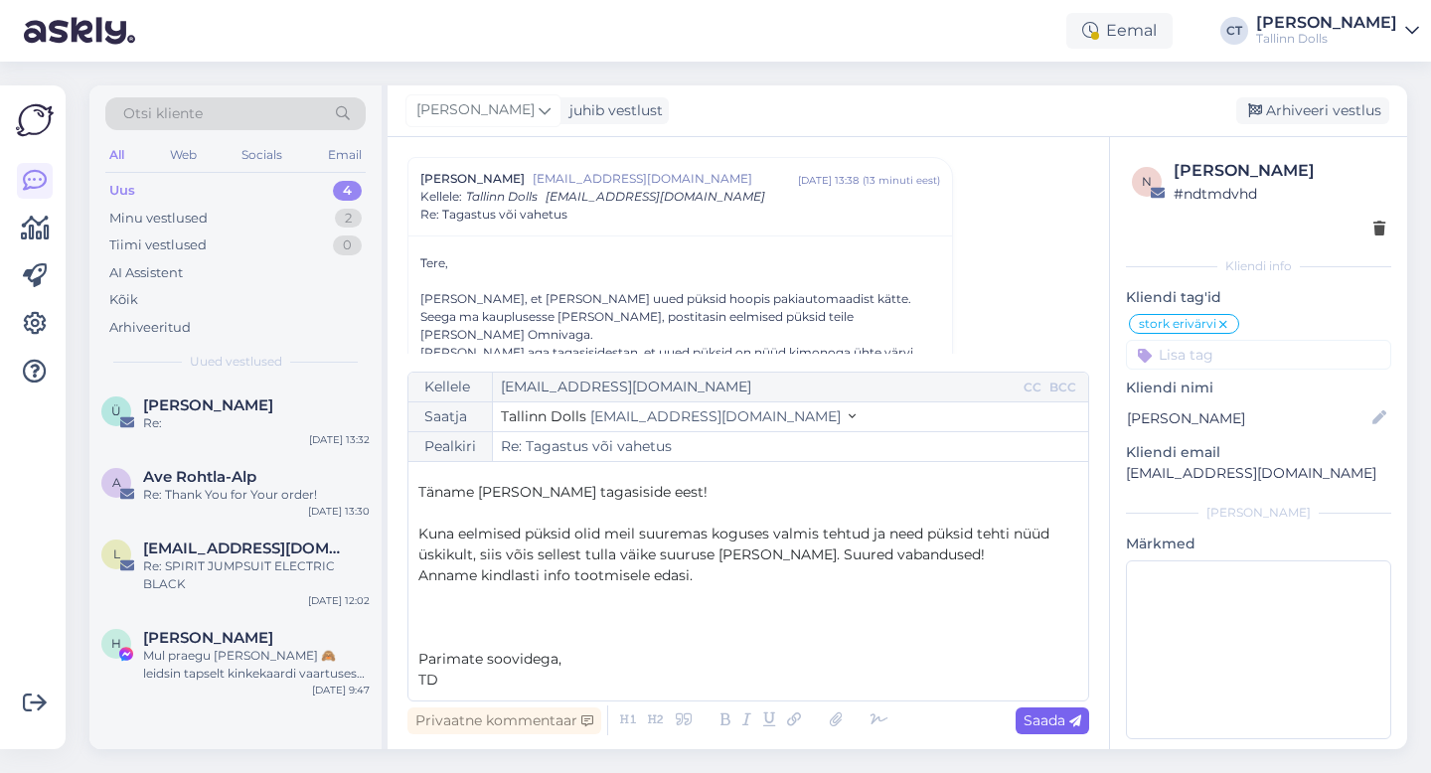
click at [1088, 724] on div "Saada" at bounding box center [1052, 720] width 74 height 27
type input "Re: Re: Tagastus või vahetus"
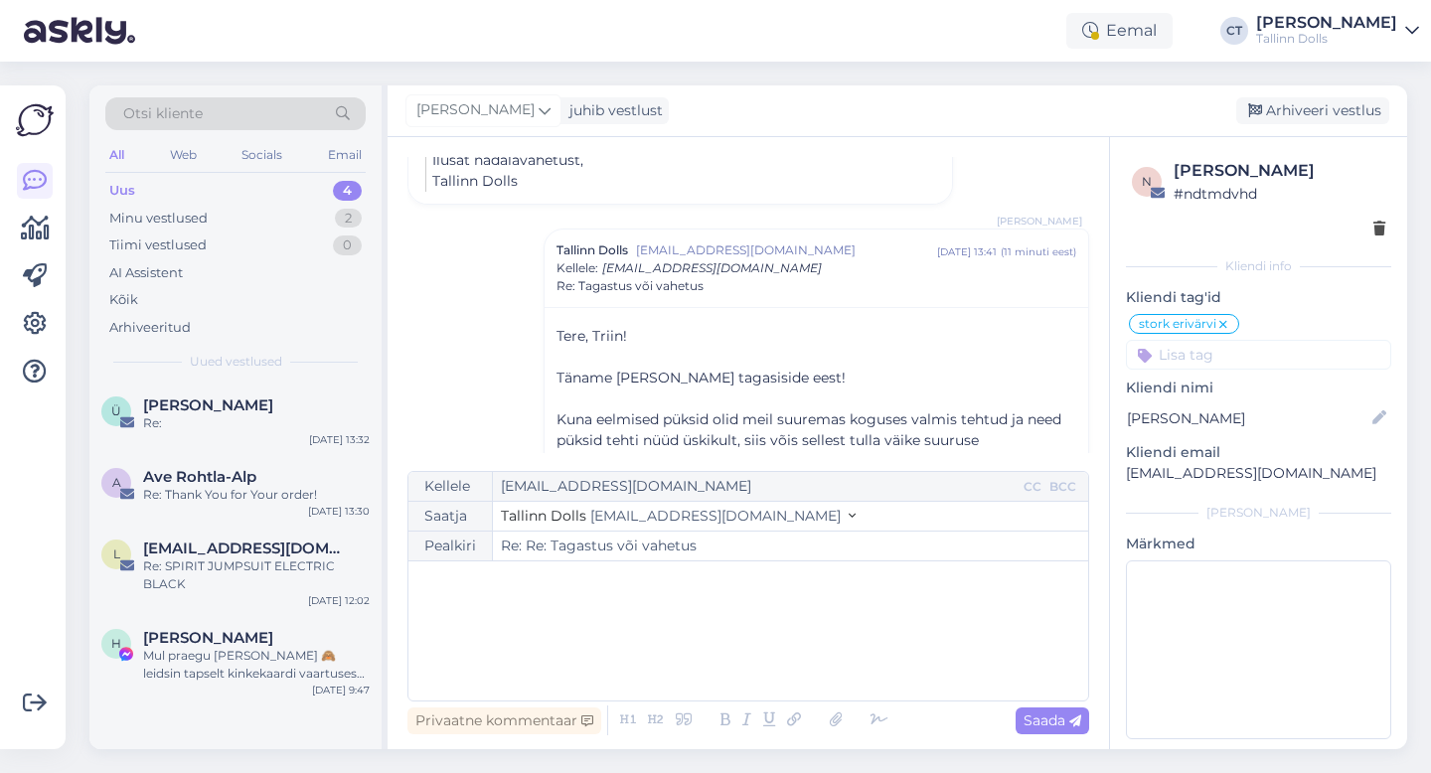
scroll to position [0, 0]
click at [1325, 114] on div "Arhiveeri vestlus" at bounding box center [1312, 110] width 153 height 27
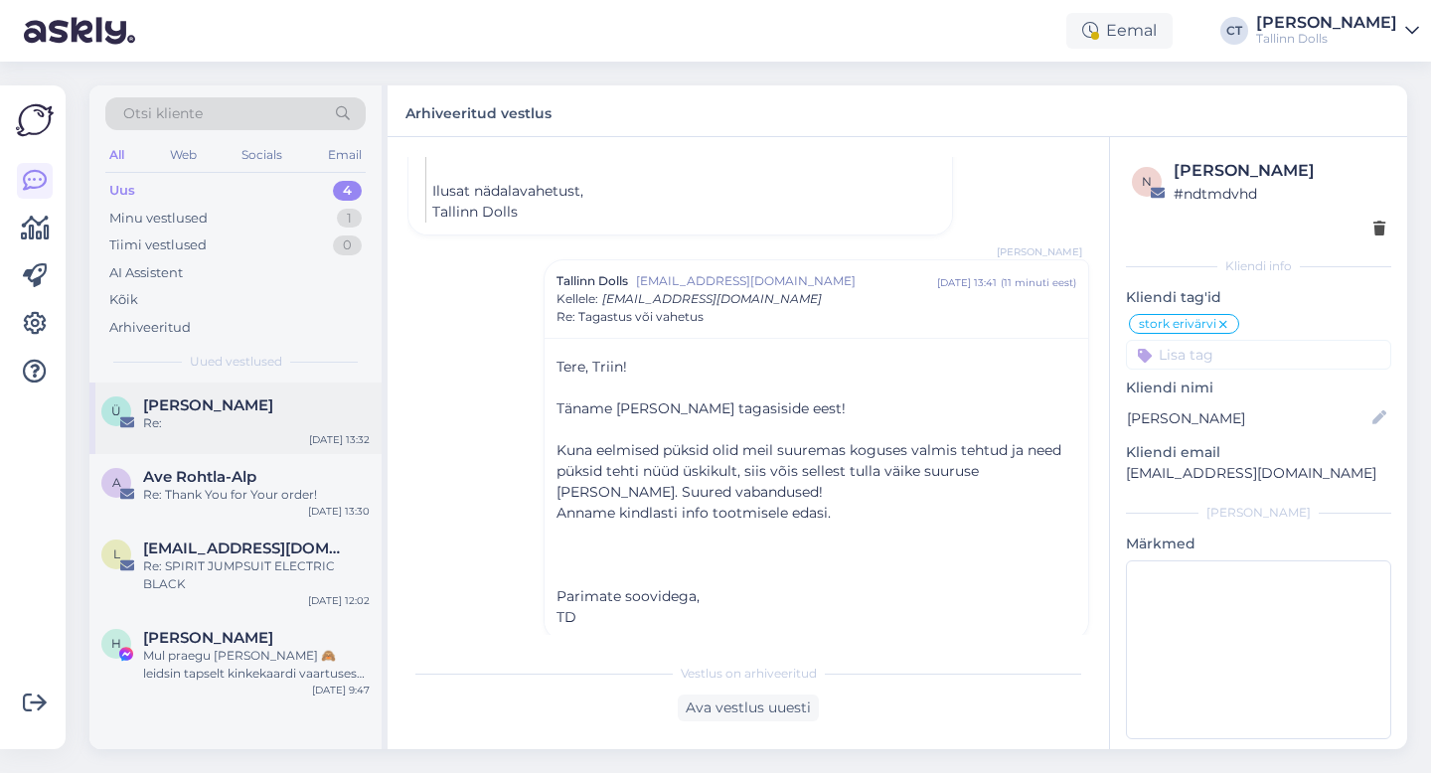
click at [216, 408] on span "[PERSON_NAME]" at bounding box center [208, 405] width 130 height 18
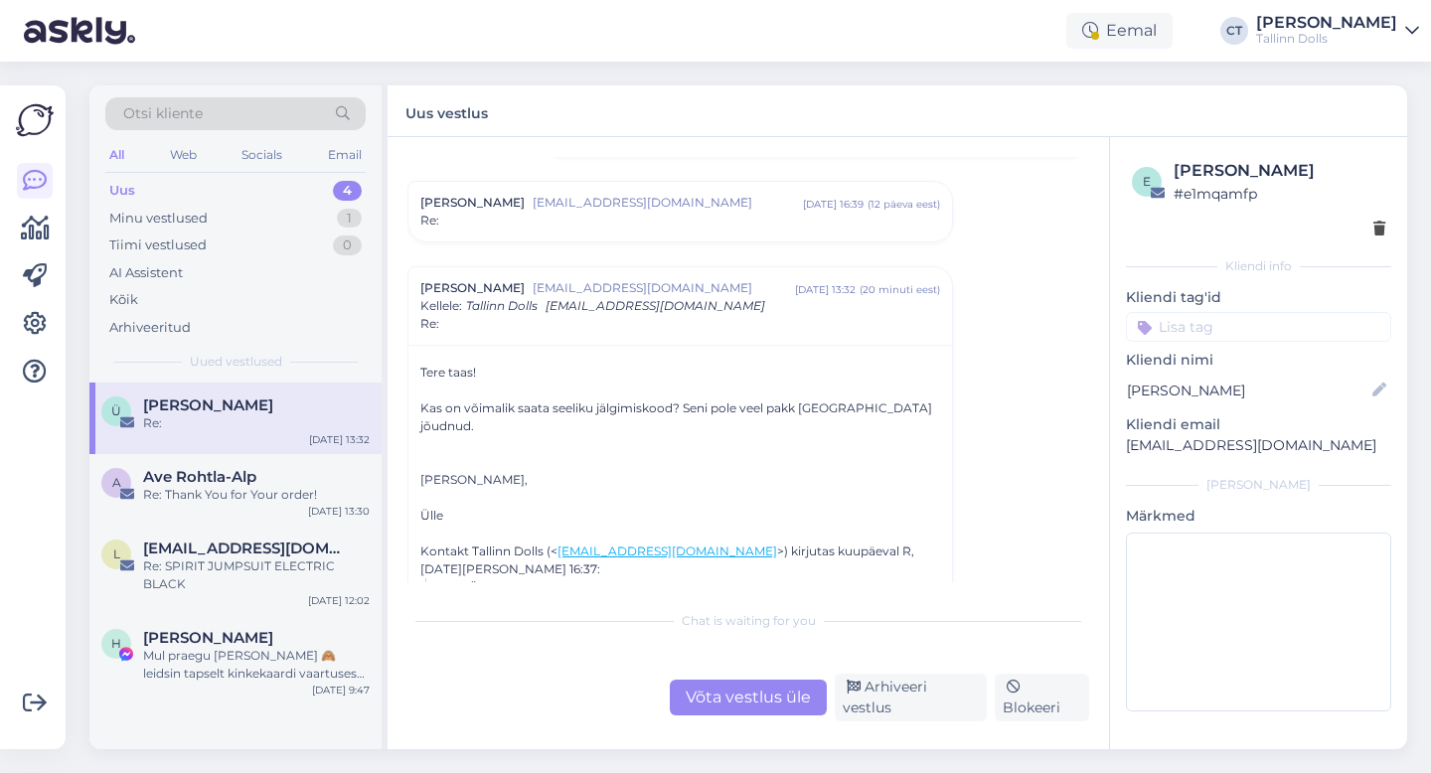
scroll to position [1519, 0]
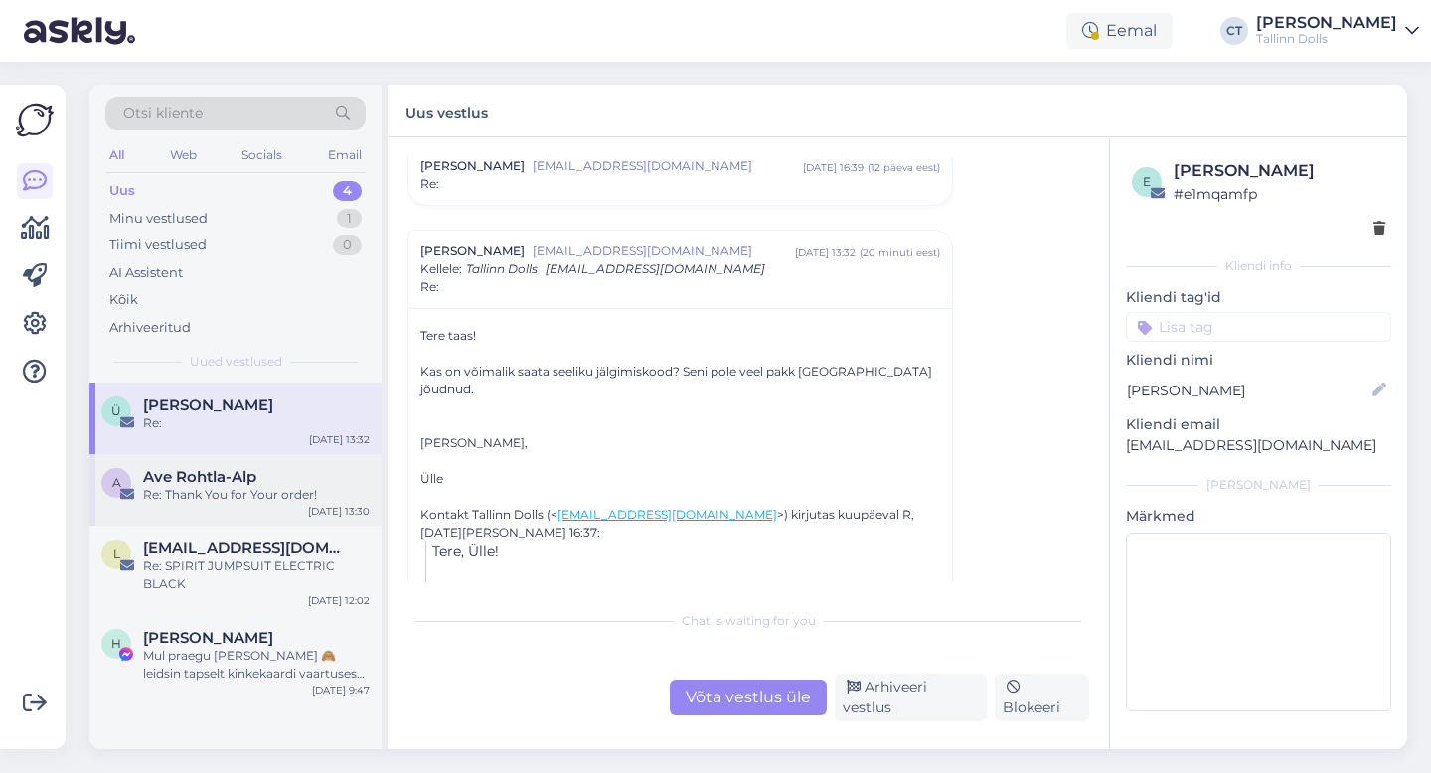
click at [276, 486] on div "Re: Thank You for Your order!" at bounding box center [256, 495] width 227 height 18
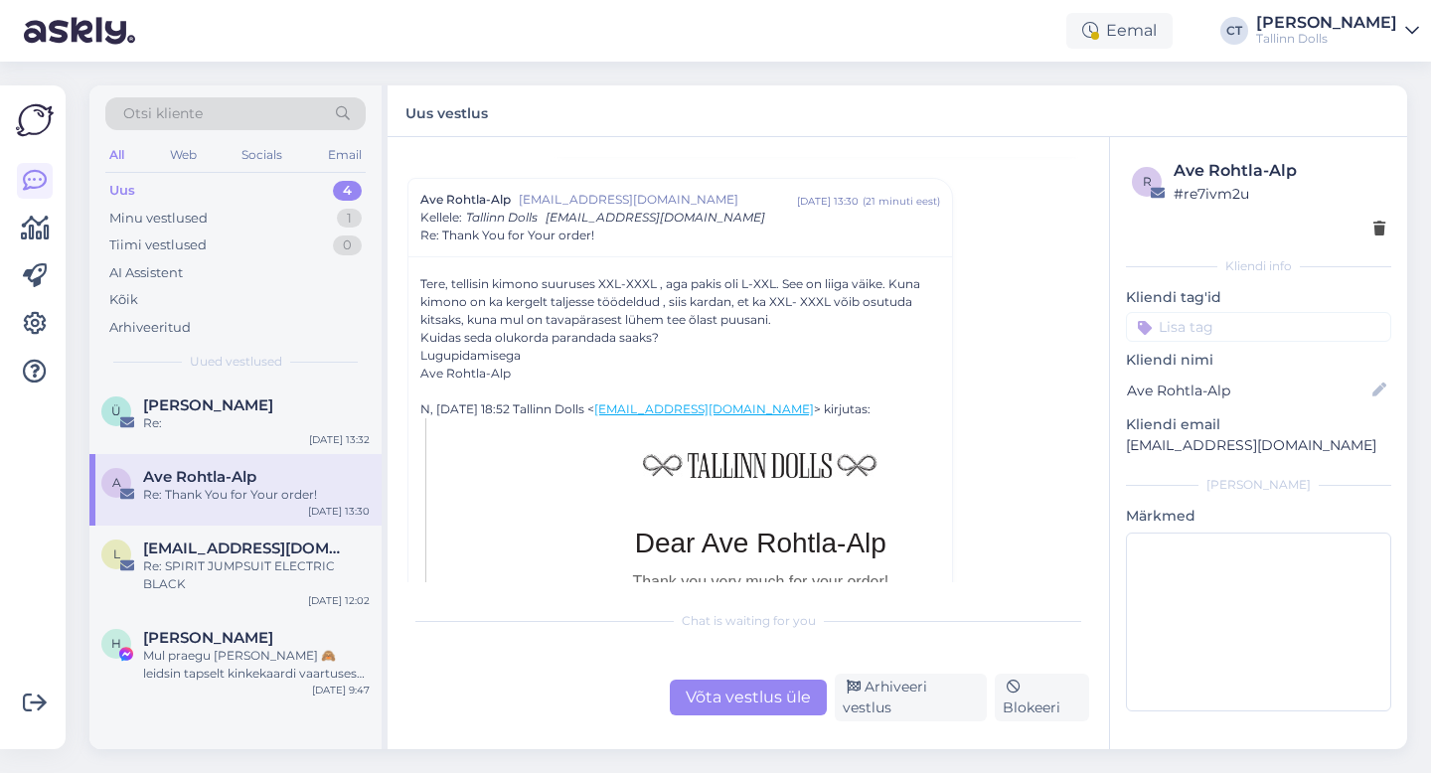
scroll to position [1958, 0]
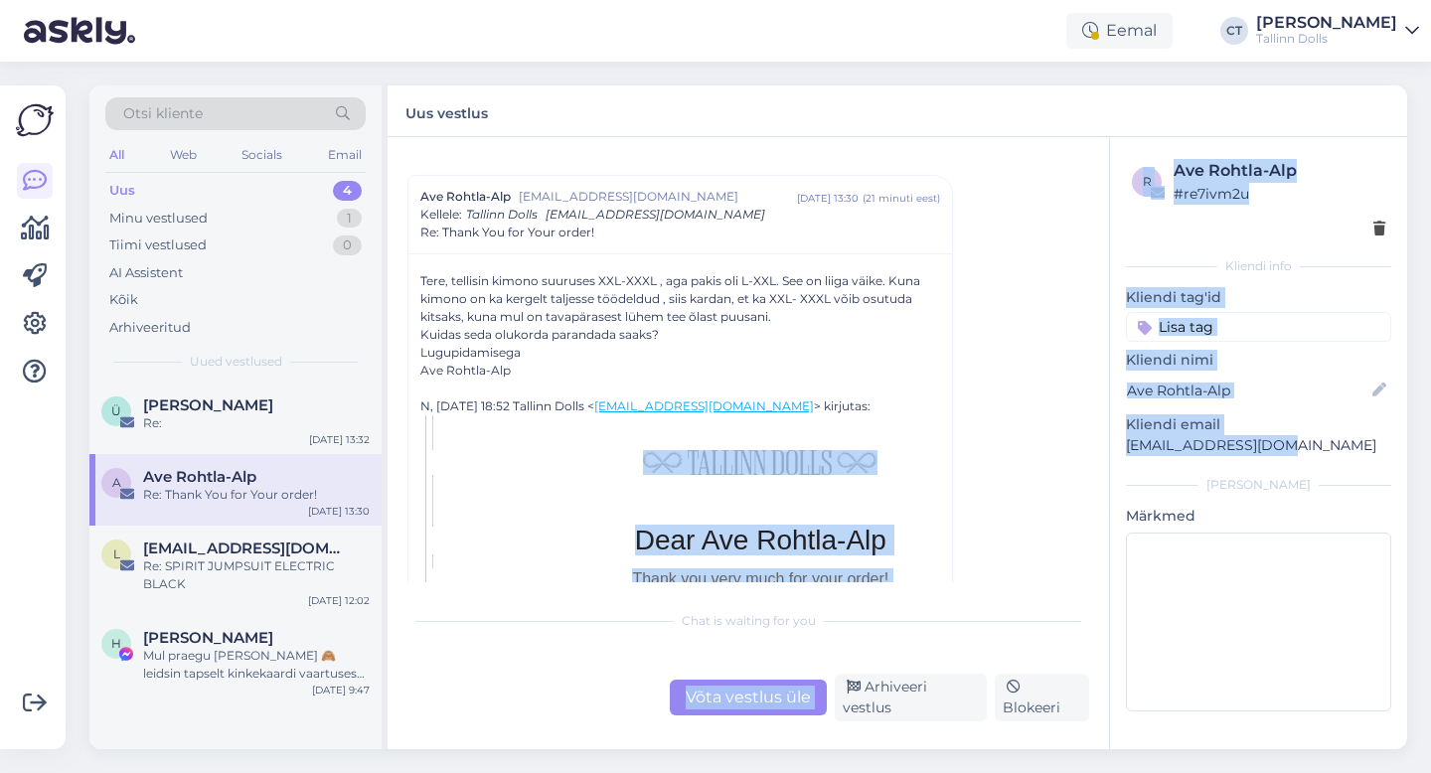
drag, startPoint x: 1289, startPoint y: 441, endPoint x: 1097, endPoint y: 440, distance: 191.7
click at [1097, 440] on div "Vestlus algas Ave Rohtla-Alp [EMAIL_ADDRESS][DOMAIN_NAME] [DATE] 09:44 ( 7 kuu …" at bounding box center [896, 443] width 1019 height 612
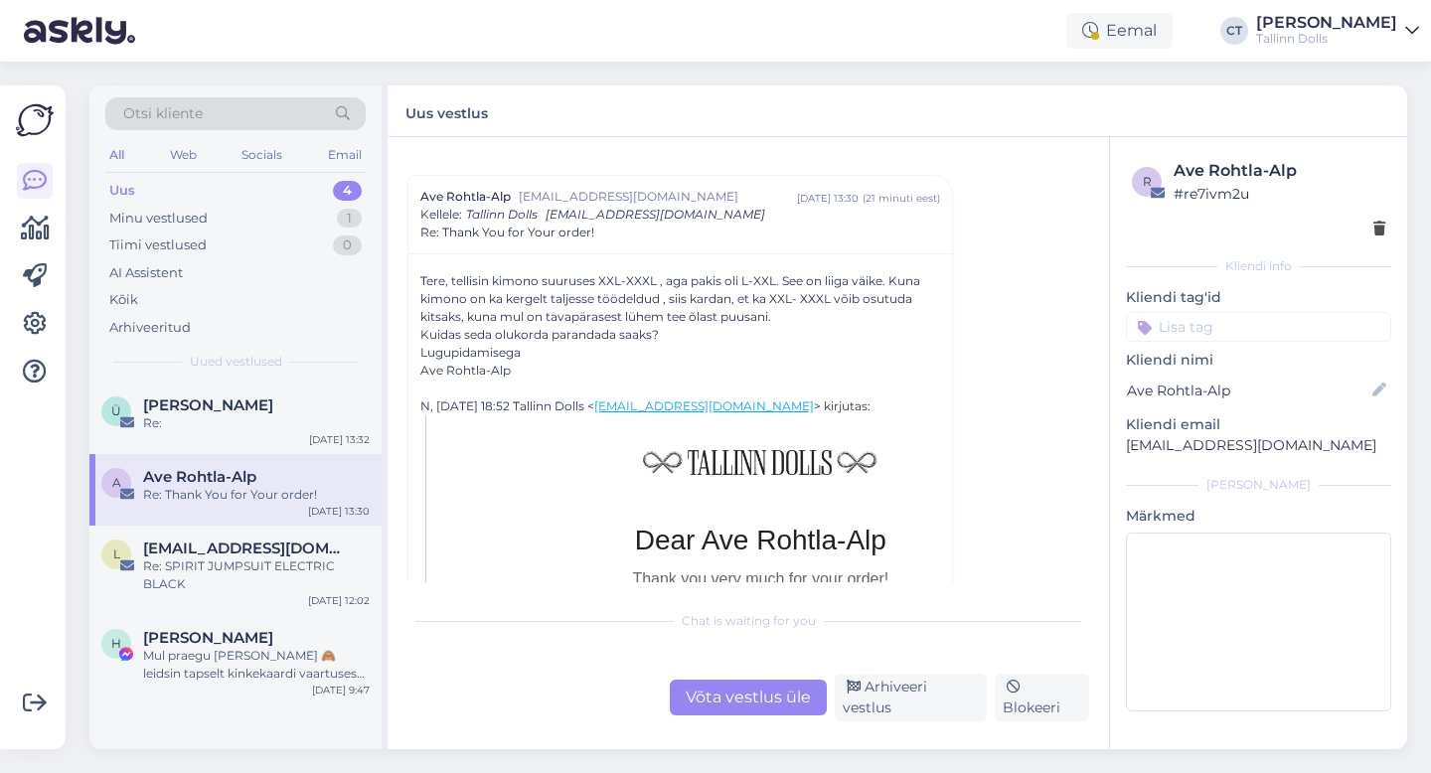
click at [1128, 470] on div "r Ave Rohtla-Alp # re7ivm2u Kliendi info Kliendi tag'id Kliendi nimi Ave Rohtla…" at bounding box center [1258, 439] width 297 height 604
drag, startPoint x: 1286, startPoint y: 442, endPoint x: 1119, endPoint y: 444, distance: 166.9
click at [1119, 444] on div "r Ave Rohtla-Alp # re7ivm2u Kliendi info Kliendi tag'id Kliendi nimi Ave Rohtla…" at bounding box center [1258, 439] width 297 height 604
copy p "[EMAIL_ADDRESS][DOMAIN_NAME]"
click at [733, 700] on div "Võta vestlus üle" at bounding box center [748, 698] width 157 height 36
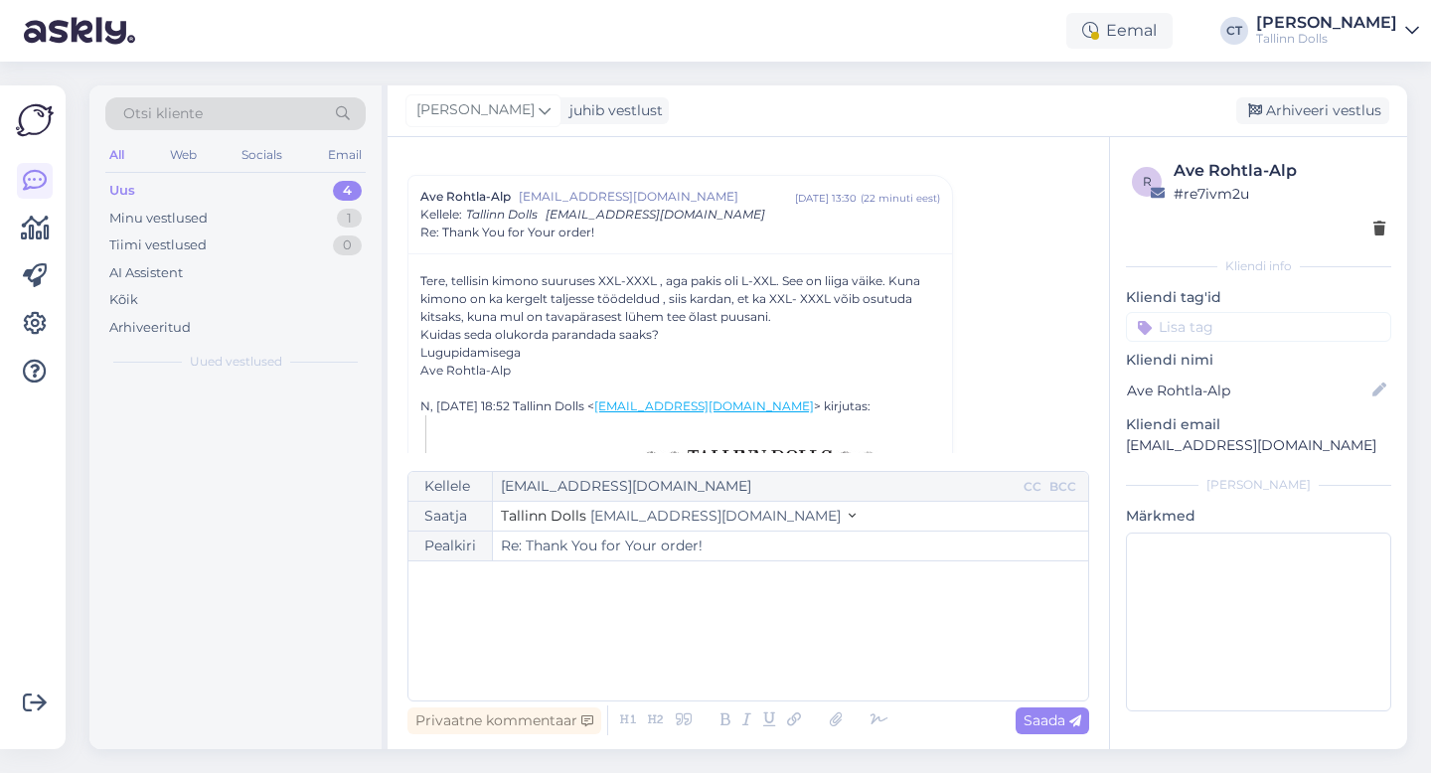
scroll to position [1976, 0]
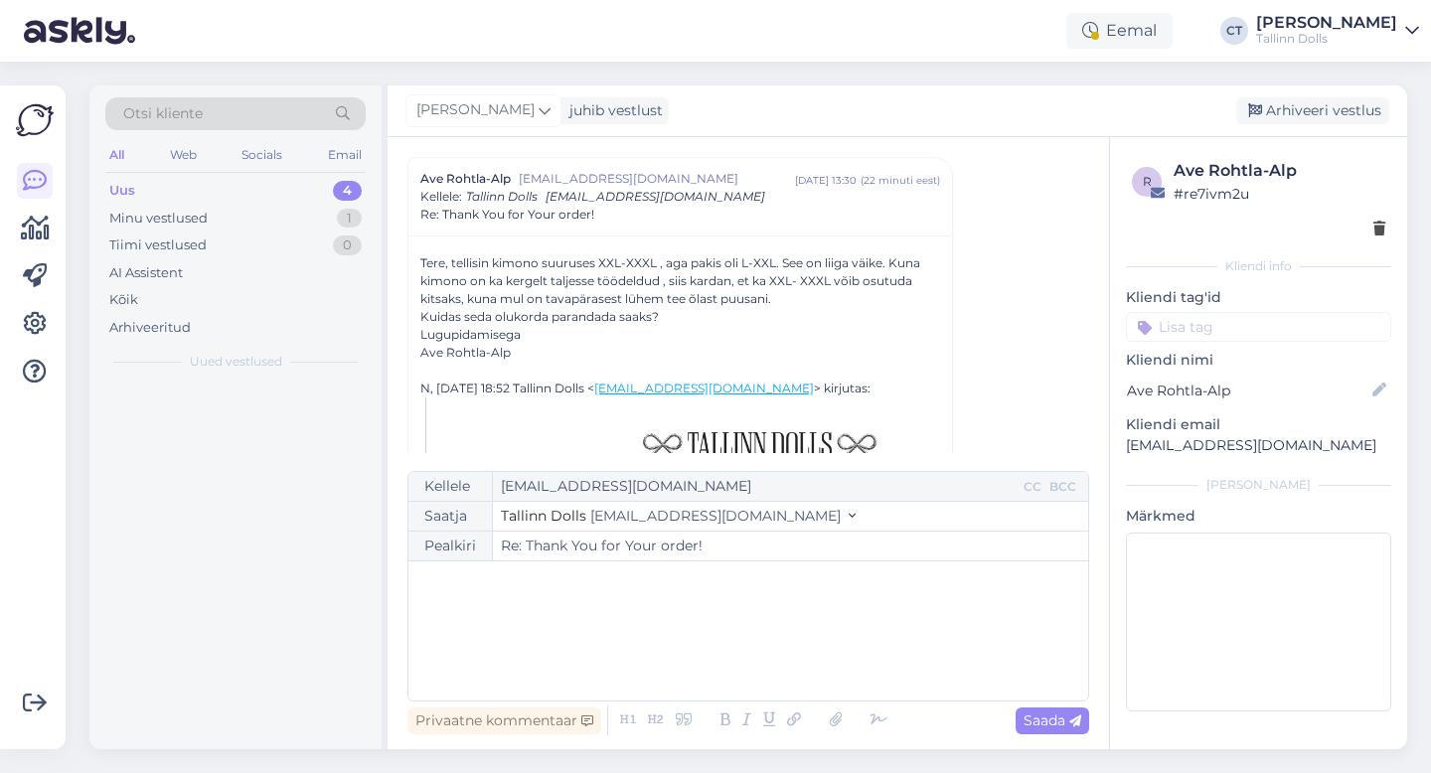
click at [751, 663] on div "﻿" at bounding box center [748, 630] width 660 height 119
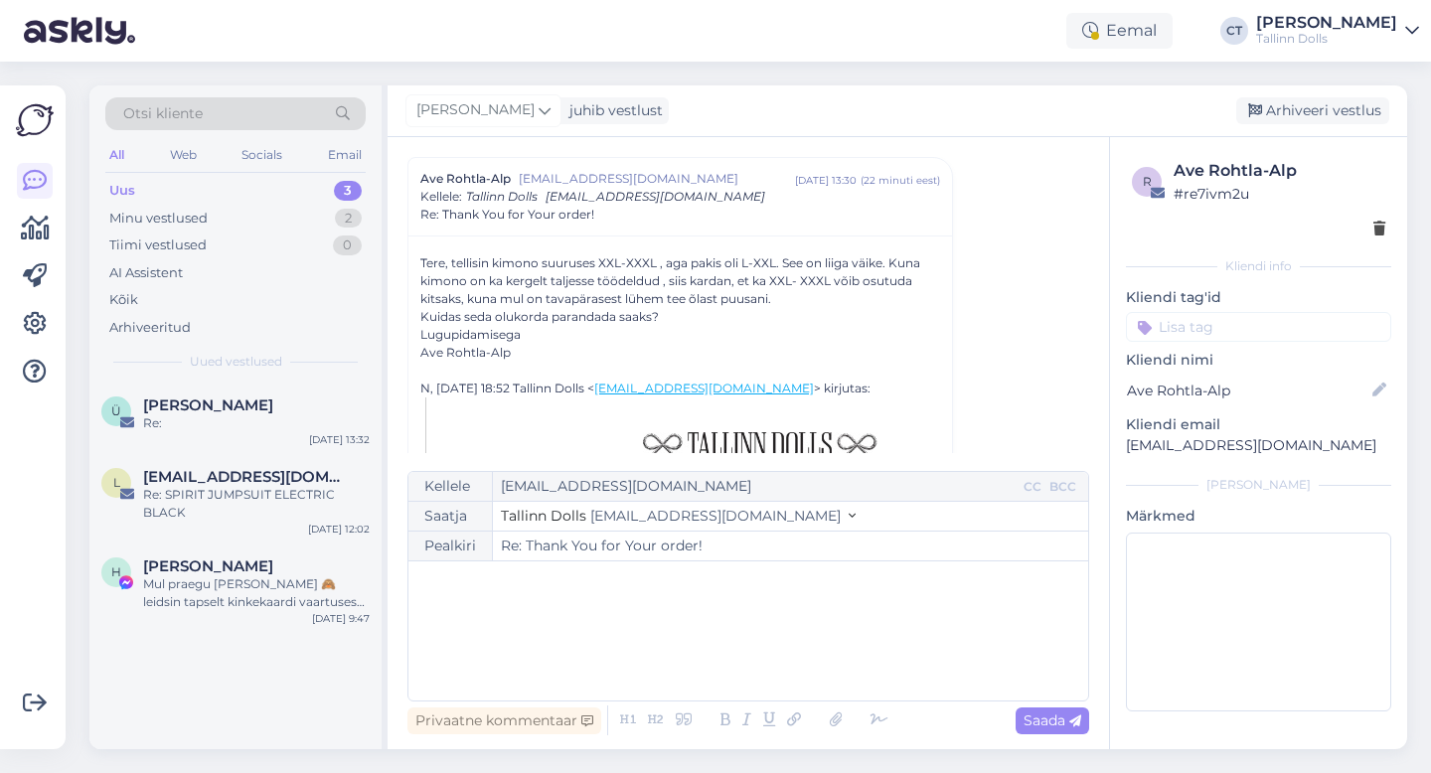
click at [751, 663] on div "﻿" at bounding box center [748, 630] width 660 height 119
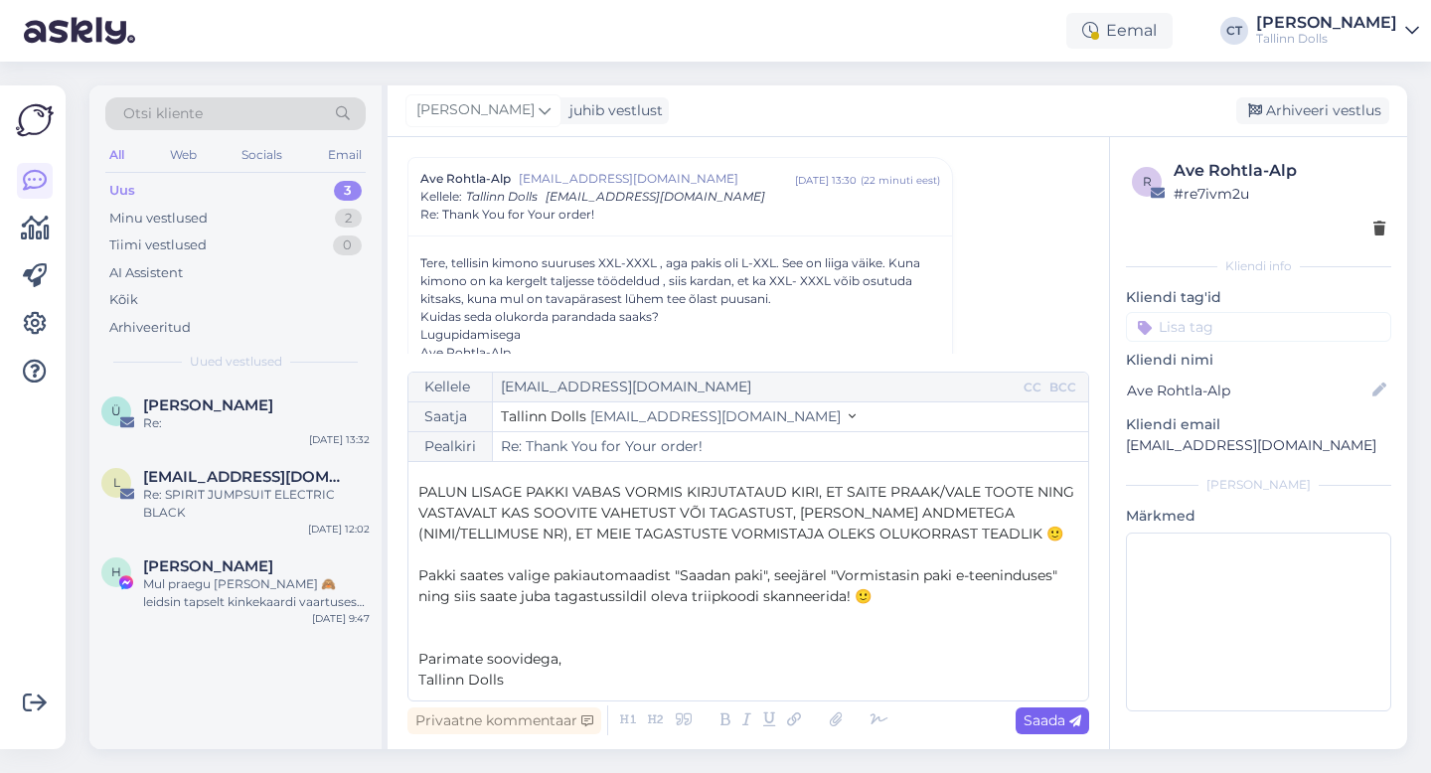
click at [1067, 724] on span "Saada" at bounding box center [1052, 720] width 58 height 18
type input "Re: Thank You for Your order!"
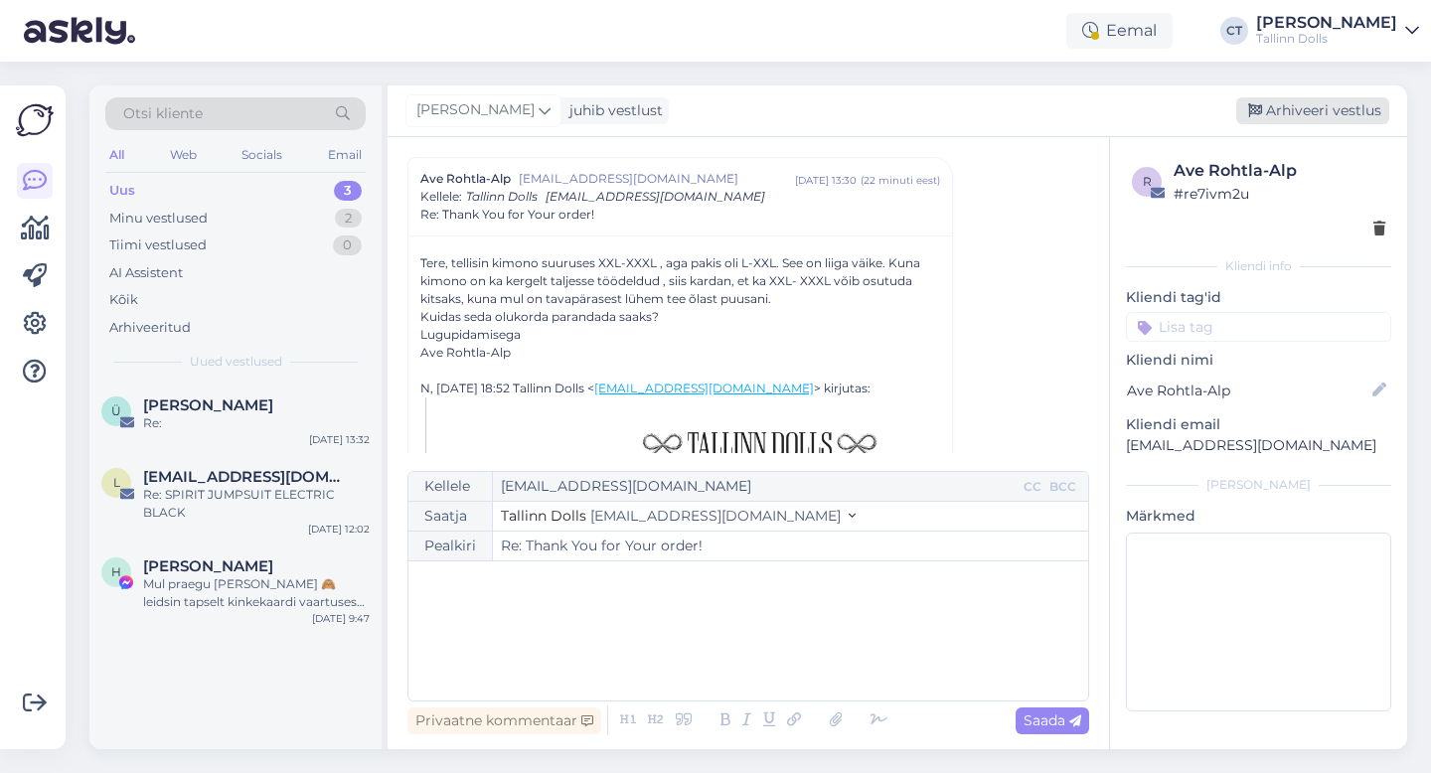
scroll to position [0, 0]
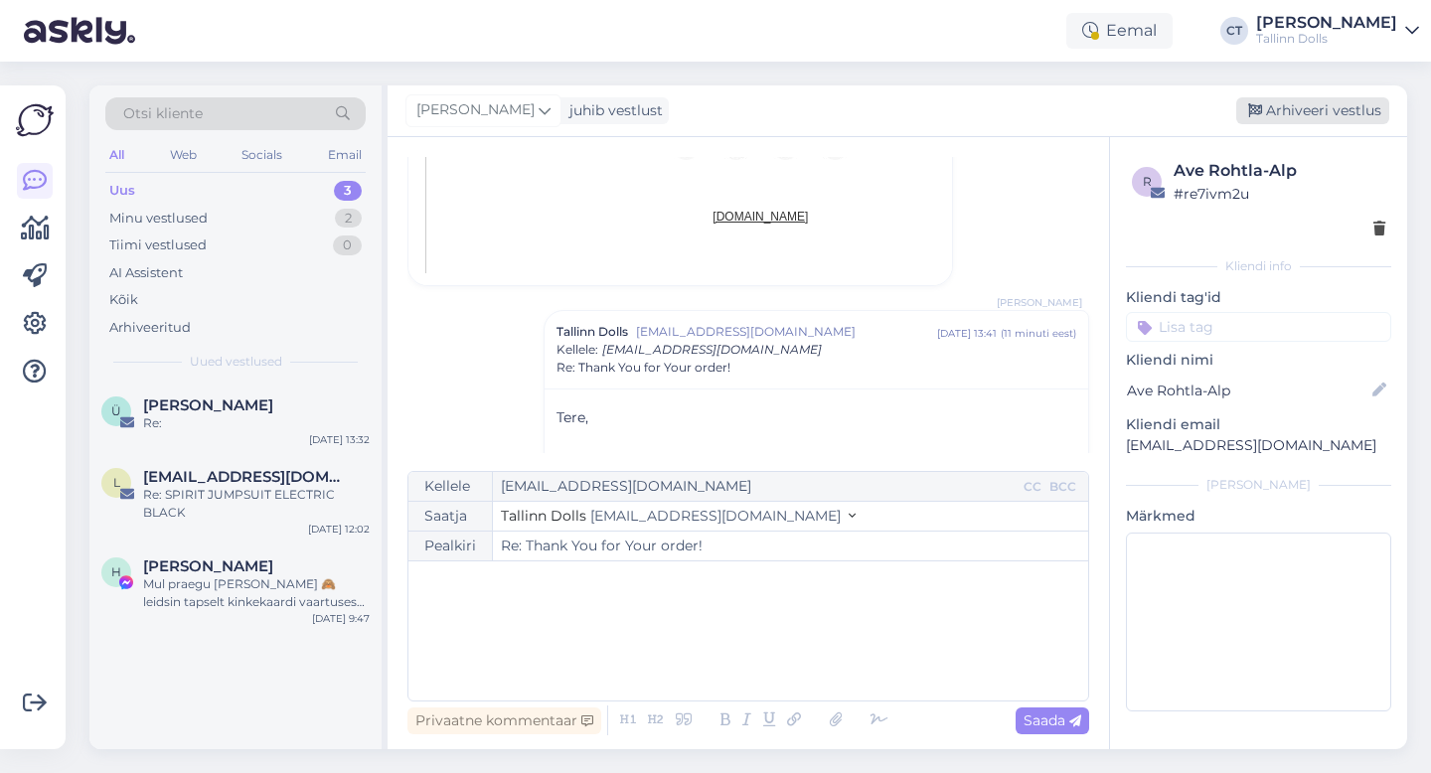
click at [1316, 98] on div "Arhiveeri vestlus" at bounding box center [1312, 110] width 153 height 27
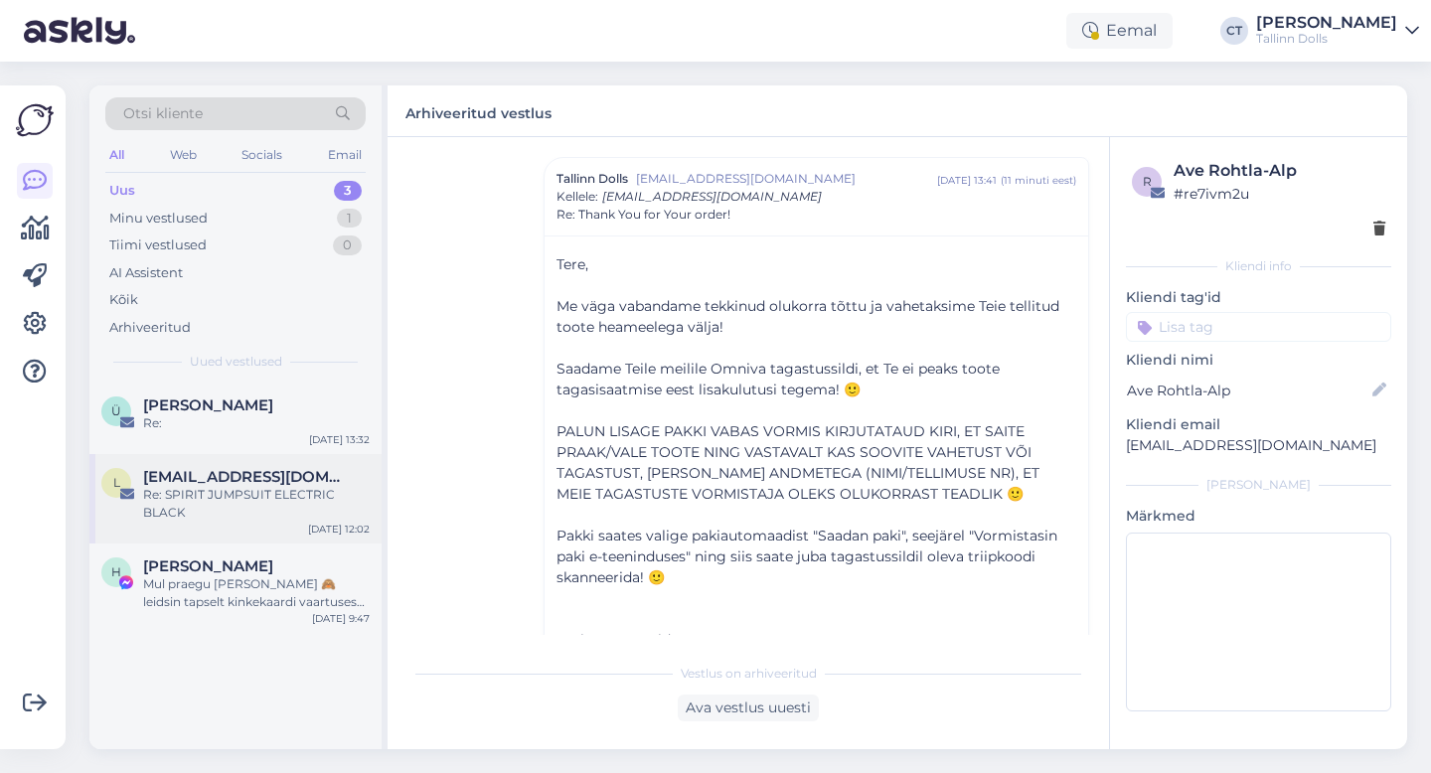
click at [255, 517] on div "Re: SPIRIT JUMPSUIT ELECTRIC BLACK" at bounding box center [256, 504] width 227 height 36
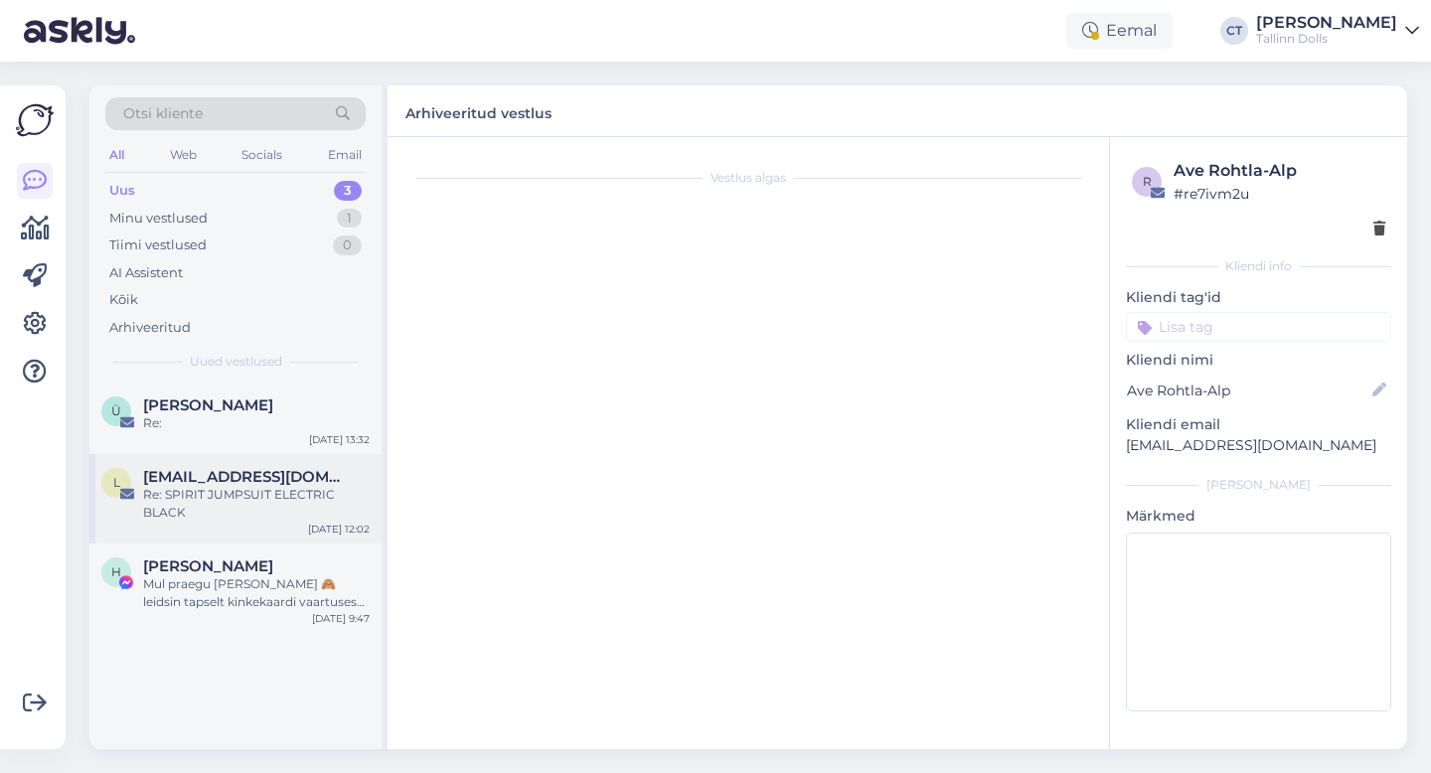
scroll to position [1639, 0]
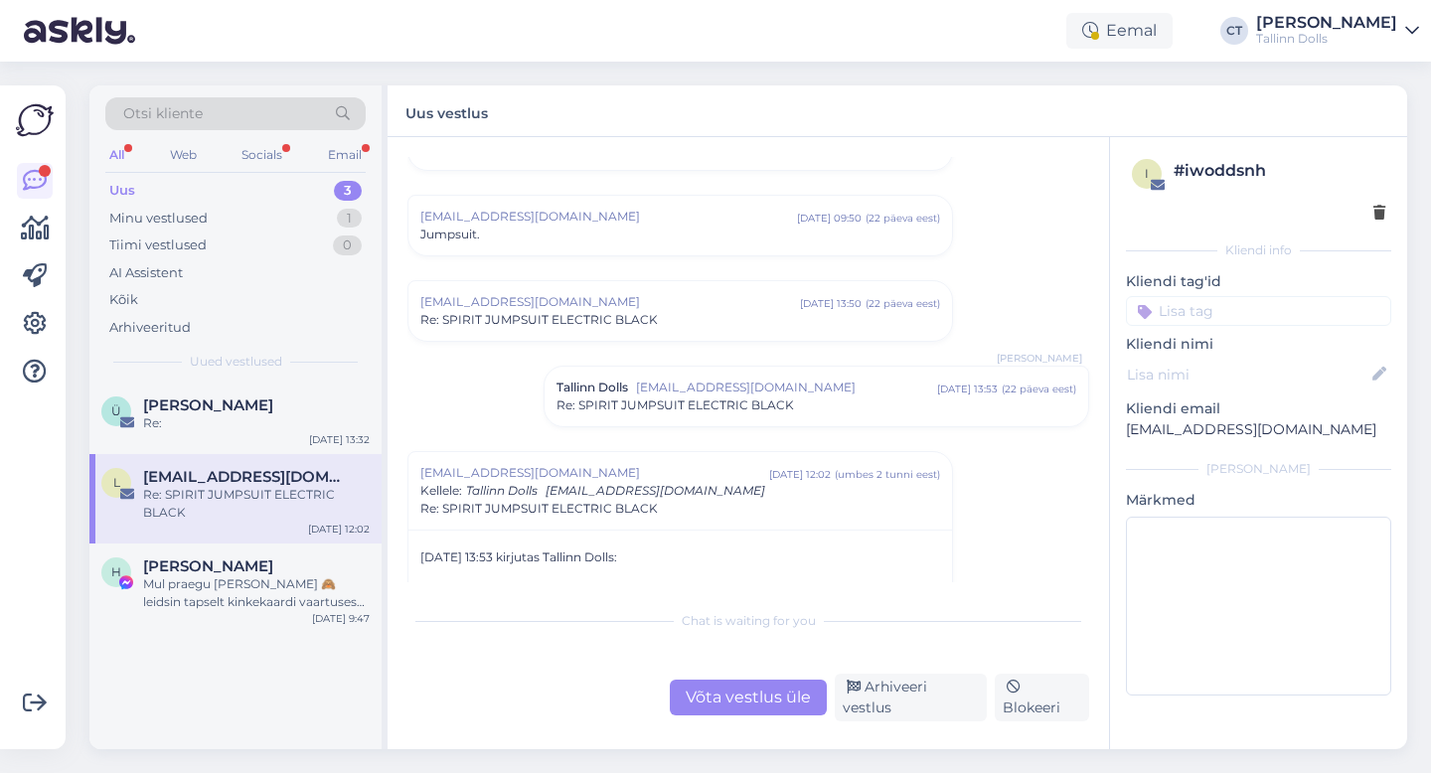
click at [199, 182] on div "Uus 3" at bounding box center [235, 191] width 260 height 28
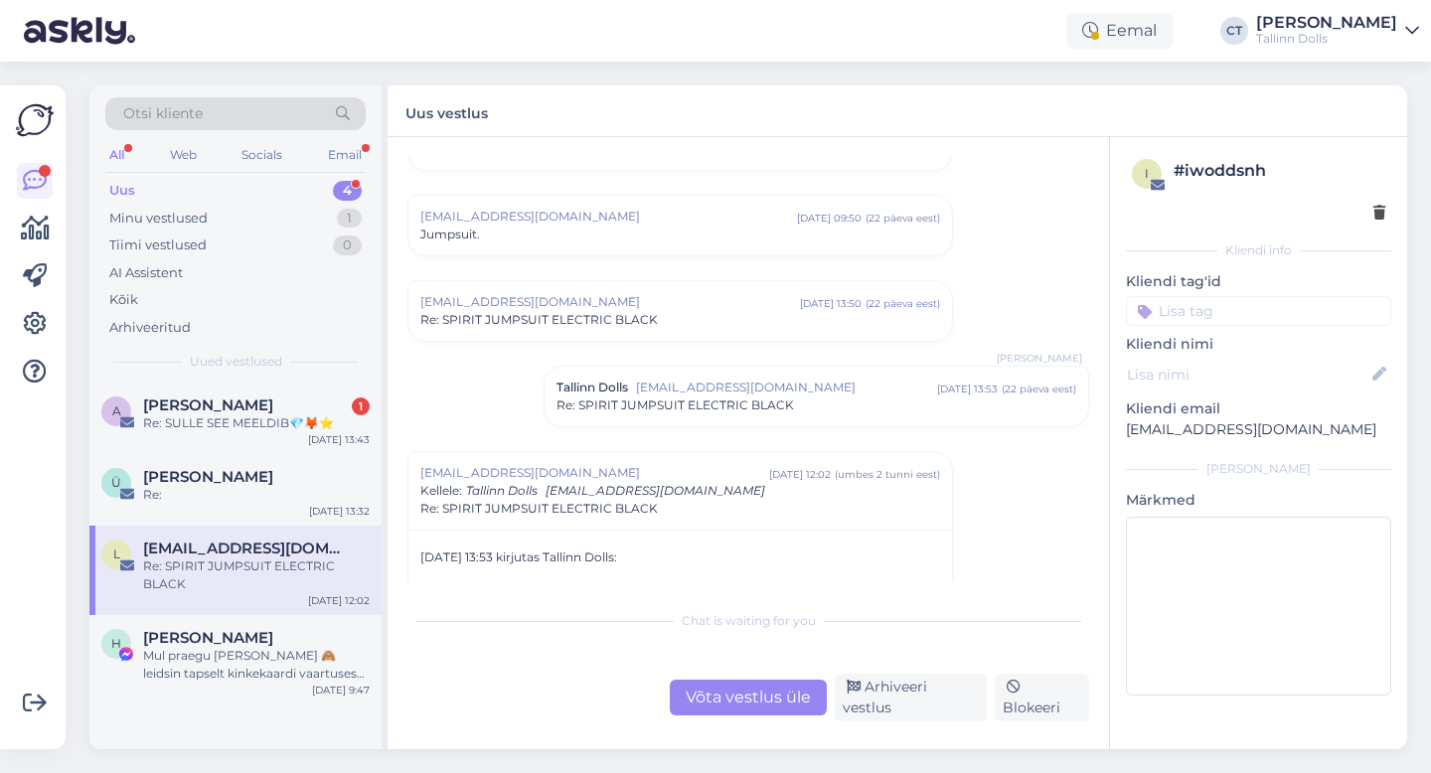
click at [214, 421] on div "Re: SULLE SEE MEELDIB💎🦊⭐" at bounding box center [256, 423] width 227 height 18
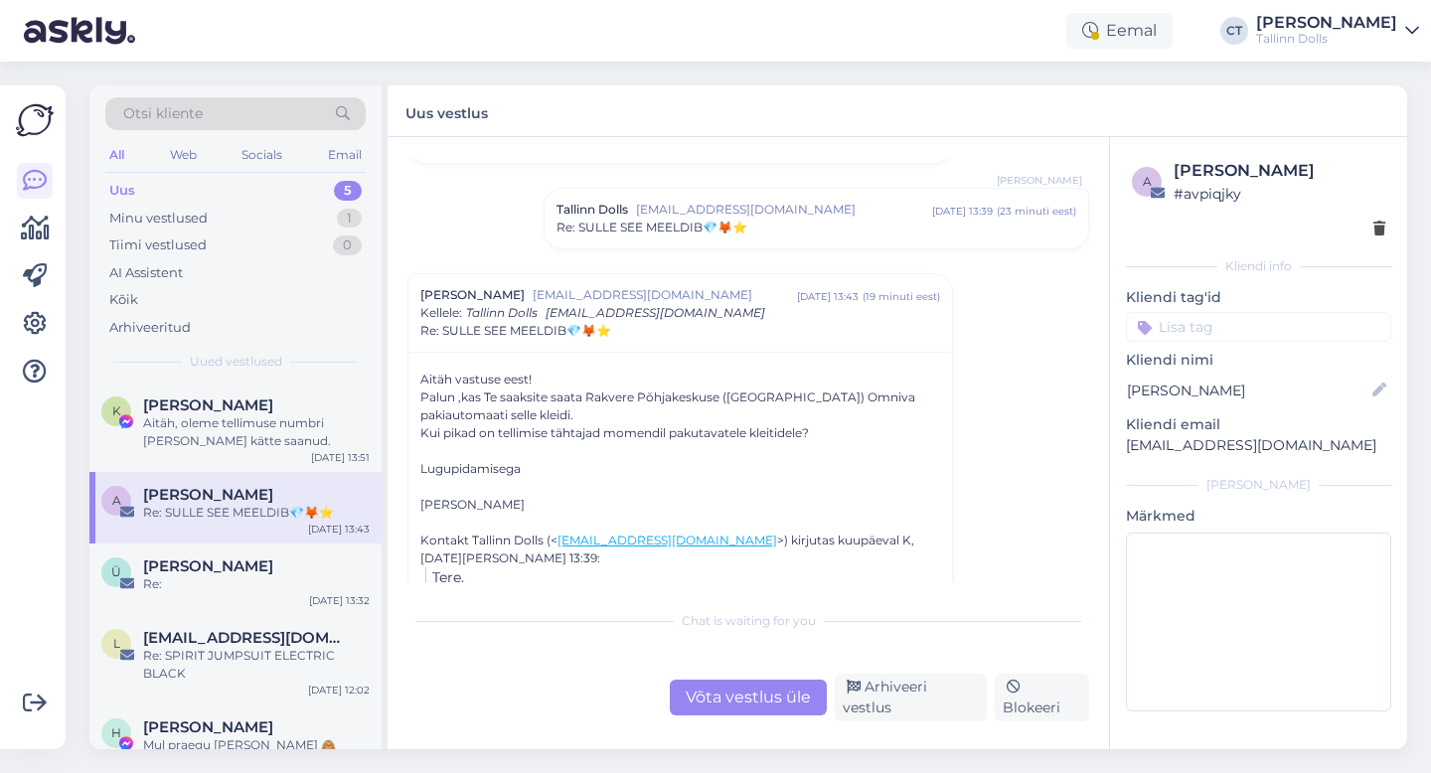
scroll to position [1125, 0]
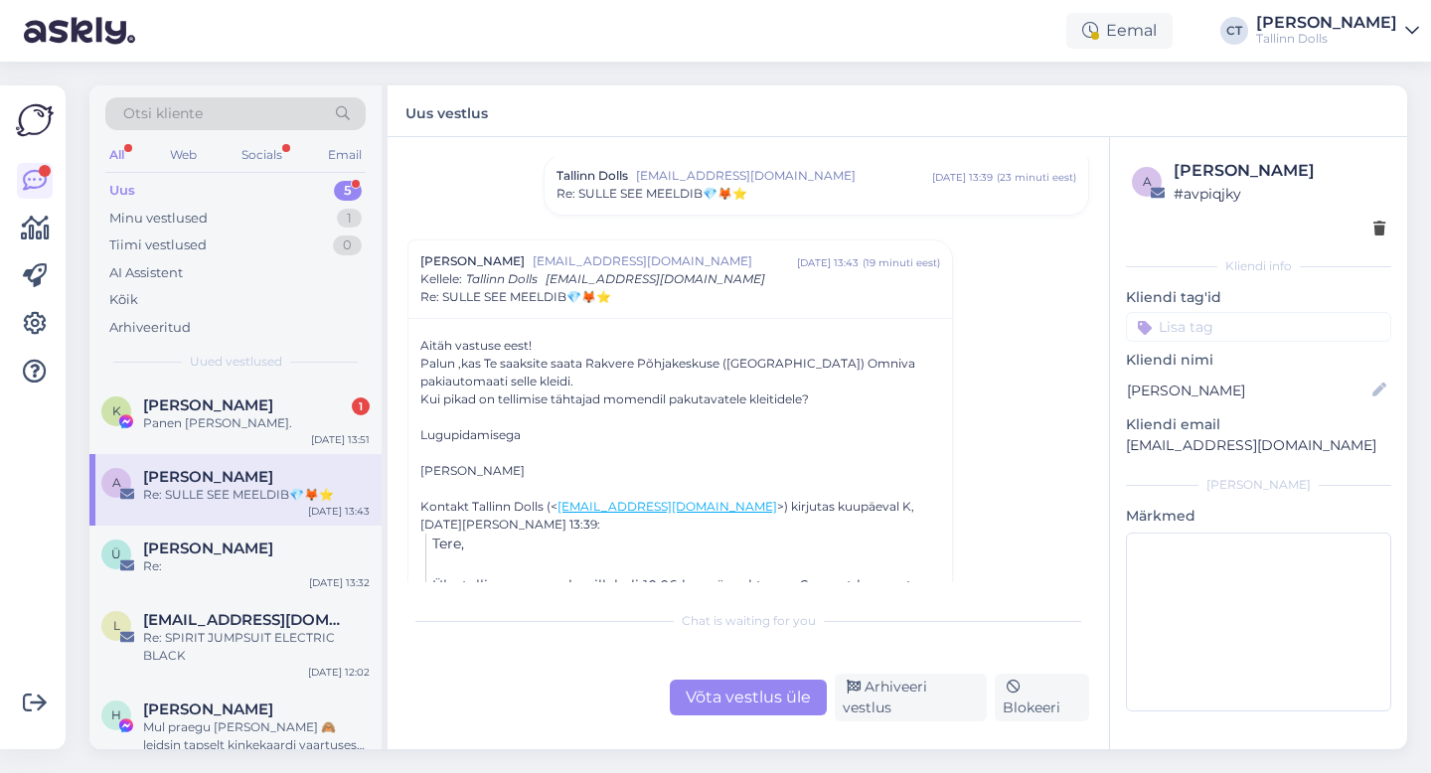
click at [773, 715] on div "Võta vestlus üle" at bounding box center [748, 698] width 157 height 36
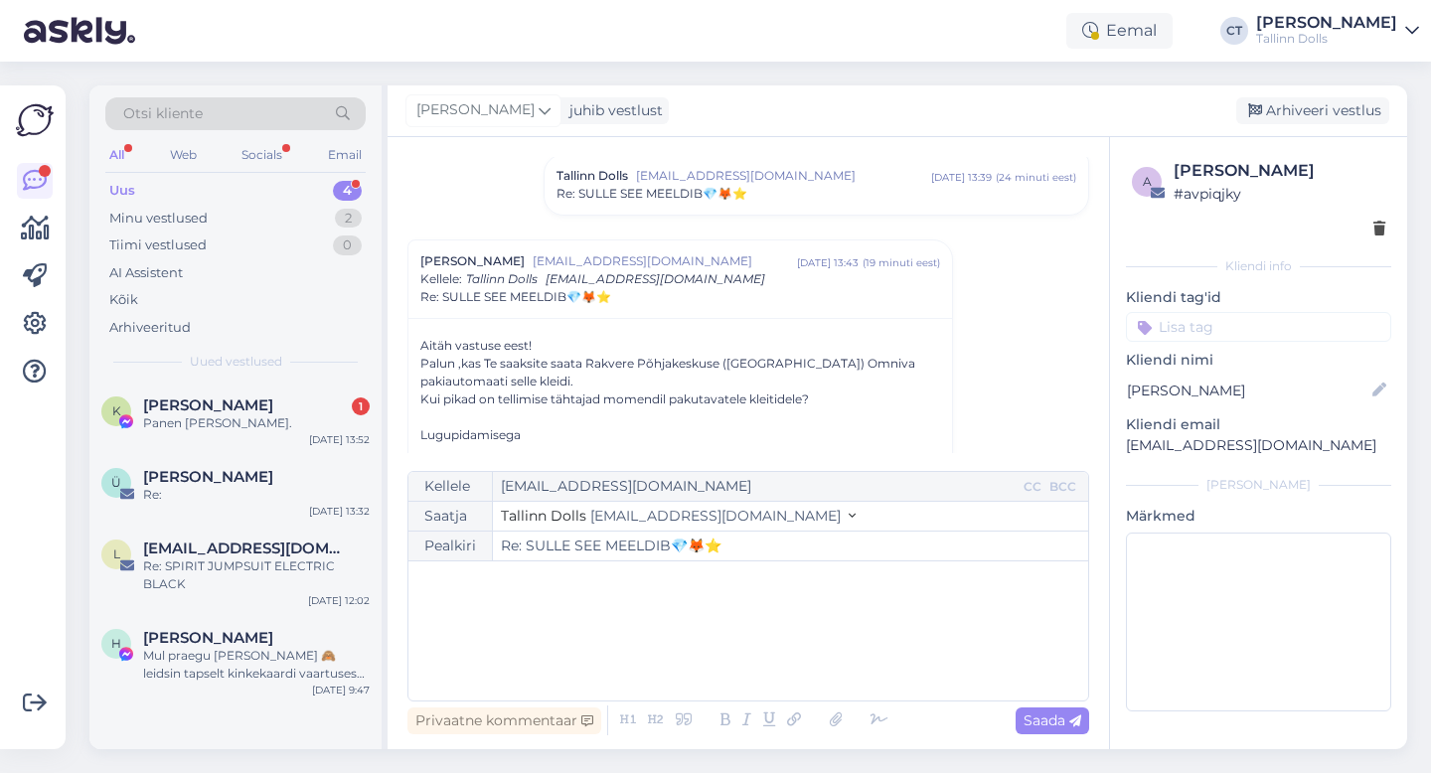
scroll to position [1207, 0]
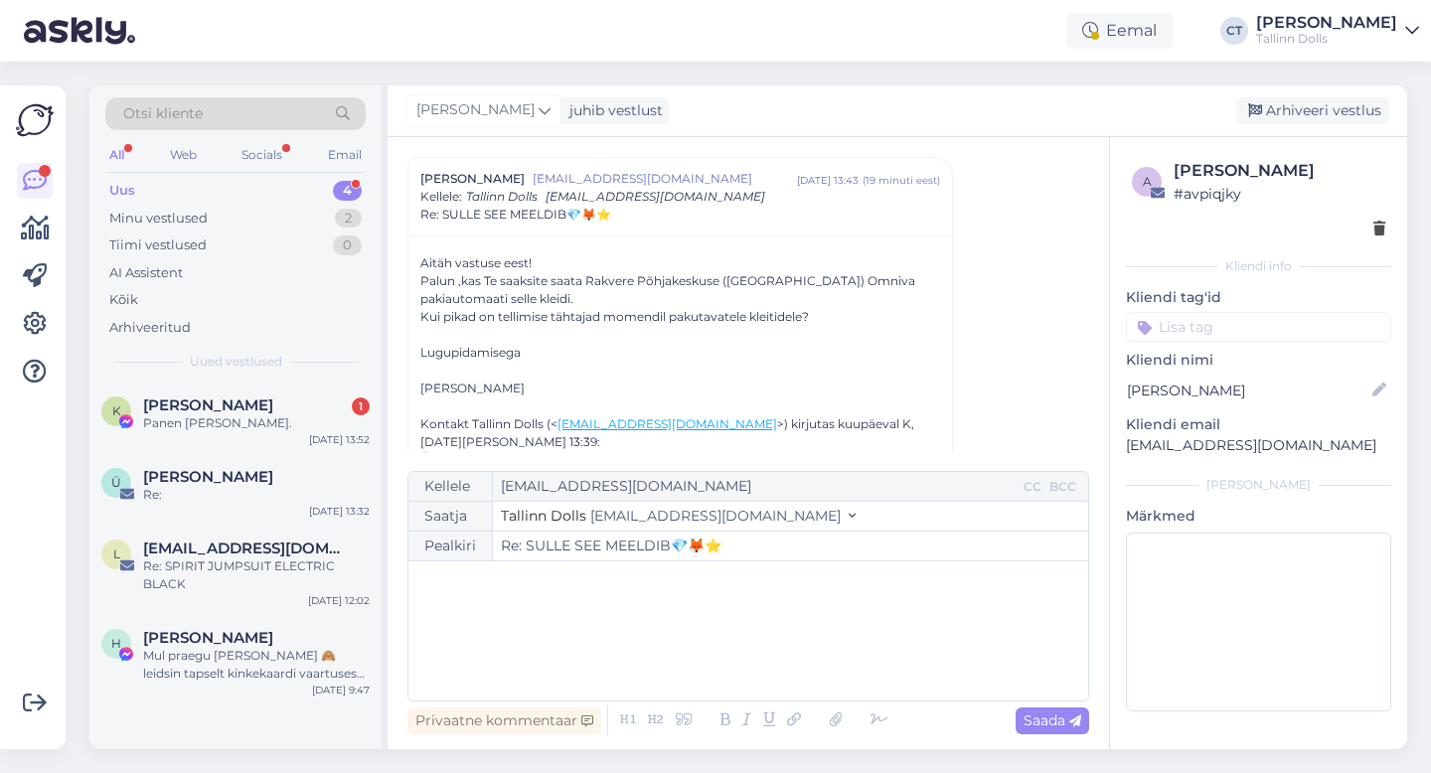
click at [781, 706] on icon at bounding box center [794, 720] width 26 height 28
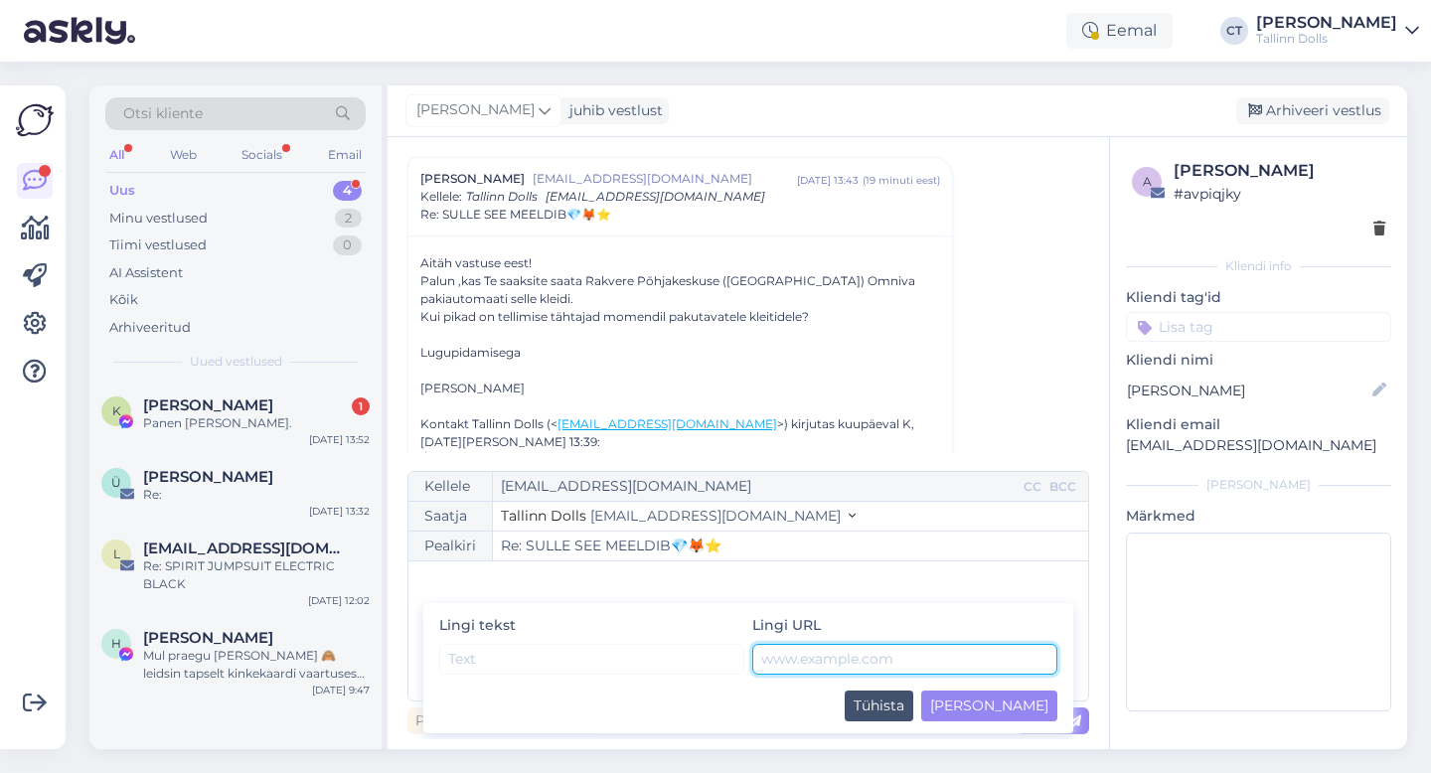
click at [793, 668] on input "text" at bounding box center [904, 659] width 305 height 31
click at [913, 708] on button "Tühista" at bounding box center [878, 705] width 69 height 31
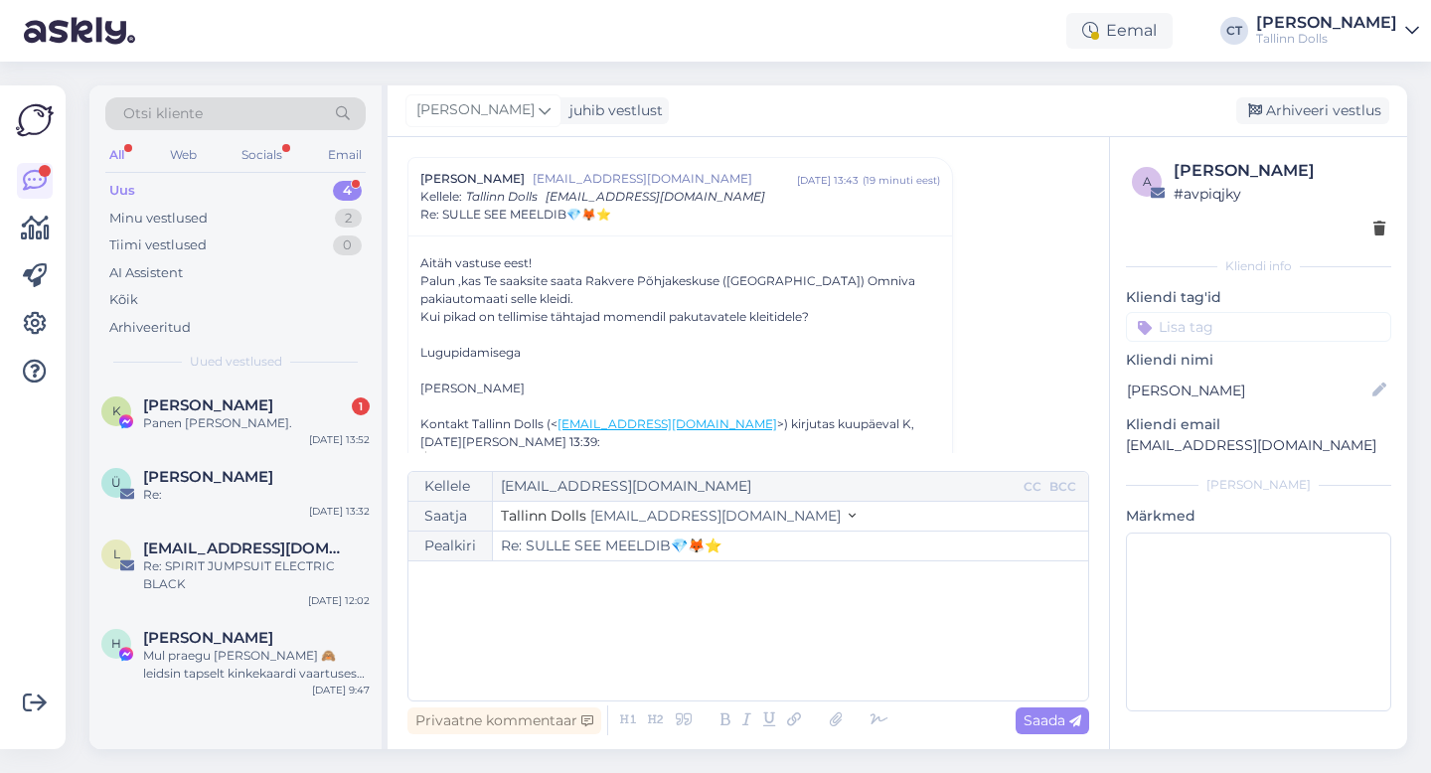
click at [883, 660] on div "﻿" at bounding box center [748, 630] width 660 height 119
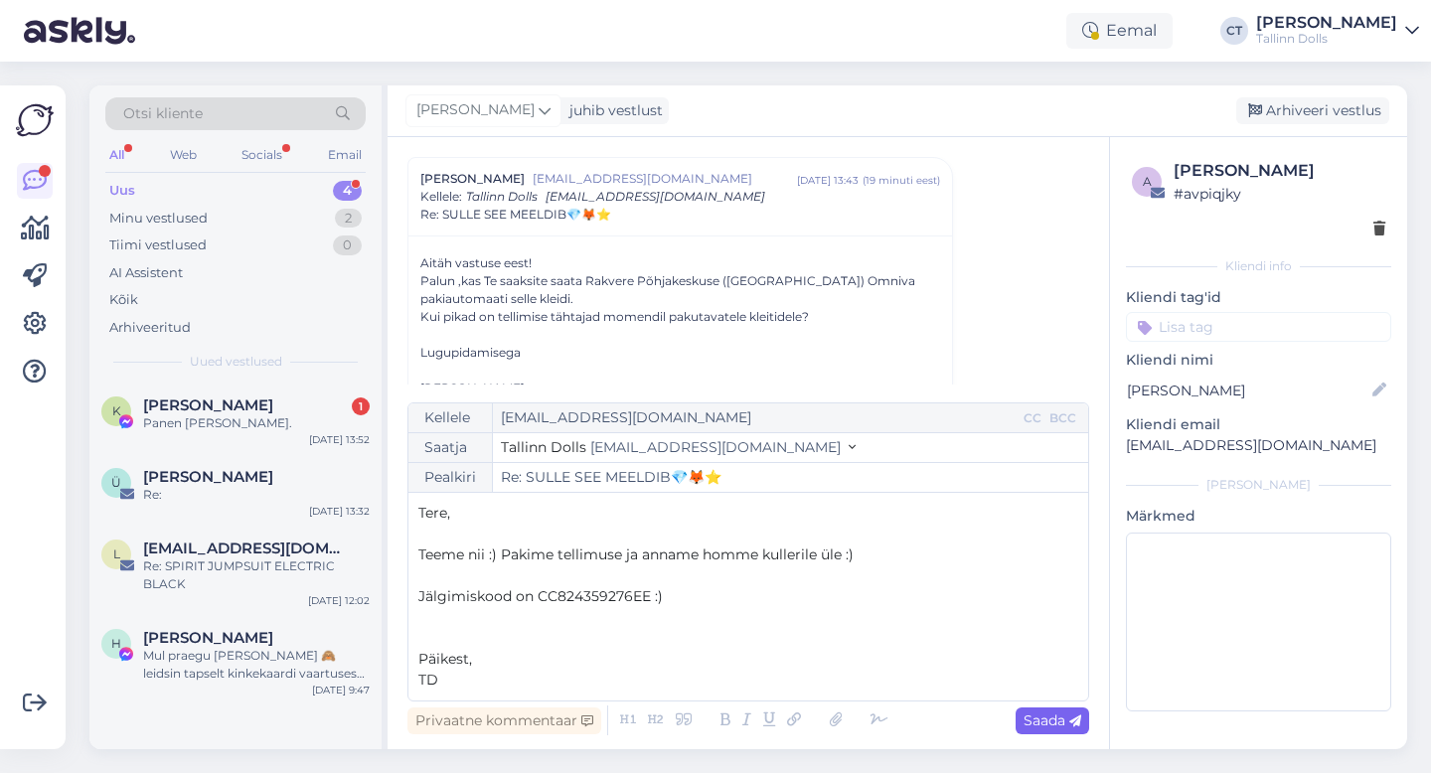
click at [1023, 732] on div "Saada" at bounding box center [1052, 720] width 74 height 27
type input "Re: Re: SULLE SEE MEELDIB💎🦊⭐"
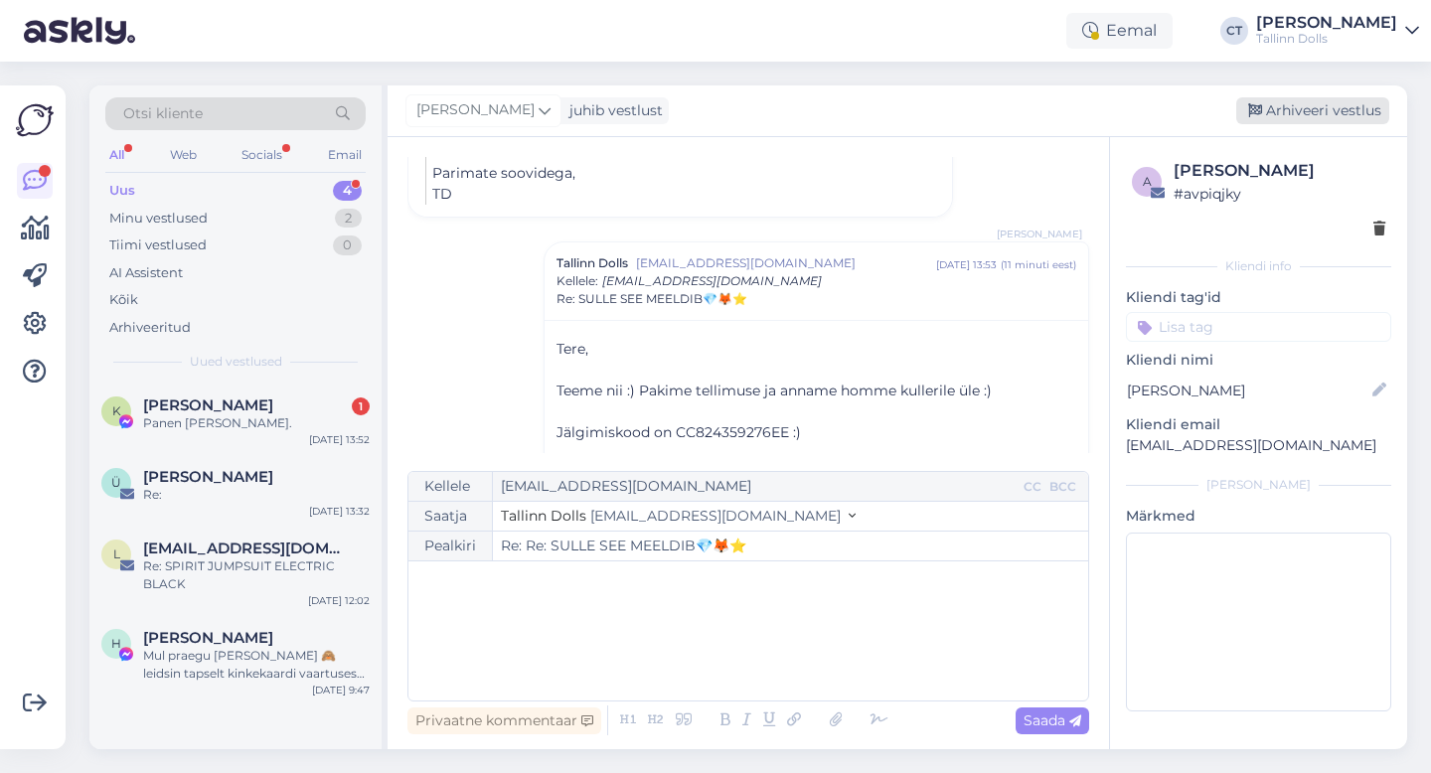
click at [1322, 120] on div "Arhiveeri vestlus" at bounding box center [1312, 110] width 153 height 27
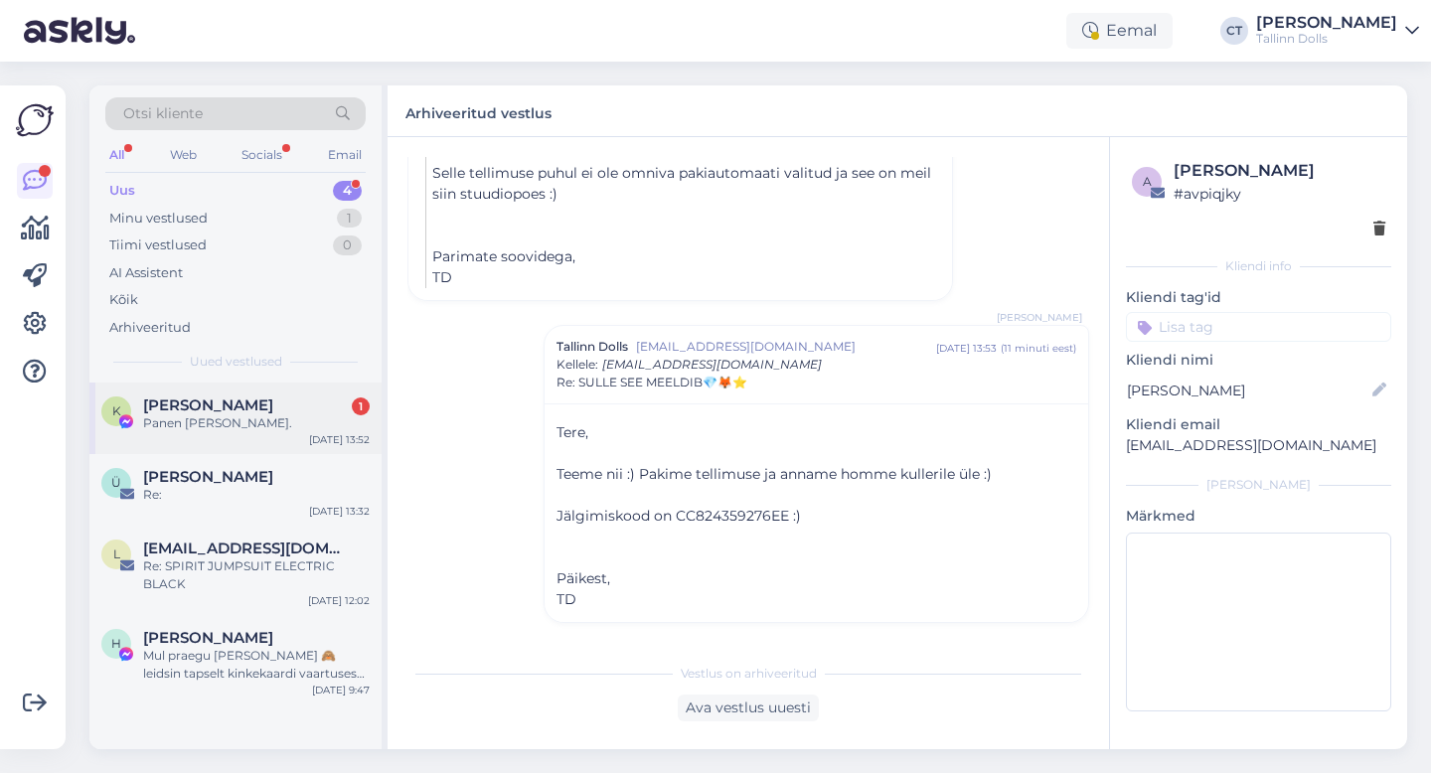
click at [257, 446] on div "K [PERSON_NAME] 1 Panen [PERSON_NAME]. [DATE] 13:52" at bounding box center [235, 418] width 292 height 72
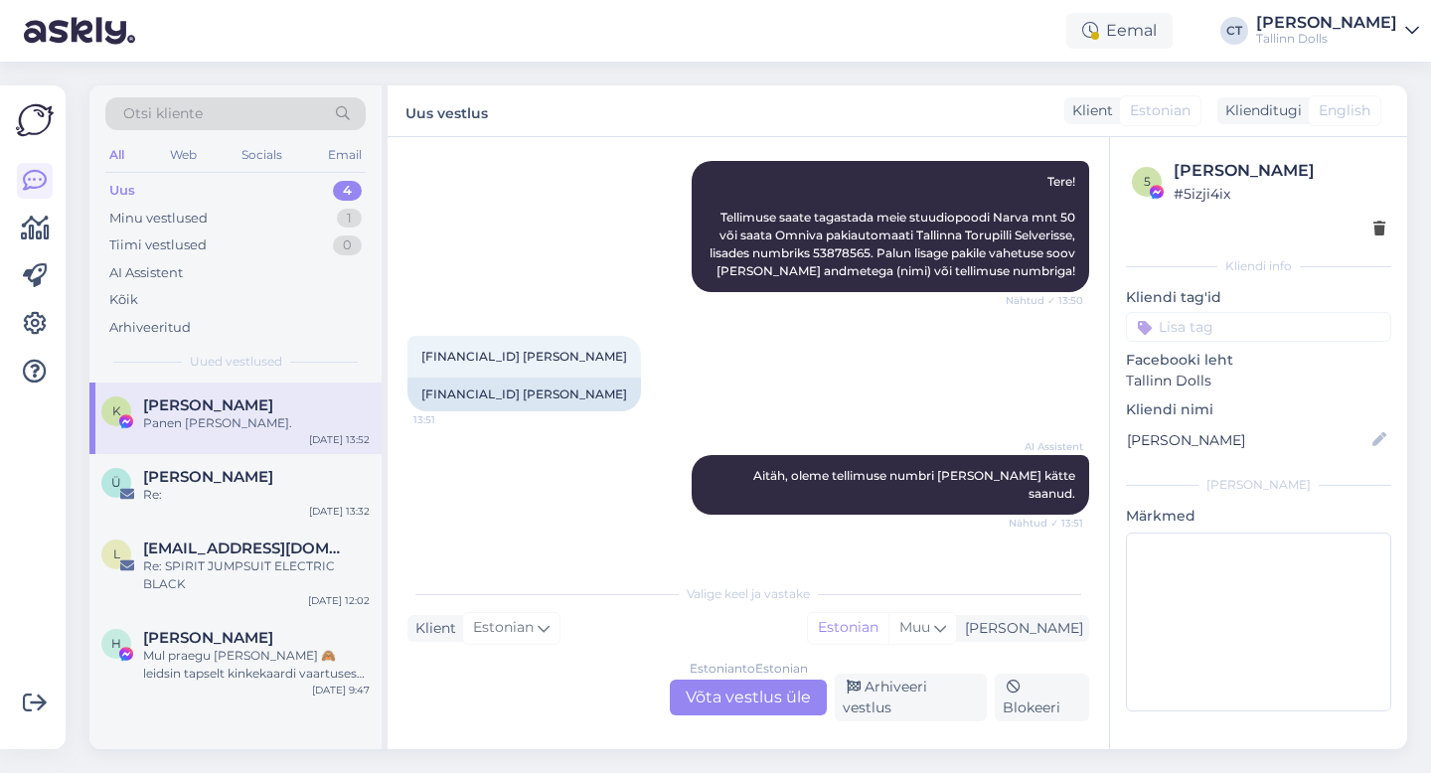
scroll to position [1966, 0]
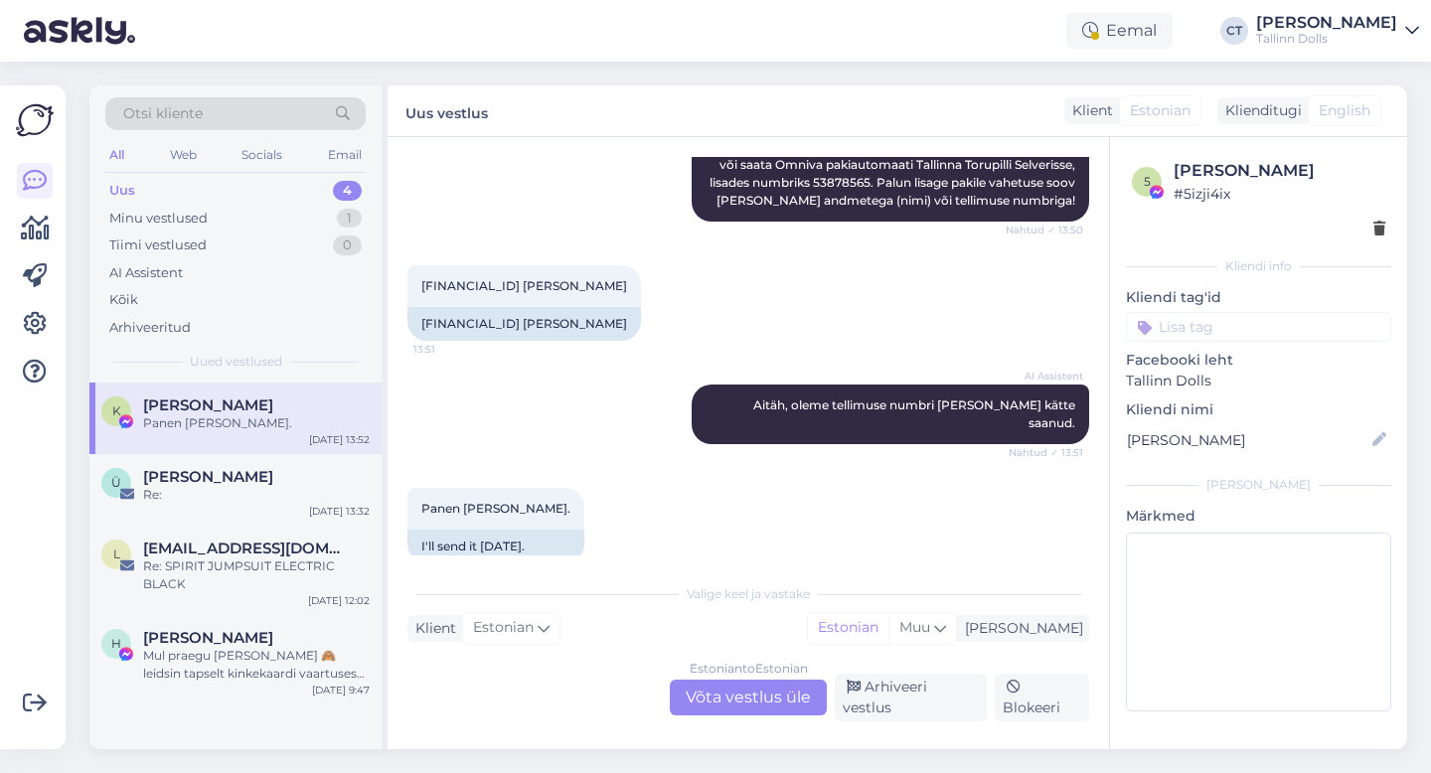
click at [733, 710] on div "Estonian to Estonian Võta vestlus üle" at bounding box center [748, 698] width 157 height 36
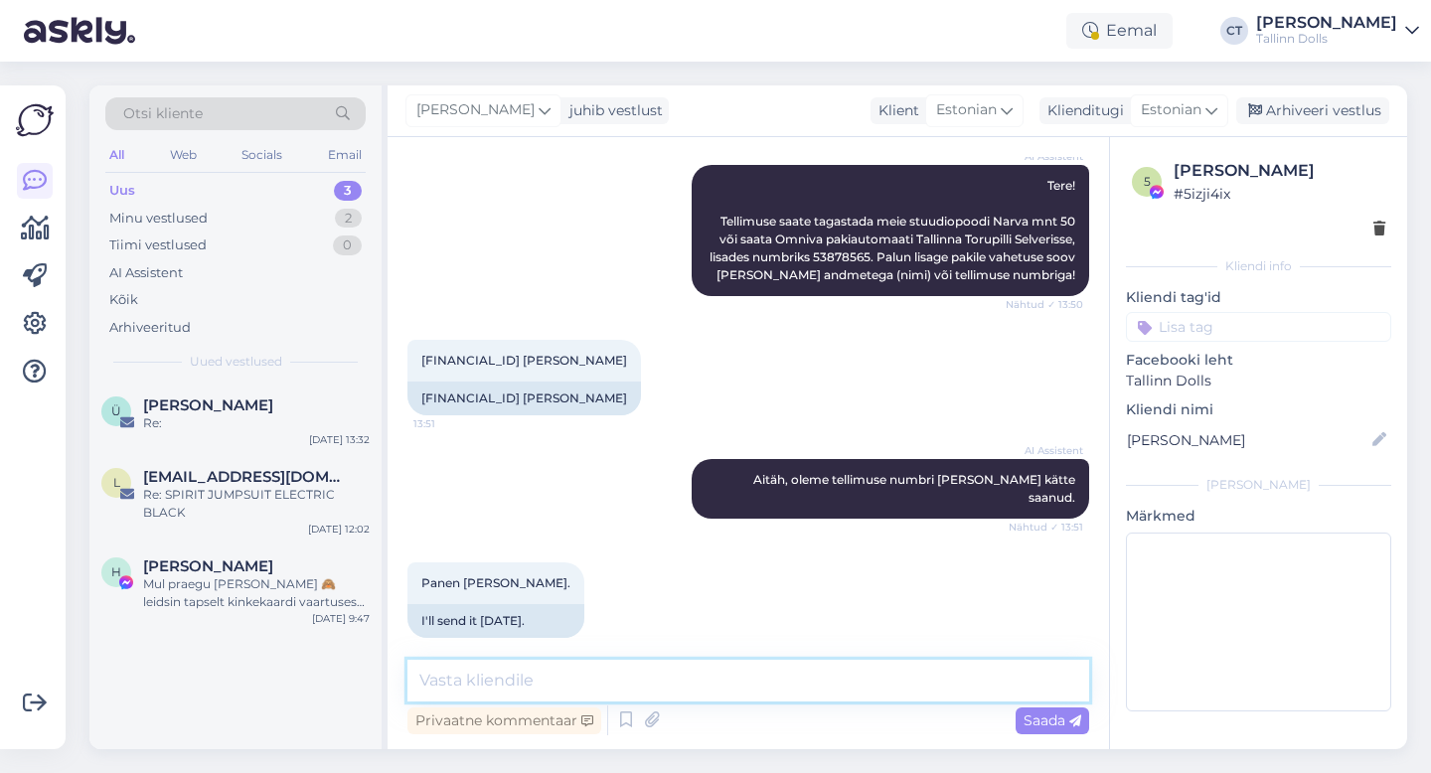
click at [743, 694] on textarea at bounding box center [748, 681] width 682 height 42
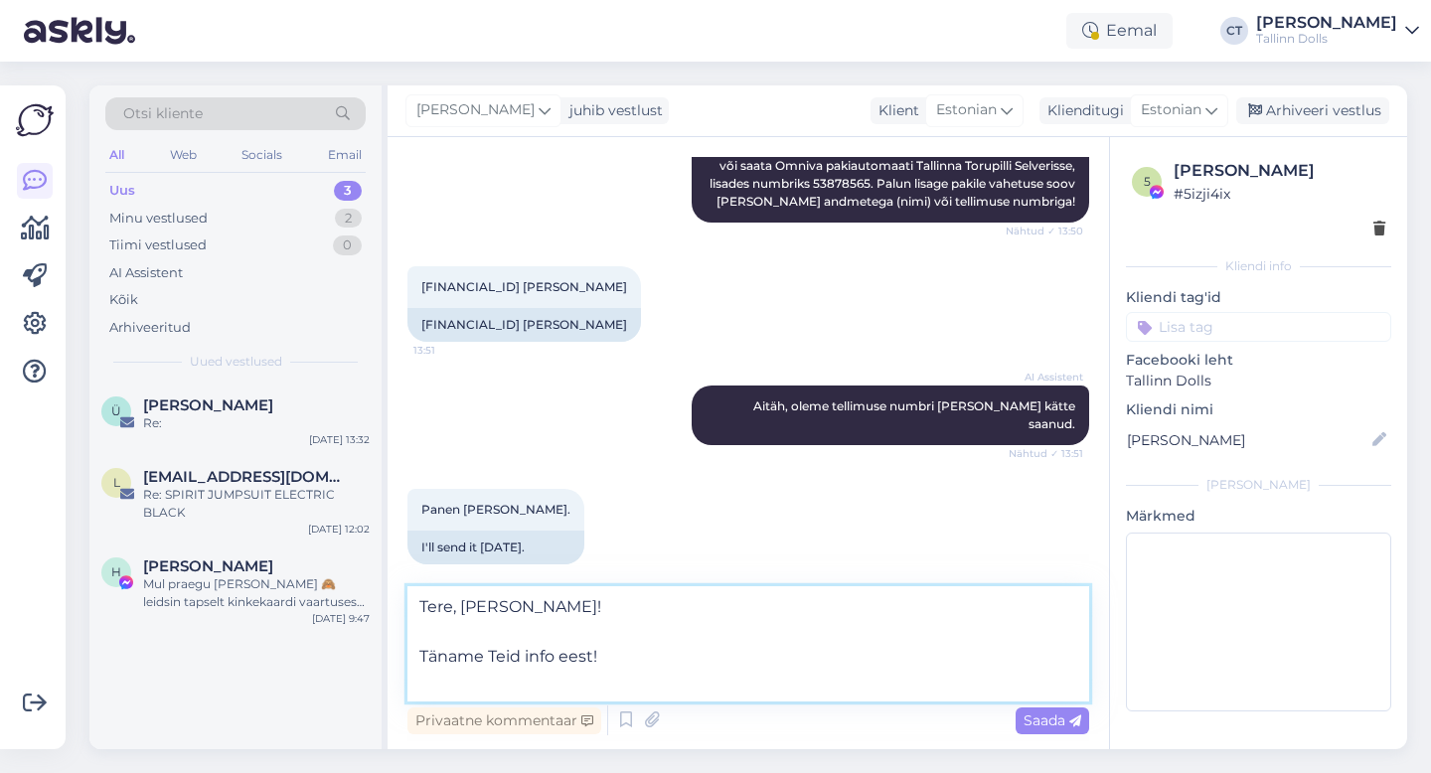
scroll to position [1966, 0]
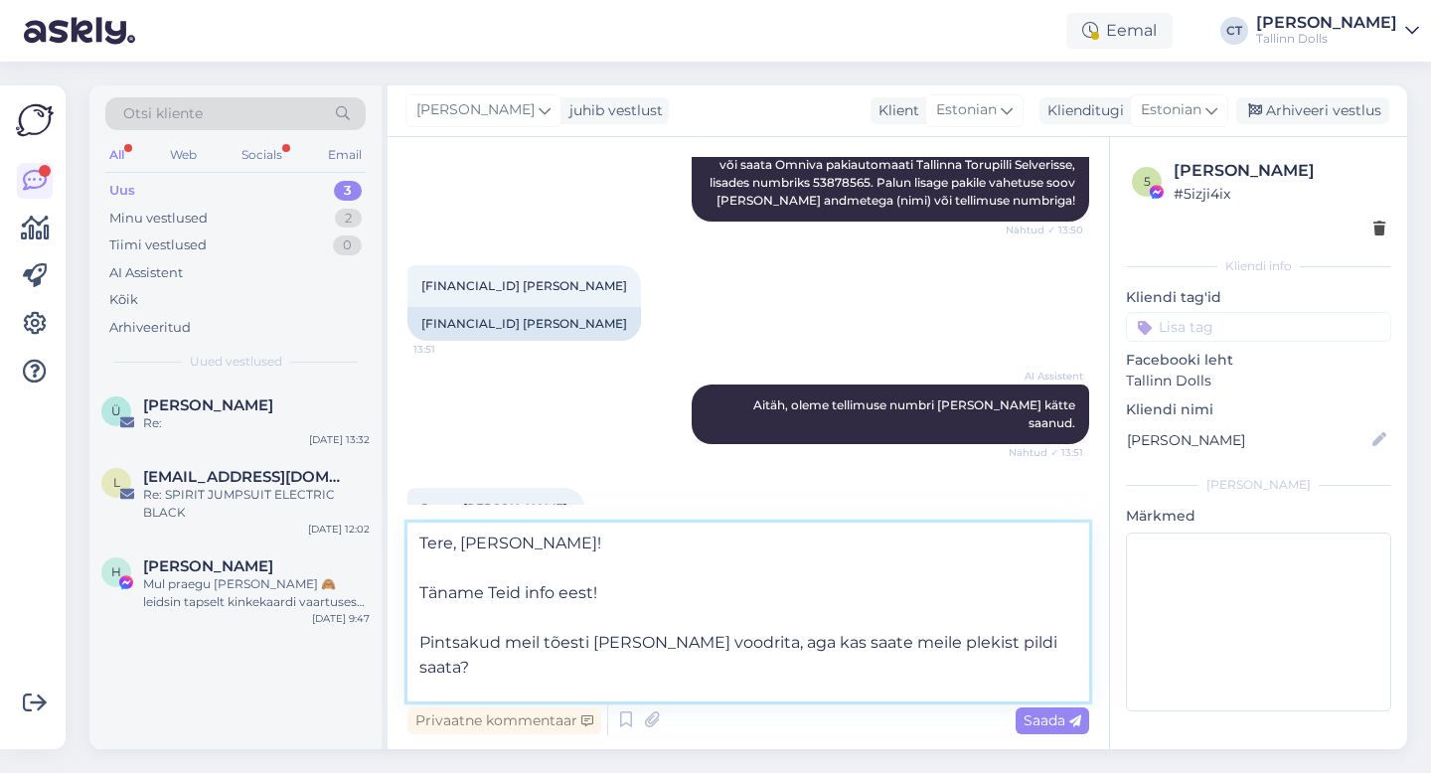
type textarea "Tere, [PERSON_NAME]! Täname Teid info eest! Pintsakud meil tõesti [PERSON_NAME]…"
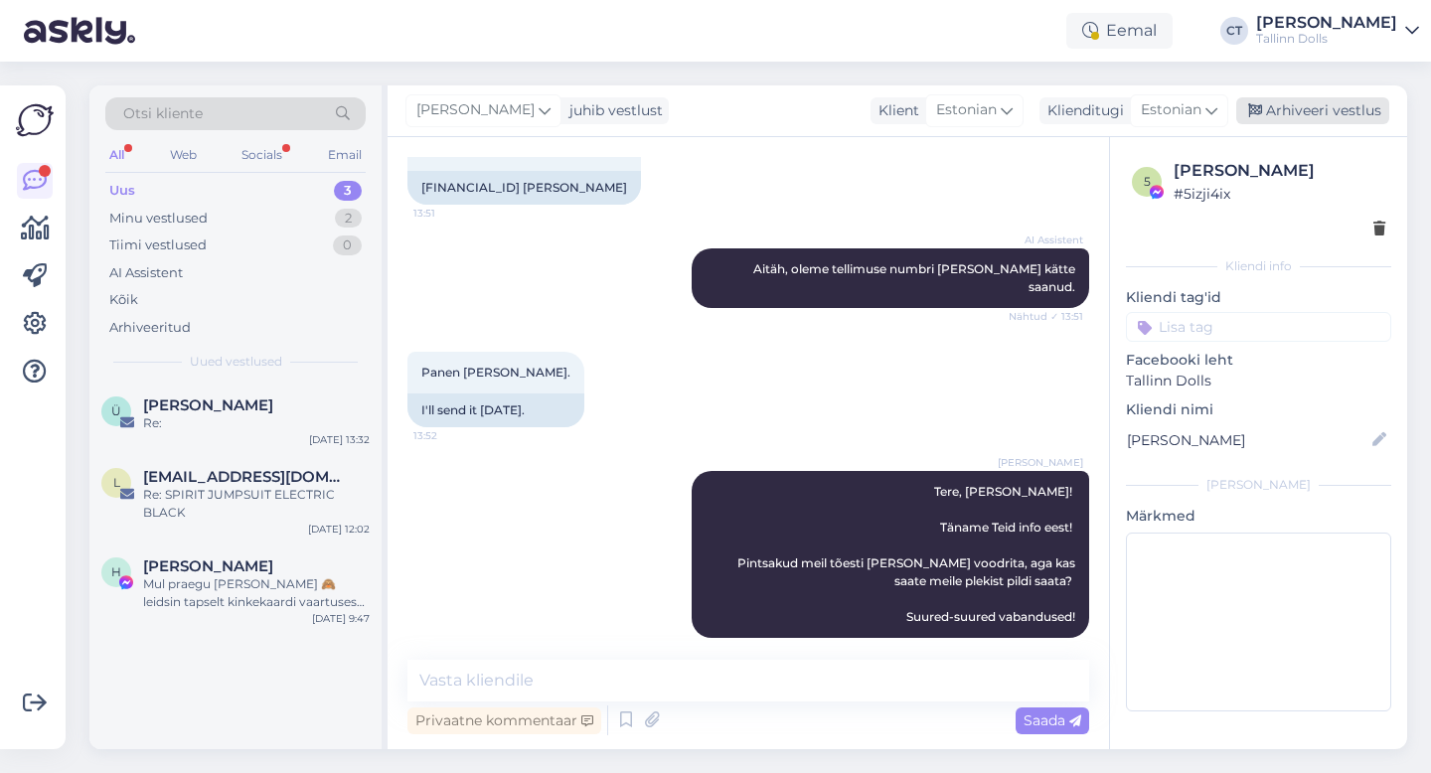
click at [1319, 102] on div "Arhiveeri vestlus" at bounding box center [1312, 110] width 153 height 27
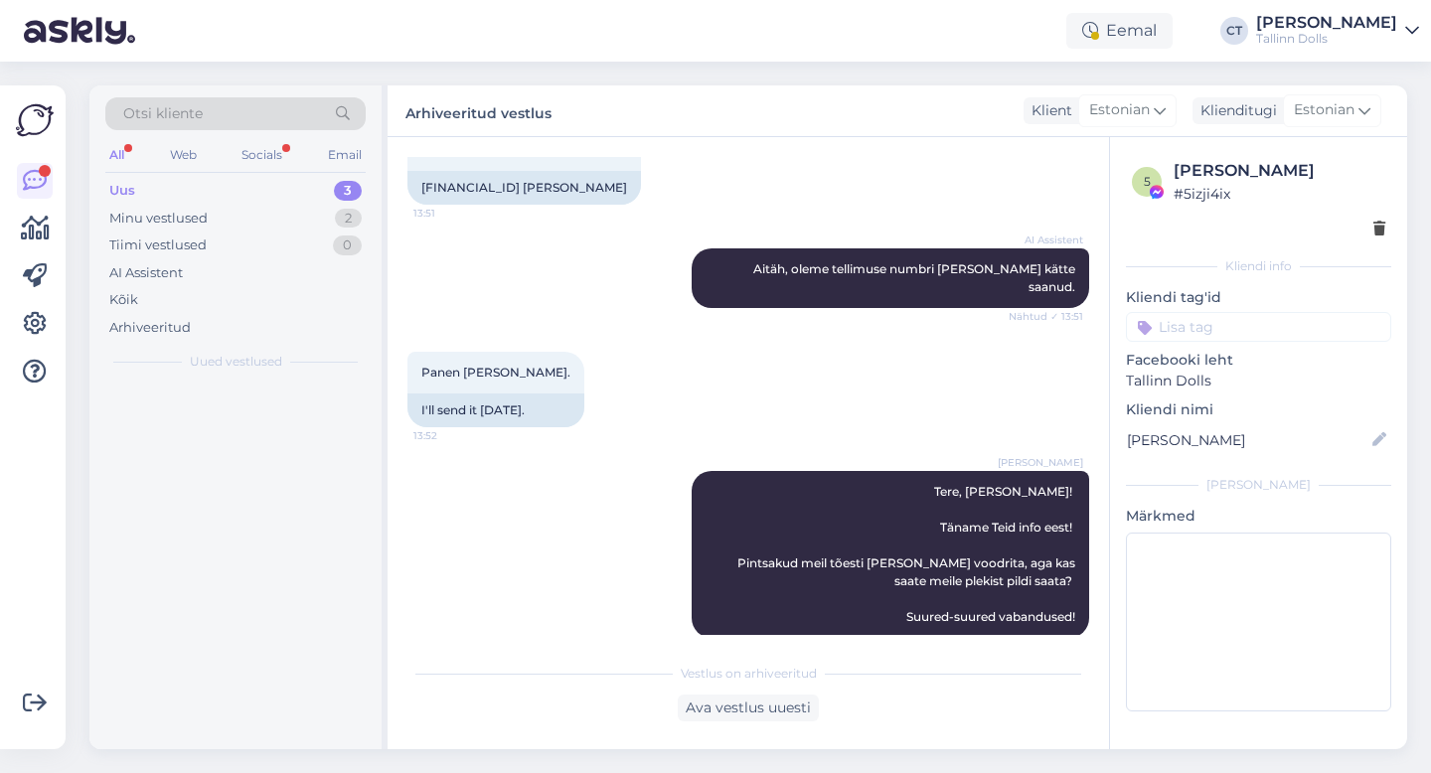
scroll to position [2109, 0]
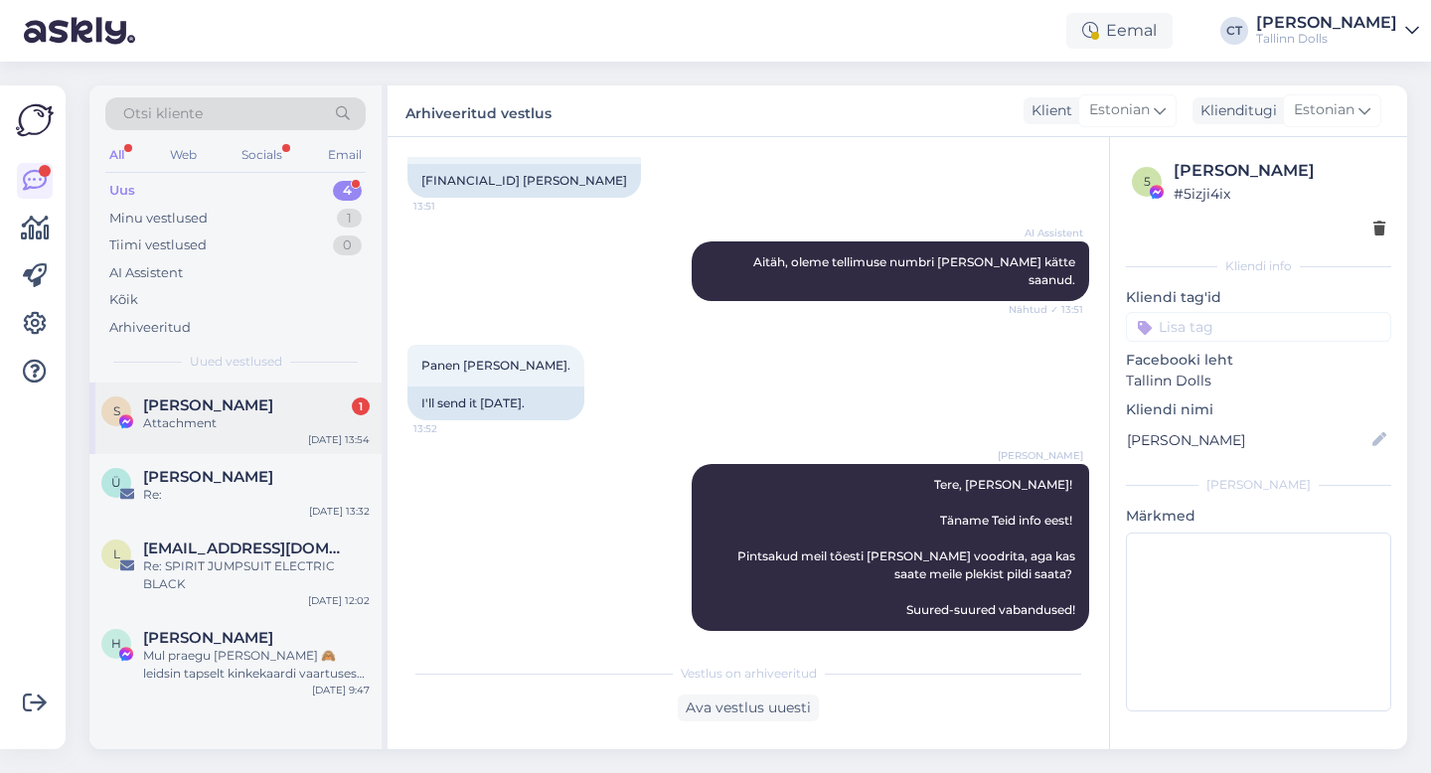
click at [239, 420] on div "Attachment" at bounding box center [256, 423] width 227 height 18
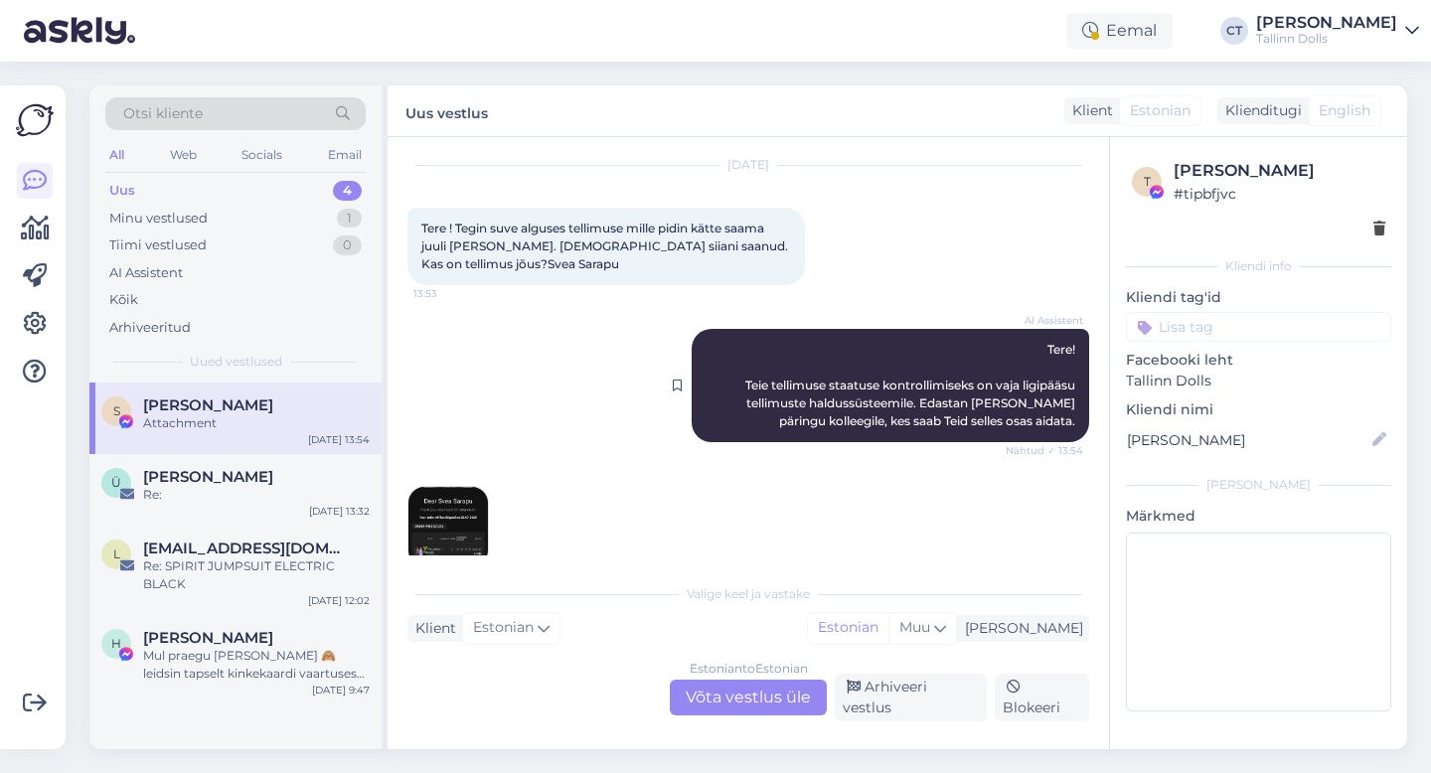
scroll to position [76, 0]
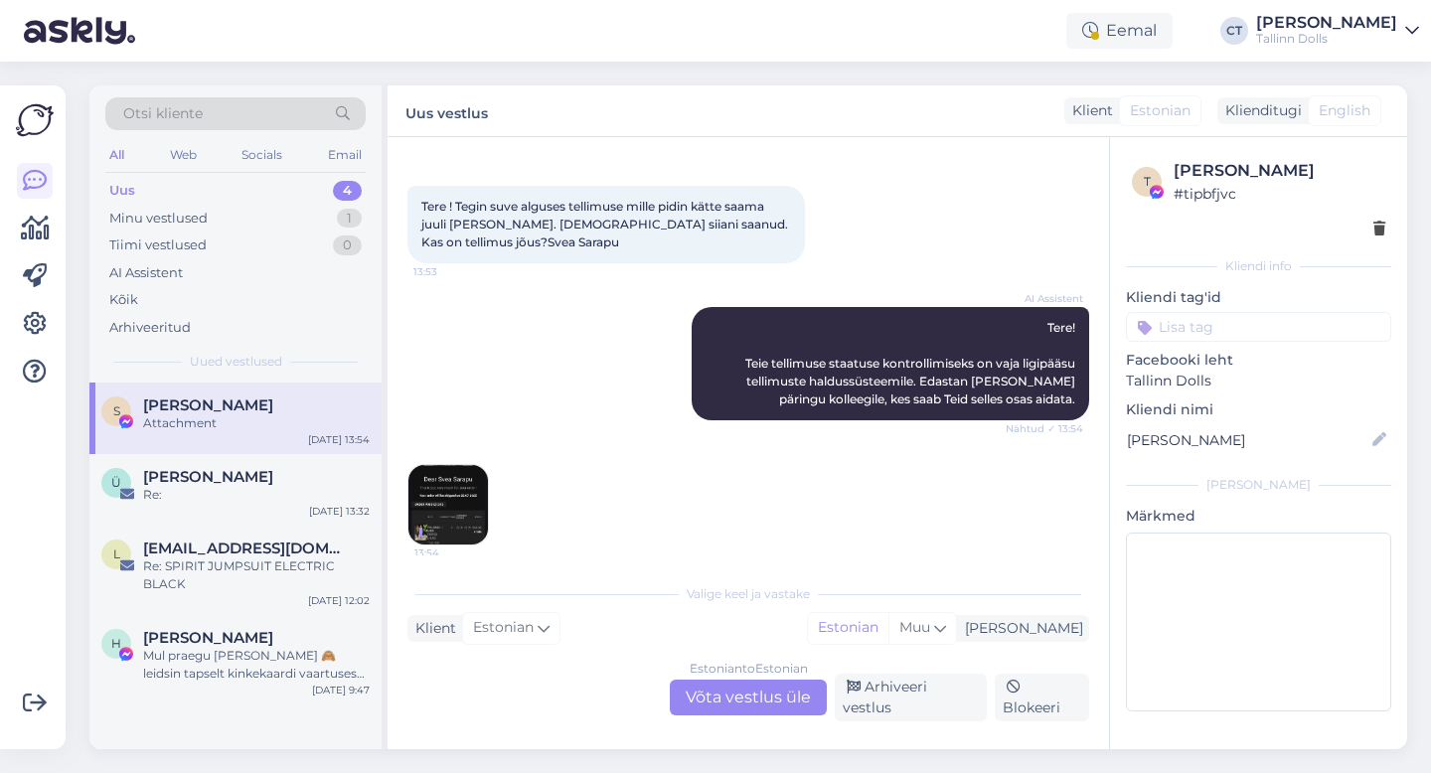
click at [430, 496] on img at bounding box center [447, 504] width 79 height 79
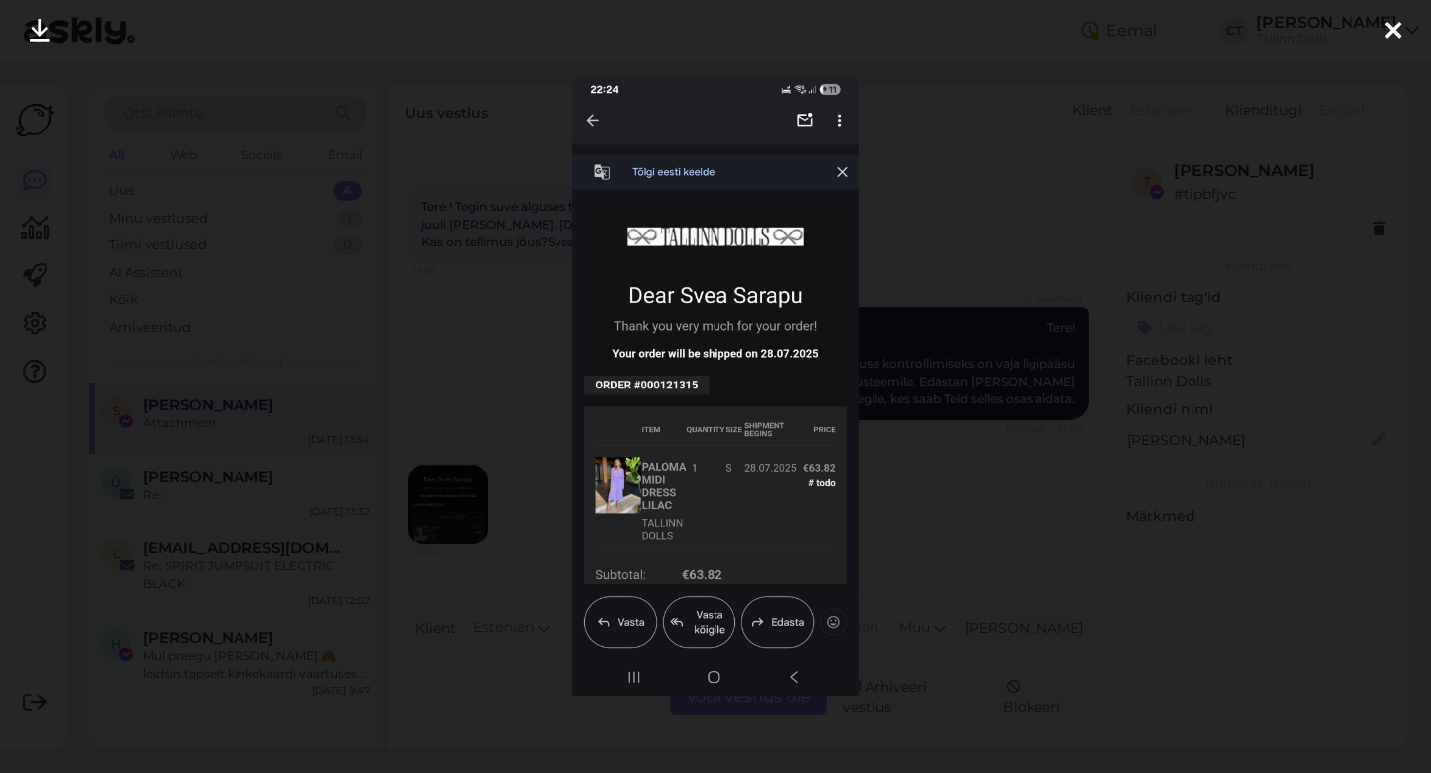
click at [1389, 25] on icon at bounding box center [1393, 32] width 16 height 26
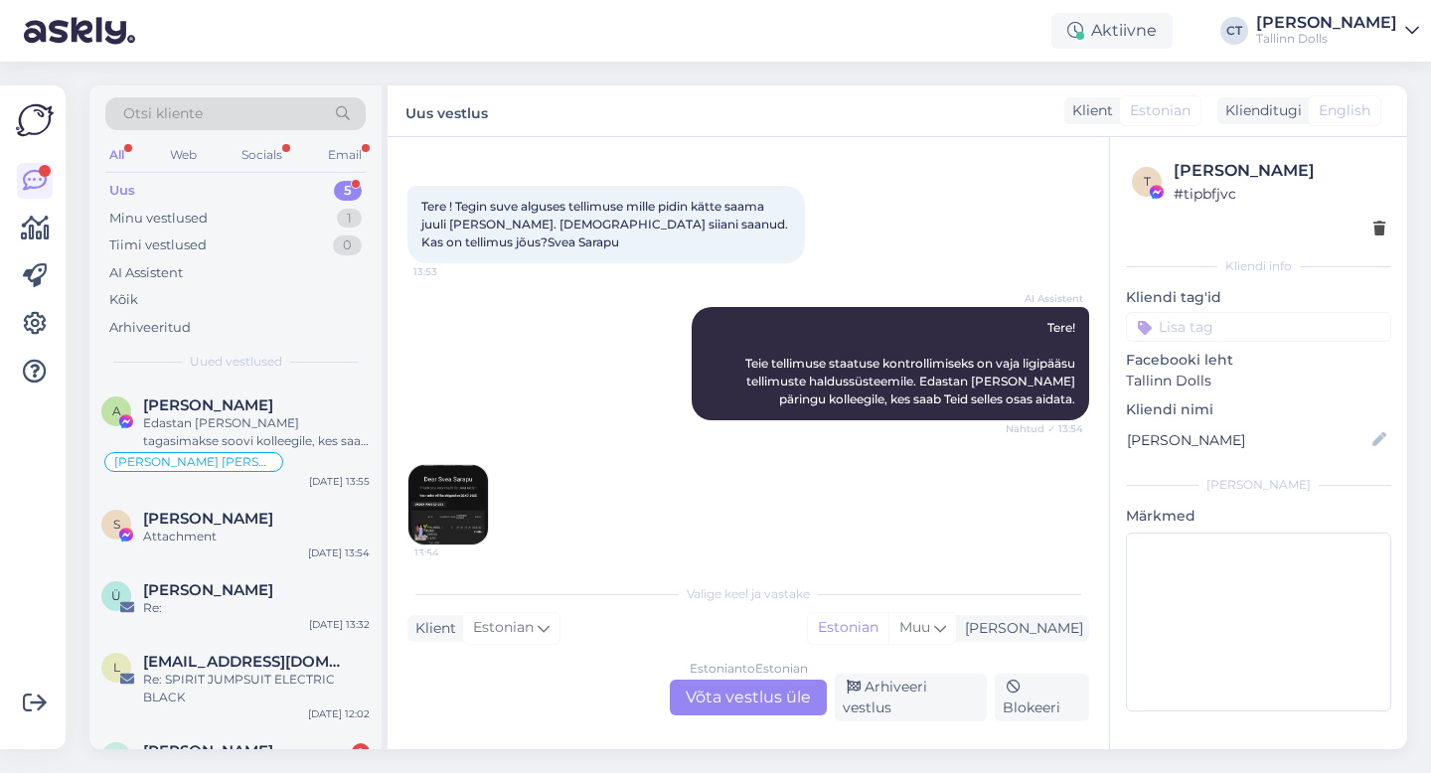
click at [237, 108] on div "Otsi kliente" at bounding box center [235, 113] width 260 height 33
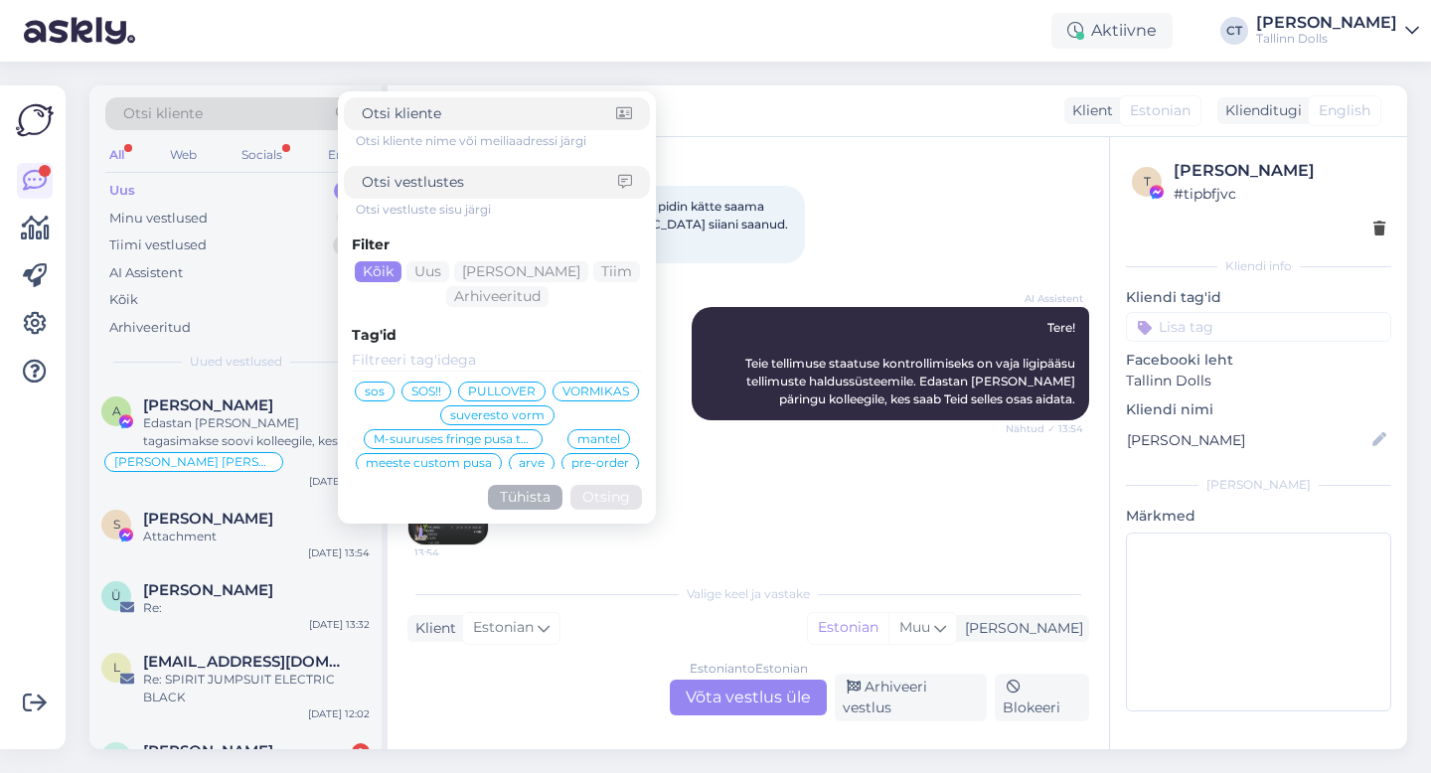
type input "[EMAIL_ADDRESS][DOMAIN_NAME]"
click button "Otsing" at bounding box center [606, 497] width 72 height 25
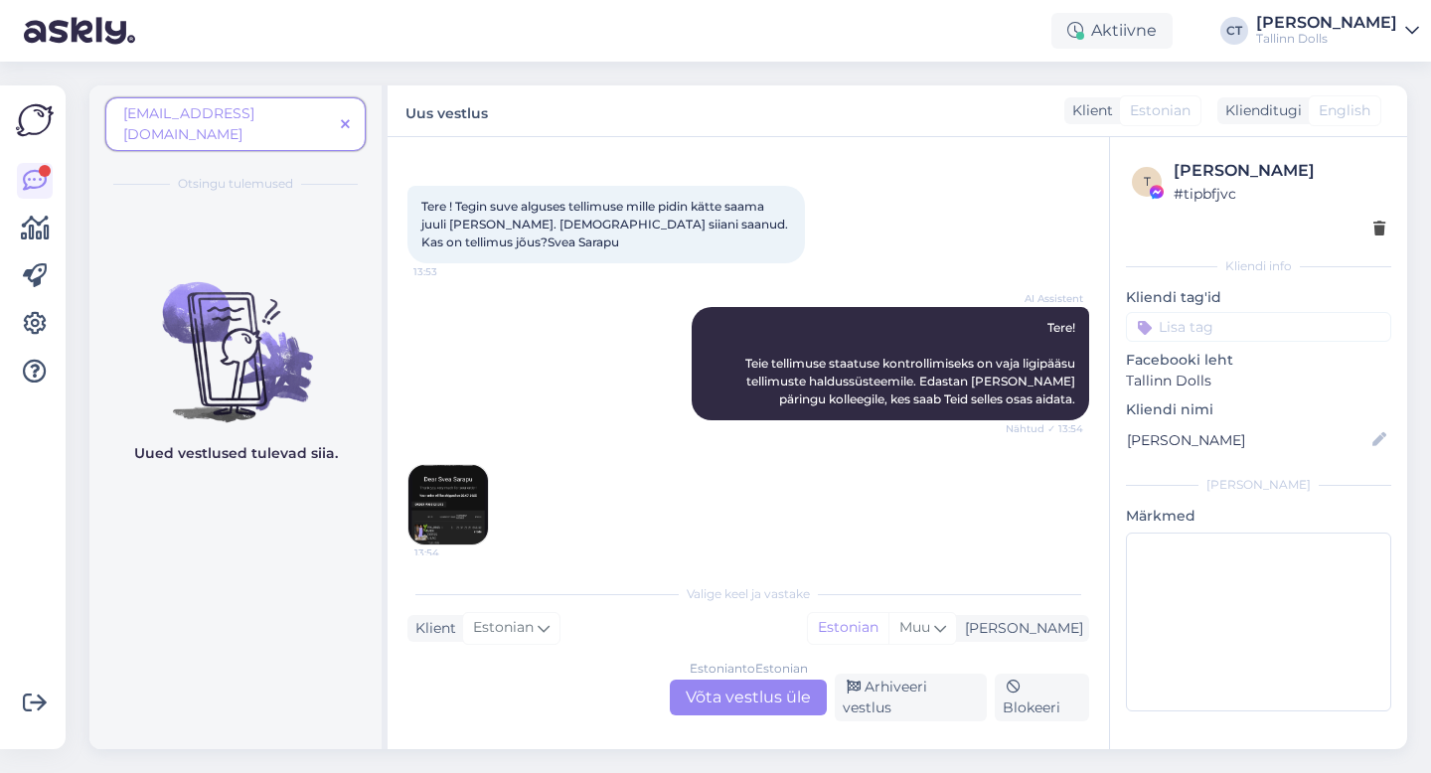
click at [341, 118] on icon at bounding box center [345, 125] width 9 height 14
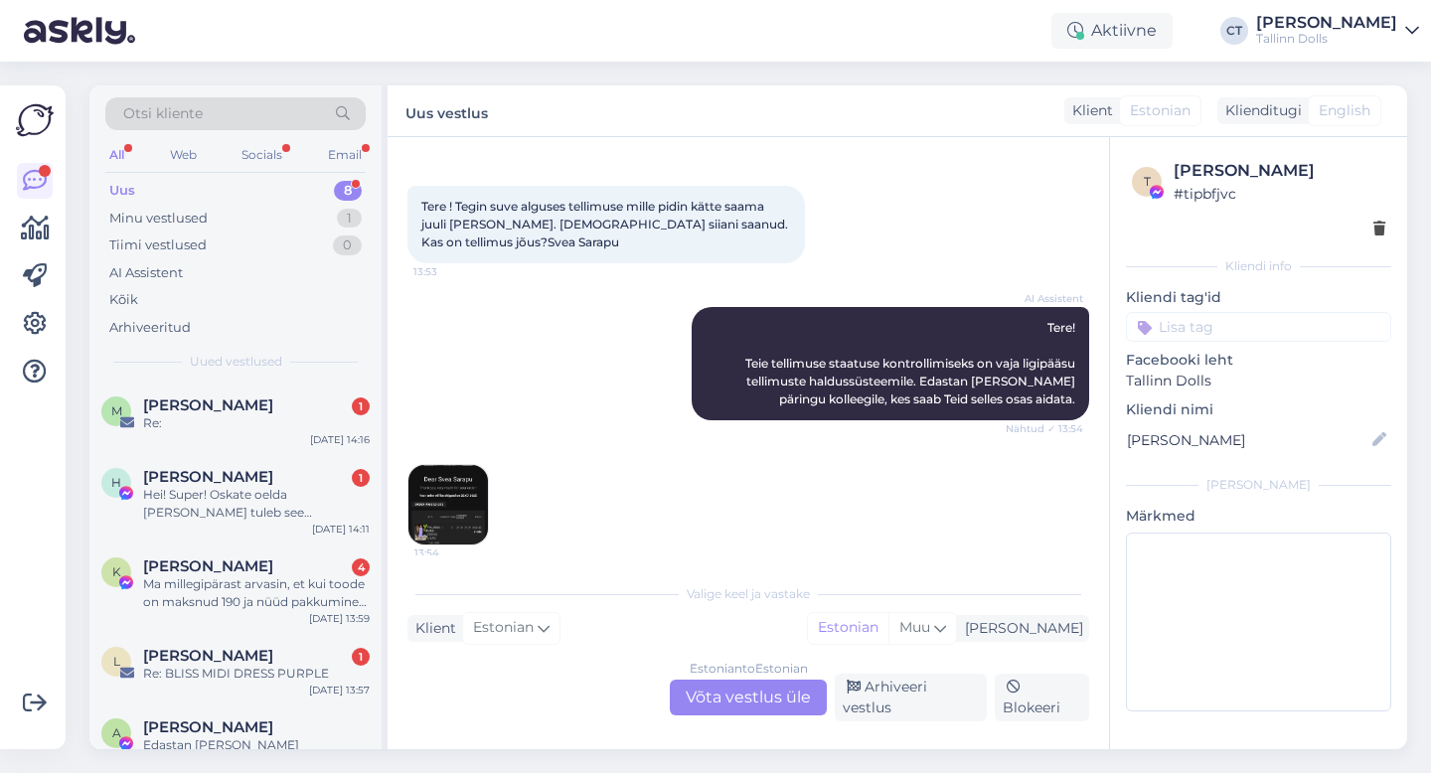
click at [318, 114] on div "Otsi kliente" at bounding box center [235, 113] width 260 height 33
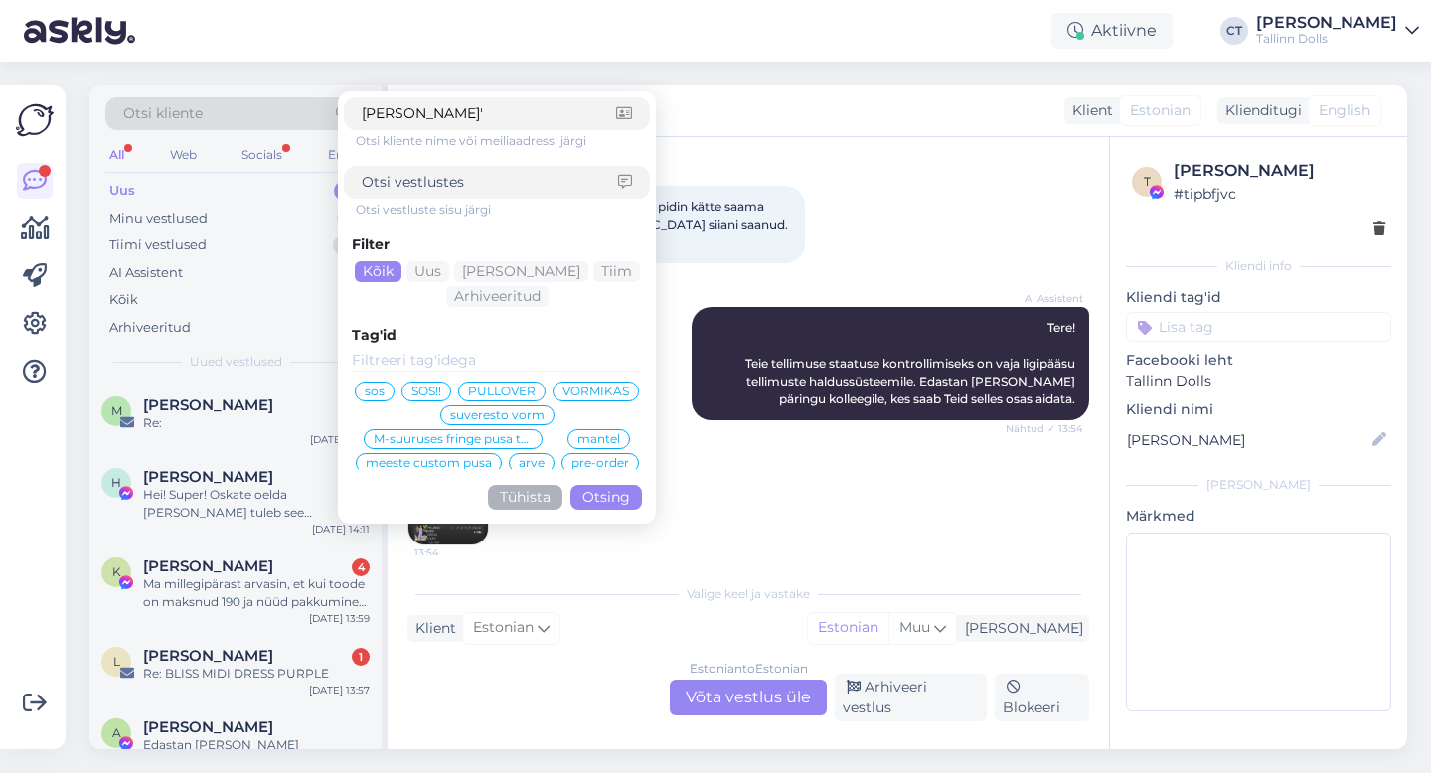
type input "[PERSON_NAME]"
click button "Otsing" at bounding box center [606, 497] width 72 height 25
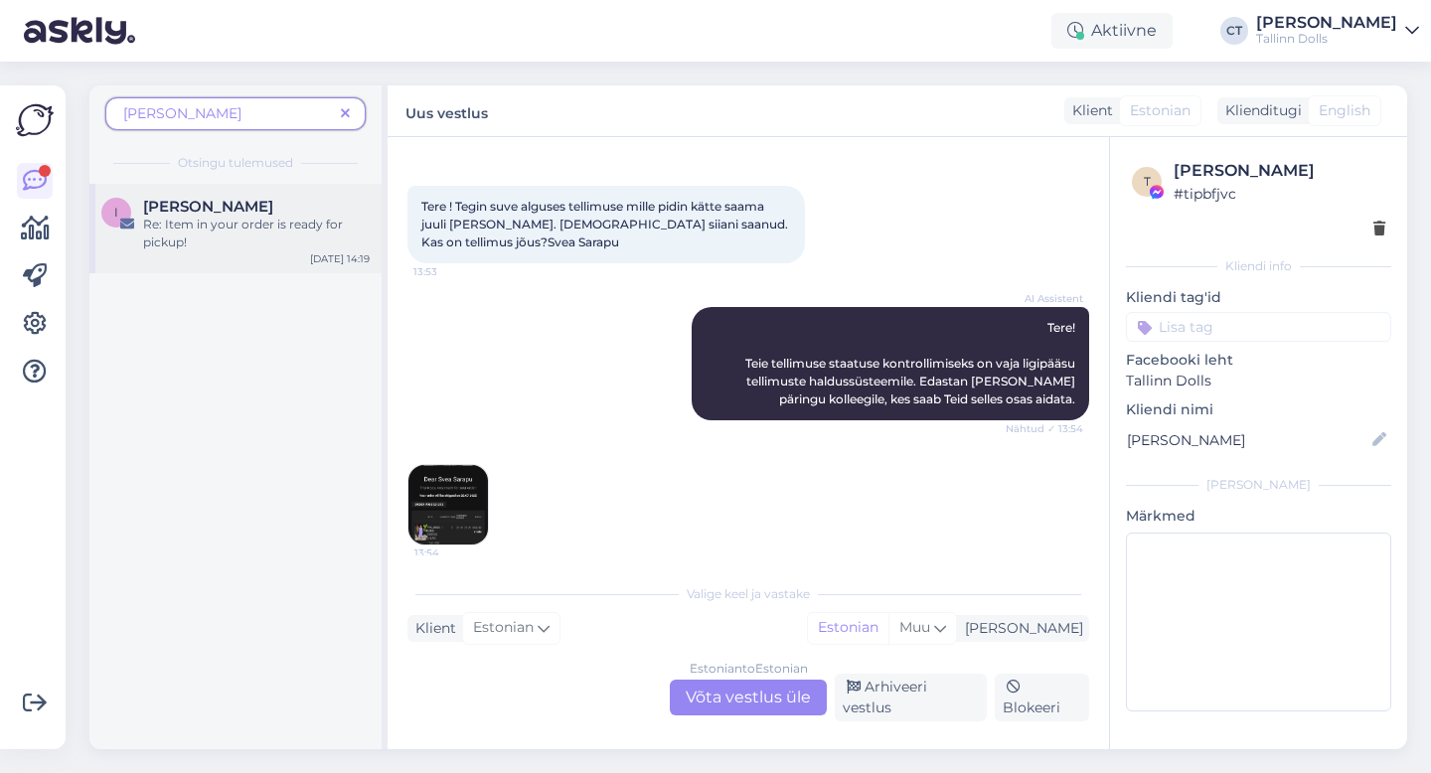
click at [223, 222] on div "Re: Item in your order is ready for pickup!" at bounding box center [256, 234] width 227 height 36
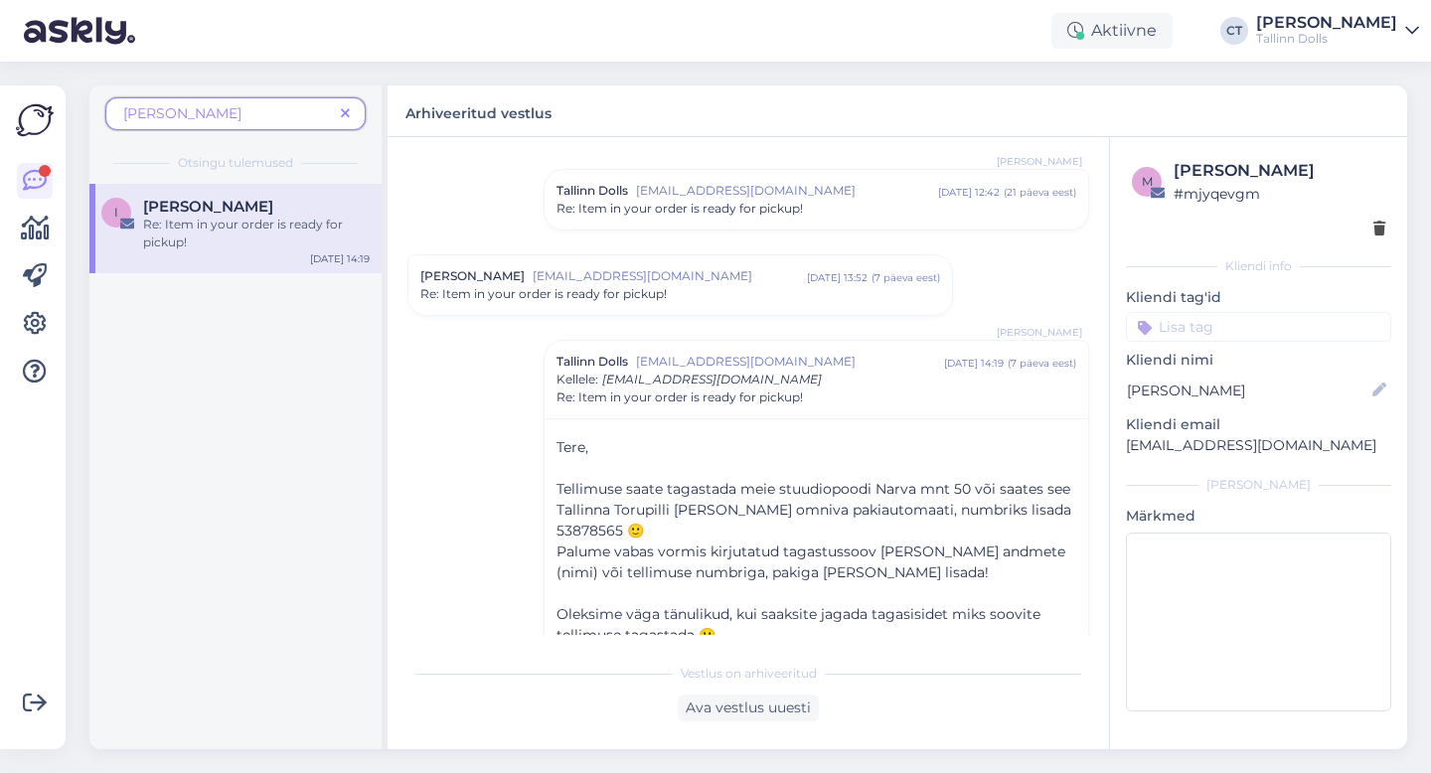
scroll to position [125, 0]
click at [706, 314] on div "[PERSON_NAME] [PERSON_NAME][EMAIL_ADDRESS][DOMAIN_NAME] [DATE] 13:52 ( 7 päeva …" at bounding box center [679, 287] width 543 height 60
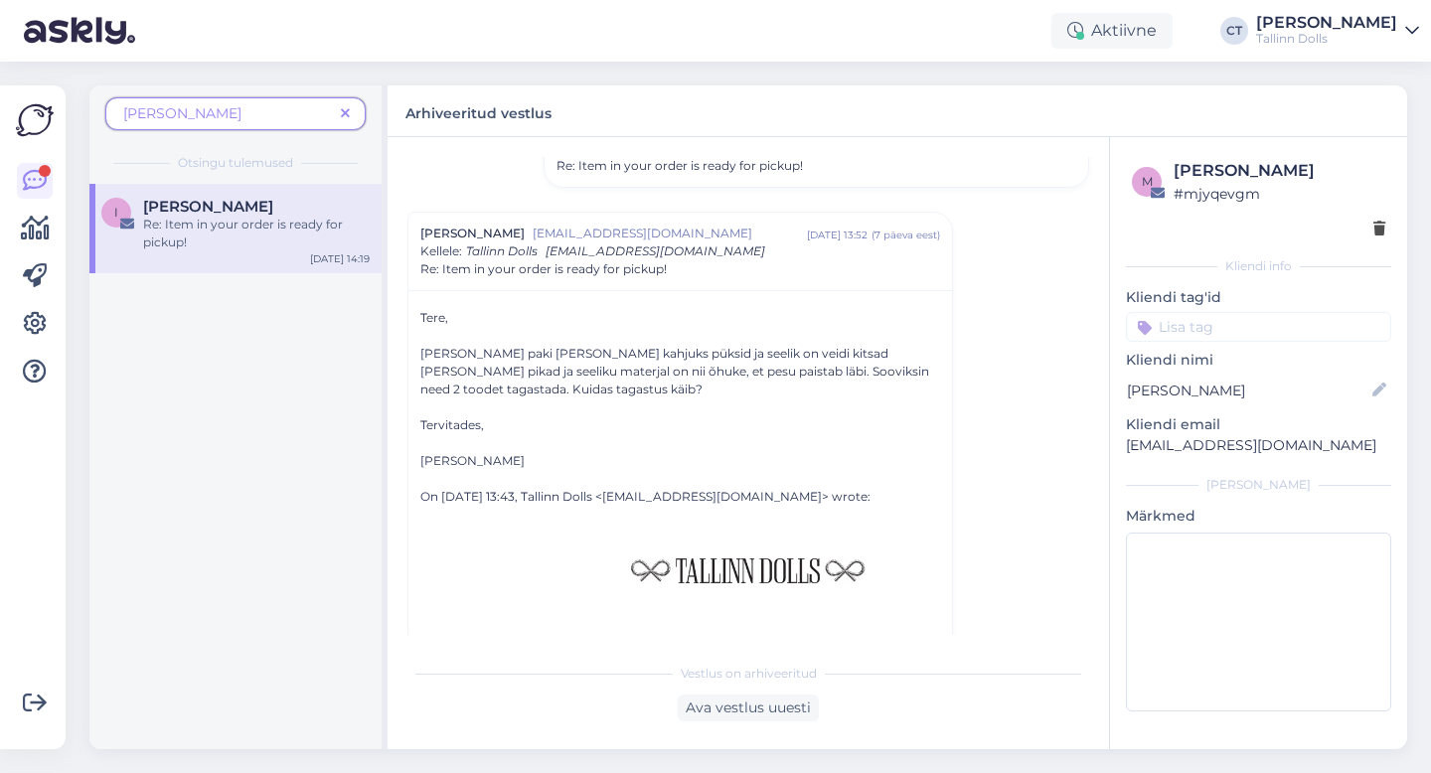
scroll to position [0, 0]
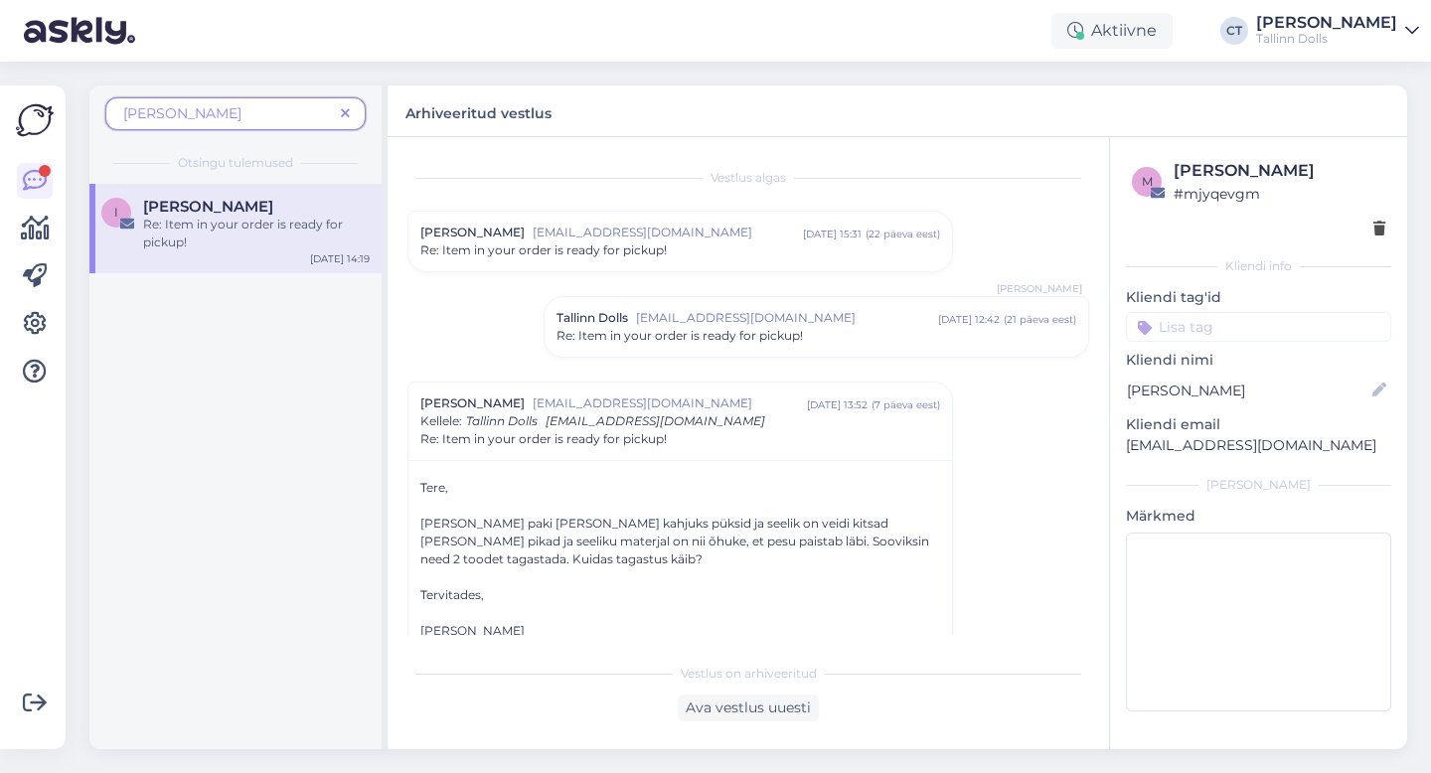
click at [785, 351] on div "Tallinn Dolls [EMAIL_ADDRESS][DOMAIN_NAME] [DATE] 12:42 ( 21 päeva eest ) Re: I…" at bounding box center [815, 327] width 543 height 60
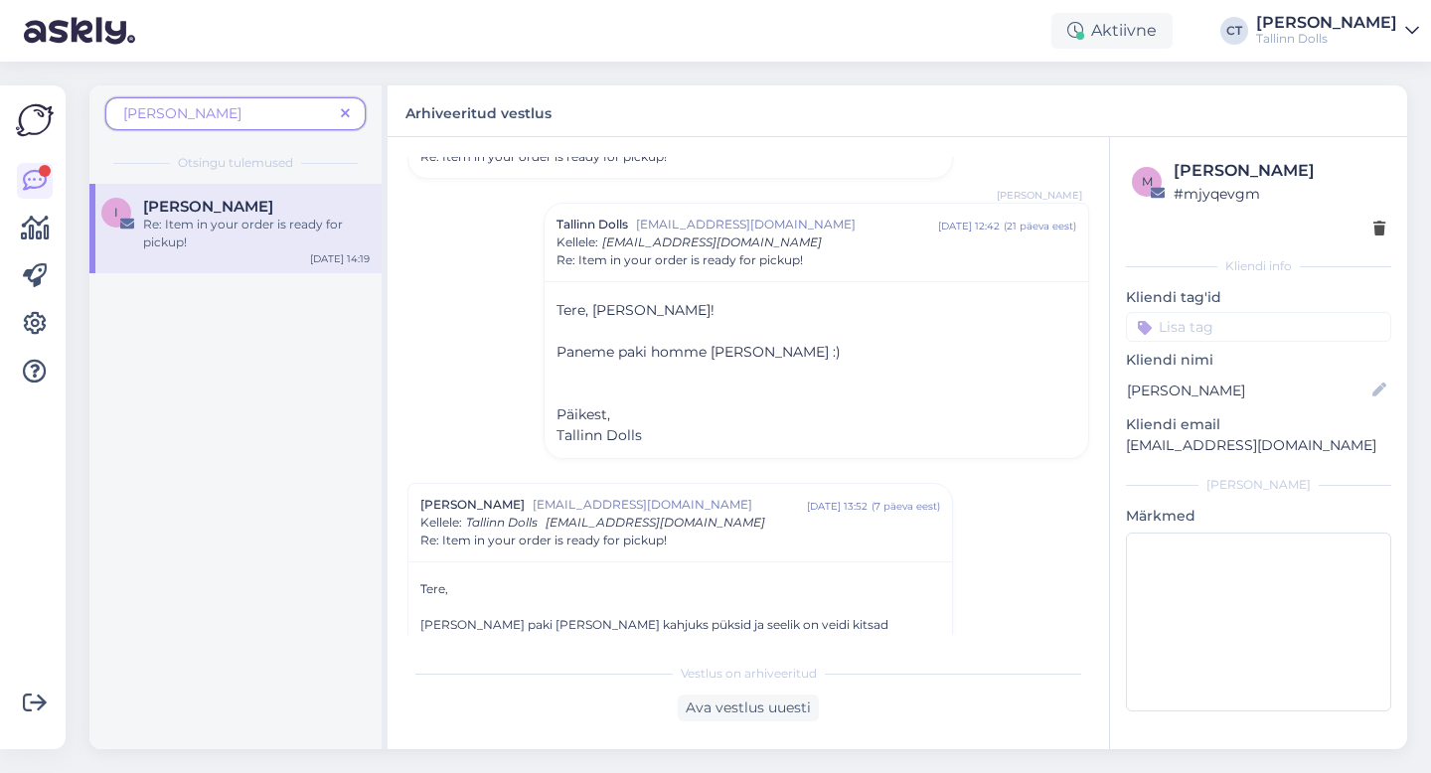
scroll to position [94, 0]
click at [263, 115] on span "[PERSON_NAME]" at bounding box center [228, 113] width 210 height 21
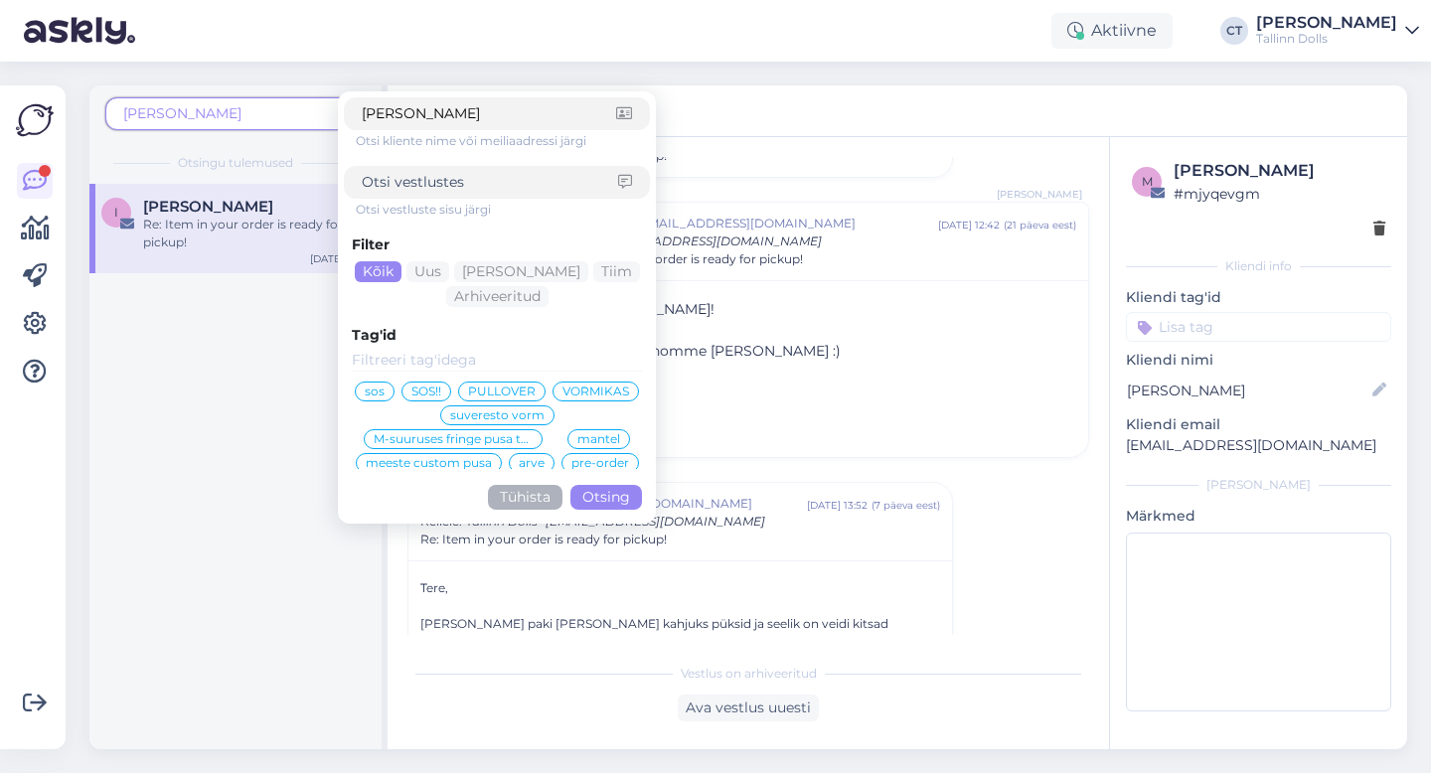
click at [482, 115] on input "[PERSON_NAME]" at bounding box center [489, 113] width 254 height 21
type input "[PERSON_NAME]"
click button "Otsing" at bounding box center [606, 497] width 72 height 25
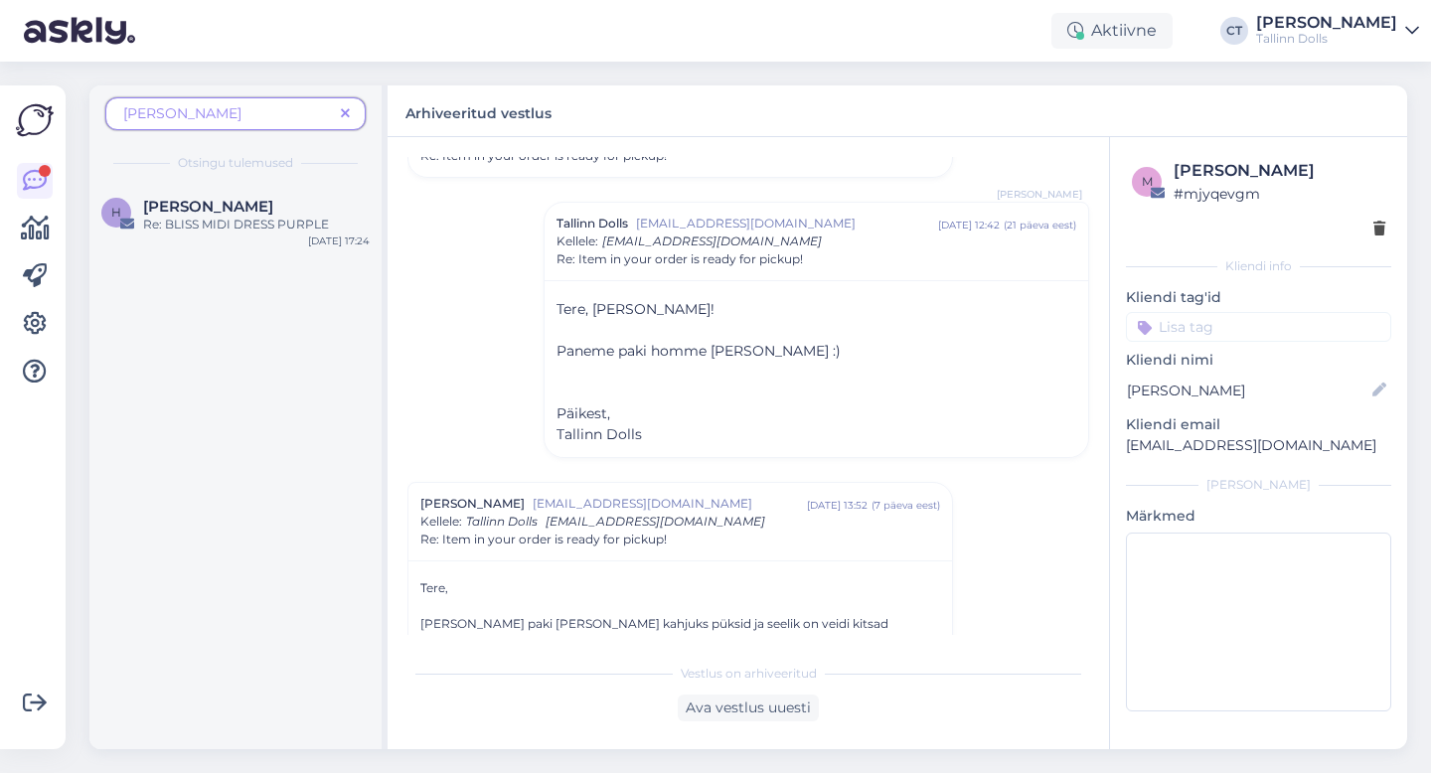
click at [283, 107] on span "[PERSON_NAME]" at bounding box center [228, 113] width 210 height 21
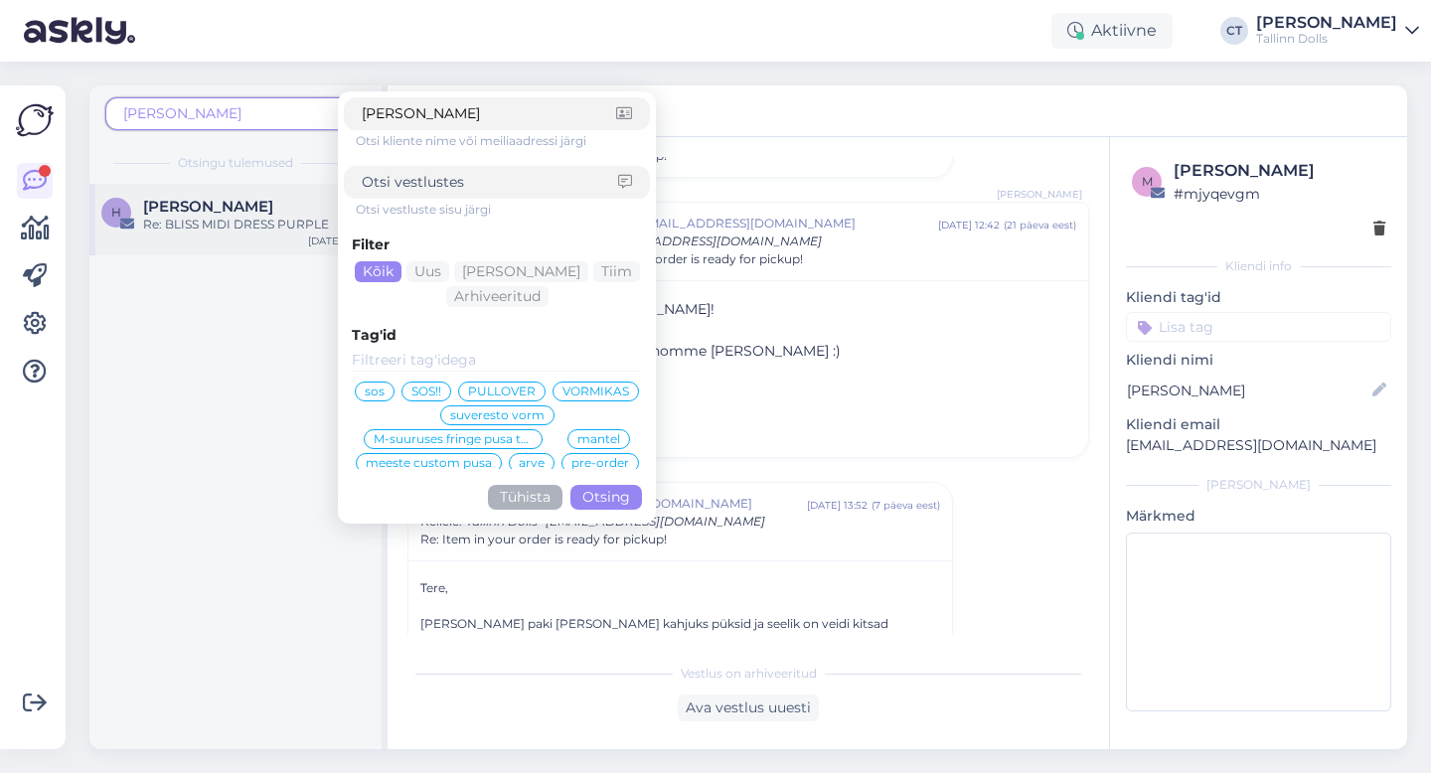
click at [247, 221] on div "Re: BLISS MIDI DRESS PURPLE" at bounding box center [256, 225] width 227 height 18
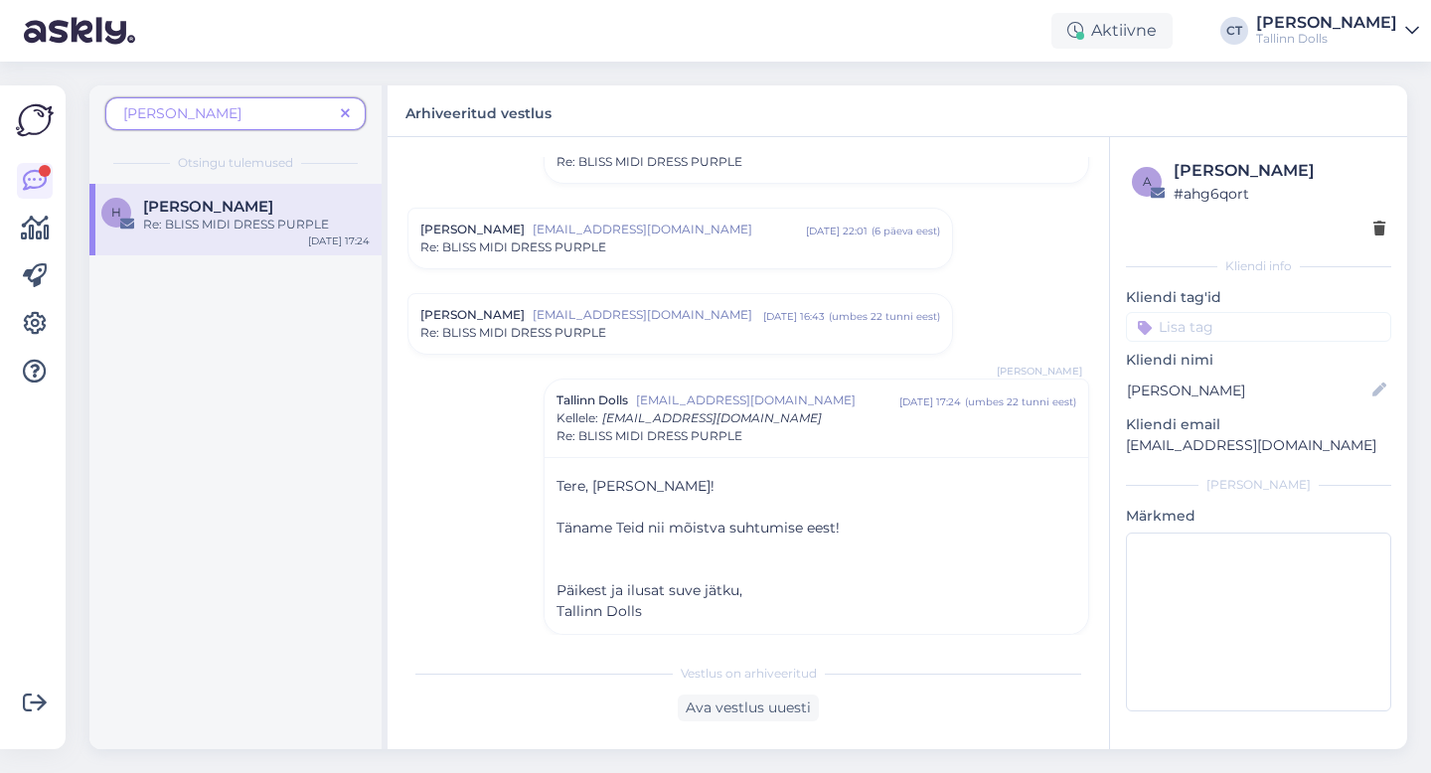
scroll to position [346, 0]
click at [718, 335] on div "Re: BLISS MIDI DRESS PURPLE" at bounding box center [680, 332] width 520 height 18
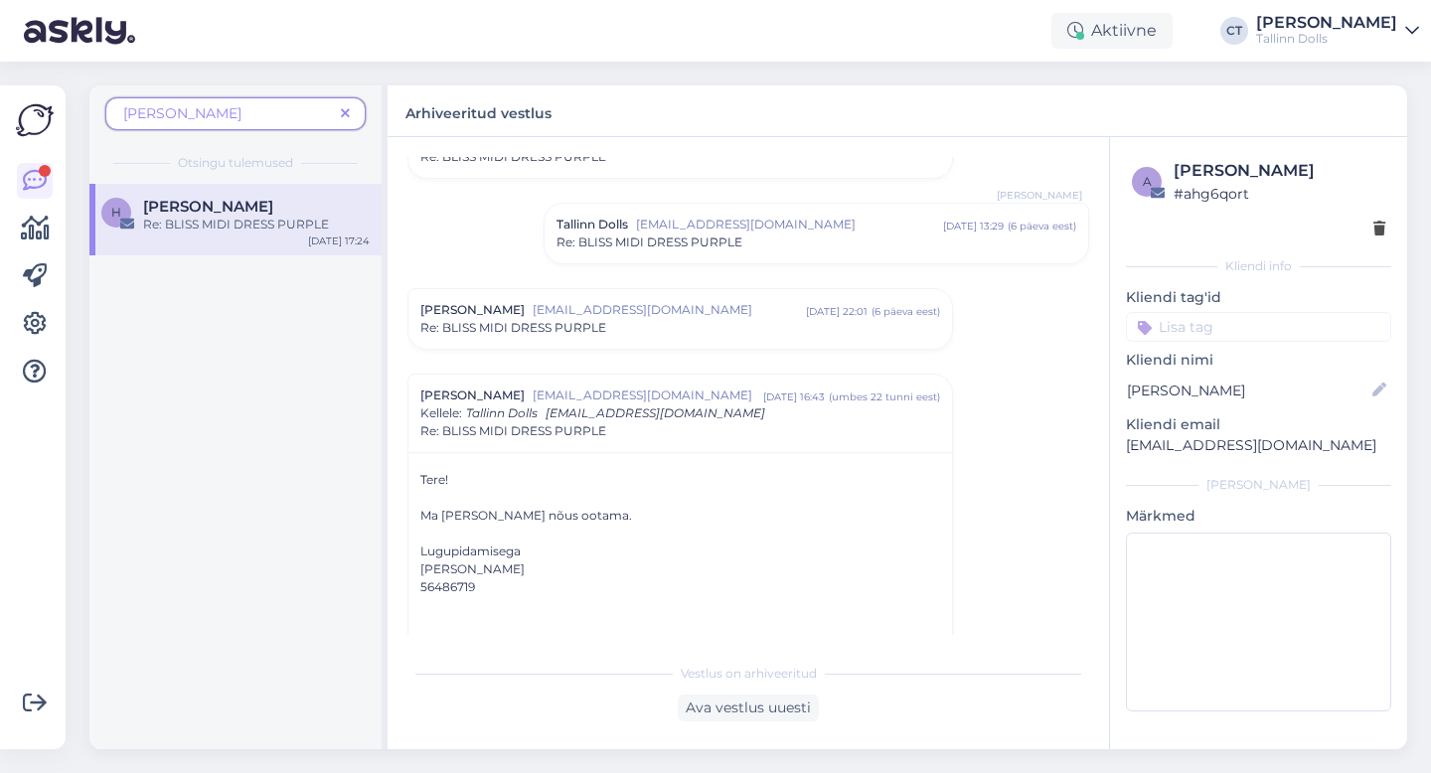
scroll to position [254, 0]
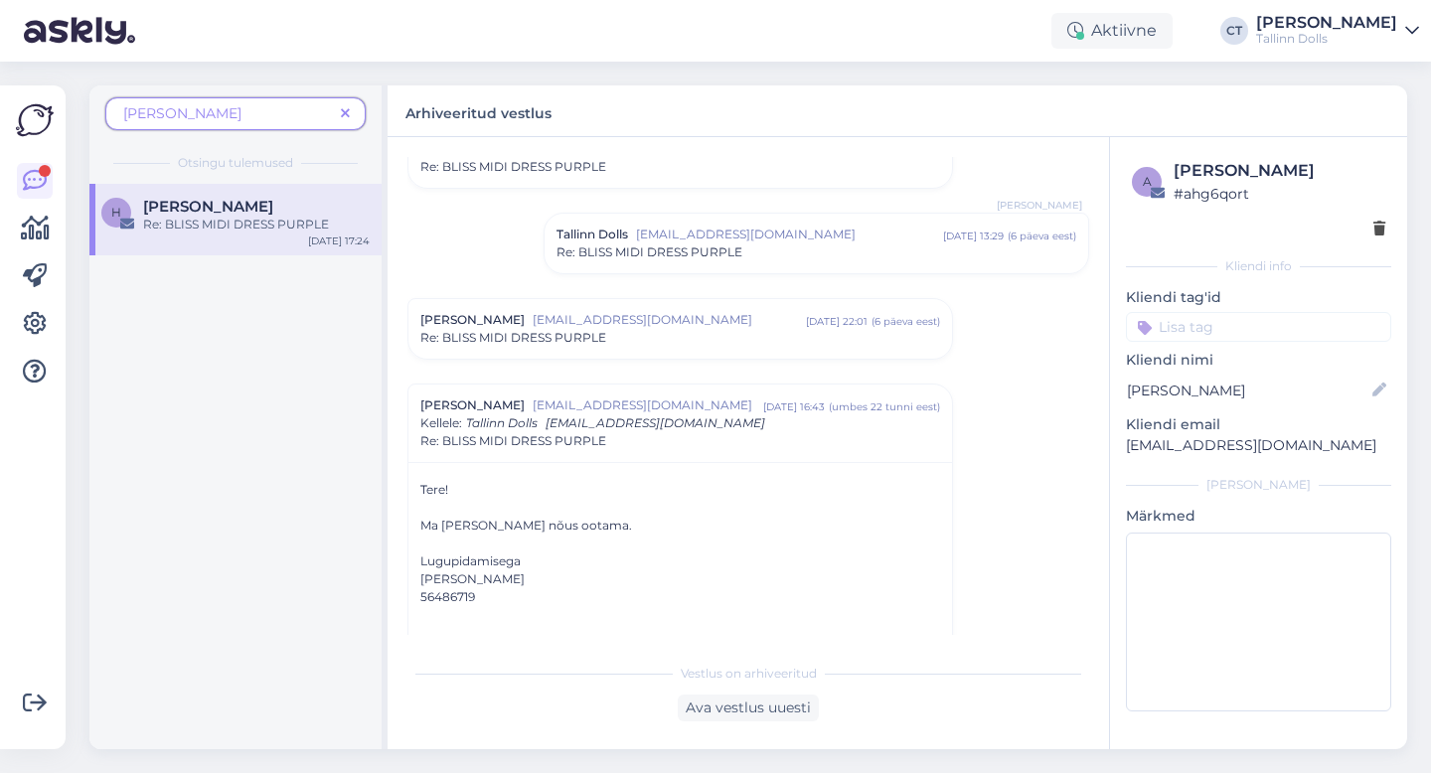
click at [724, 321] on span "[EMAIL_ADDRESS][DOMAIN_NAME]" at bounding box center [668, 320] width 273 height 18
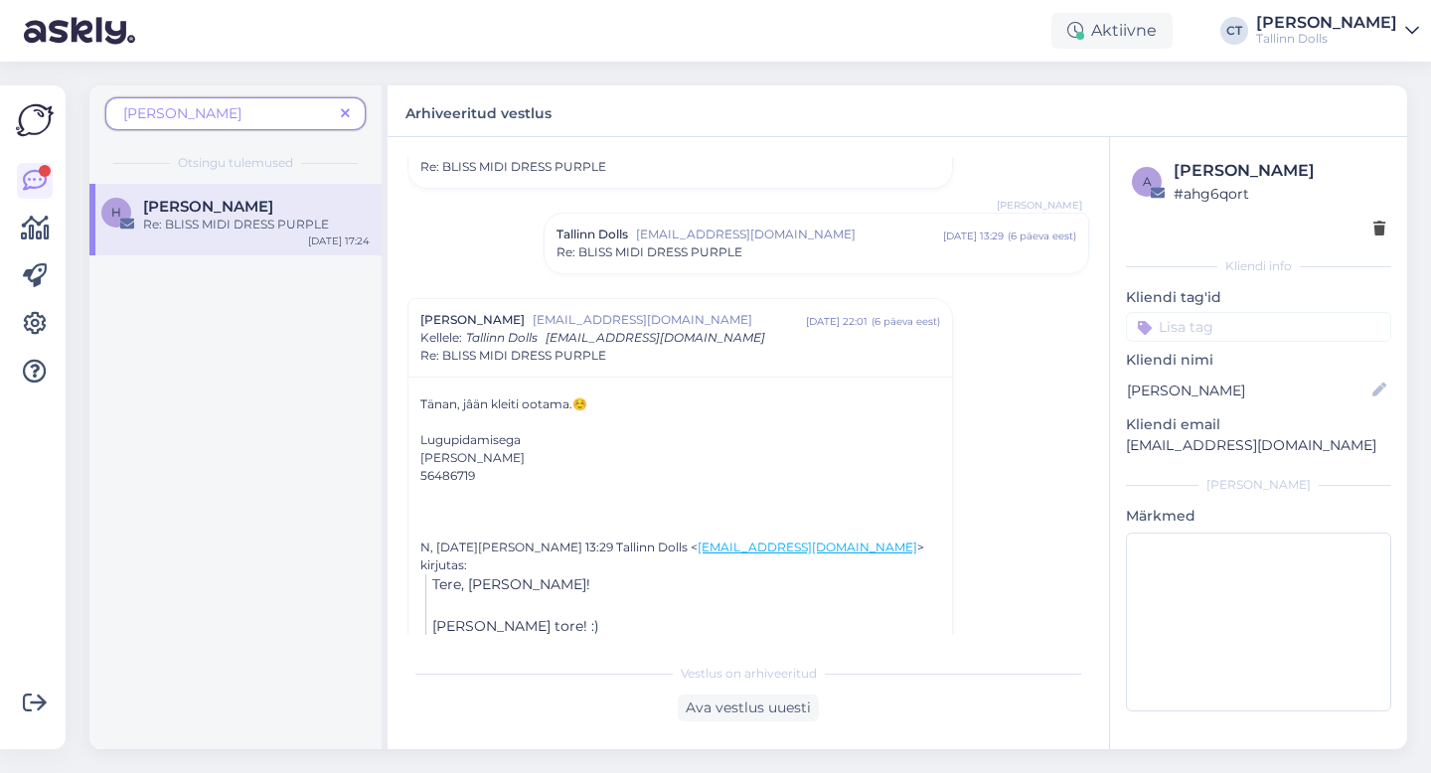
scroll to position [149, 0]
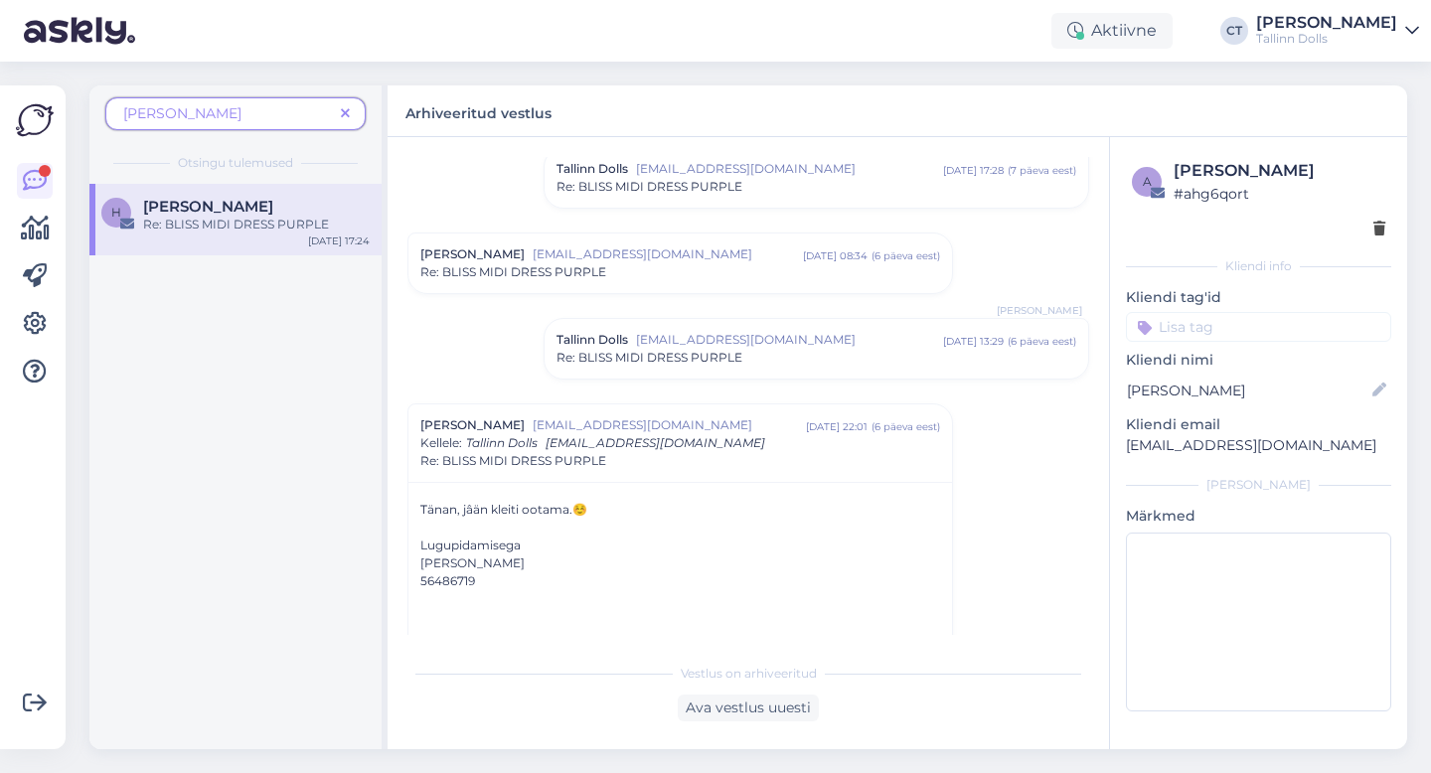
click at [752, 359] on div "Re: BLISS MIDI DRESS PURPLE" at bounding box center [816, 358] width 520 height 18
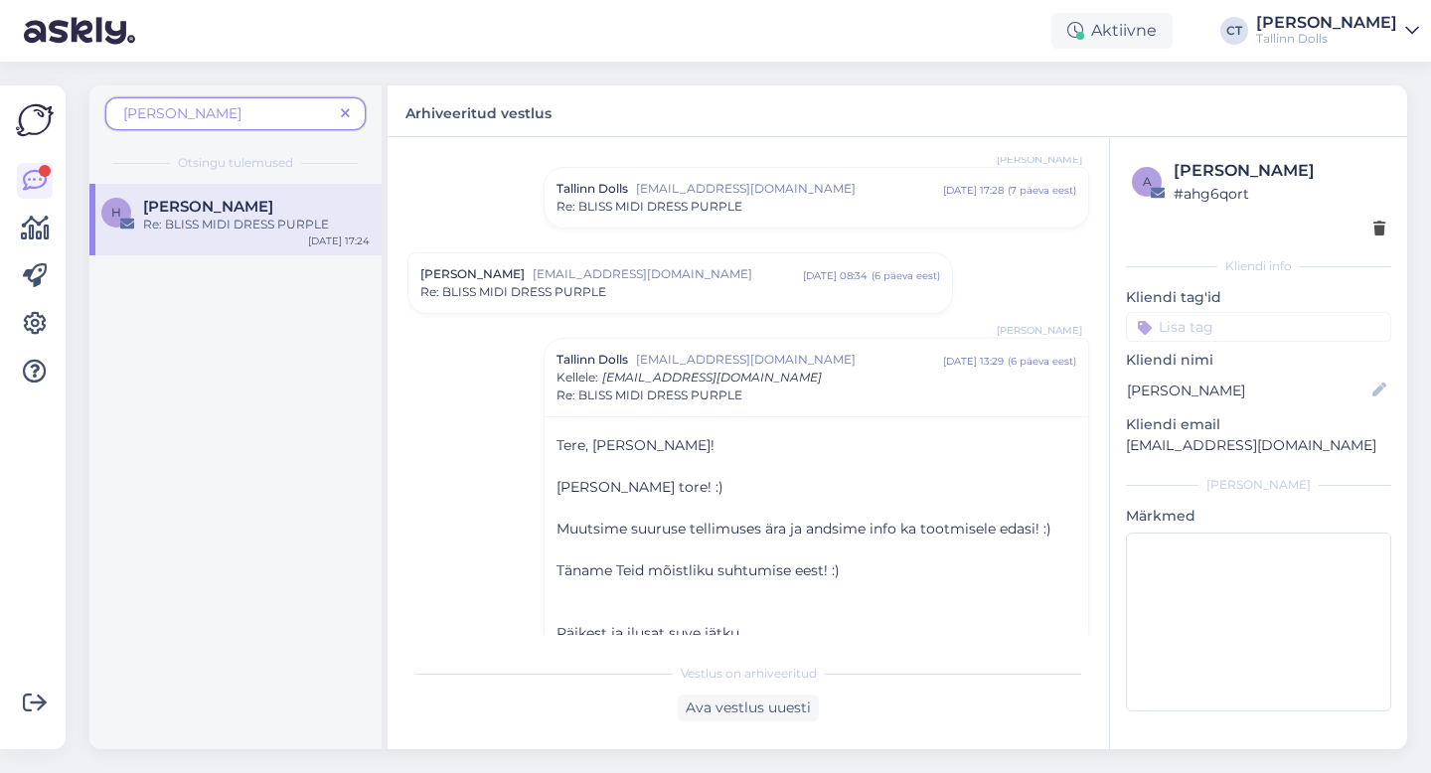
scroll to position [123, 0]
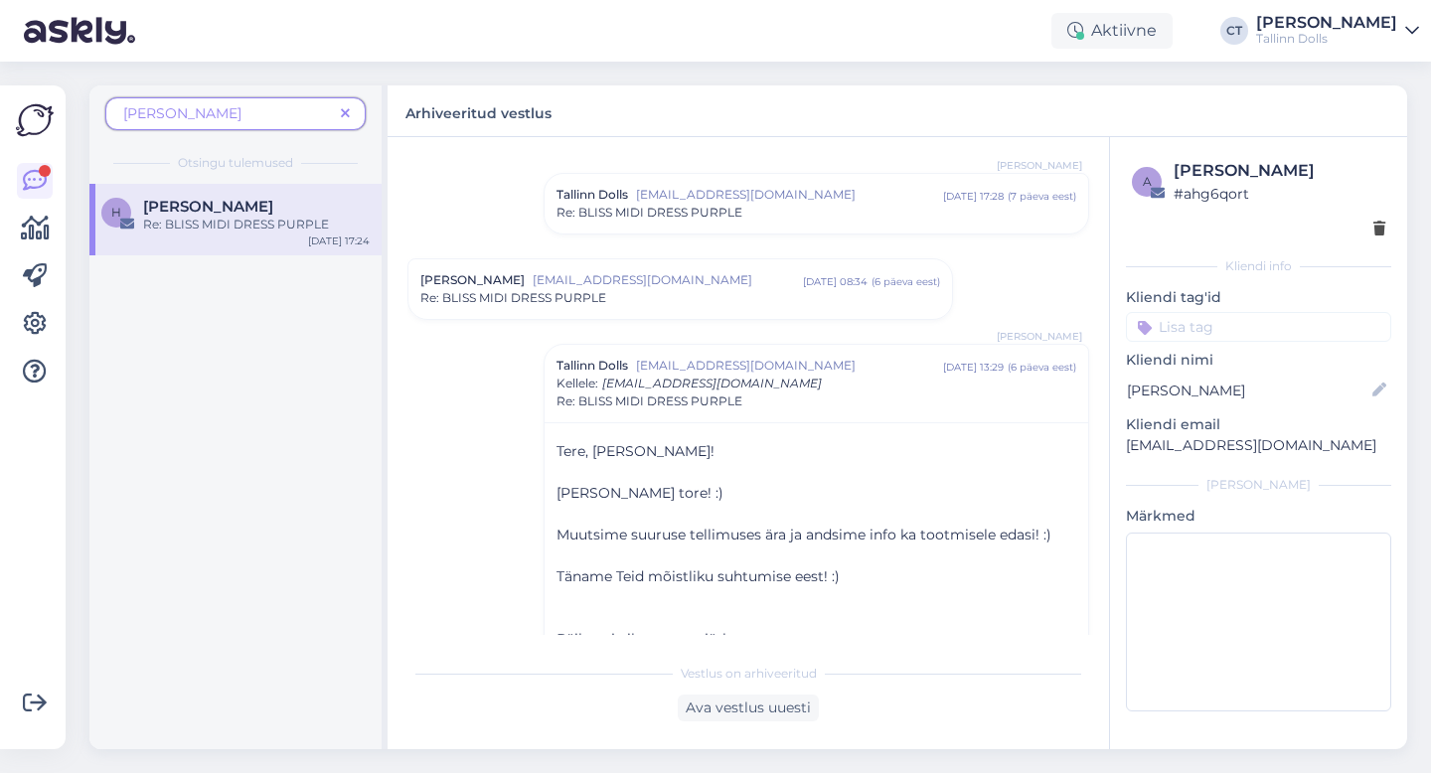
click at [740, 290] on div "Re: BLISS MIDI DRESS PURPLE" at bounding box center [680, 298] width 520 height 18
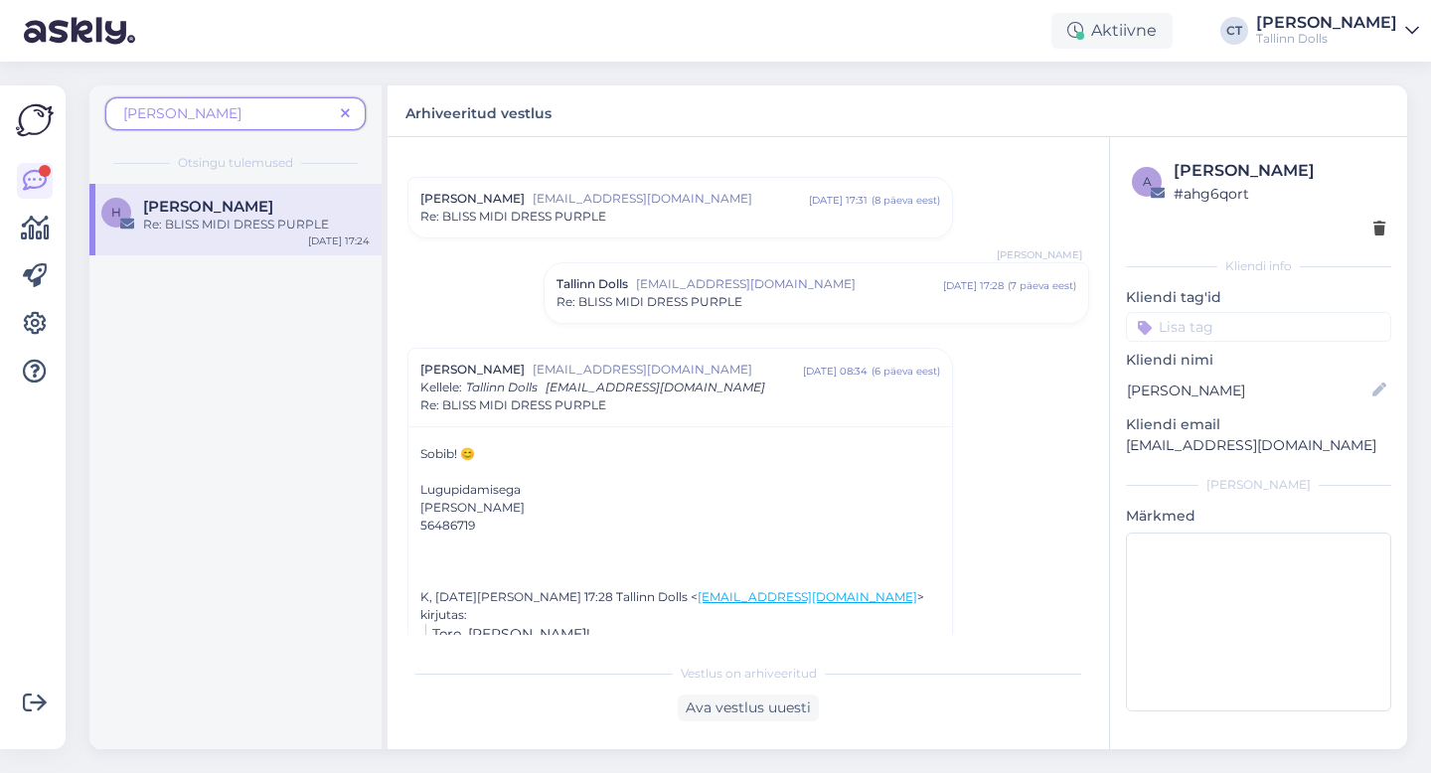
scroll to position [30, 0]
click at [746, 304] on div "Re: BLISS MIDI DRESS PURPLE" at bounding box center [816, 306] width 520 height 18
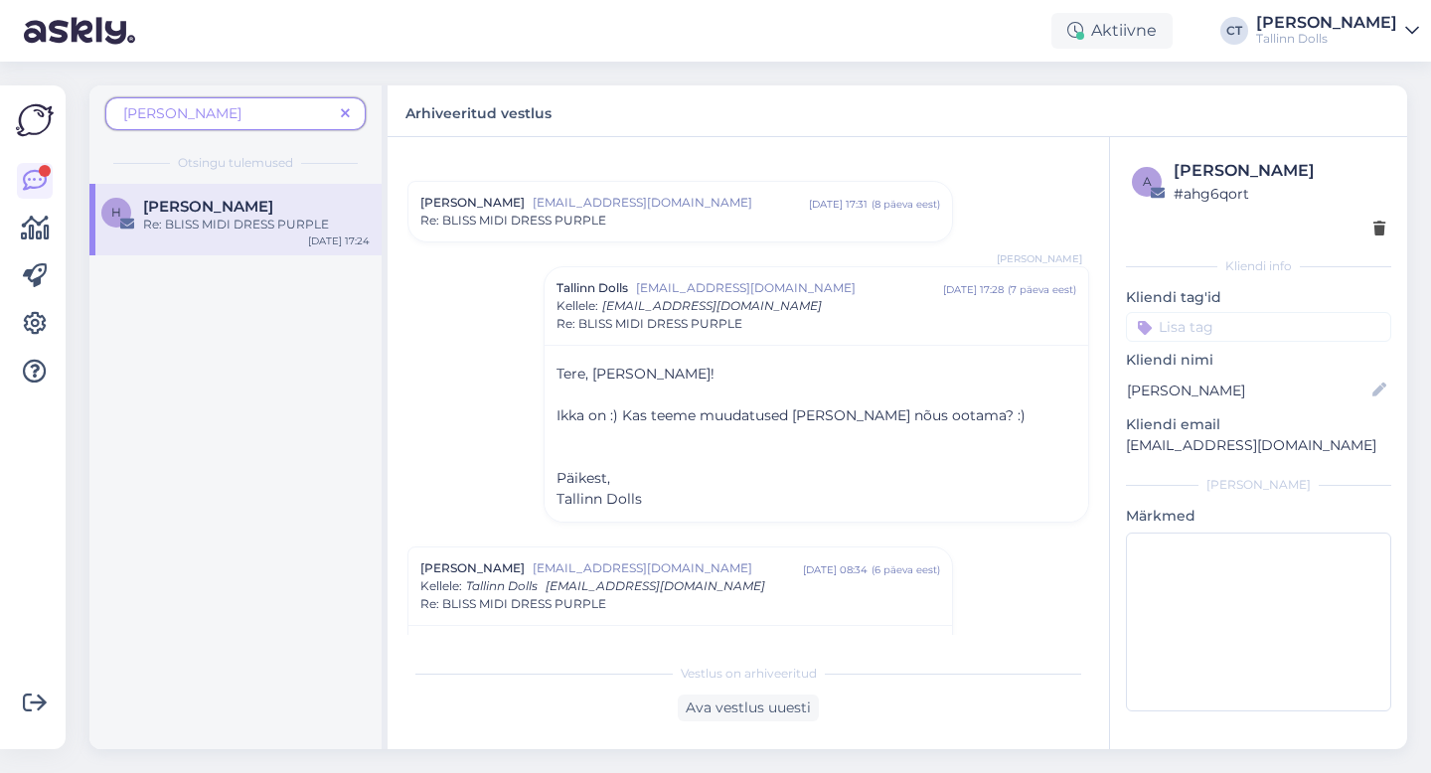
scroll to position [0, 0]
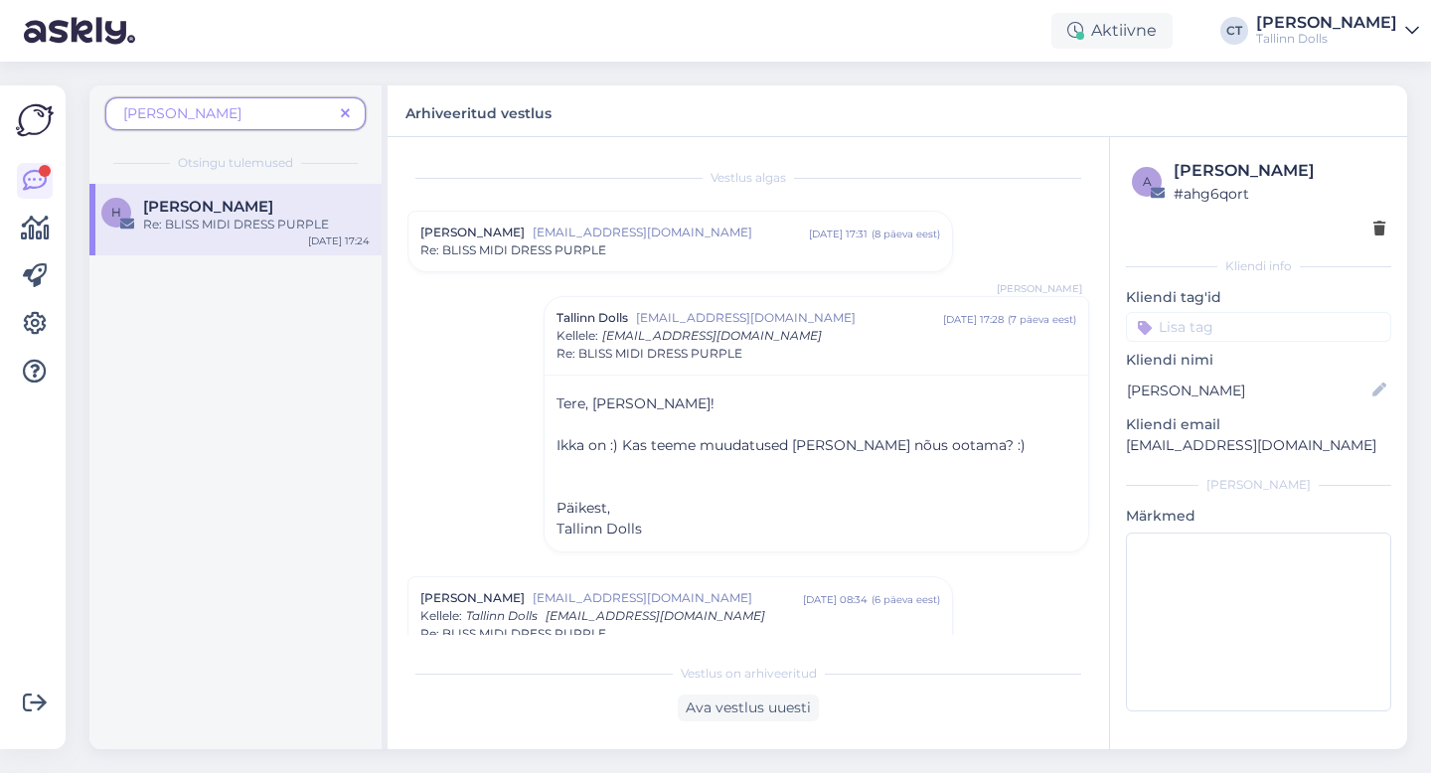
click at [732, 255] on div "Re: BLISS MIDI DRESS PURPLE" at bounding box center [680, 250] width 520 height 18
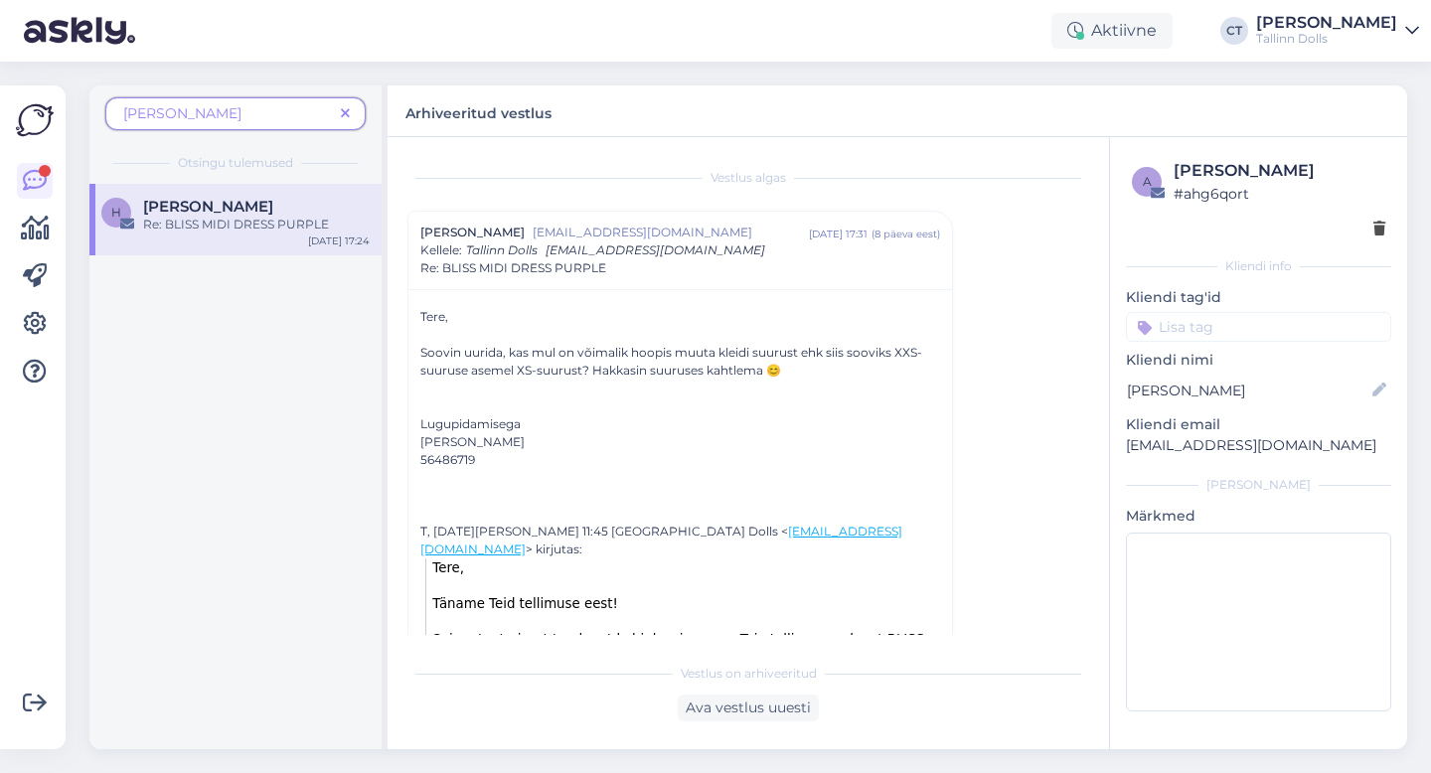
scroll to position [18, 0]
